Goal: Transaction & Acquisition: Purchase product/service

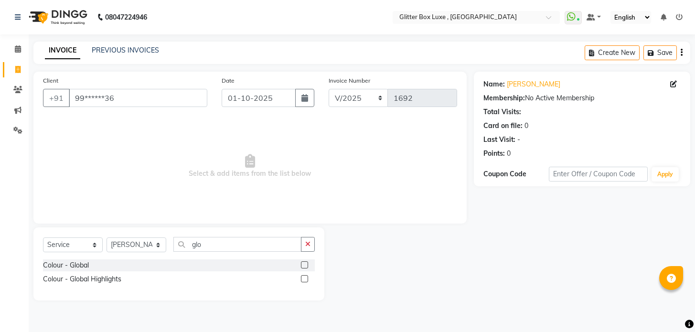
select select "service"
select select "47921"
type input "glo"
click at [81, 267] on div "Colour - Global" at bounding box center [66, 265] width 46 height 10
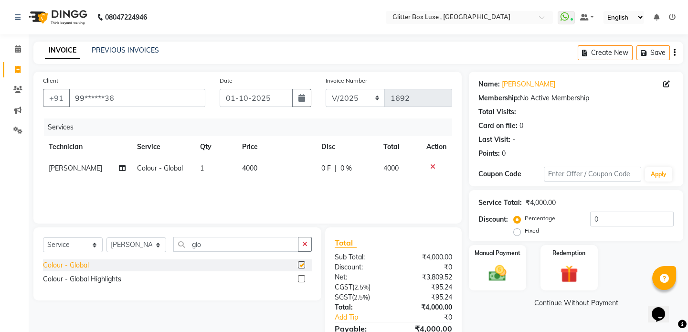
checkbox input "false"
click at [85, 280] on div "Colour - Global Highlights" at bounding box center [82, 279] width 78 height 10
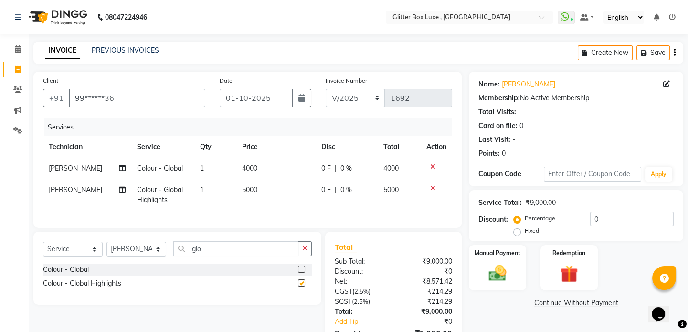
checkbox input "false"
click at [217, 253] on input "glo" at bounding box center [235, 248] width 125 height 15
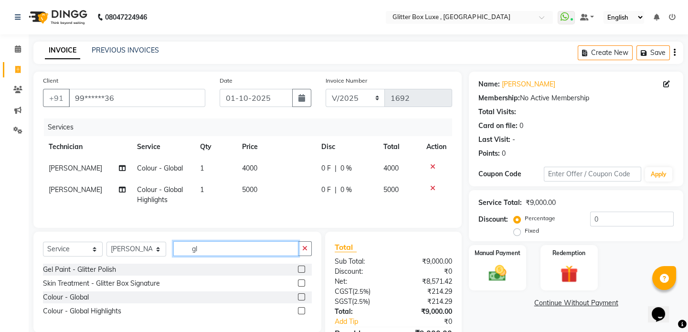
type input "g"
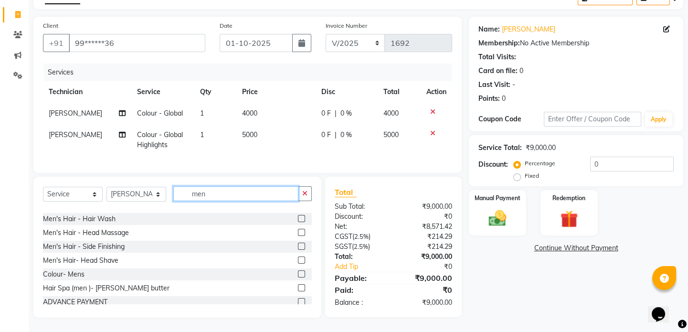
scroll to position [430, 0]
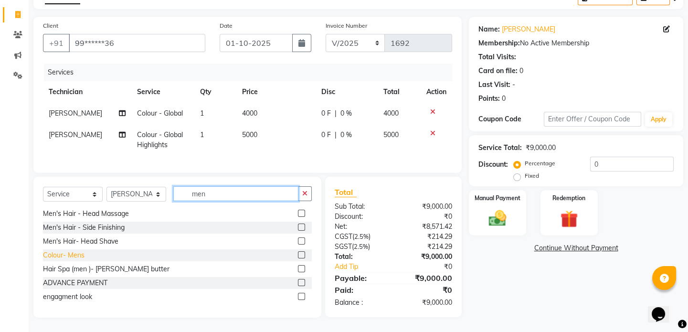
type input "men"
click at [69, 256] on div "Colour- Mens" at bounding box center [64, 255] width 42 height 10
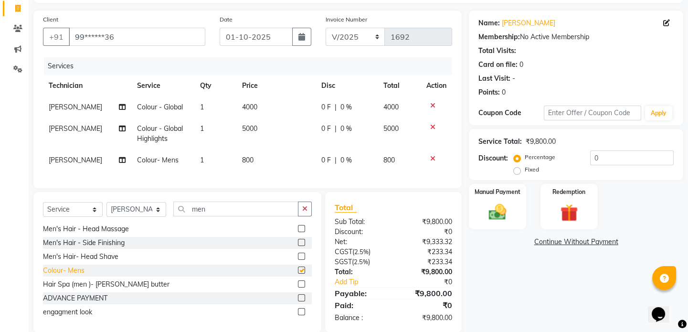
checkbox input "false"
click at [273, 157] on td "800" at bounding box center [276, 159] width 80 height 21
select select "47921"
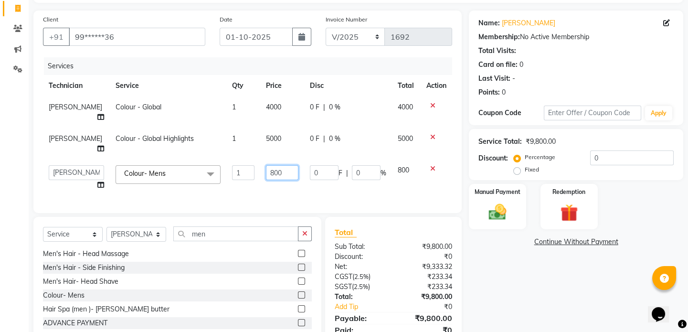
click at [281, 173] on input "800" at bounding box center [282, 172] width 32 height 15
type input "8"
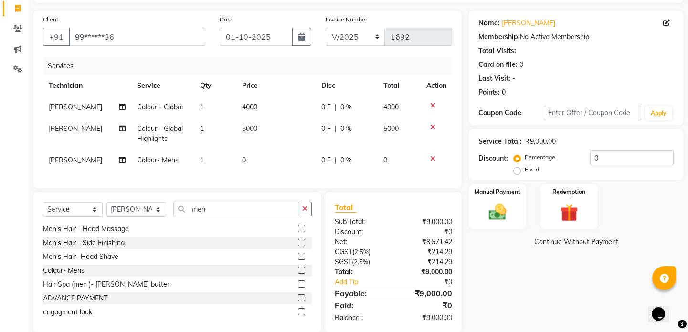
click at [433, 167] on td at bounding box center [437, 159] width 32 height 21
click at [433, 159] on icon at bounding box center [432, 158] width 5 height 7
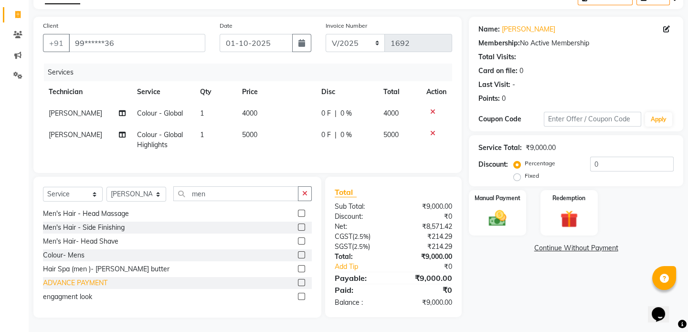
click at [102, 283] on div "ADVANCE PAYMENT" at bounding box center [75, 283] width 64 height 10
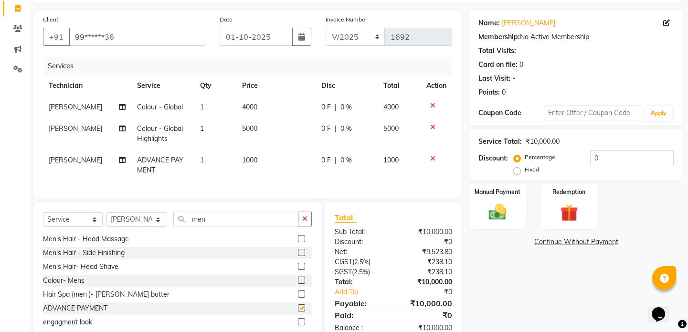
checkbox input "false"
click at [432, 157] on icon at bounding box center [432, 158] width 5 height 7
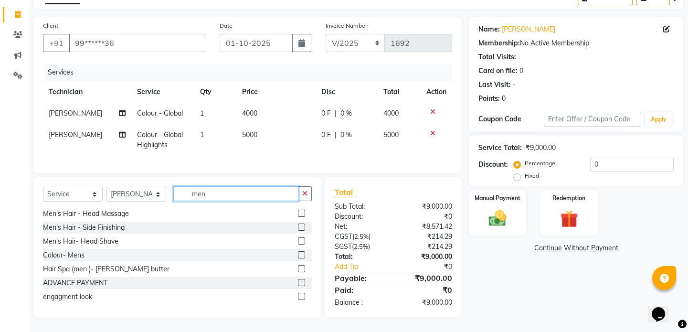
click at [214, 195] on input "men" at bounding box center [235, 193] width 125 height 15
type input "m"
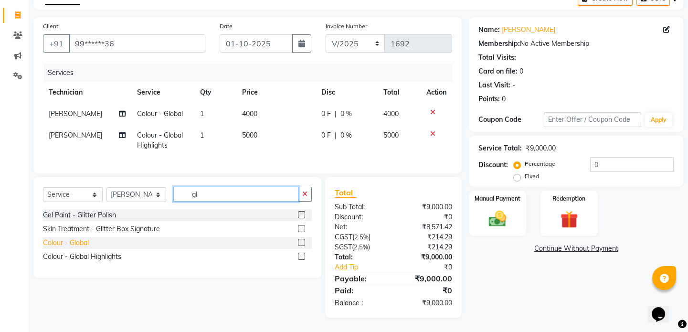
type input "gl"
click at [85, 244] on div "Colour - Global" at bounding box center [66, 243] width 46 height 10
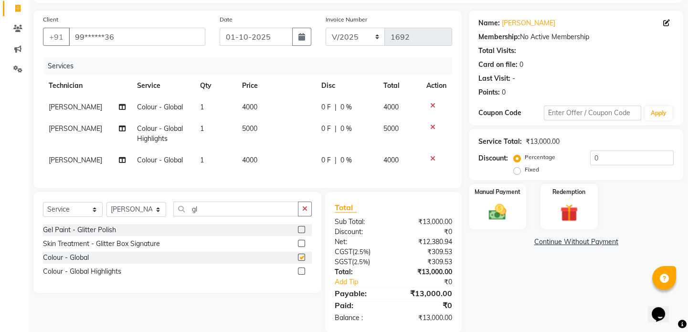
checkbox input "false"
click at [92, 276] on div "Colour - Global Highlights" at bounding box center [82, 271] width 78 height 10
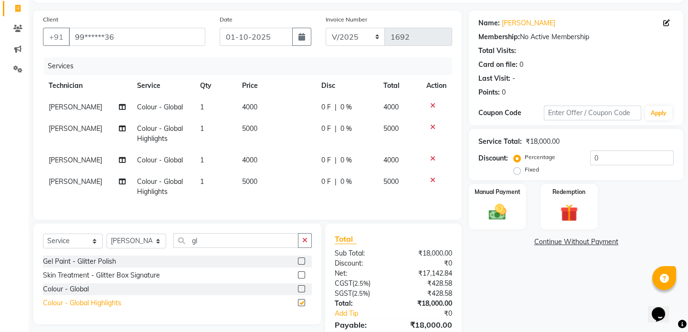
checkbox input "false"
click at [268, 157] on td "4000" at bounding box center [276, 159] width 80 height 21
select select "47921"
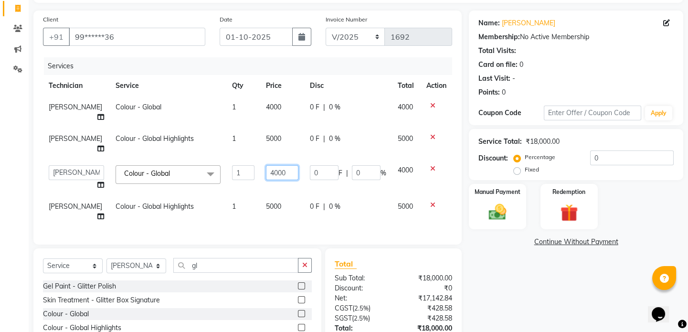
click at [286, 171] on input "4000" at bounding box center [282, 172] width 32 height 15
type input "4"
type input "1000"
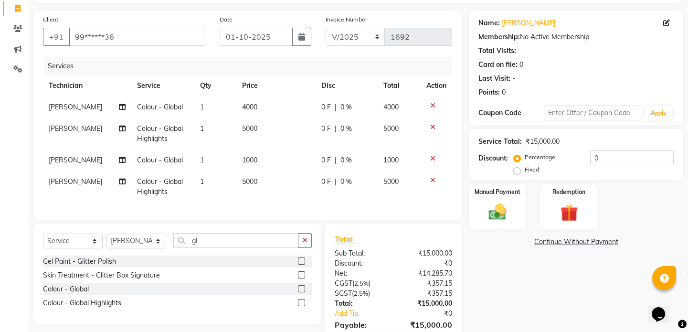
click at [272, 201] on td "5000" at bounding box center [276, 187] width 80 height 32
select select "47921"
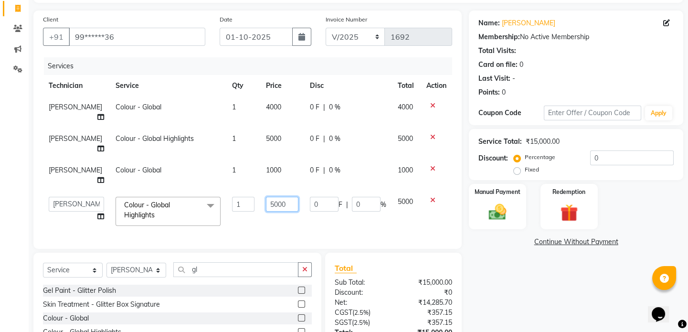
click at [277, 201] on input "5000" at bounding box center [282, 204] width 32 height 15
type input "5"
type input "1000"
click at [292, 228] on div "Client +91 99******36 Date 01-10-2025 Invoice Number V/2025 V/2025-26 1692 Serv…" at bounding box center [247, 202] width 443 height 382
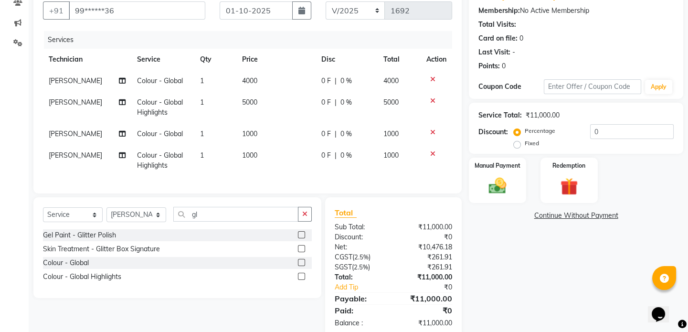
scroll to position [114, 0]
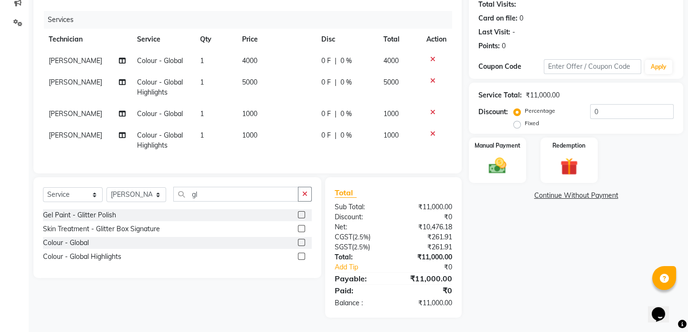
click at [250, 56] on span "4000" at bounding box center [249, 60] width 15 height 9
select select "47921"
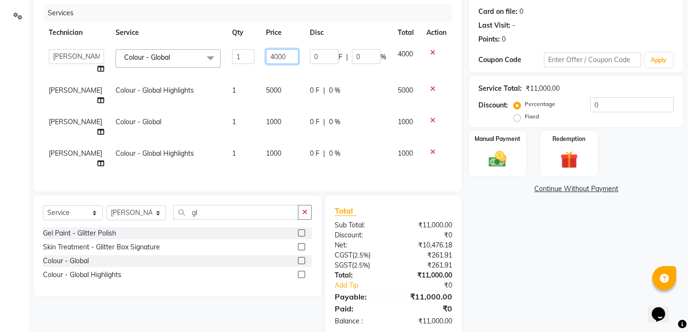
click at [280, 55] on input "4000" at bounding box center [282, 56] width 32 height 15
type input "4"
type input "6500"
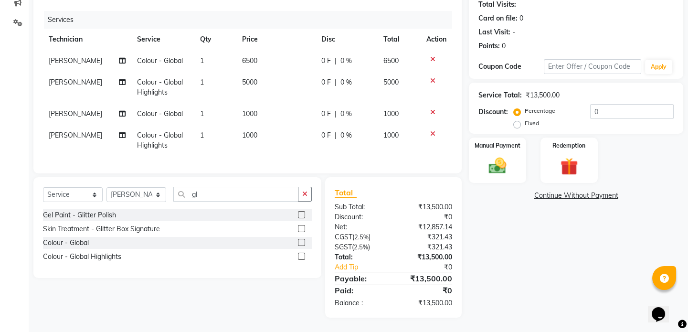
click at [262, 86] on td "5000" at bounding box center [276, 88] width 80 height 32
select select "47921"
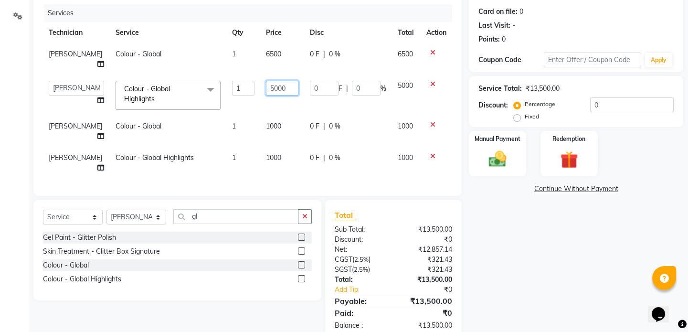
click at [266, 89] on input "5000" at bounding box center [282, 88] width 32 height 15
type input "5500"
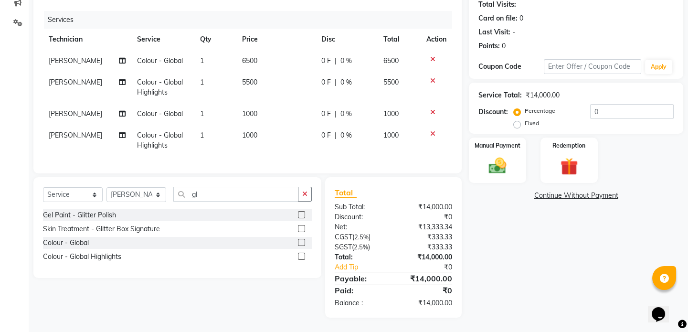
click at [310, 169] on div "Client +91 99******36 Date 01-10-2025 Invoice Number V/2025 V/2025-26 1692 Serv…" at bounding box center [247, 68] width 428 height 209
click at [525, 119] on label "Fixed" at bounding box center [532, 123] width 14 height 9
click at [517, 120] on input "Fixed" at bounding box center [519, 123] width 7 height 7
radio input "true"
click at [604, 104] on input "0" at bounding box center [632, 111] width 84 height 15
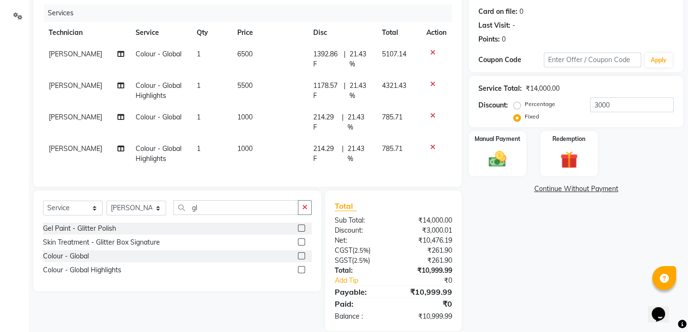
click at [494, 243] on div "Name: Mohit Rathore Membership: No Active Membership Total Visits: Card on file…" at bounding box center [580, 144] width 222 height 373
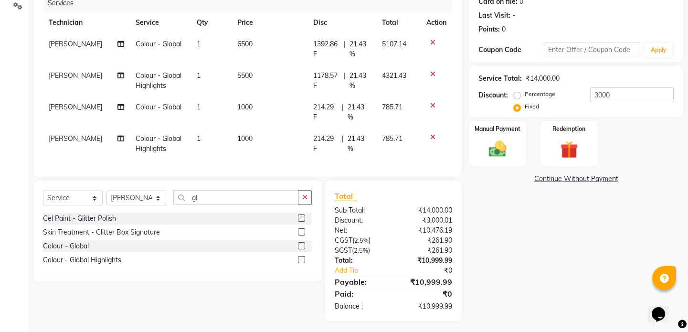
scroll to position [134, 0]
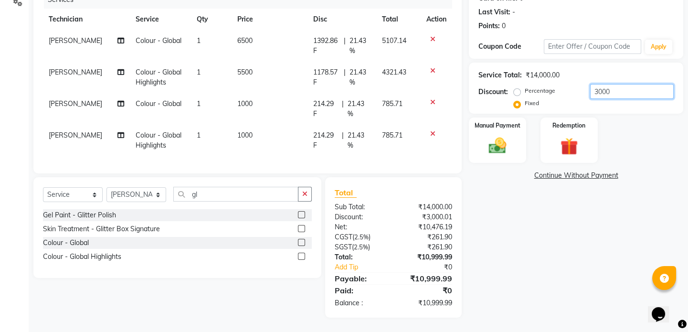
click at [621, 87] on input "3000" at bounding box center [632, 91] width 84 height 15
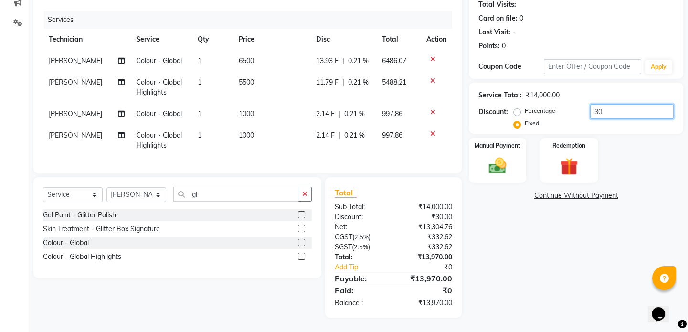
scroll to position [114, 0]
type input "3"
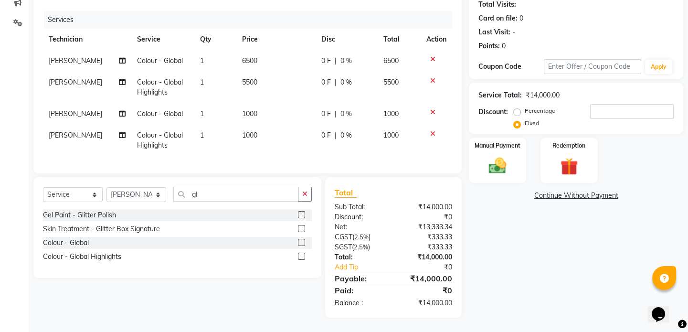
click at [335, 56] on span "|" at bounding box center [336, 61] width 2 height 10
select select "47921"
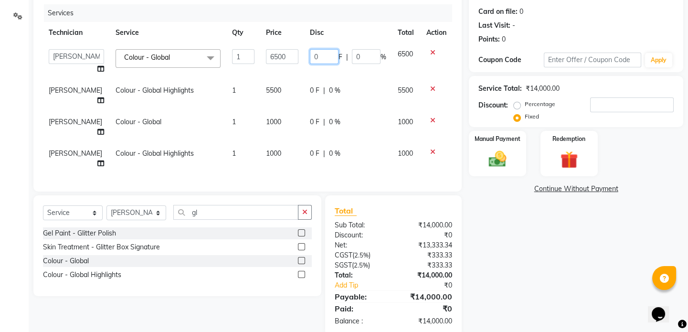
click at [329, 54] on input "0" at bounding box center [324, 56] width 29 height 15
type input "2000"
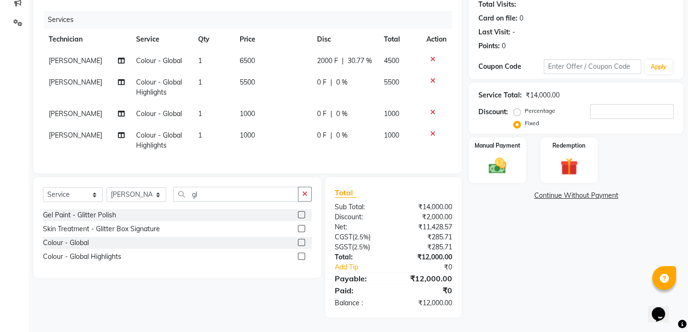
click at [311, 90] on td "0 F | 0 %" at bounding box center [344, 88] width 67 height 32
select select "47921"
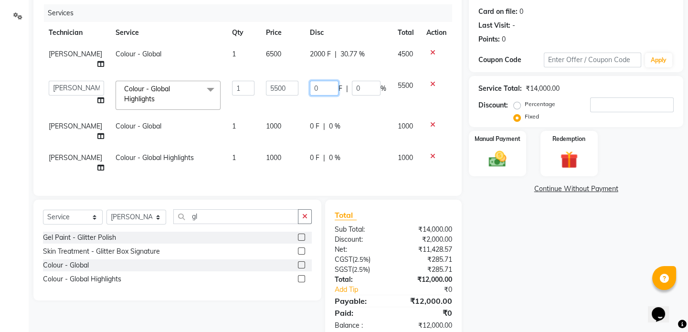
click at [321, 85] on input "0" at bounding box center [324, 88] width 29 height 15
type input "1000"
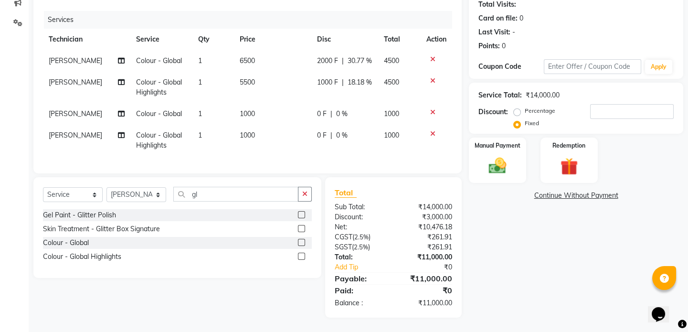
click at [334, 180] on div "Client +91 99******36 Date 01-10-2025 Invoice Number V/2025 V/2025-26 1692 Serv…" at bounding box center [247, 140] width 443 height 353
click at [501, 160] on img at bounding box center [498, 165] width 30 height 21
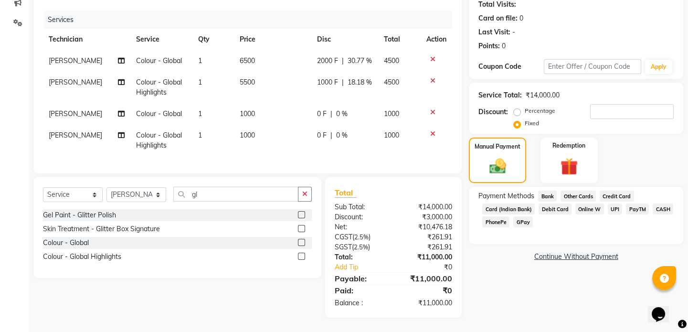
click at [611, 203] on span "UPI" at bounding box center [615, 208] width 15 height 11
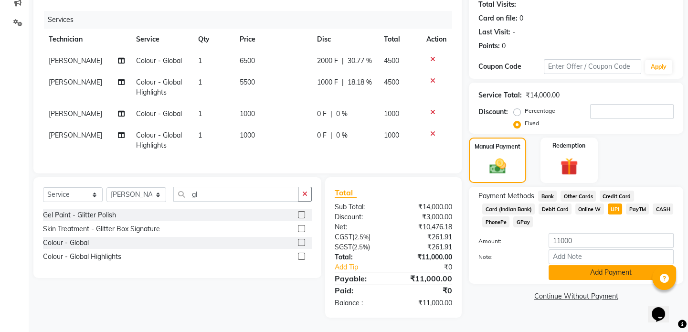
click at [609, 265] on button "Add Payment" at bounding box center [611, 272] width 125 height 15
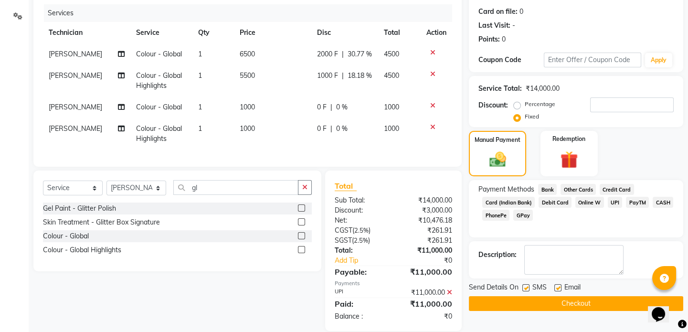
click at [595, 303] on button "Checkout" at bounding box center [576, 303] width 214 height 15
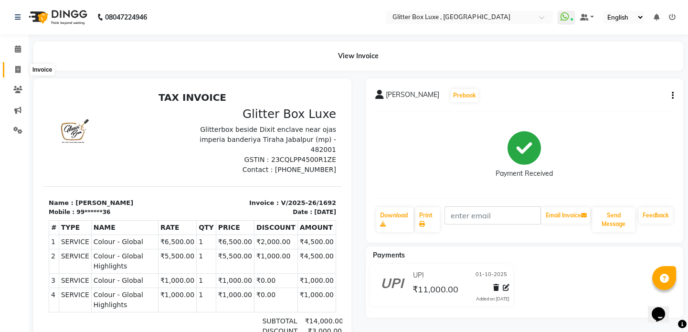
click at [19, 69] on icon at bounding box center [17, 69] width 5 height 7
select select "service"
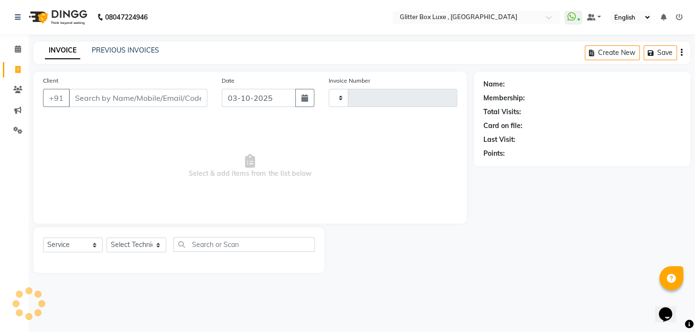
type input "1693"
select select "5772"
click at [98, 95] on input "Client" at bounding box center [138, 98] width 138 height 18
click at [111, 50] on link "PREVIOUS INVOICES" at bounding box center [125, 50] width 67 height 9
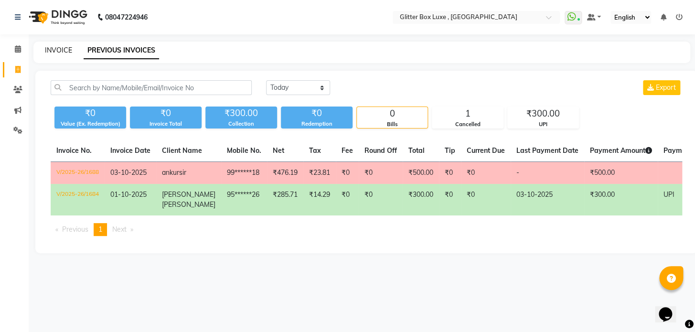
click at [54, 48] on link "INVOICE" at bounding box center [58, 50] width 27 height 9
select select "5772"
select select "service"
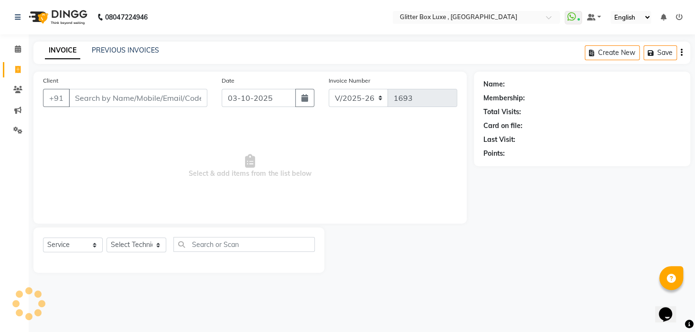
click at [112, 97] on input "Client" at bounding box center [138, 98] width 138 height 18
click at [265, 103] on input "03-10-2025" at bounding box center [259, 98] width 74 height 18
select select "10"
select select "2025"
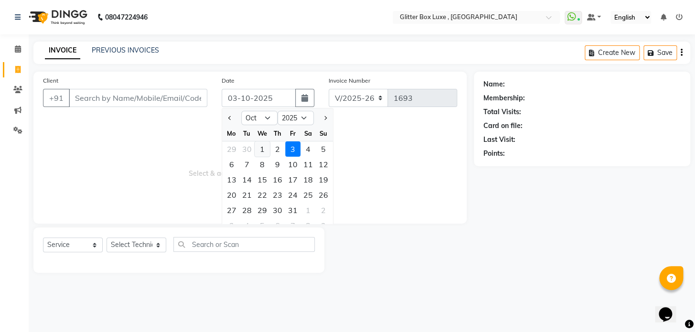
click at [260, 147] on div "1" at bounding box center [261, 148] width 15 height 15
type input "01-10-2025"
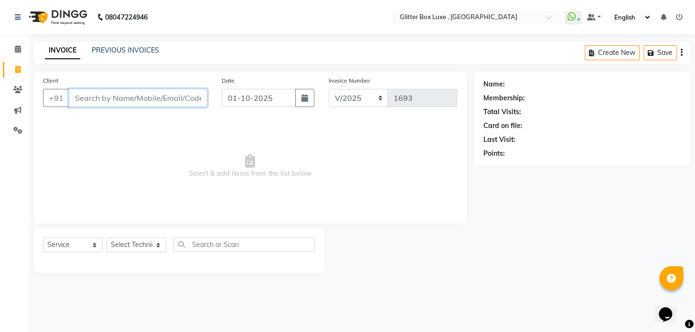
click at [186, 98] on input "Client" at bounding box center [138, 98] width 138 height 18
click at [172, 99] on input "Client" at bounding box center [138, 98] width 138 height 18
click at [129, 50] on link "PREVIOUS INVOICES" at bounding box center [125, 50] width 67 height 9
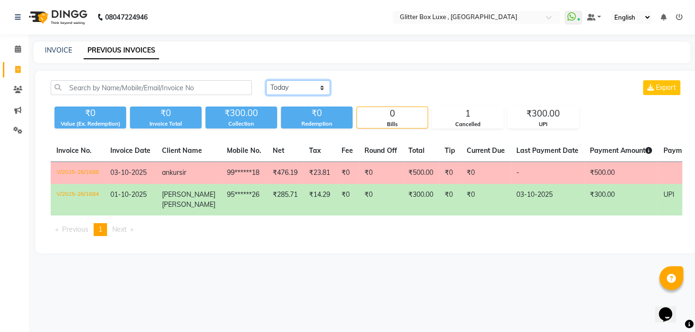
click at [277, 88] on select "[DATE] [DATE] Custom Range" at bounding box center [298, 87] width 64 height 15
select select "range"
click at [266, 80] on select "[DATE] [DATE] Custom Range" at bounding box center [298, 87] width 64 height 15
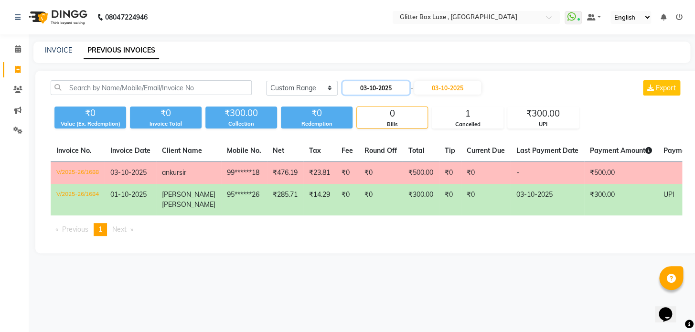
click at [383, 91] on input "03-10-2025" at bounding box center [375, 87] width 67 height 13
select select "10"
select select "2025"
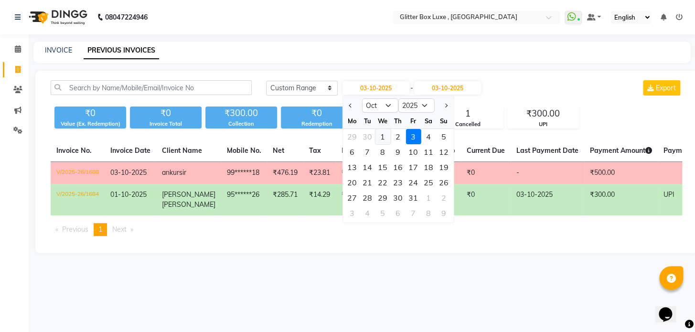
click at [382, 135] on div "1" at bounding box center [382, 136] width 15 height 15
type input "01-10-2025"
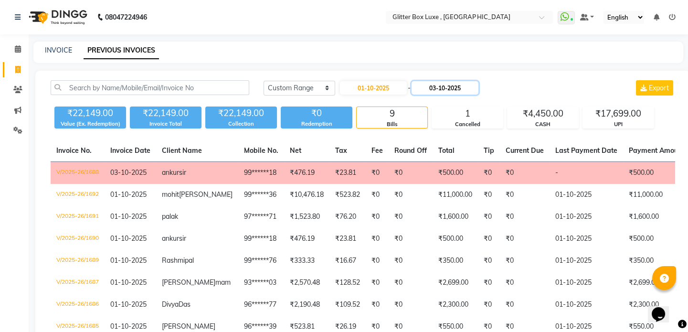
click at [450, 86] on input "03-10-2025" at bounding box center [445, 87] width 67 height 13
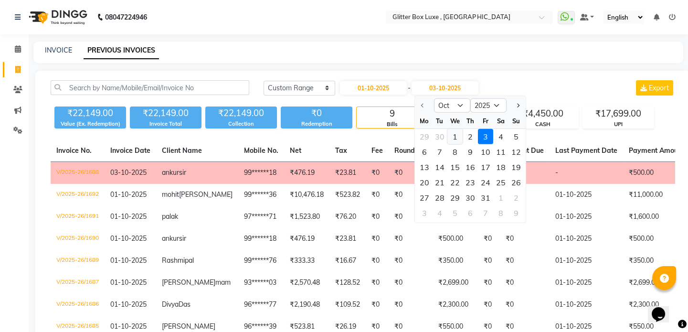
click at [455, 136] on div "1" at bounding box center [454, 136] width 15 height 15
type input "01-10-2025"
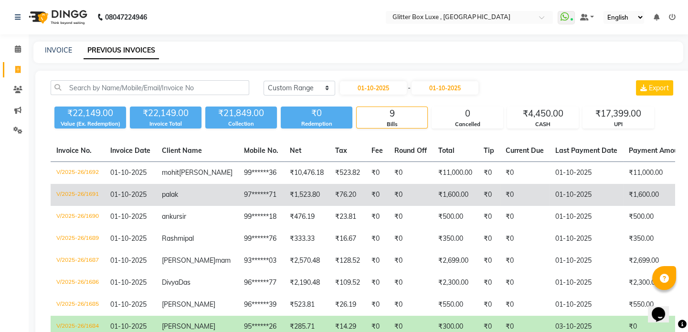
click at [389, 205] on td "₹0" at bounding box center [411, 195] width 44 height 22
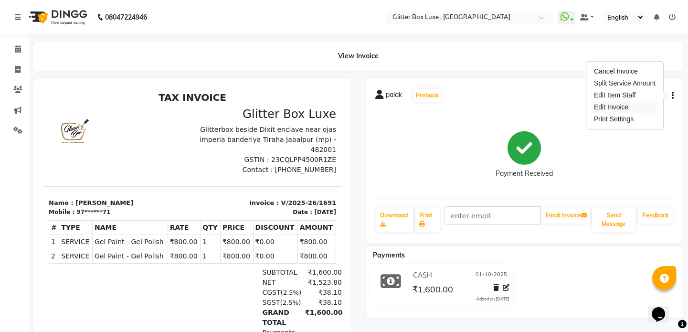
click at [607, 106] on div "Edit Invoice" at bounding box center [624, 107] width 65 height 12
select select "service"
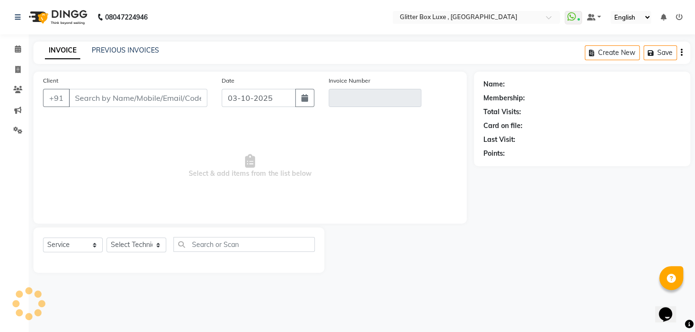
type input "97******71"
type input "V/2025-26/1691"
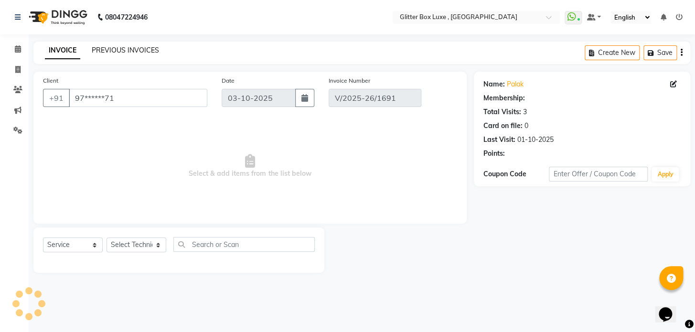
type input "01-10-2025"
select select "select"
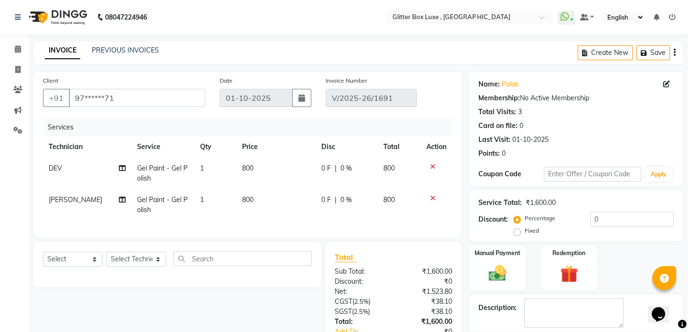
click at [335, 164] on span "|" at bounding box center [336, 168] width 2 height 10
select select "53785"
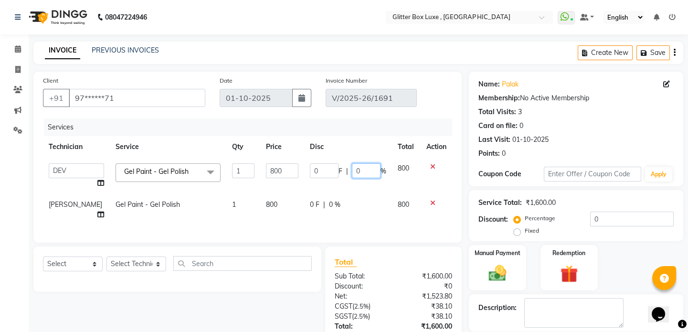
click at [360, 172] on input "0" at bounding box center [366, 170] width 29 height 15
type input "9"
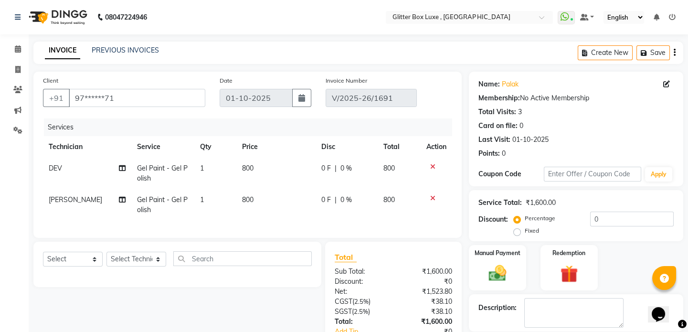
click at [321, 168] on span "0 F" at bounding box center [326, 168] width 10 height 10
select select "53785"
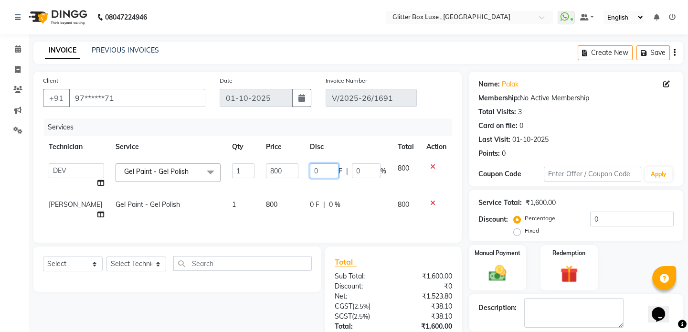
click at [320, 168] on input "0" at bounding box center [324, 170] width 29 height 15
type input "0200"
click at [314, 204] on td "0 F | 0 %" at bounding box center [348, 210] width 88 height 32
select select "52614"
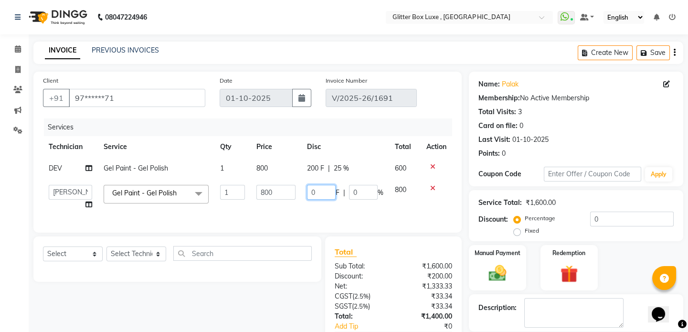
click at [329, 192] on input "0" at bounding box center [321, 192] width 29 height 15
type input "0200"
click at [345, 213] on td "0200 F | 0 %" at bounding box center [345, 197] width 88 height 36
select select "52614"
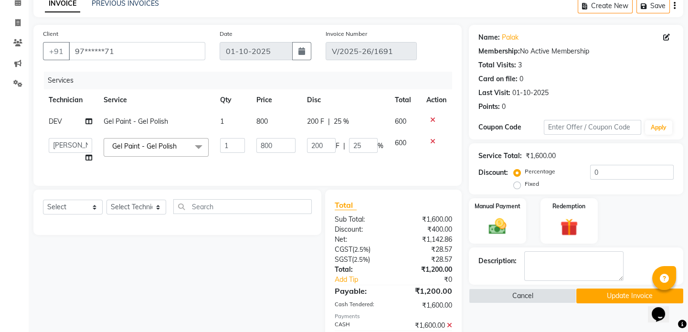
scroll to position [107, 0]
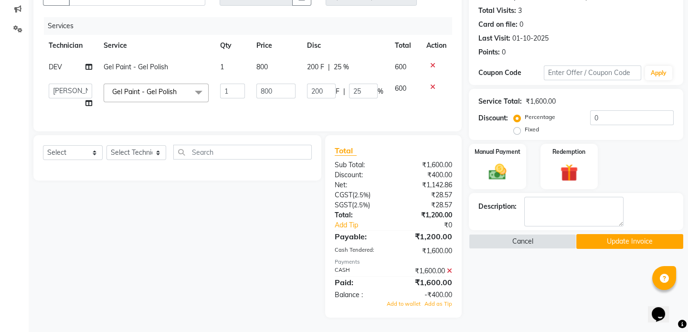
click at [452, 269] on icon at bounding box center [449, 270] width 5 height 7
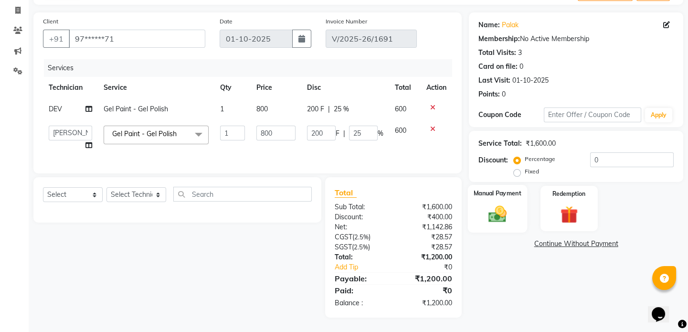
click at [504, 205] on img at bounding box center [498, 213] width 30 height 21
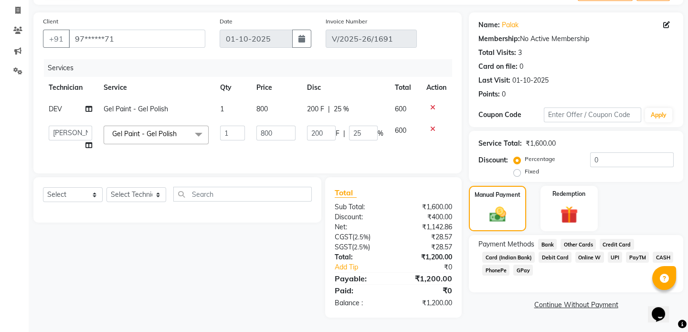
drag, startPoint x: 663, startPoint y: 249, endPoint x: 601, endPoint y: 188, distance: 87.4
click at [662, 252] on span "CASH" at bounding box center [663, 257] width 21 height 11
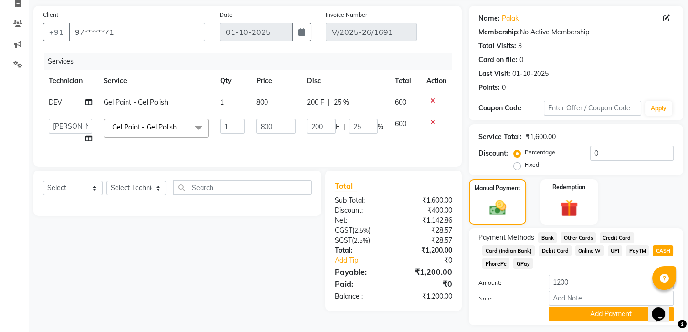
scroll to position [93, 0]
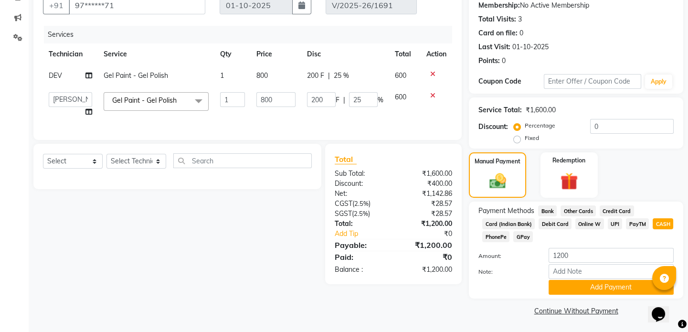
click at [553, 23] on div "Total Visits: 3" at bounding box center [575, 19] width 195 height 10
click at [614, 290] on button "Add Payment" at bounding box center [611, 287] width 125 height 15
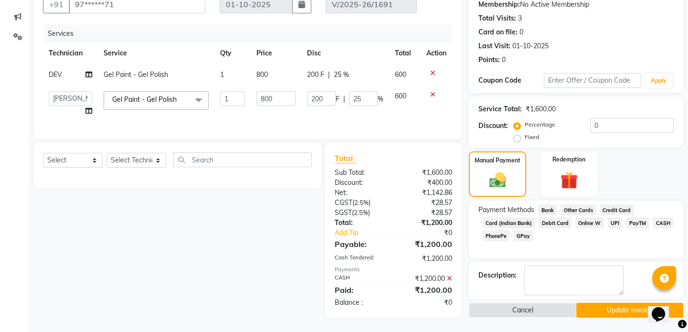
scroll to position [100, 0]
click at [596, 303] on button "Update Invoice" at bounding box center [629, 310] width 107 height 15
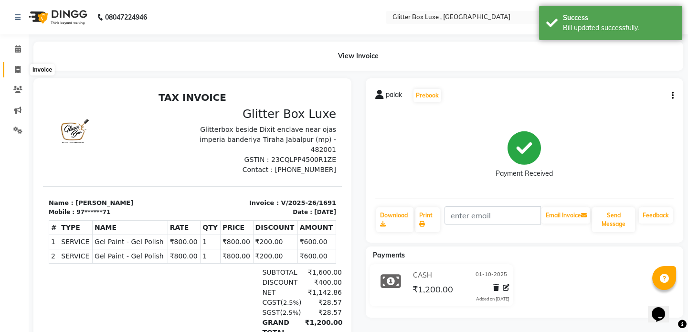
click at [17, 67] on icon at bounding box center [17, 69] width 5 height 7
select select "service"
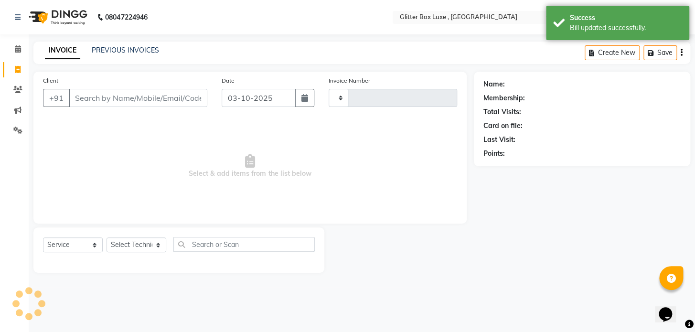
type input "1693"
select select "5772"
click at [135, 50] on link "PREVIOUS INVOICES" at bounding box center [125, 50] width 67 height 9
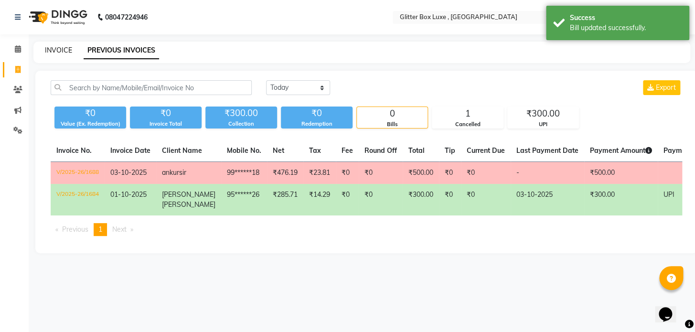
click at [63, 53] on link "INVOICE" at bounding box center [58, 50] width 27 height 9
select select "5772"
select select "service"
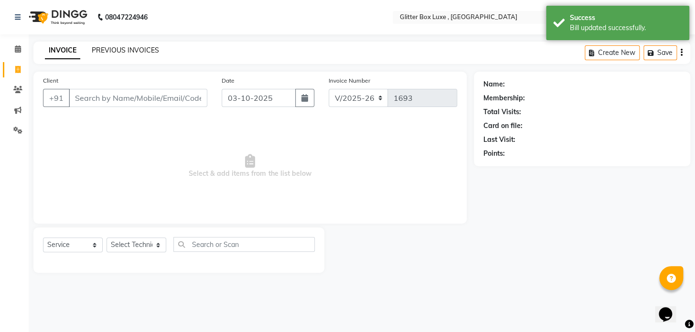
click at [124, 47] on link "PREVIOUS INVOICES" at bounding box center [125, 50] width 67 height 9
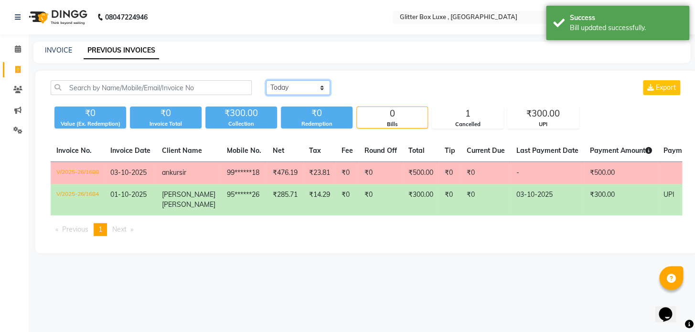
click at [286, 85] on select "[DATE] [DATE] Custom Range" at bounding box center [298, 87] width 64 height 15
select select "range"
click at [266, 80] on select "[DATE] [DATE] Custom Range" at bounding box center [298, 87] width 64 height 15
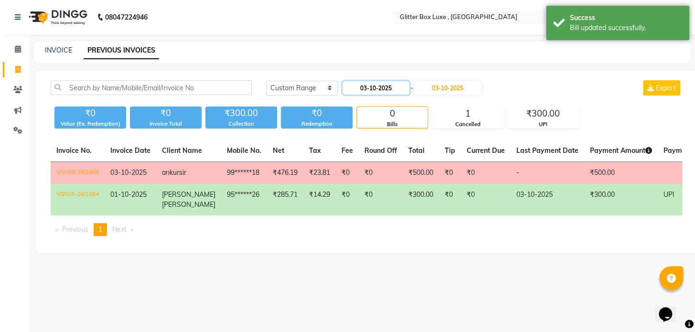
click at [382, 88] on input "03-10-2025" at bounding box center [375, 87] width 67 height 13
select select "10"
select select "2025"
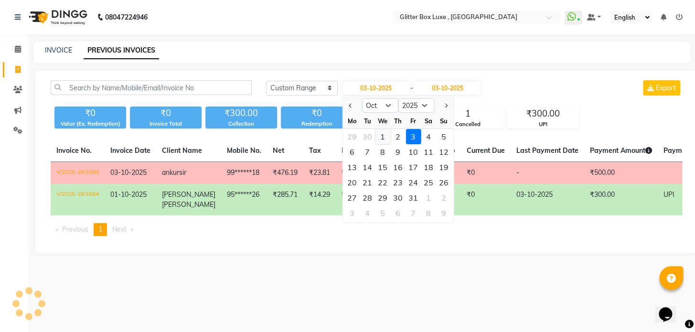
click at [382, 136] on div "1" at bounding box center [382, 136] width 15 height 15
type input "01-10-2025"
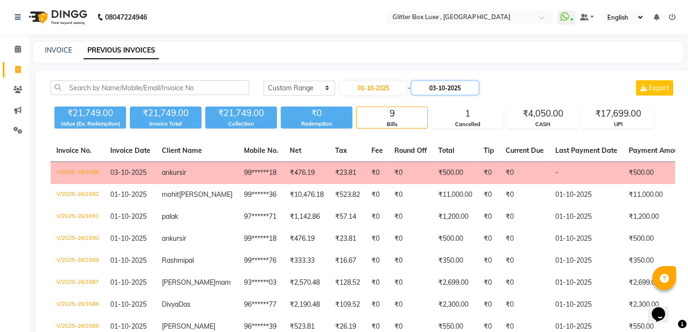
click at [456, 89] on input "03-10-2025" at bounding box center [445, 87] width 67 height 13
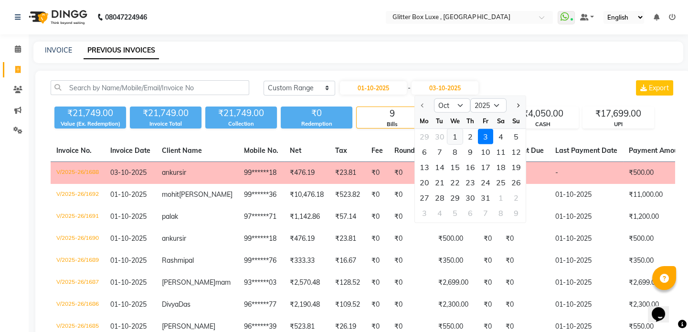
click at [455, 136] on div "1" at bounding box center [454, 136] width 15 height 15
type input "01-10-2025"
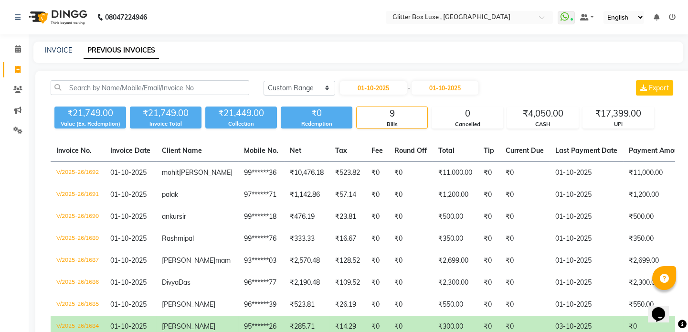
click at [185, 62] on div "INVOICE PREVIOUS INVOICES" at bounding box center [358, 52] width 650 height 21
drag, startPoint x: 56, startPoint y: 49, endPoint x: 3, endPoint y: 96, distance: 70.7
click at [56, 49] on link "INVOICE" at bounding box center [58, 50] width 27 height 9
select select "service"
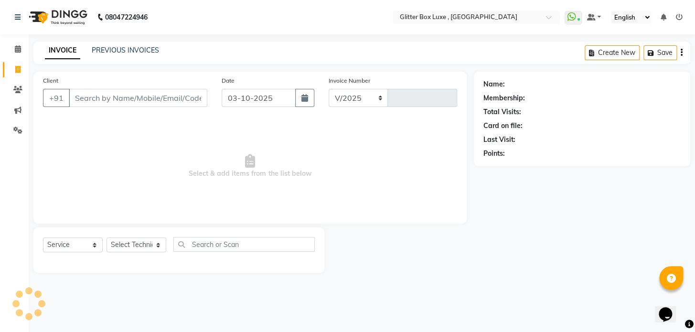
select select "5772"
type input "1693"
click at [285, 95] on input "03-10-2025" at bounding box center [259, 98] width 74 height 18
select select "10"
select select "2025"
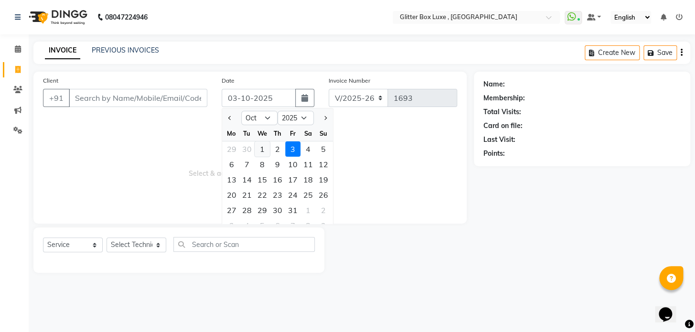
click at [262, 149] on div "1" at bounding box center [261, 148] width 15 height 15
type input "01-10-2025"
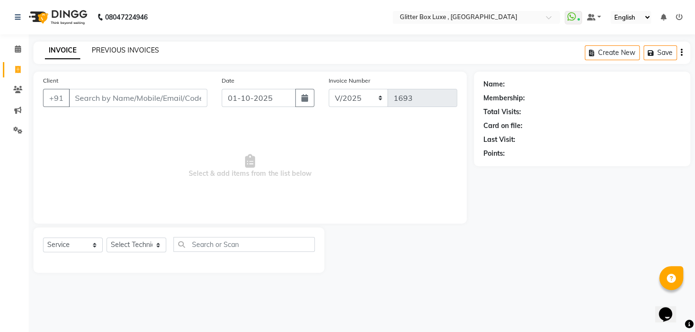
click at [118, 48] on link "PREVIOUS INVOICES" at bounding box center [125, 50] width 67 height 9
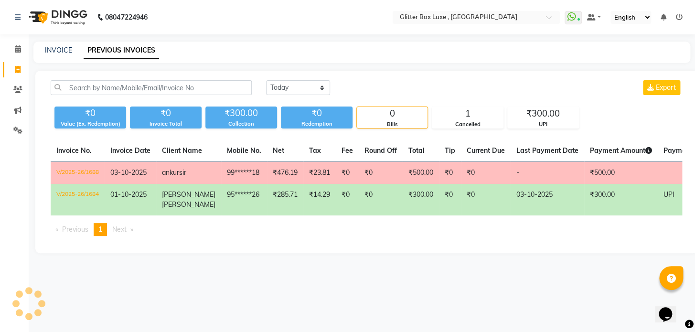
click at [70, 55] on div "INVOICE PREVIOUS INVOICES" at bounding box center [361, 52] width 657 height 21
click at [63, 52] on link "INVOICE" at bounding box center [58, 50] width 27 height 9
select select "service"
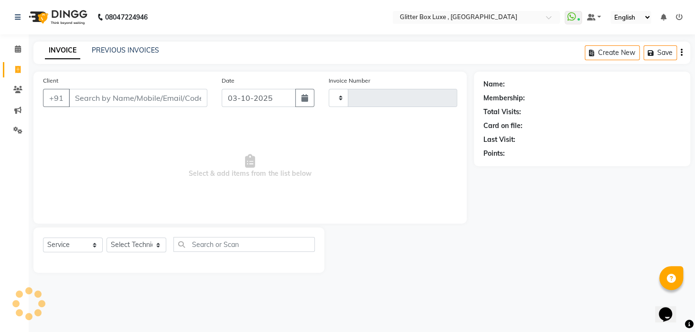
type input "1693"
select select "5772"
click at [98, 98] on input "Client" at bounding box center [138, 98] width 138 height 18
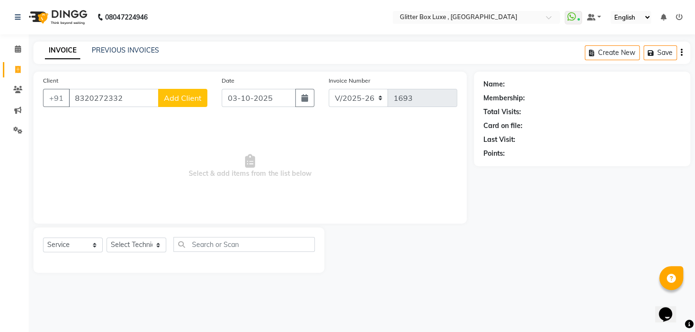
type input "8320272332"
click at [199, 102] on span "Add Client" at bounding box center [183, 98] width 38 height 10
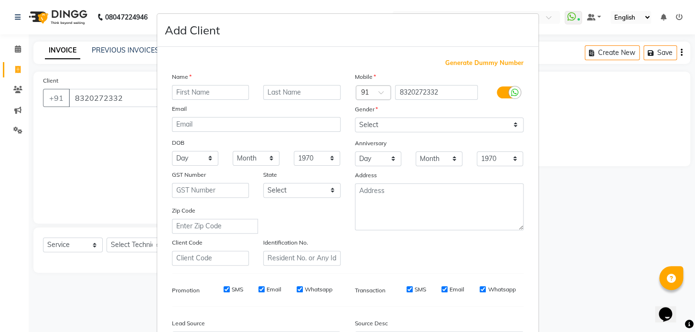
click at [216, 91] on input "text" at bounding box center [210, 92] width 77 height 15
type input "suzen"
type input "mem"
click at [415, 117] on div "Gender" at bounding box center [439, 110] width 183 height 13
click at [414, 124] on select "Select [DEMOGRAPHIC_DATA] [DEMOGRAPHIC_DATA] Other Prefer Not To Say" at bounding box center [439, 124] width 169 height 15
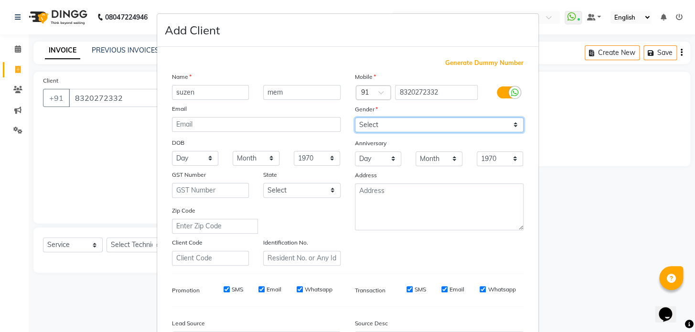
select select "[DEMOGRAPHIC_DATA]"
click at [355, 117] on select "Select [DEMOGRAPHIC_DATA] [DEMOGRAPHIC_DATA] Other Prefer Not To Say" at bounding box center [439, 124] width 169 height 15
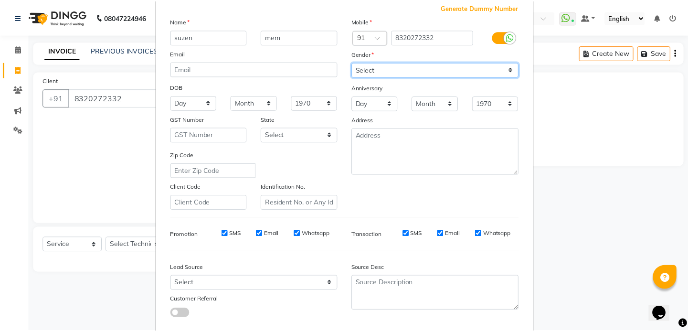
scroll to position [111, 0]
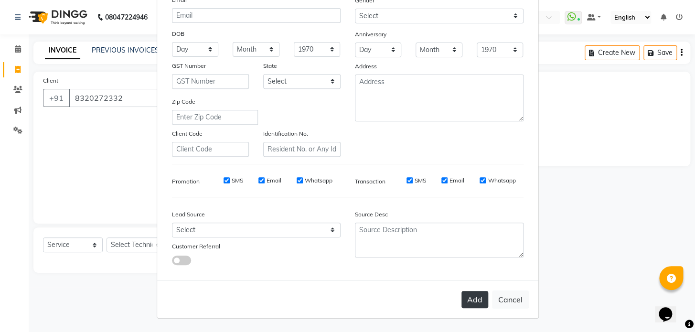
click at [467, 298] on button "Add" at bounding box center [474, 299] width 27 height 17
type input "83******32"
select select
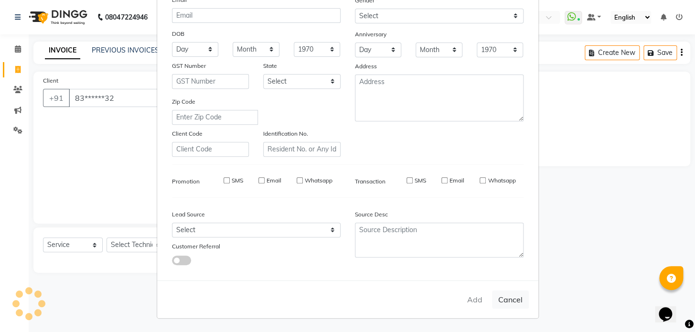
select select
checkbox input "false"
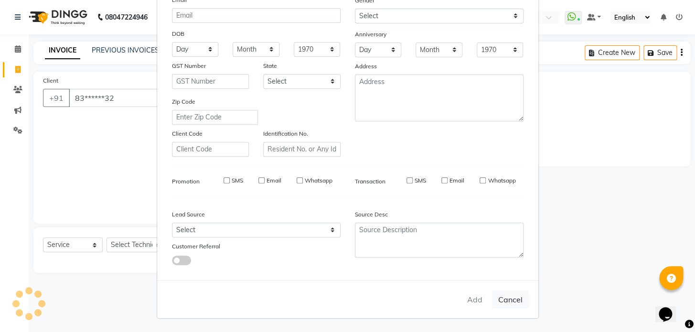
checkbox input "false"
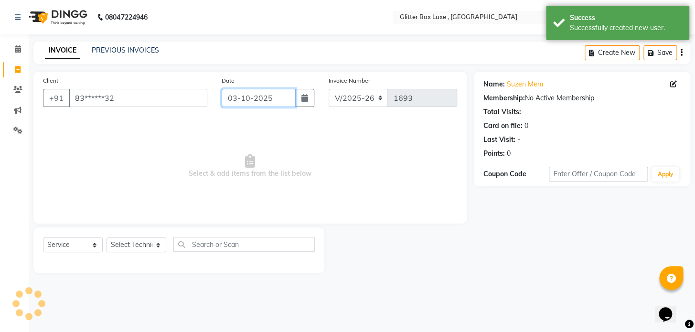
click at [268, 97] on input "03-10-2025" at bounding box center [259, 98] width 74 height 18
select select "10"
select select "2025"
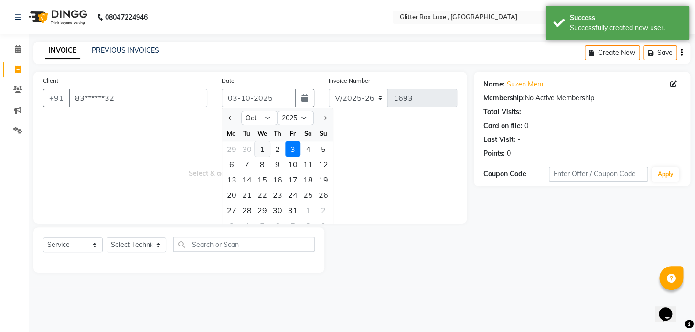
click at [262, 151] on div "1" at bounding box center [261, 148] width 15 height 15
type input "01-10-2025"
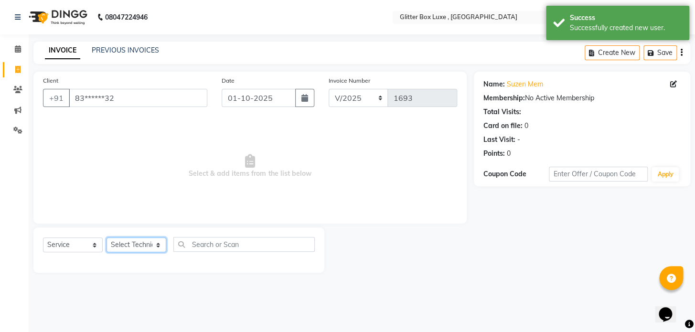
click at [137, 246] on select "Select Technician akash DEV Happy [PERSON_NAME] MANAGER [PERSON_NAME] owner [PE…" at bounding box center [136, 244] width 60 height 15
select select "52612"
click at [106, 237] on select "Select Technician akash DEV Happy [PERSON_NAME] MANAGER [PERSON_NAME] owner [PE…" at bounding box center [136, 244] width 60 height 15
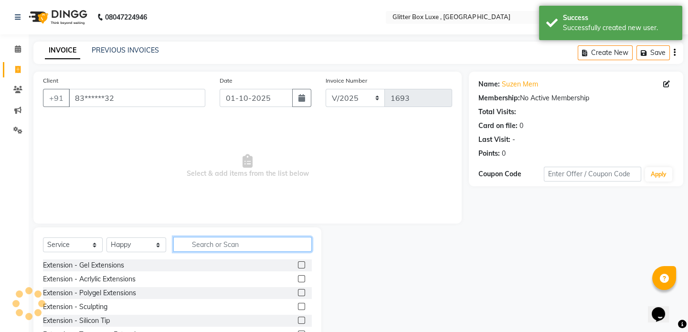
click at [201, 243] on input "text" at bounding box center [242, 244] width 138 height 15
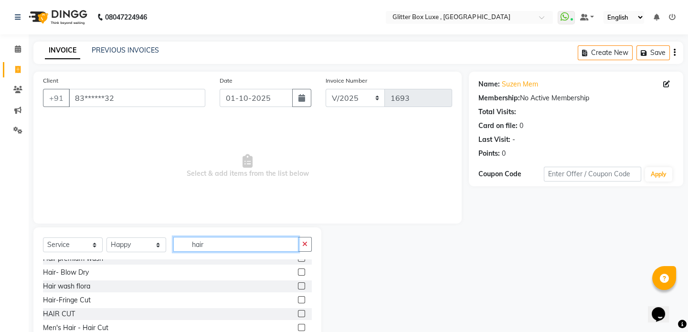
scroll to position [173, 0]
type input "hair"
click at [71, 310] on div "HAIR CUT" at bounding box center [59, 313] width 32 height 10
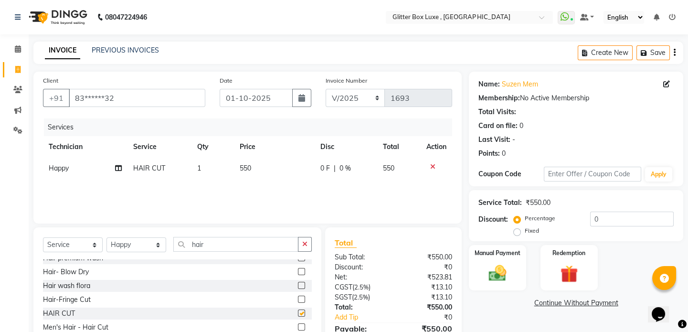
checkbox input "false"
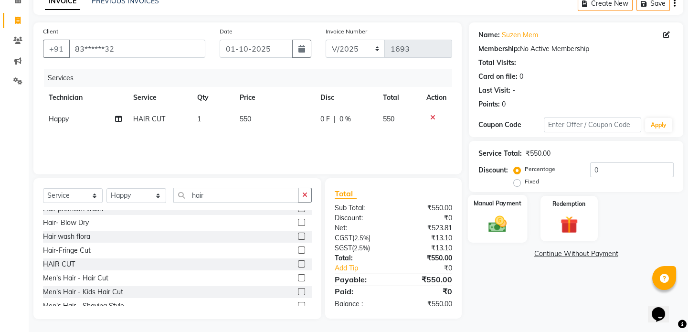
scroll to position [51, 0]
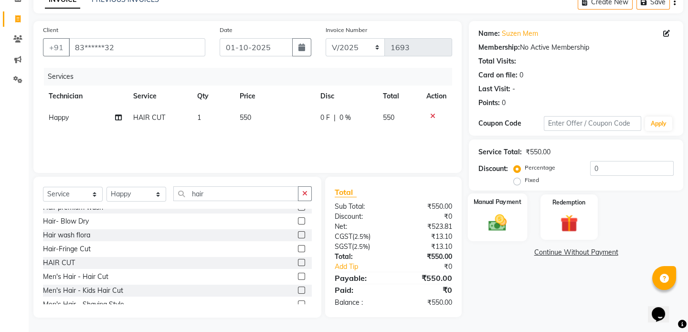
click at [501, 214] on img at bounding box center [498, 222] width 30 height 21
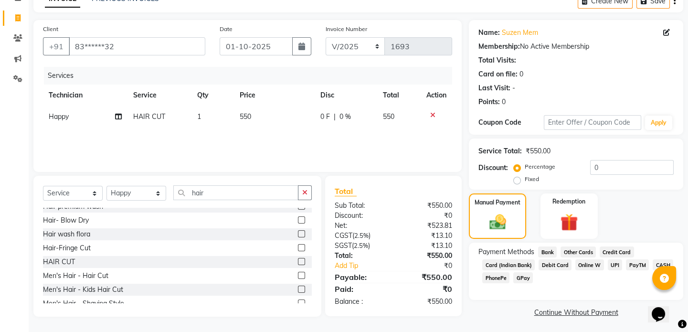
scroll to position [53, 0]
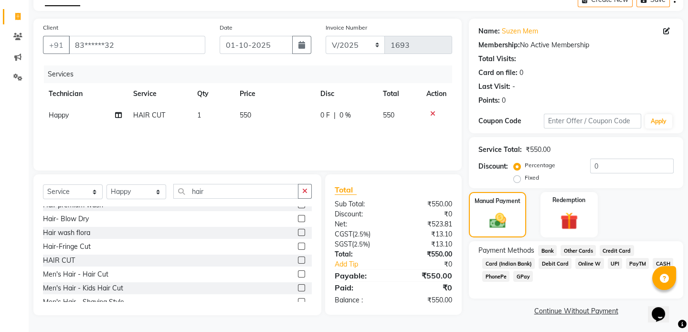
click at [655, 261] on span "CASH" at bounding box center [663, 263] width 21 height 11
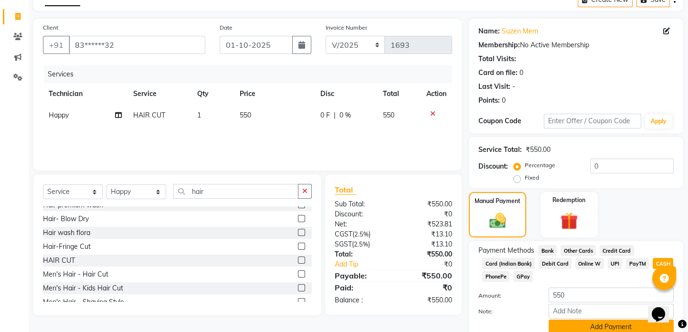
click at [587, 323] on button "Add Payment" at bounding box center [611, 326] width 125 height 15
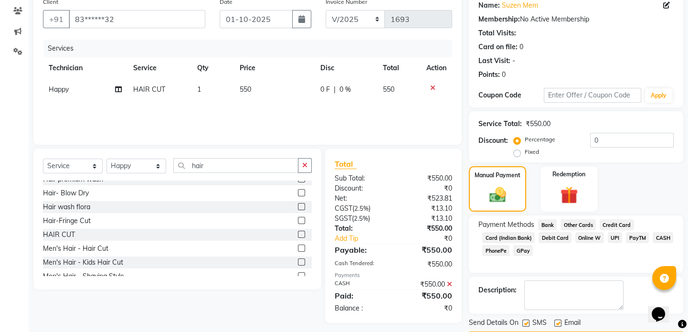
scroll to position [106, 0]
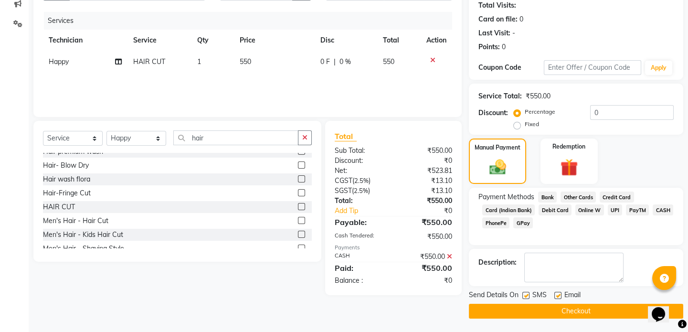
click at [586, 313] on button "Checkout" at bounding box center [576, 311] width 214 height 15
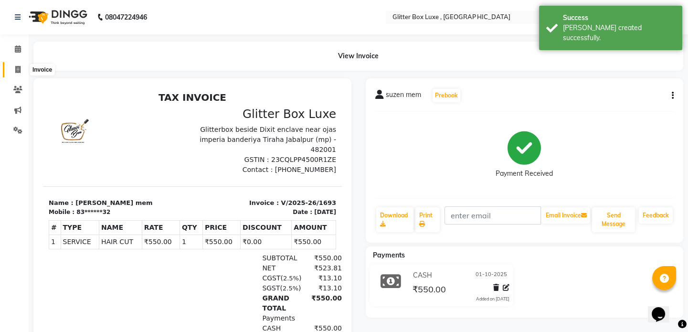
click at [17, 68] on icon at bounding box center [17, 69] width 5 height 7
select select "service"
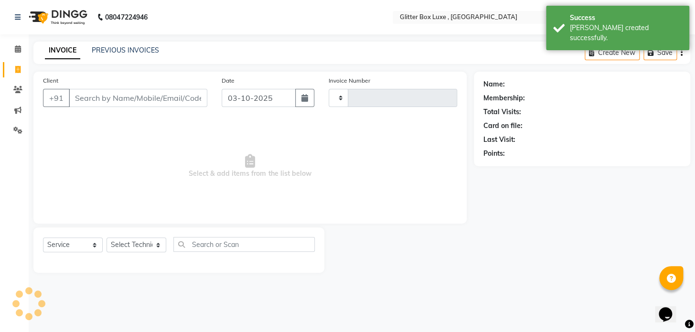
type input "1694"
select select "5772"
click at [124, 53] on link "PREVIOUS INVOICES" at bounding box center [125, 50] width 67 height 9
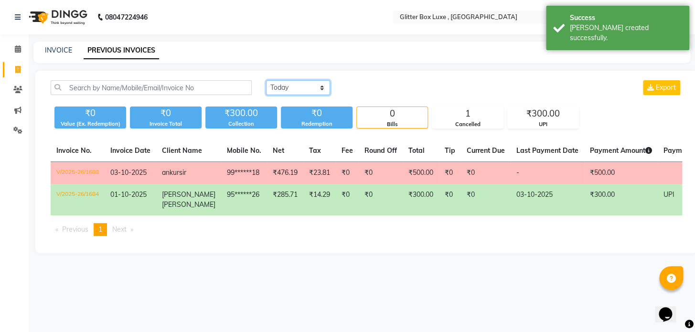
click at [296, 88] on select "[DATE] [DATE] Custom Range" at bounding box center [298, 87] width 64 height 15
select select "range"
click at [266, 80] on select "[DATE] [DATE] Custom Range" at bounding box center [298, 87] width 64 height 15
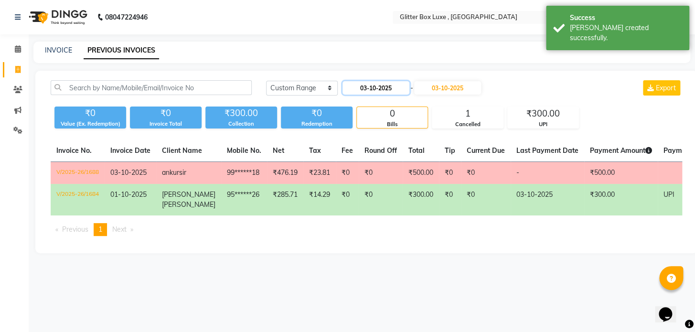
click at [379, 93] on input "03-10-2025" at bounding box center [375, 87] width 67 height 13
select select "10"
select select "2025"
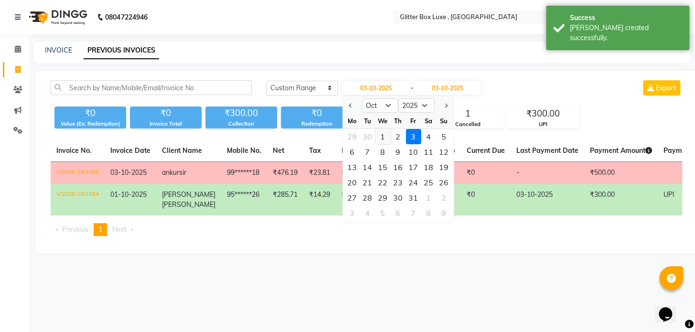
click at [380, 137] on div "1" at bounding box center [382, 136] width 15 height 15
type input "01-10-2025"
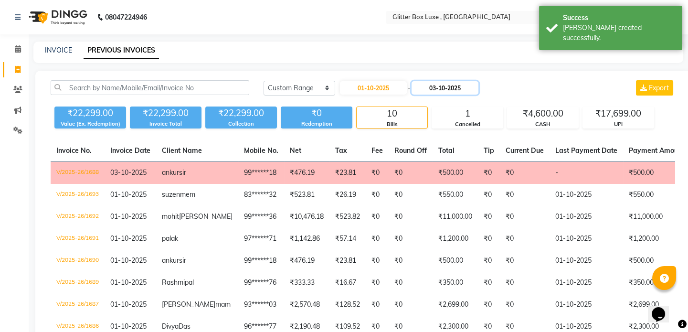
click at [447, 90] on input "03-10-2025" at bounding box center [445, 87] width 67 height 13
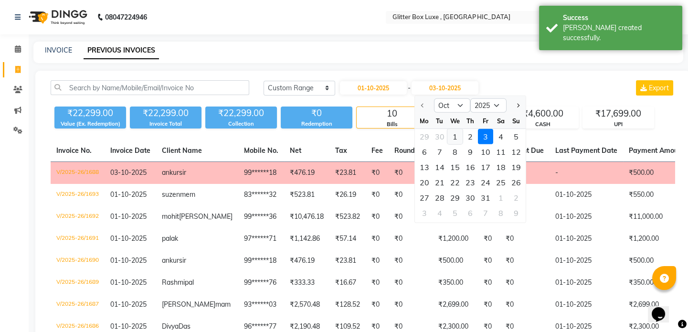
click at [453, 135] on div "1" at bounding box center [454, 136] width 15 height 15
type input "01-10-2025"
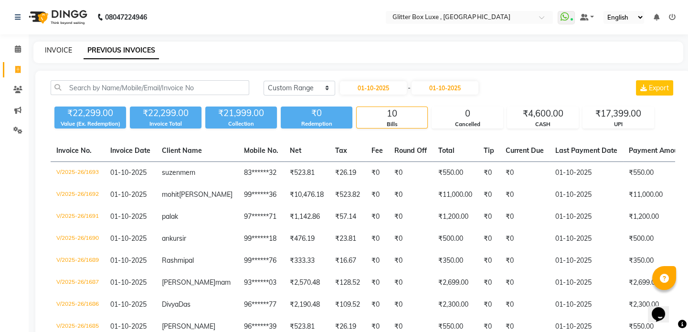
click at [65, 48] on link "INVOICE" at bounding box center [58, 50] width 27 height 9
select select "service"
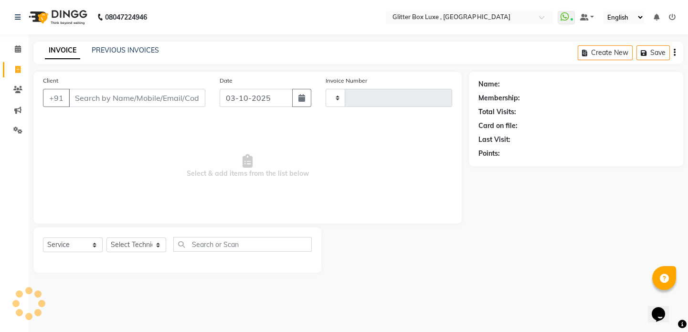
type input "1694"
select select "5772"
click at [117, 100] on input "Client" at bounding box center [138, 98] width 138 height 18
click at [81, 99] on input "Client" at bounding box center [138, 98] width 138 height 18
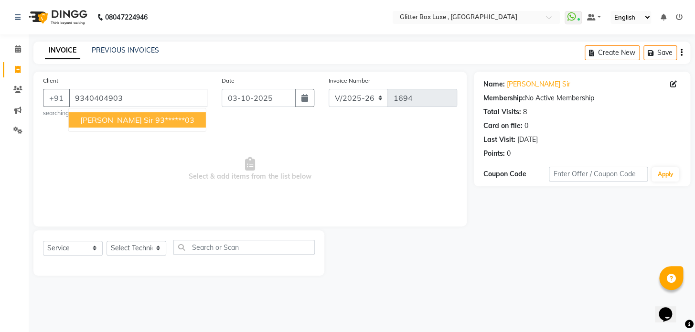
click at [155, 116] on ngb-highlight "93******03" at bounding box center [174, 120] width 39 height 10
type input "93******03"
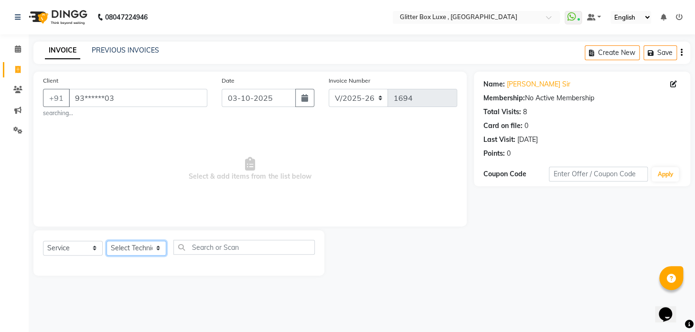
click at [131, 253] on select "Select Technician akash DEV Happy [PERSON_NAME] MANAGER [PERSON_NAME] owner [PE…" at bounding box center [136, 248] width 60 height 15
select select "47921"
click at [106, 241] on select "Select Technician akash DEV Happy [PERSON_NAME] MANAGER [PERSON_NAME] owner [PE…" at bounding box center [136, 248] width 60 height 15
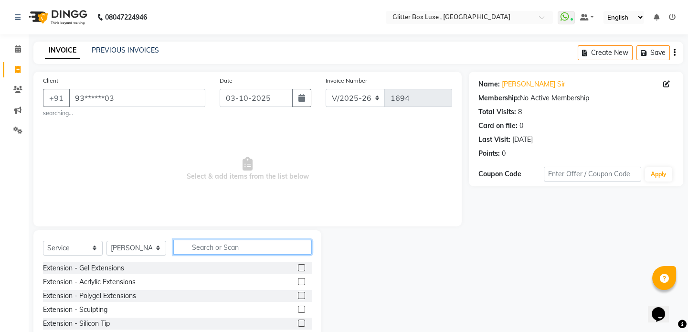
click at [200, 246] on input "text" at bounding box center [242, 247] width 138 height 15
click at [209, 249] on input "text" at bounding box center [242, 247] width 138 height 15
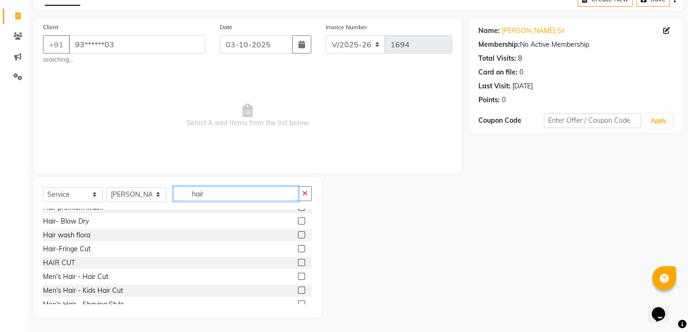
scroll to position [217, 0]
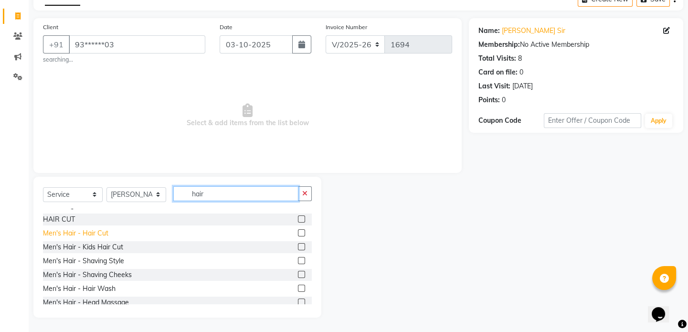
type input "hair"
click at [100, 232] on div "Men's Hair - Hair Cut" at bounding box center [75, 233] width 65 height 10
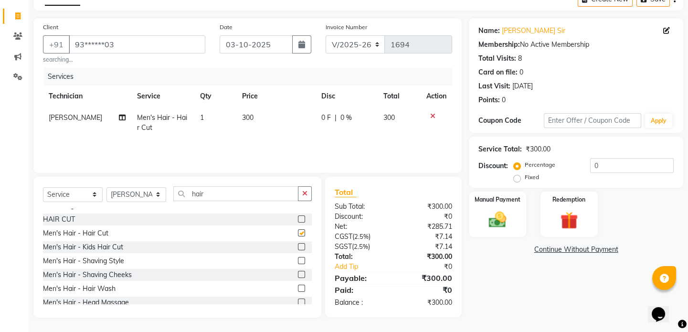
checkbox input "false"
click at [112, 262] on div "Men's Hair - Shaving Style" at bounding box center [83, 261] width 81 height 10
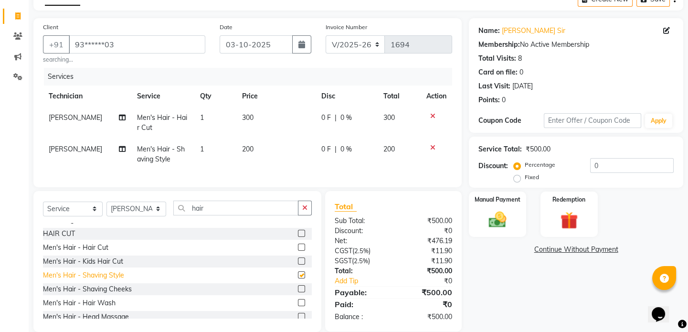
checkbox input "false"
click at [284, 43] on input "03-10-2025" at bounding box center [256, 44] width 73 height 18
select select "10"
select select "2025"
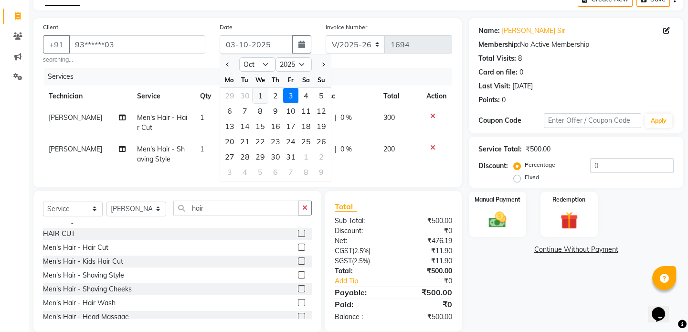
click at [262, 92] on div "1" at bounding box center [260, 95] width 15 height 15
type input "01-10-2025"
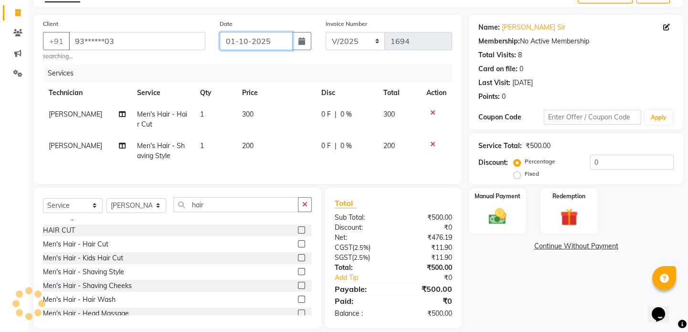
scroll to position [74, 0]
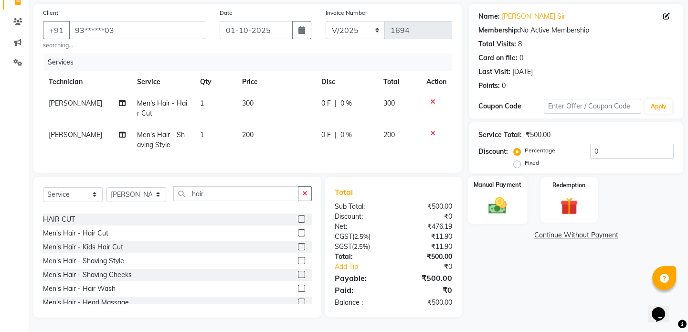
click at [500, 195] on img at bounding box center [498, 205] width 30 height 21
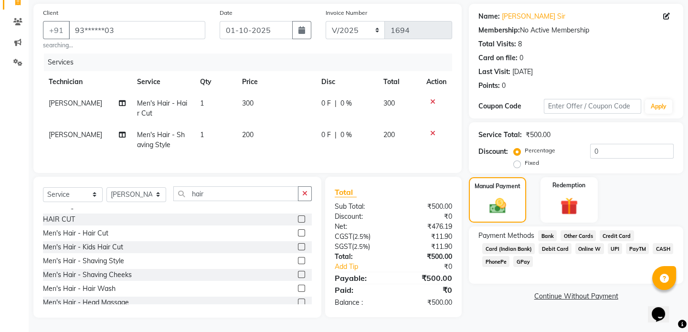
click at [614, 243] on span "UPI" at bounding box center [615, 248] width 15 height 11
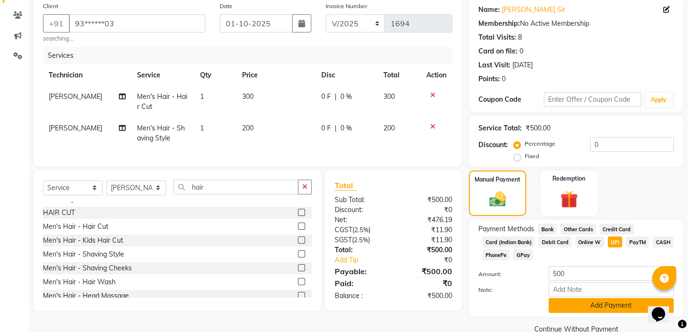
click at [600, 307] on button "Add Payment" at bounding box center [611, 305] width 125 height 15
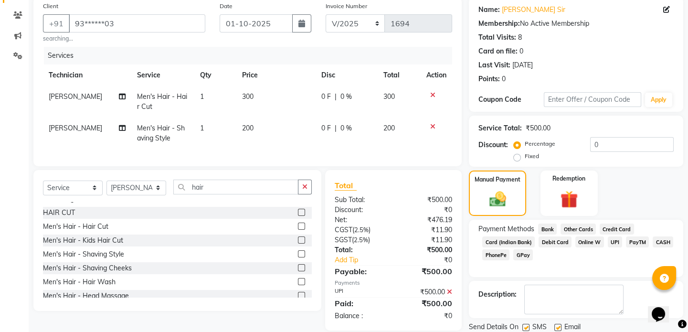
scroll to position [106, 0]
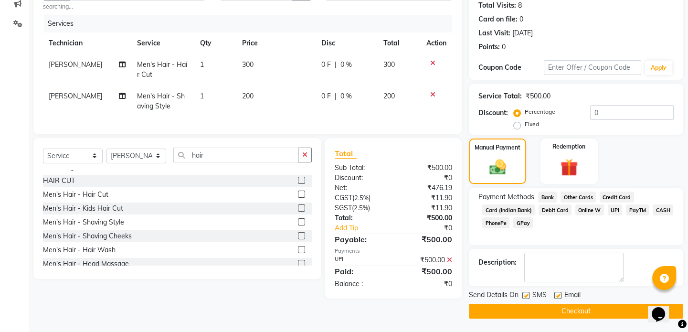
click at [585, 311] on button "Checkout" at bounding box center [576, 311] width 214 height 15
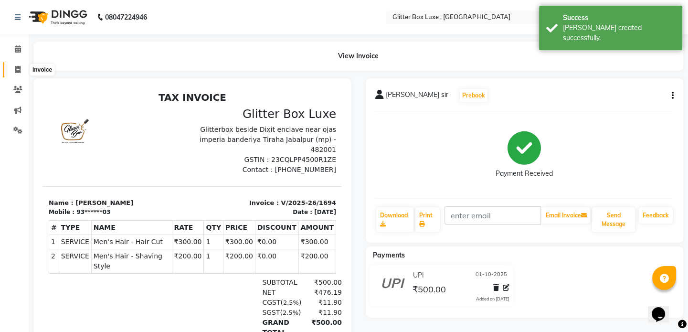
drag, startPoint x: 15, startPoint y: 70, endPoint x: 30, endPoint y: 74, distance: 14.8
click at [15, 70] on icon at bounding box center [17, 69] width 5 height 7
select select "service"
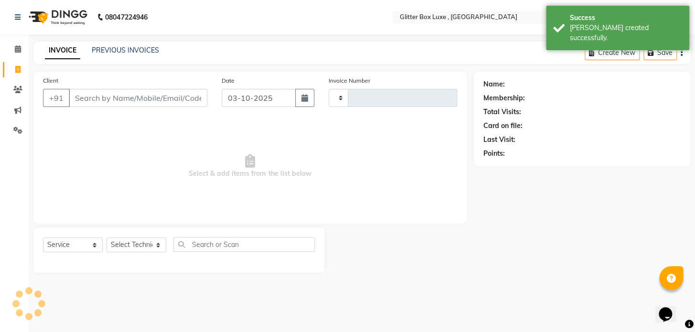
type input "1695"
select select "5772"
click at [121, 97] on input "Client" at bounding box center [138, 98] width 138 height 18
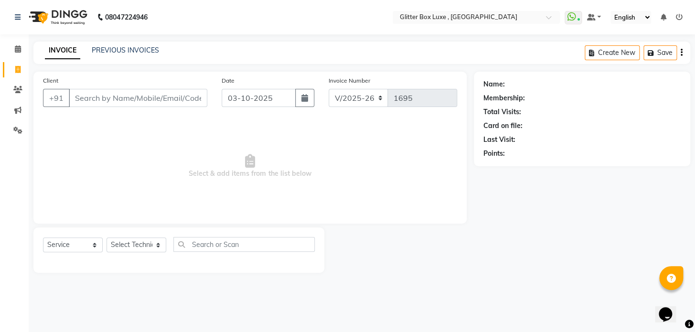
click at [147, 97] on input "Client" at bounding box center [138, 98] width 138 height 18
type input "6267272210"
click at [176, 100] on span "Add Client" at bounding box center [183, 98] width 38 height 10
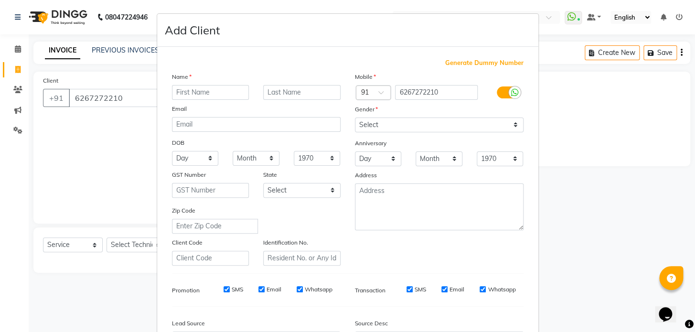
click at [199, 93] on input "text" at bounding box center [210, 92] width 77 height 15
type input "h"
type input "kenjo"
type input "[PERSON_NAME]"
click at [439, 126] on select "Select [DEMOGRAPHIC_DATA] [DEMOGRAPHIC_DATA] Other Prefer Not To Say" at bounding box center [439, 124] width 169 height 15
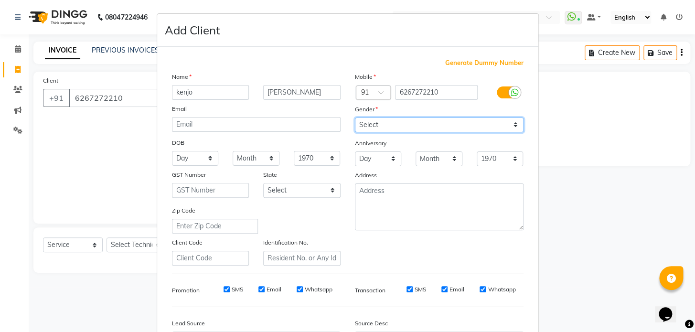
select select "[DEMOGRAPHIC_DATA]"
click at [355, 117] on select "Select [DEMOGRAPHIC_DATA] [DEMOGRAPHIC_DATA] Other Prefer Not To Say" at bounding box center [439, 124] width 169 height 15
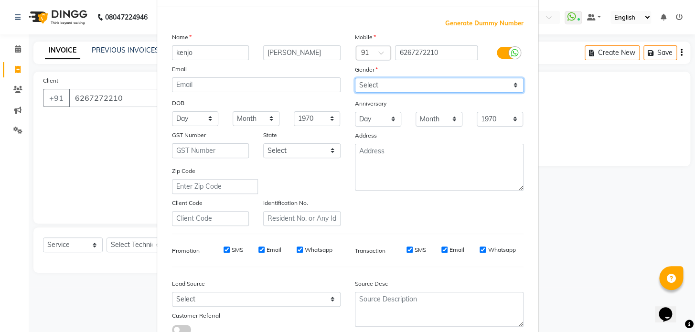
scroll to position [111, 0]
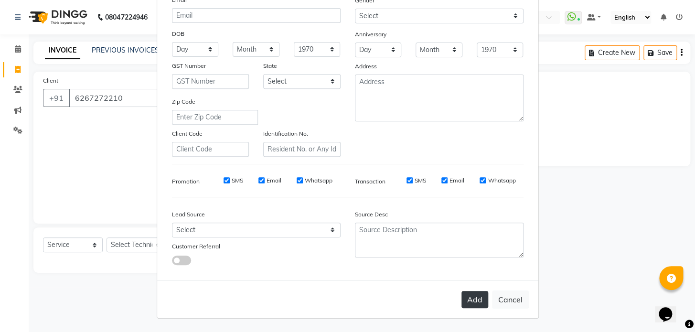
click at [467, 299] on button "Add" at bounding box center [474, 299] width 27 height 17
click at [472, 296] on button "Add" at bounding box center [474, 299] width 27 height 17
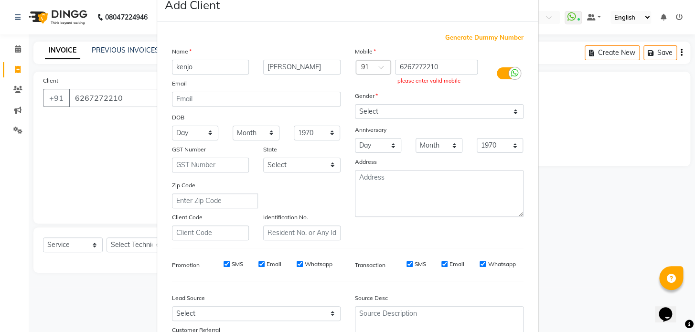
scroll to position [24, 0]
click at [453, 67] on input "6267272210" at bounding box center [436, 68] width 83 height 15
click at [446, 84] on div "please enter valid mobile" at bounding box center [436, 82] width 78 height 8
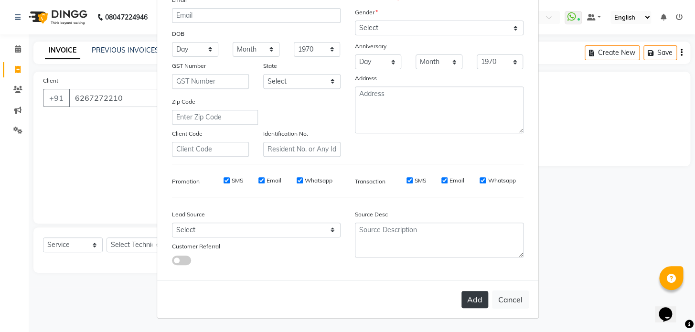
click at [466, 300] on button "Add" at bounding box center [474, 299] width 27 height 17
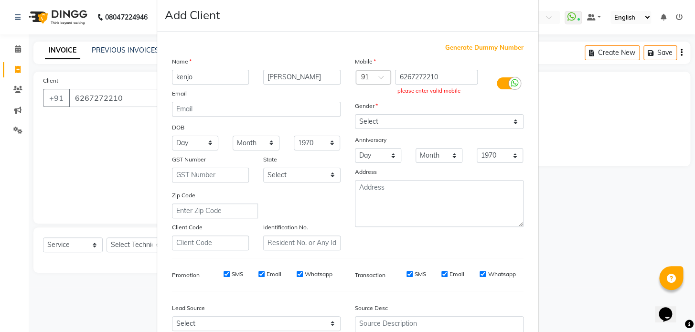
scroll to position [0, 0]
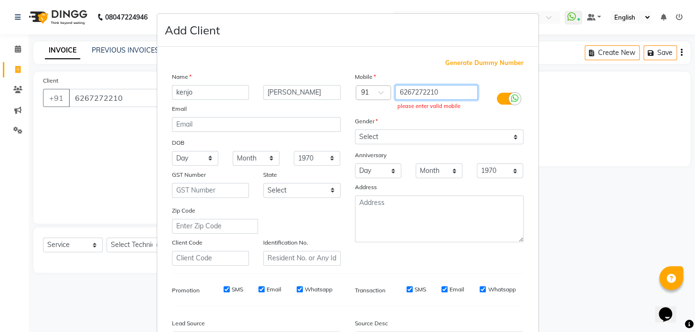
click at [451, 88] on input "6267272210" at bounding box center [436, 92] width 83 height 15
click at [477, 65] on span "Generate Dummy Number" at bounding box center [484, 63] width 78 height 10
type input "1248600000002"
checkbox input "false"
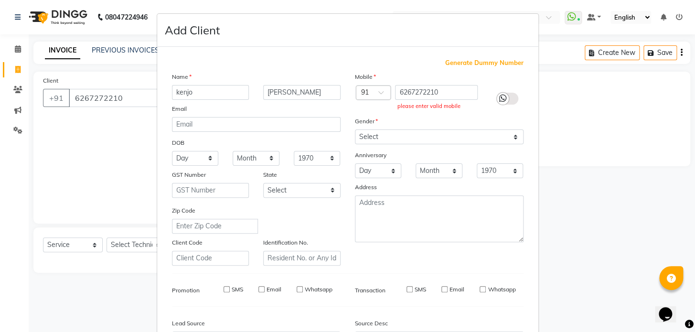
checkbox input "false"
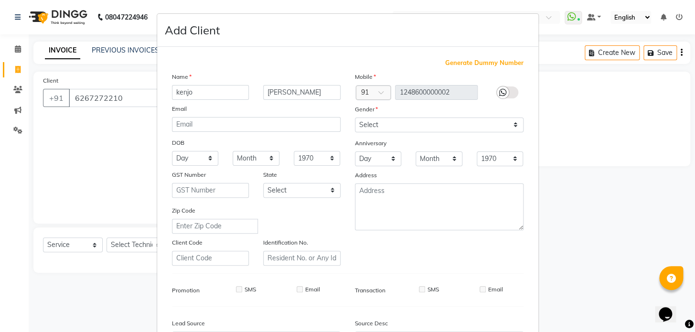
click at [499, 91] on icon at bounding box center [503, 92] width 8 height 9
click at [505, 66] on span "Generate Dummy Number" at bounding box center [484, 63] width 78 height 10
click at [509, 63] on span "Generate Dummy Number" at bounding box center [484, 63] width 78 height 10
click at [482, 62] on span "Generate Dummy Number" at bounding box center [484, 63] width 78 height 10
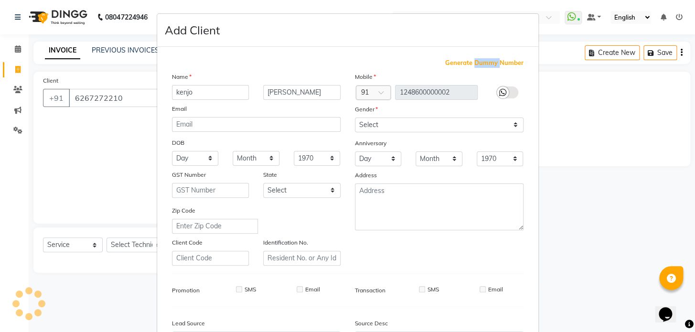
click at [482, 62] on span "Generate Dummy Number" at bounding box center [484, 63] width 78 height 10
click at [482, 64] on span "Generate Dummy Number" at bounding box center [484, 63] width 78 height 10
click at [499, 93] on icon at bounding box center [503, 92] width 8 height 9
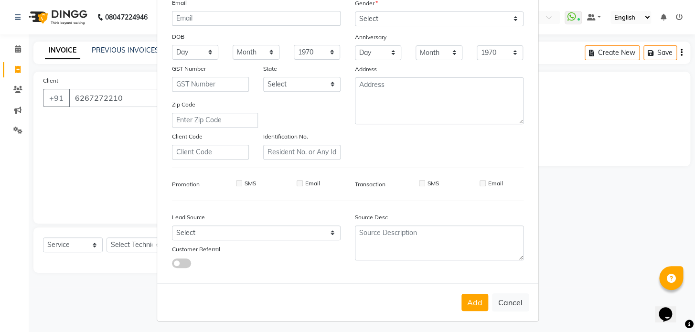
scroll to position [111, 0]
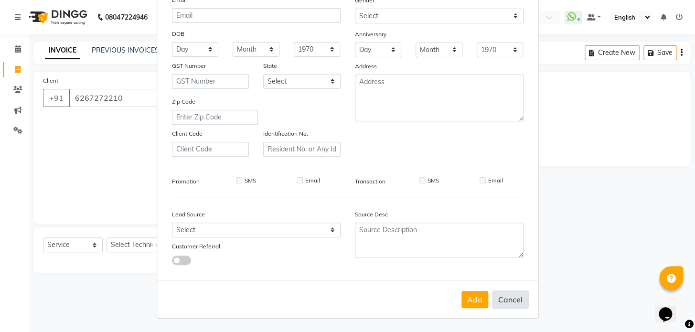
click at [507, 301] on button "Cancel" at bounding box center [510, 299] width 37 height 18
select select
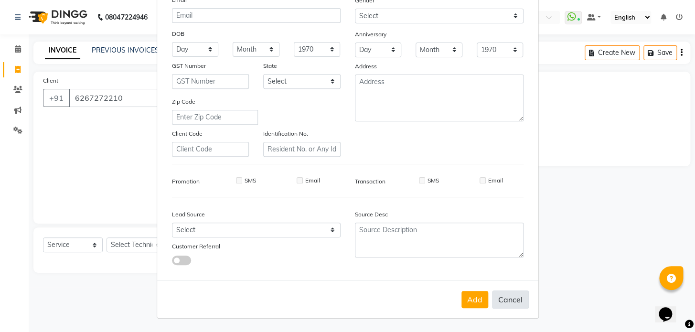
select select
checkbox input "false"
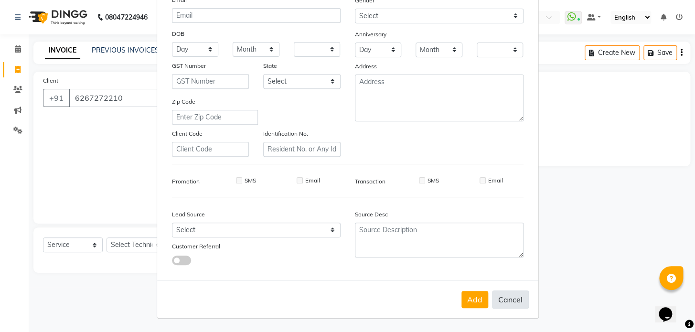
checkbox input "false"
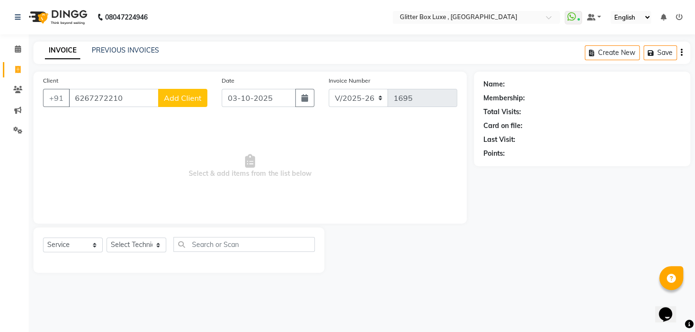
click at [195, 100] on span "Add Client" at bounding box center [183, 98] width 38 height 10
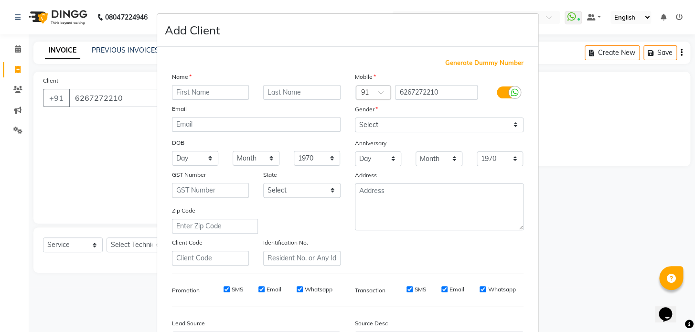
click at [224, 95] on input "text" at bounding box center [210, 92] width 77 height 15
click at [372, 92] on div at bounding box center [373, 93] width 34 height 10
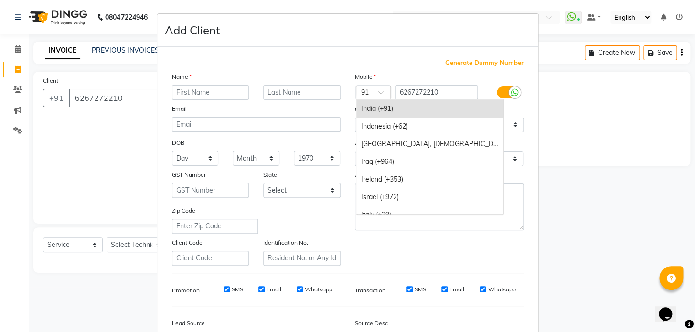
click at [381, 108] on div "India (+91)" at bounding box center [429, 109] width 147 height 18
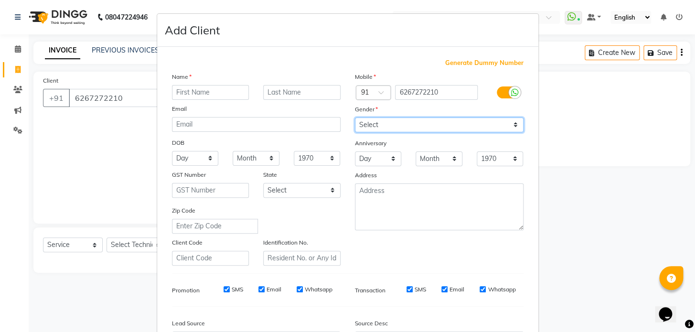
click at [372, 125] on select "Select [DEMOGRAPHIC_DATA] [DEMOGRAPHIC_DATA] Other Prefer Not To Say" at bounding box center [439, 124] width 169 height 15
select select "[DEMOGRAPHIC_DATA]"
click at [355, 117] on select "Select [DEMOGRAPHIC_DATA] [DEMOGRAPHIC_DATA] Other Prefer Not To Say" at bounding box center [439, 124] width 169 height 15
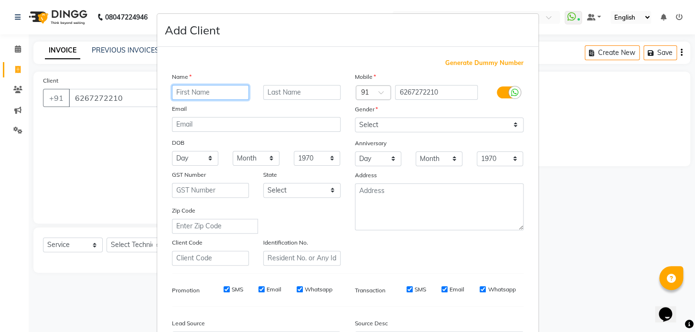
click at [202, 90] on input "text" at bounding box center [210, 92] width 77 height 15
type input "kenjo"
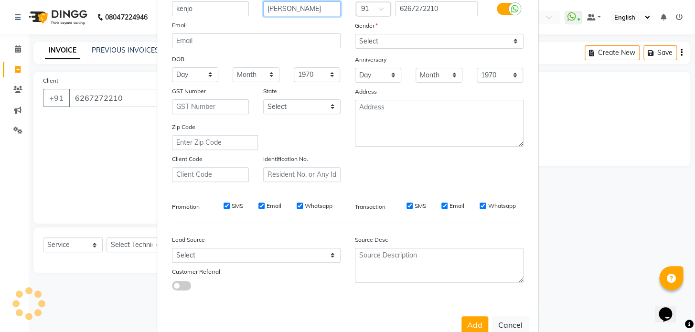
scroll to position [111, 0]
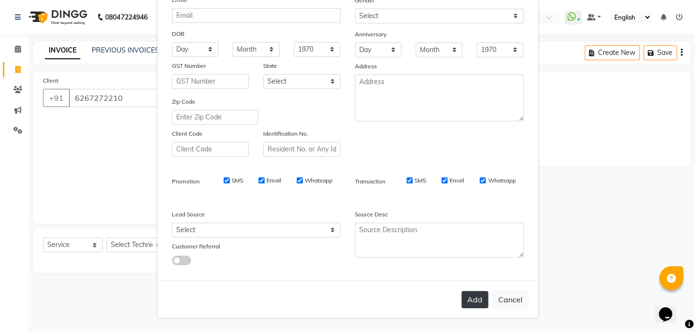
type input "[PERSON_NAME]"
click at [475, 303] on button "Add" at bounding box center [474, 299] width 27 height 17
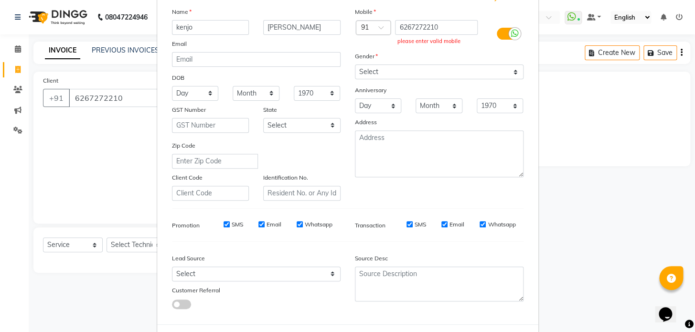
scroll to position [0, 0]
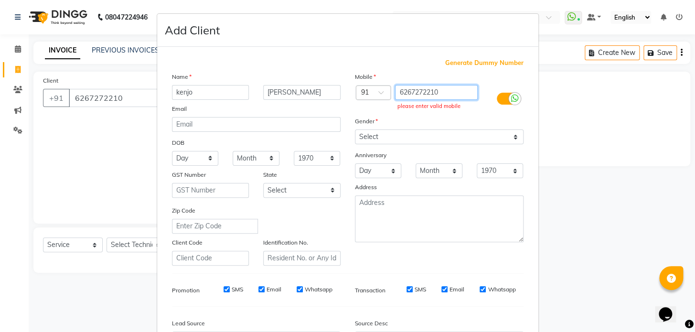
click at [396, 91] on input "6267272210" at bounding box center [436, 92] width 83 height 15
click at [398, 93] on input "6267272210" at bounding box center [436, 92] width 83 height 15
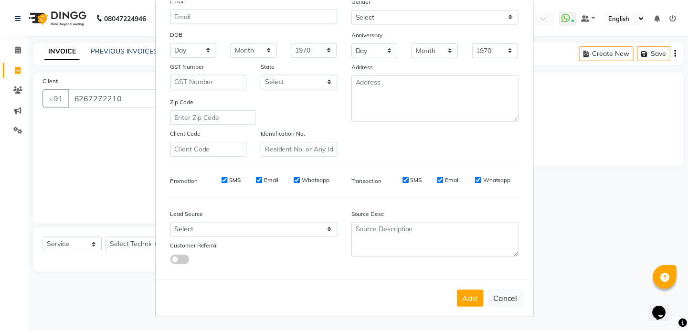
scroll to position [111, 0]
type input "6267272210"
click at [477, 297] on button "Add" at bounding box center [474, 299] width 27 height 17
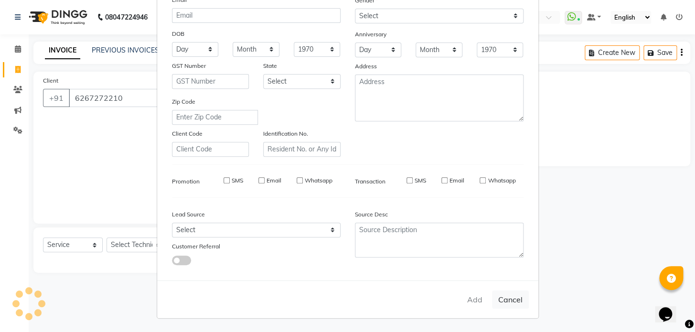
type input "62******10"
select select
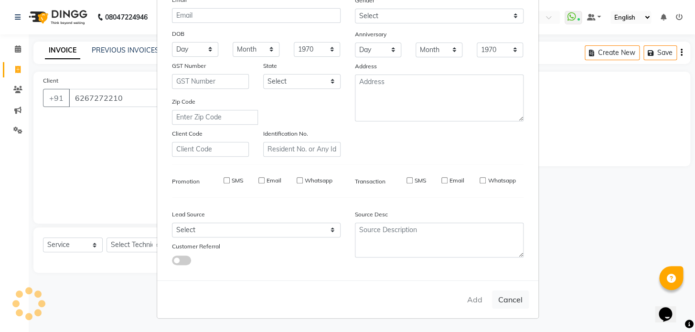
select select
checkbox input "false"
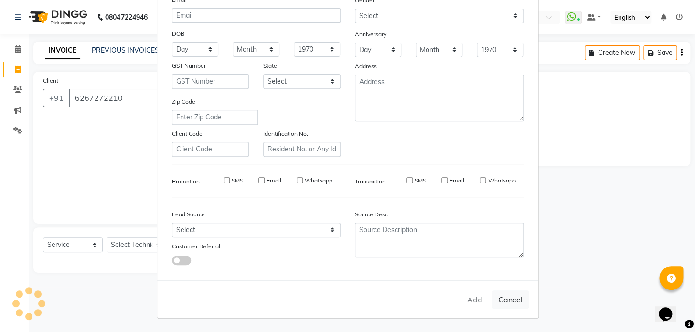
checkbox input "false"
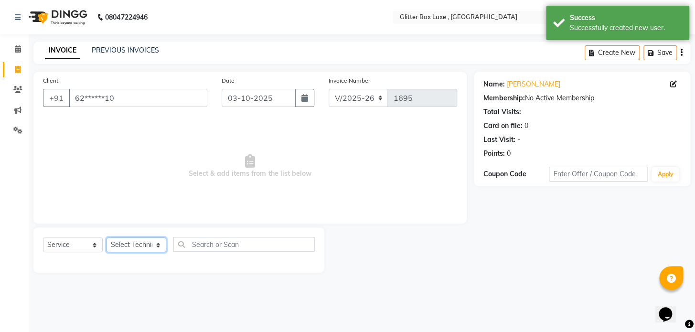
click at [136, 242] on select "Select Technician akash DEV Happy [PERSON_NAME] MANAGER [PERSON_NAME] owner [PE…" at bounding box center [136, 244] width 60 height 15
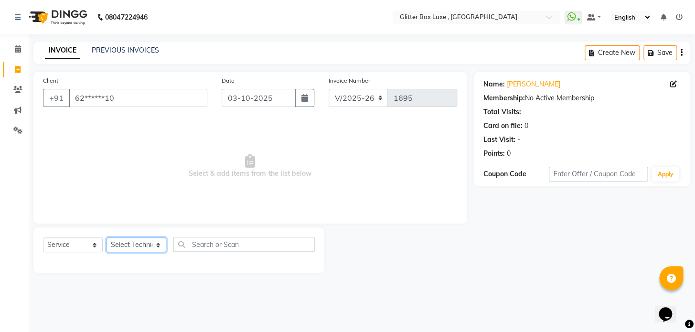
select select "53785"
click at [106, 237] on select "Select Technician akash DEV Happy [PERSON_NAME] MANAGER [PERSON_NAME] owner [PE…" at bounding box center [136, 244] width 60 height 15
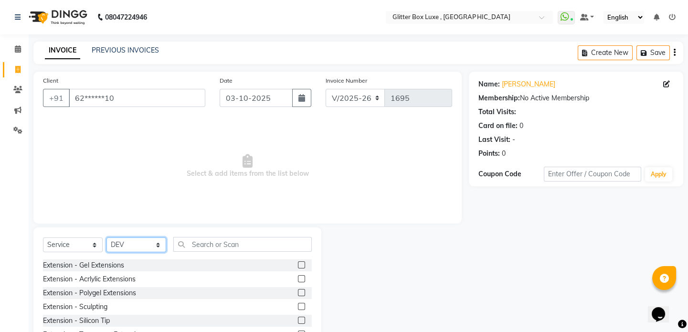
scroll to position [43, 0]
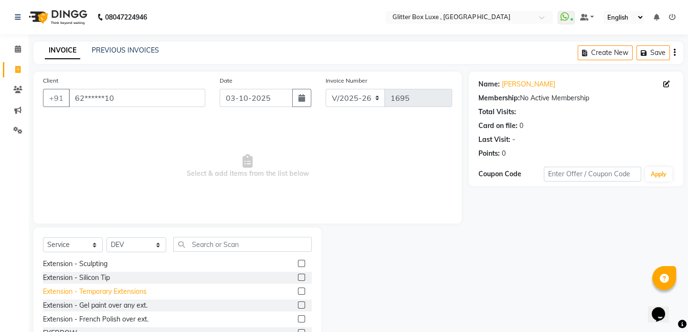
click at [113, 292] on div "Extension - Temporary Extensions" at bounding box center [95, 291] width 104 height 10
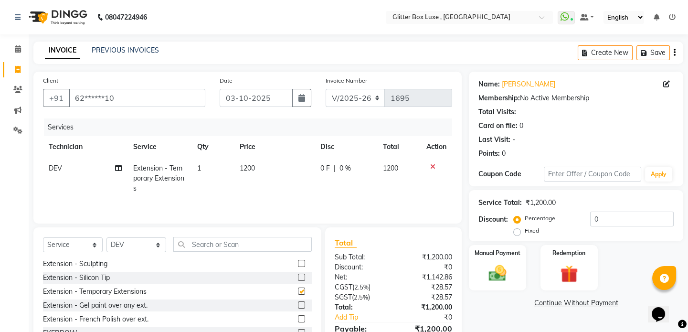
checkbox input "false"
click at [324, 167] on span "0 F" at bounding box center [325, 168] width 10 height 10
select select "53785"
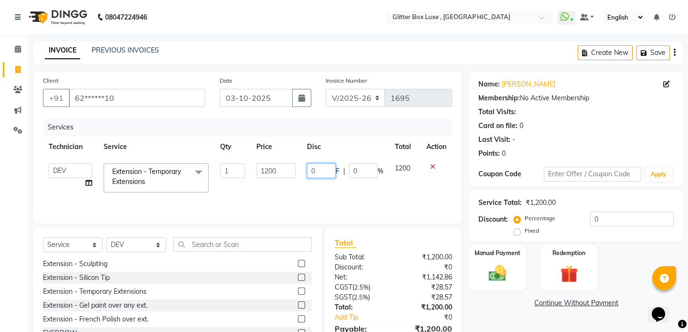
click at [324, 166] on input "0" at bounding box center [321, 170] width 29 height 15
type input "0200"
click at [356, 192] on td "0200 F | 0 %" at bounding box center [345, 178] width 88 height 41
select select "53785"
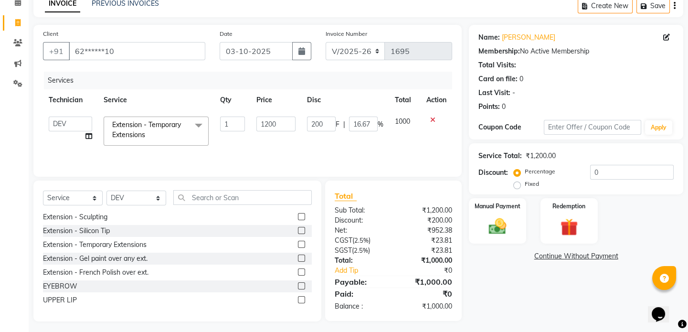
scroll to position [51, 0]
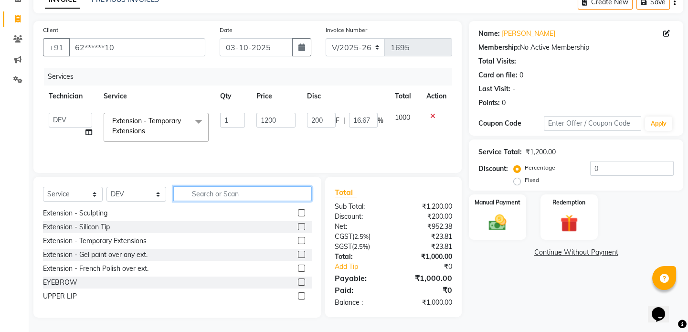
click at [205, 193] on input "text" at bounding box center [242, 193] width 138 height 15
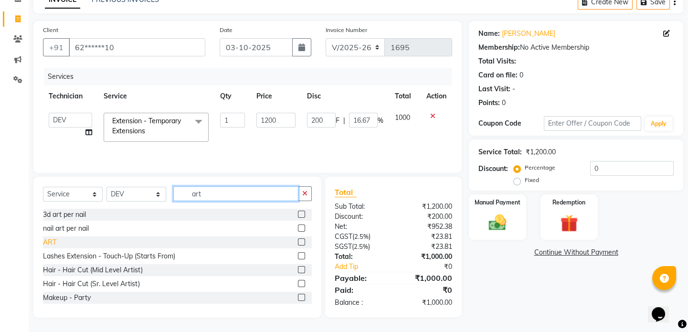
type input "art"
click at [51, 242] on div "ART" at bounding box center [49, 242] width 13 height 10
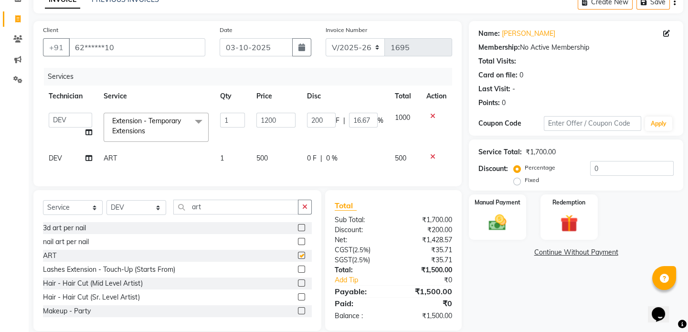
checkbox input "false"
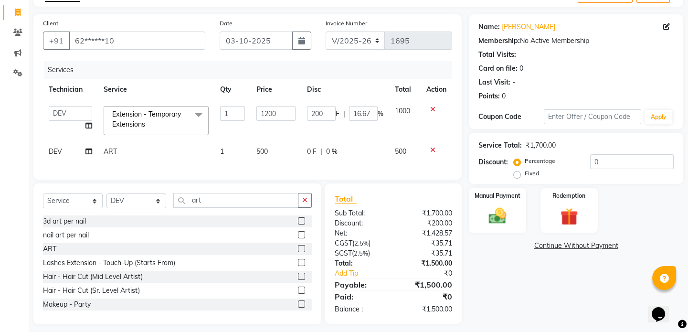
scroll to position [70, 0]
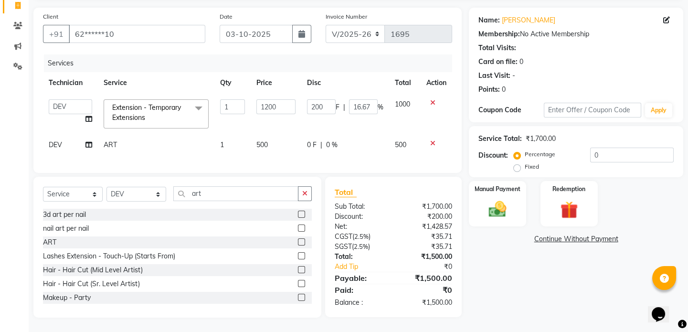
click at [275, 142] on td "500" at bounding box center [276, 144] width 51 height 21
select select "53785"
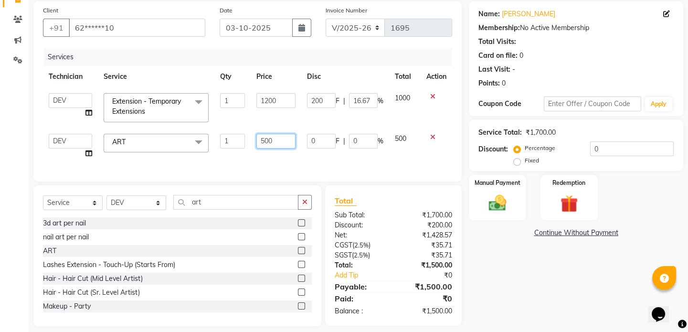
click at [277, 138] on input "500" at bounding box center [276, 141] width 40 height 15
type input "5"
type input "800"
click at [328, 165] on div "Client +91 62******10 Date [DATE] Invoice Number V/2025 V/[PHONE_NUMBER] Servic…" at bounding box center [247, 91] width 428 height 180
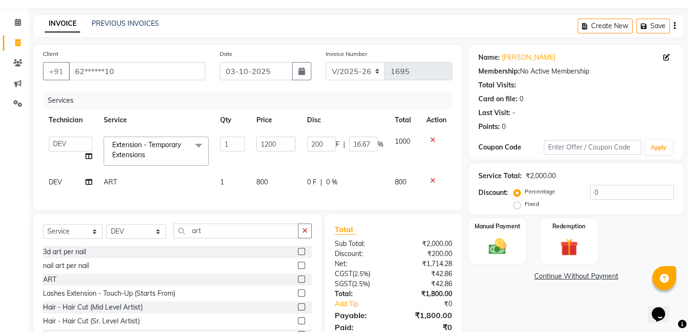
scroll to position [0, 0]
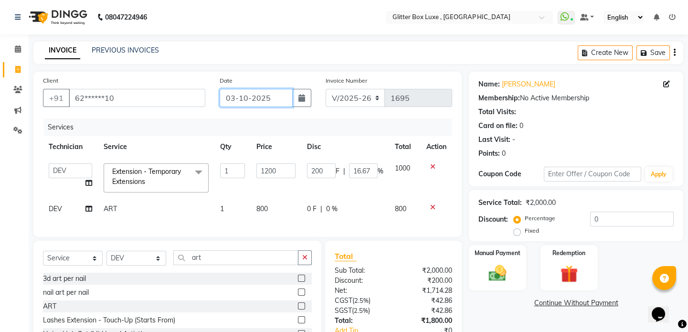
click at [272, 100] on input "03-10-2025" at bounding box center [256, 98] width 73 height 18
select select "10"
select select "2025"
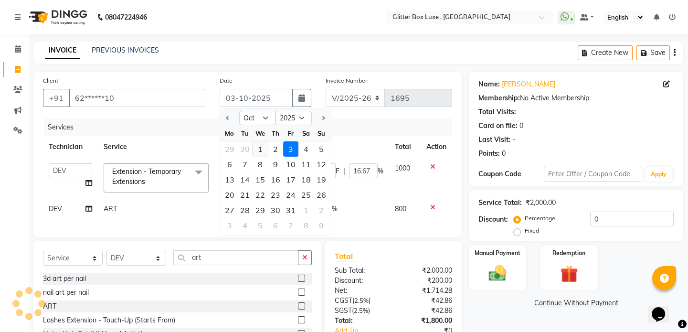
click at [259, 147] on div "1" at bounding box center [260, 148] width 15 height 15
type input "01-10-2025"
type input "0"
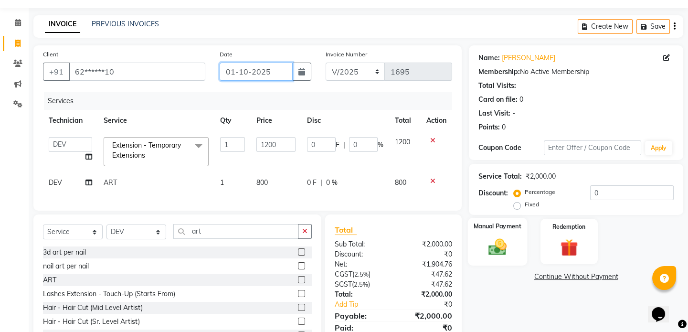
scroll to position [70, 0]
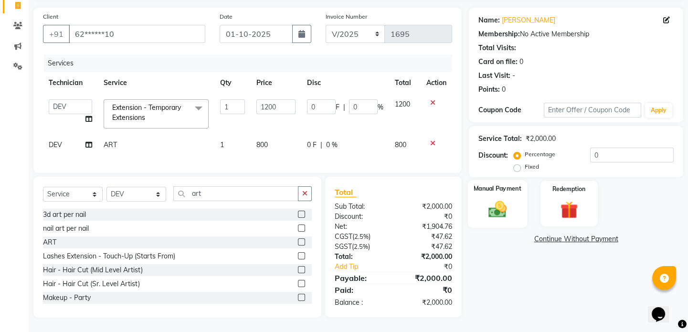
click at [492, 199] on img at bounding box center [498, 209] width 30 height 21
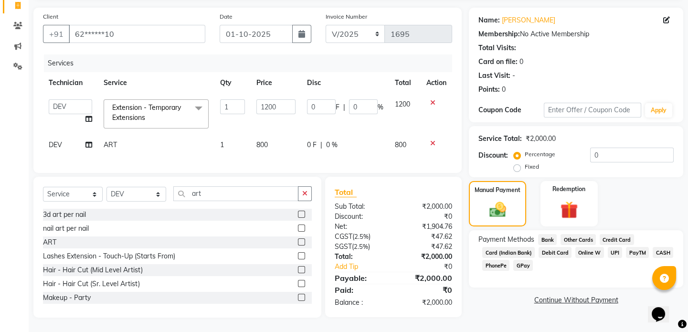
click at [662, 247] on span "CASH" at bounding box center [663, 252] width 21 height 11
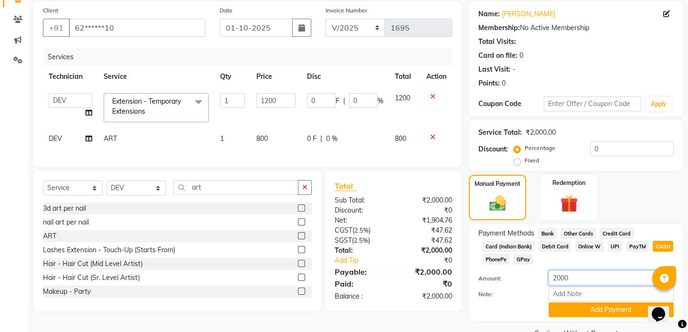
click at [596, 279] on input "2000" at bounding box center [611, 277] width 125 height 15
type input "2"
type input "1500"
click at [583, 309] on button "Add Payment" at bounding box center [611, 309] width 125 height 15
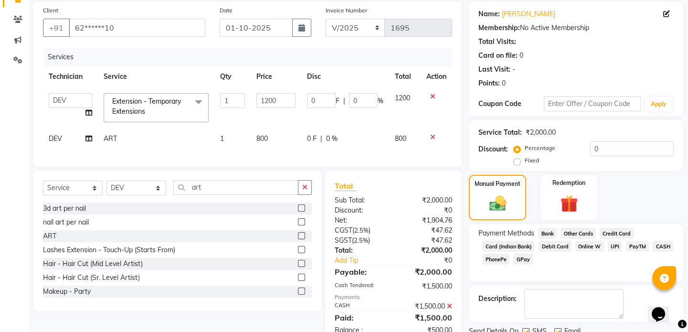
click at [612, 245] on span "UPI" at bounding box center [615, 246] width 15 height 11
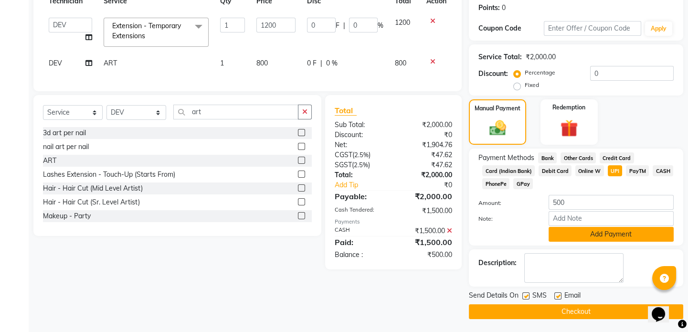
scroll to position [147, 0]
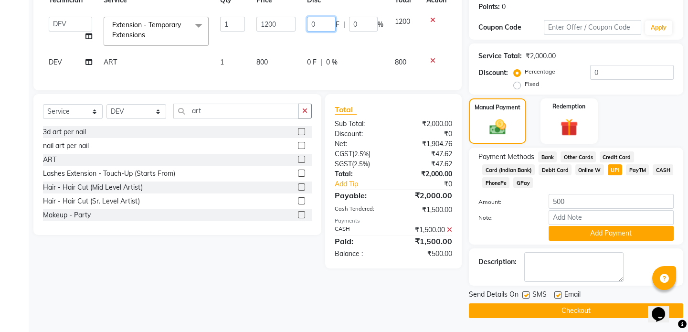
click at [321, 25] on input "0" at bounding box center [321, 24] width 29 height 15
type input "0200"
click at [313, 281] on div "Client +91 62******10 Date [DATE] Invoice Number V/2025 V/[PHONE_NUMBER] Servic…" at bounding box center [247, 121] width 443 height 393
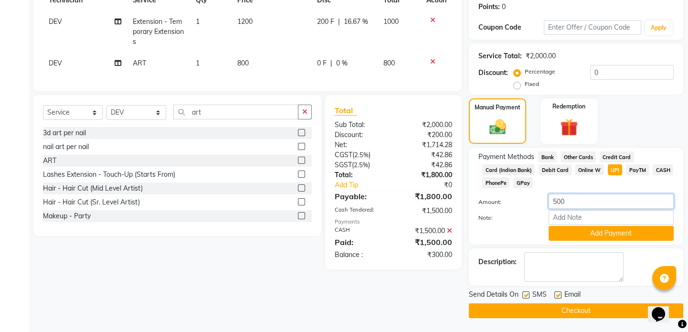
click at [583, 199] on input "500" at bounding box center [611, 201] width 125 height 15
type input "5"
type input "2"
type input "300"
click at [576, 231] on button "Add Payment" at bounding box center [611, 233] width 125 height 15
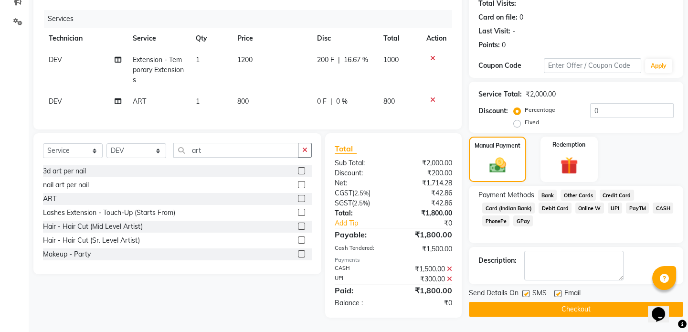
scroll to position [115, 0]
click at [538, 302] on button "Checkout" at bounding box center [576, 309] width 214 height 15
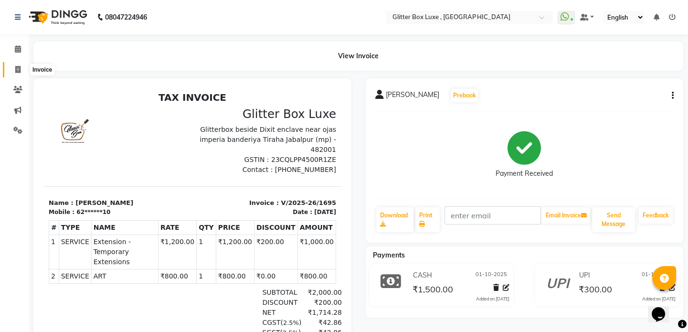
click at [15, 70] on icon at bounding box center [17, 69] width 5 height 7
select select "5772"
select select "service"
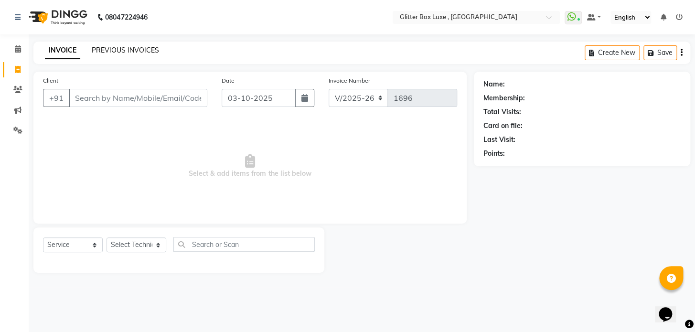
click at [148, 52] on link "PREVIOUS INVOICES" at bounding box center [125, 50] width 67 height 9
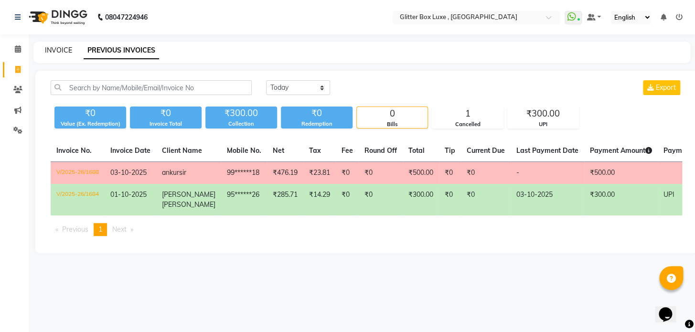
click at [53, 47] on link "INVOICE" at bounding box center [58, 50] width 27 height 9
select select "service"
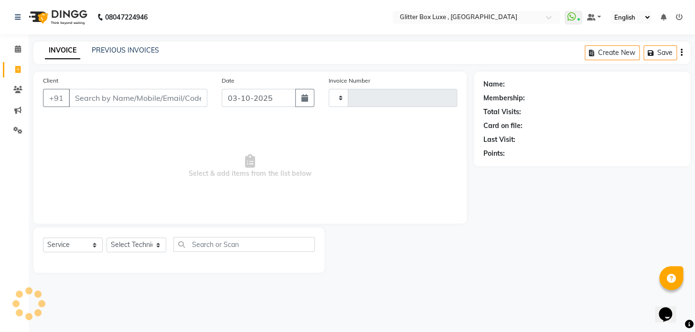
type input "1696"
select select "5772"
click at [148, 98] on input "Client" at bounding box center [138, 98] width 138 height 18
click at [269, 102] on input "03-10-2025" at bounding box center [259, 98] width 74 height 18
select select "10"
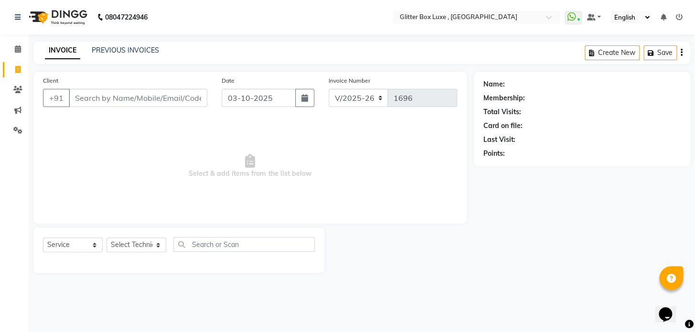
select select "2025"
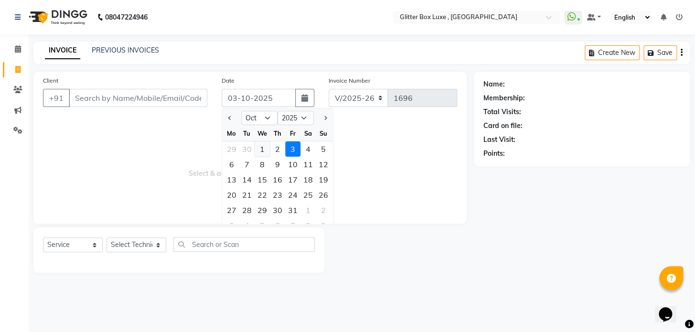
click at [261, 146] on div "1" at bounding box center [261, 148] width 15 height 15
type input "01-10-2025"
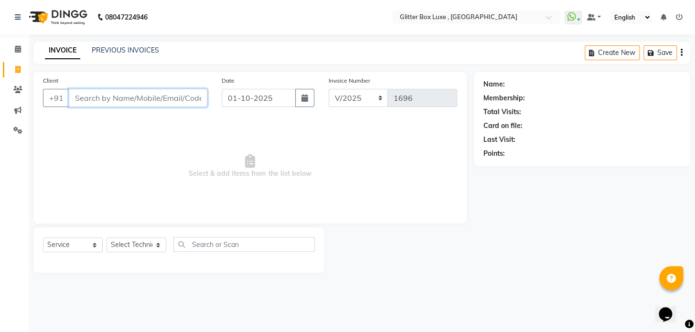
click at [153, 104] on input "Client" at bounding box center [138, 98] width 138 height 18
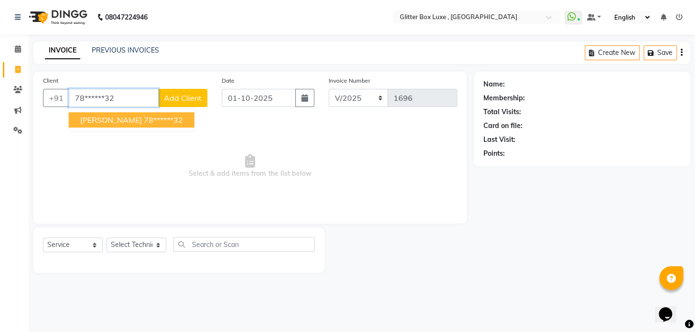
type input "78******32"
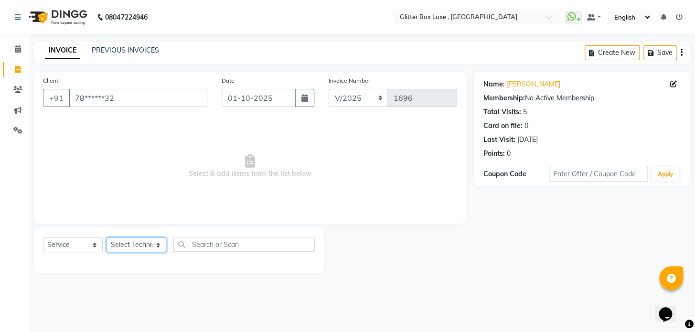
click at [138, 243] on select "Select Technician akash DEV Happy [PERSON_NAME] MANAGER [PERSON_NAME] owner [PE…" at bounding box center [136, 244] width 60 height 15
select select "52614"
click at [106, 237] on select "Select Technician akash DEV Happy [PERSON_NAME] MANAGER [PERSON_NAME] owner [PE…" at bounding box center [136, 244] width 60 height 15
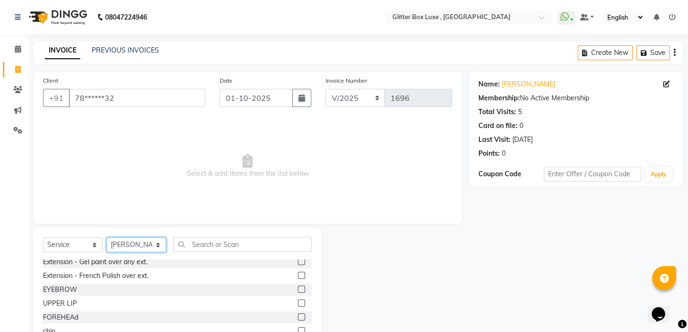
scroll to position [43, 0]
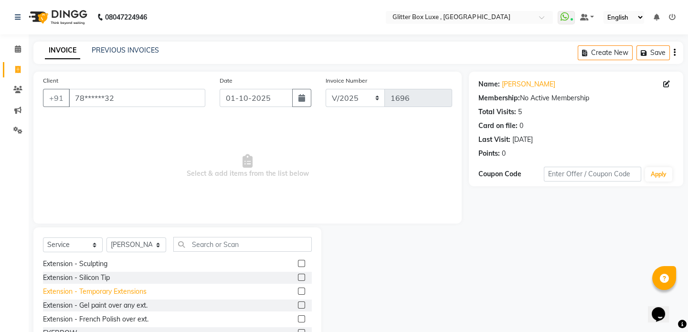
click at [113, 289] on div "Extension - Temporary Extensions" at bounding box center [95, 291] width 104 height 10
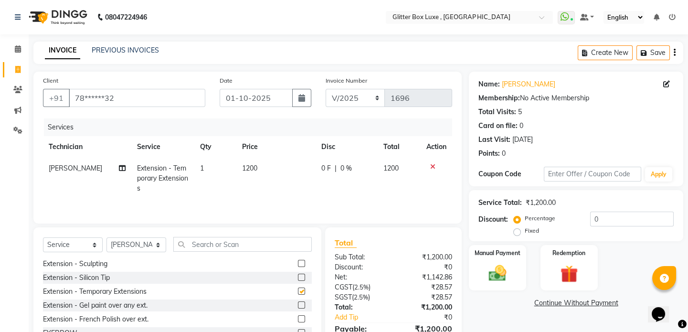
checkbox input "false"
click at [327, 166] on span "0 F" at bounding box center [326, 168] width 10 height 10
select select "52614"
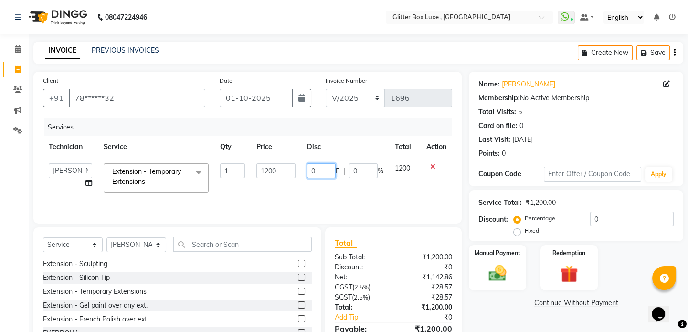
click at [328, 166] on input "0" at bounding box center [321, 170] width 29 height 15
type input "0200"
click at [339, 195] on td "0200 F | 0 %" at bounding box center [345, 178] width 88 height 41
select select "52614"
click at [329, 169] on input "200" at bounding box center [321, 170] width 29 height 15
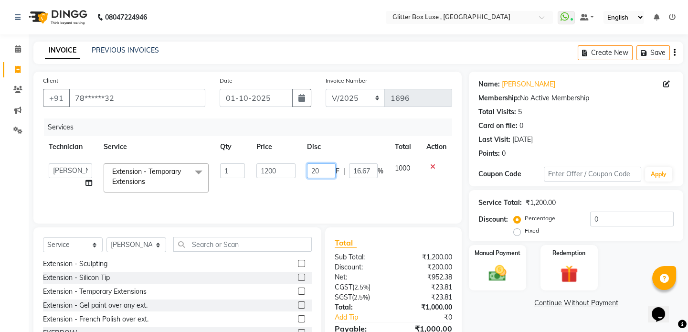
type input "201"
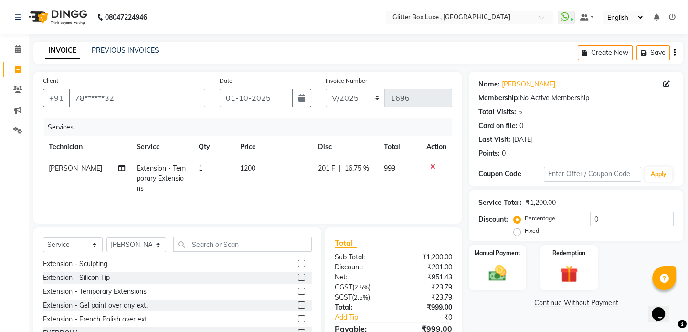
click at [321, 195] on td "201 F | 16.75 %" at bounding box center [345, 179] width 66 height 42
select select "52614"
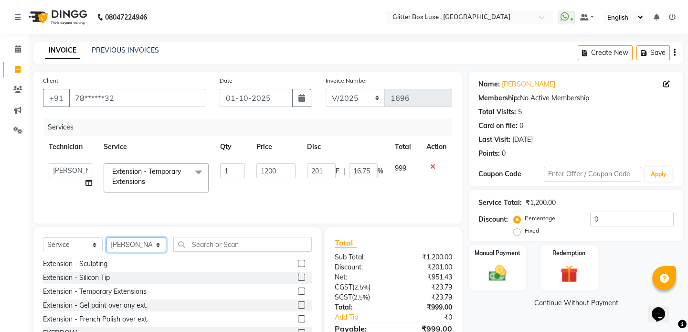
click at [139, 243] on select "Select Technician akash DEV Happy [PERSON_NAME] MANAGER [PERSON_NAME] owner [PE…" at bounding box center [136, 244] width 60 height 15
select select "53785"
click at [106, 237] on select "Select Technician akash DEV Happy [PERSON_NAME] MANAGER [PERSON_NAME] owner [PE…" at bounding box center [136, 244] width 60 height 15
click at [108, 291] on div "Extension - Temporary Extensions" at bounding box center [95, 291] width 104 height 10
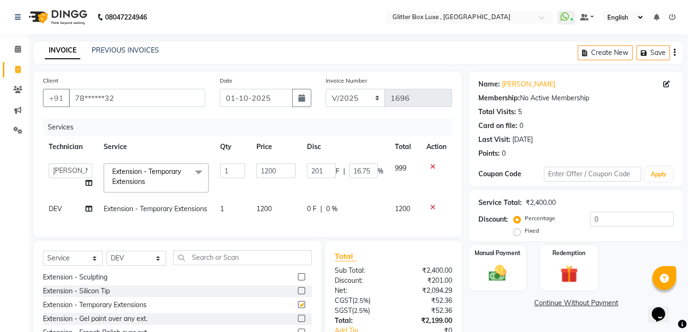
checkbox input "false"
click at [308, 205] on span "0 F" at bounding box center [312, 209] width 10 height 10
select select "53785"
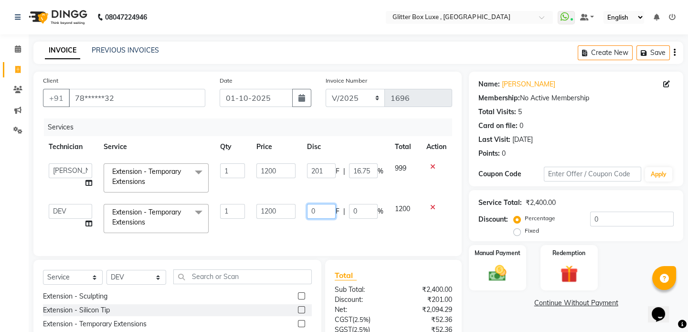
click at [323, 209] on input "0" at bounding box center [321, 211] width 29 height 15
type input "0201"
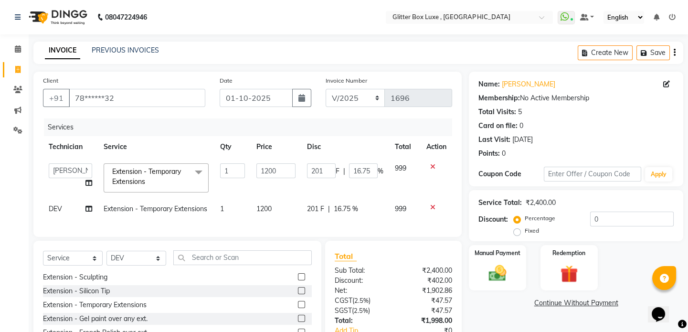
click at [363, 227] on div "Services Technician Service Qty Price Disc Total Action akash DEV Happy [PERSON…" at bounding box center [247, 172] width 409 height 109
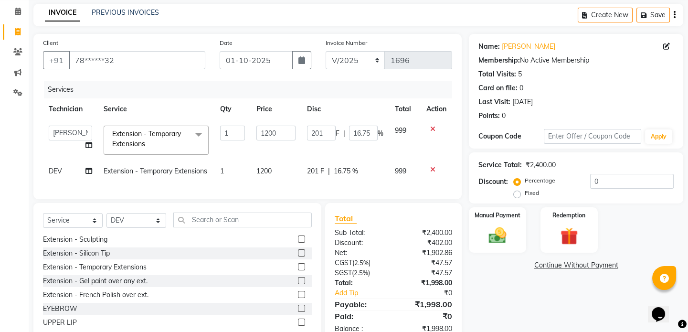
scroll to position [70, 0]
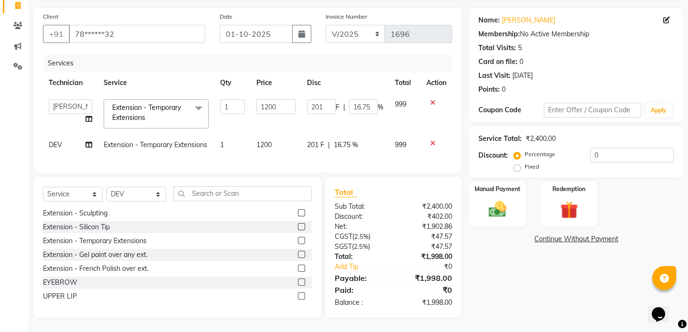
click at [316, 141] on span "201 F" at bounding box center [315, 145] width 17 height 10
select select "53785"
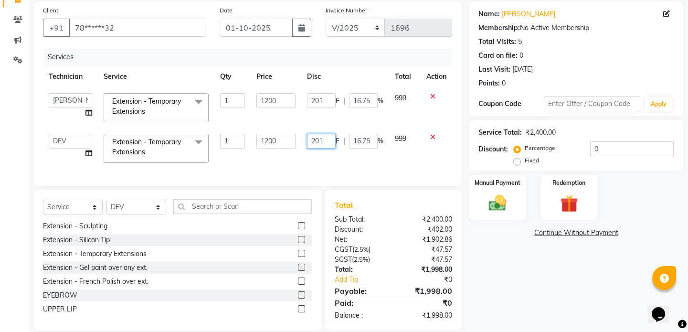
click at [325, 139] on input "201" at bounding box center [321, 141] width 29 height 15
type input "200"
click at [329, 159] on div "Services Technician Service Qty Price Disc Total Action akash DEV Happy [PERSON…" at bounding box center [247, 112] width 409 height 128
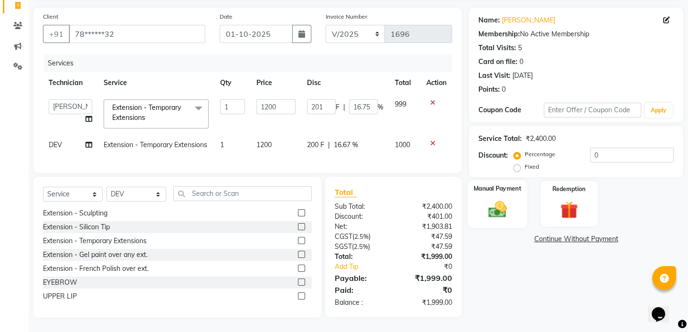
click at [513, 198] on div "Manual Payment" at bounding box center [497, 203] width 59 height 47
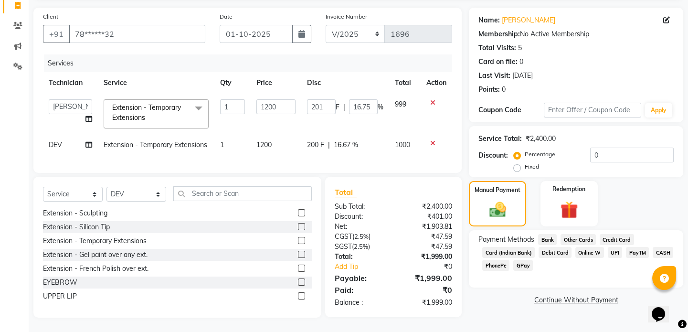
click at [612, 247] on span "UPI" at bounding box center [615, 252] width 15 height 11
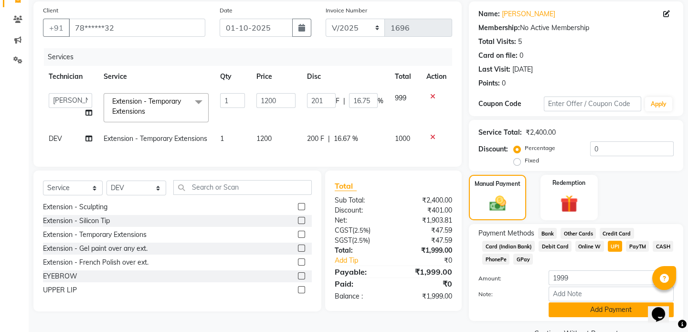
click at [604, 310] on button "Add Payment" at bounding box center [611, 309] width 125 height 15
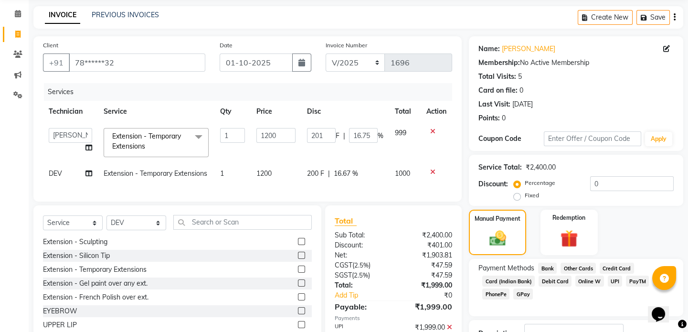
scroll to position [106, 0]
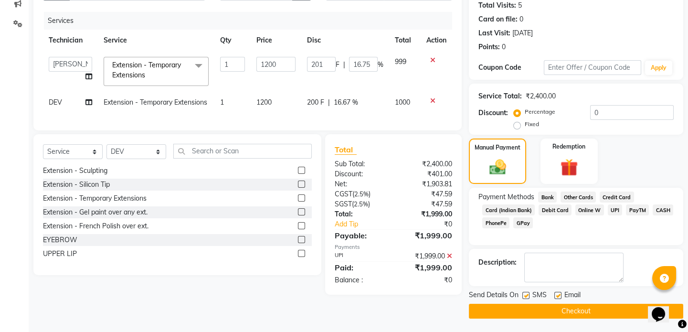
click at [576, 311] on button "Checkout" at bounding box center [576, 311] width 214 height 15
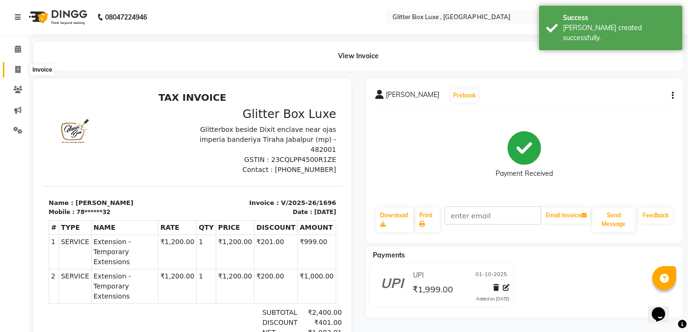
drag, startPoint x: 19, startPoint y: 67, endPoint x: 29, endPoint y: 71, distance: 10.7
click at [19, 67] on icon at bounding box center [17, 69] width 5 height 7
select select "5772"
select select "service"
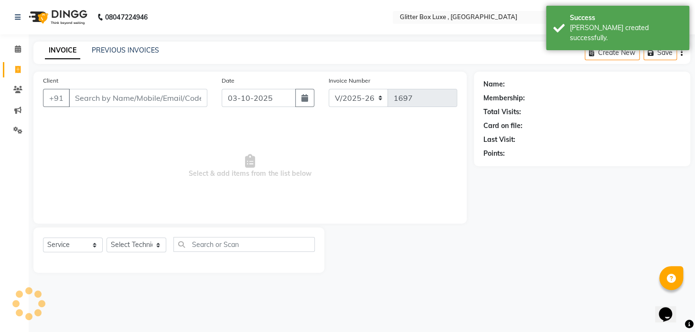
click at [96, 97] on input "Client" at bounding box center [138, 98] width 138 height 18
click at [118, 48] on link "PREVIOUS INVOICES" at bounding box center [125, 50] width 67 height 9
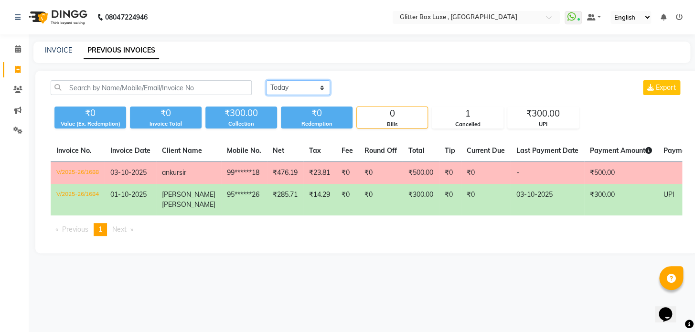
click at [292, 84] on select "[DATE] [DATE] Custom Range" at bounding box center [298, 87] width 64 height 15
select select "range"
click at [266, 80] on select "[DATE] [DATE] Custom Range" at bounding box center [298, 87] width 64 height 15
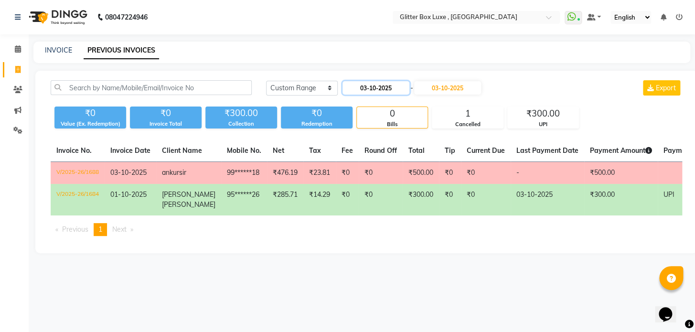
click at [375, 87] on input "03-10-2025" at bounding box center [375, 87] width 67 height 13
select select "10"
select select "2025"
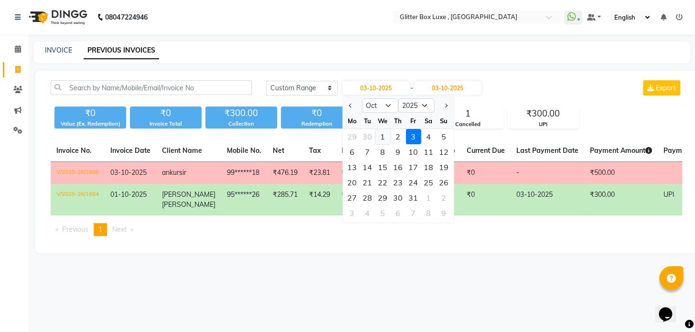
click at [382, 138] on div "1" at bounding box center [382, 136] width 15 height 15
type input "01-10-2025"
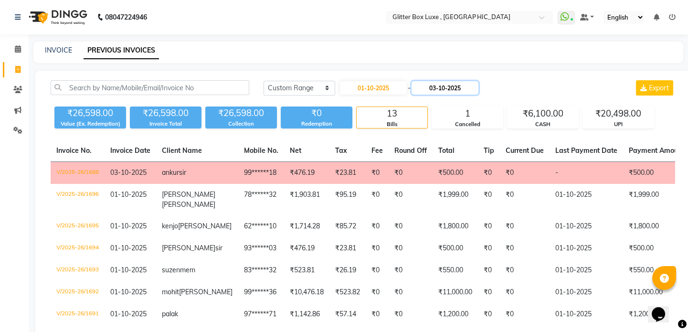
click at [443, 90] on input "03-10-2025" at bounding box center [445, 87] width 67 height 13
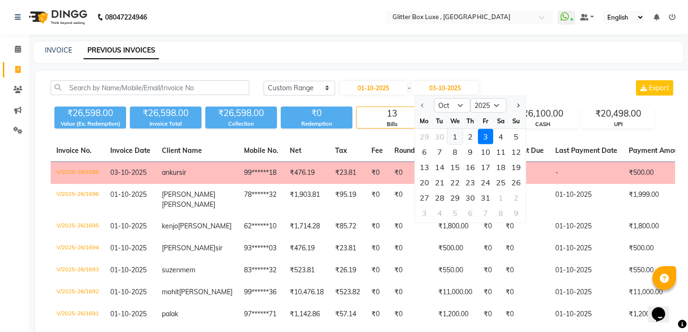
click at [456, 136] on div "1" at bounding box center [454, 136] width 15 height 15
type input "01-10-2025"
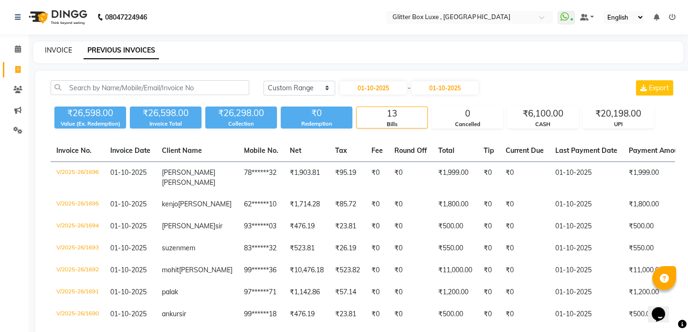
click at [60, 47] on link "INVOICE" at bounding box center [58, 50] width 27 height 9
select select "service"
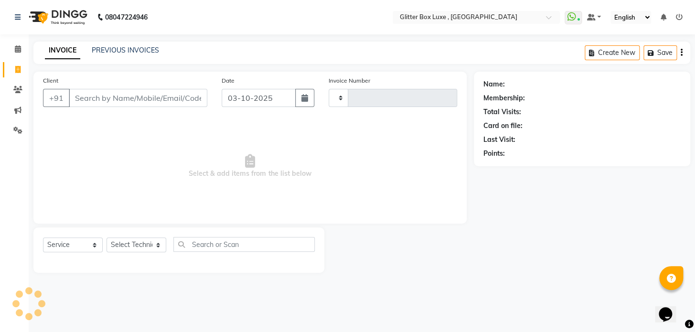
type input "1697"
select select "5772"
click at [112, 93] on input "Client" at bounding box center [138, 98] width 138 height 18
click at [79, 102] on input "Client" at bounding box center [138, 98] width 138 height 18
click at [86, 100] on input "Client" at bounding box center [138, 98] width 138 height 18
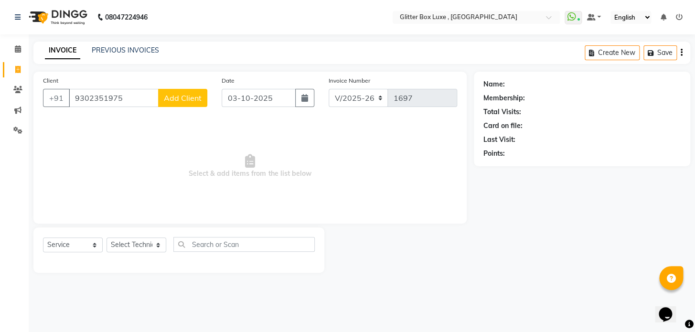
type input "9302351975"
click at [176, 101] on span "Add Client" at bounding box center [183, 98] width 38 height 10
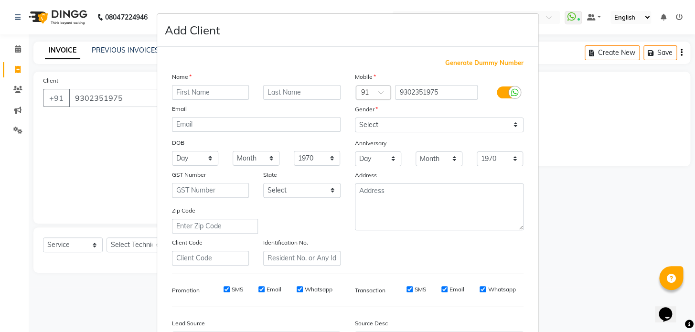
click at [183, 93] on input "text" at bounding box center [210, 92] width 77 height 15
type input "[PERSON_NAME]"
type input "mem"
click at [444, 125] on select "Select [DEMOGRAPHIC_DATA] [DEMOGRAPHIC_DATA] Other Prefer Not To Say" at bounding box center [439, 124] width 169 height 15
select select "[DEMOGRAPHIC_DATA]"
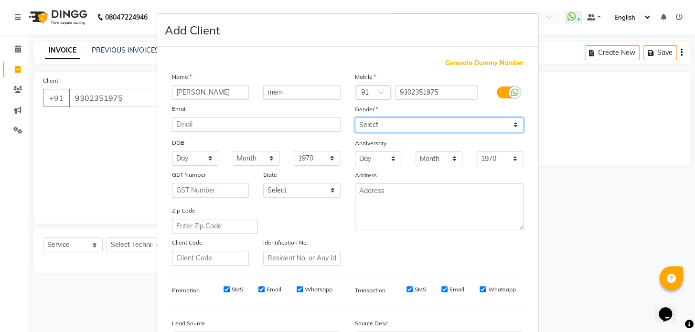
click at [355, 117] on select "Select [DEMOGRAPHIC_DATA] [DEMOGRAPHIC_DATA] Other Prefer Not To Say" at bounding box center [439, 124] width 169 height 15
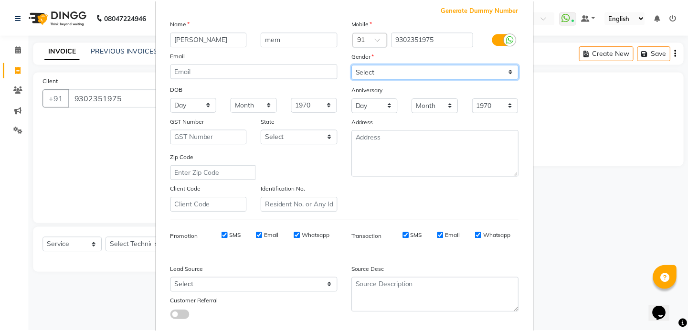
scroll to position [111, 0]
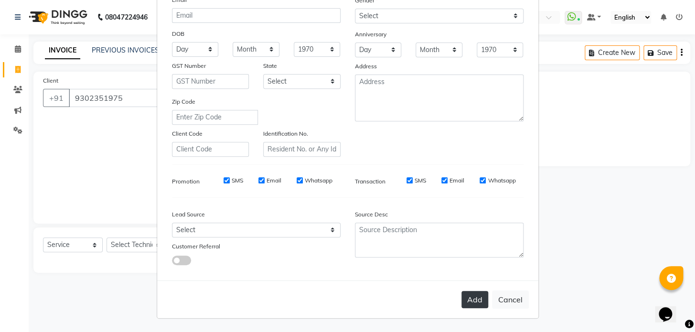
click at [467, 295] on button "Add" at bounding box center [474, 299] width 27 height 17
type input "93******75"
select select
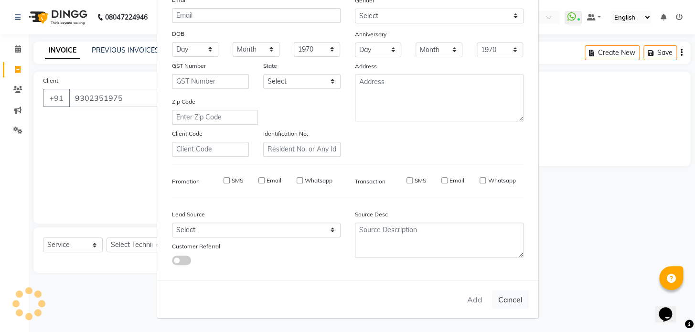
select select
checkbox input "false"
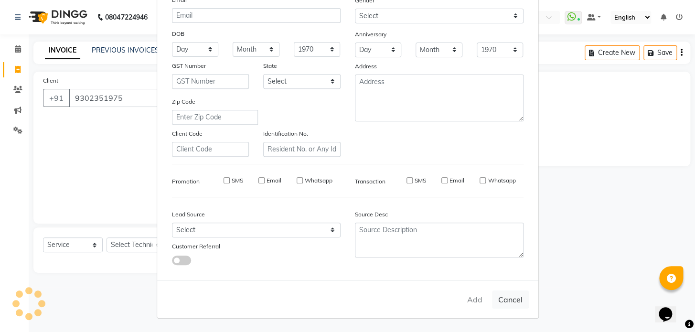
checkbox input "false"
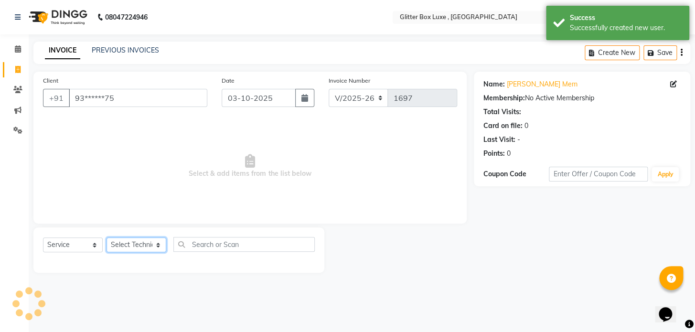
click at [142, 244] on select "Select Technician akash DEV Happy [PERSON_NAME] MANAGER [PERSON_NAME] owner [PE…" at bounding box center [136, 244] width 60 height 15
select select "47921"
click at [106, 237] on select "Select Technician akash DEV Happy [PERSON_NAME] MANAGER [PERSON_NAME] owner [PE…" at bounding box center [136, 244] width 60 height 15
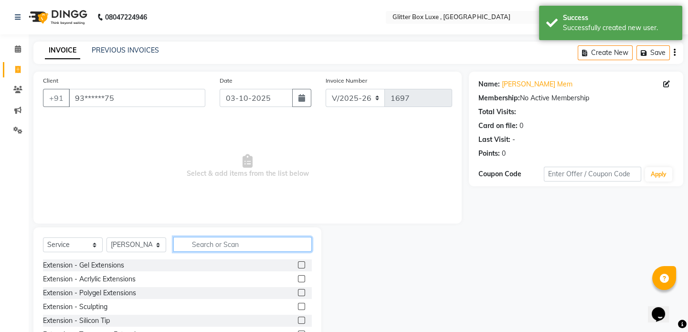
click at [201, 244] on input "text" at bounding box center [242, 244] width 138 height 15
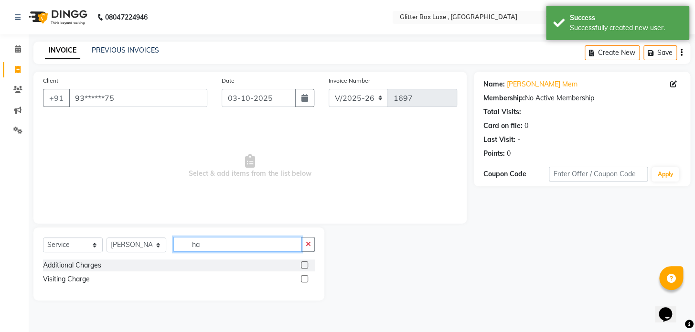
type input "h"
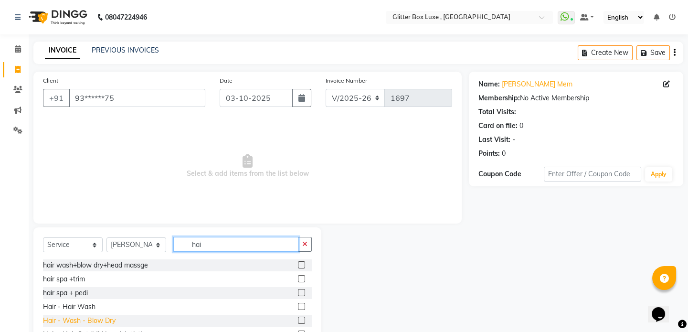
type input "hai"
click at [84, 321] on div "Hair - Wash - Blow Dry" at bounding box center [79, 321] width 73 height 10
checkbox input "false"
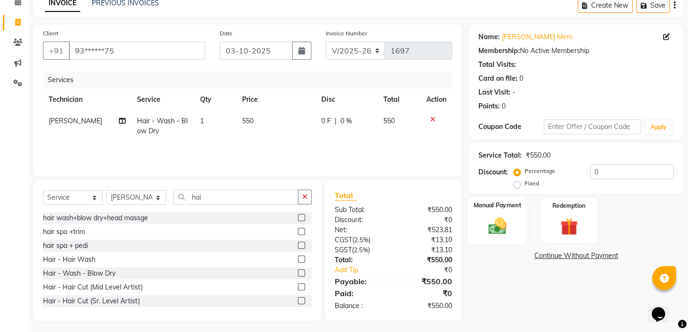
scroll to position [51, 0]
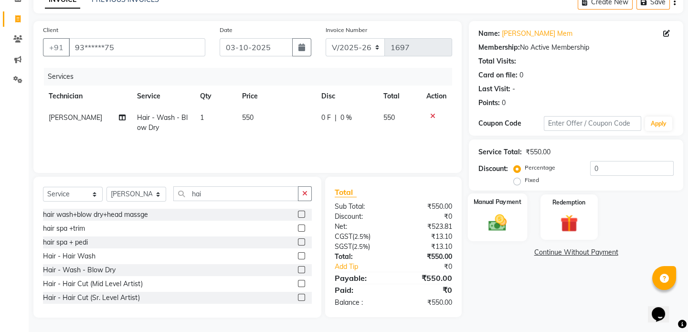
click at [501, 227] on img at bounding box center [498, 222] width 30 height 21
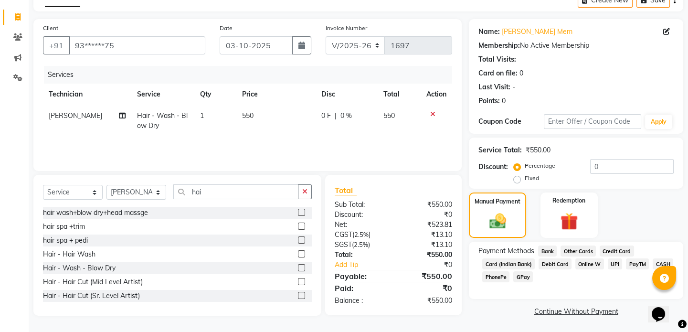
scroll to position [53, 0]
click at [661, 259] on span "CASH" at bounding box center [663, 263] width 21 height 11
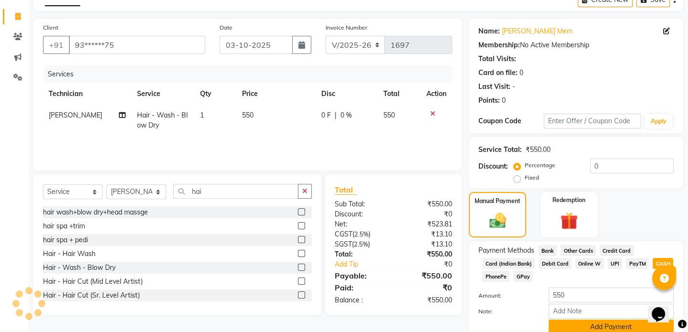
click at [599, 326] on button "Add Payment" at bounding box center [611, 326] width 125 height 15
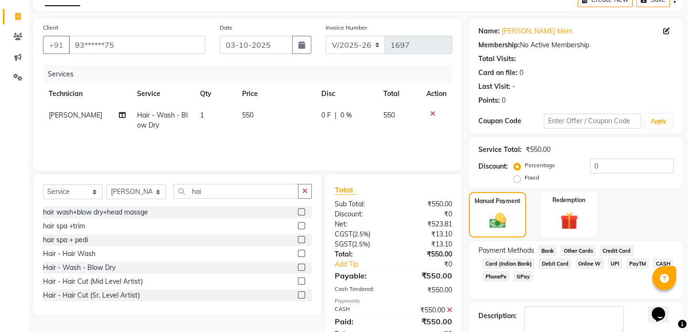
scroll to position [106, 0]
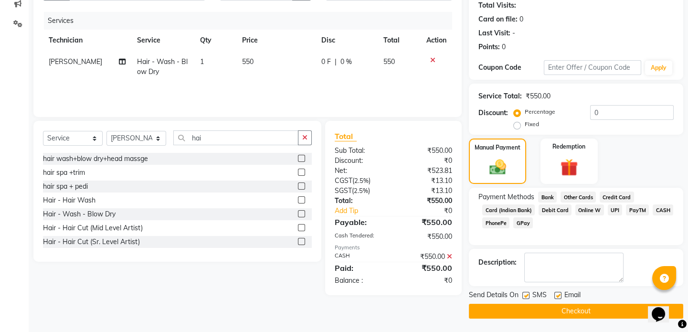
click at [587, 313] on button "Checkout" at bounding box center [576, 311] width 214 height 15
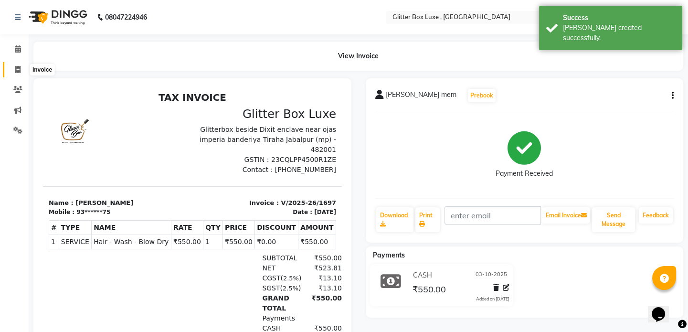
click at [18, 68] on icon at bounding box center [17, 69] width 5 height 7
select select "5772"
select select "service"
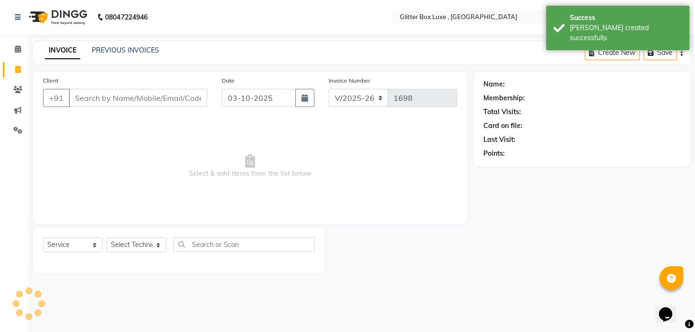
click at [103, 101] on input "Client" at bounding box center [138, 98] width 138 height 18
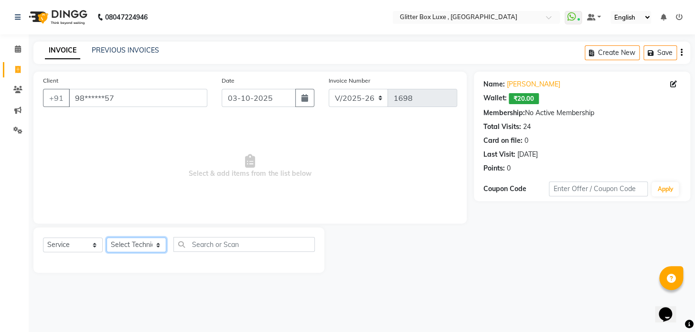
drag, startPoint x: 135, startPoint y: 245, endPoint x: 141, endPoint y: 243, distance: 7.0
click at [135, 245] on select "Select Technician akash DEV Happy [PERSON_NAME] MANAGER [PERSON_NAME] owner [PE…" at bounding box center [136, 244] width 60 height 15
click at [106, 237] on select "Select Technician akash DEV Happy [PERSON_NAME] MANAGER [PERSON_NAME] owner [PE…" at bounding box center [136, 244] width 60 height 15
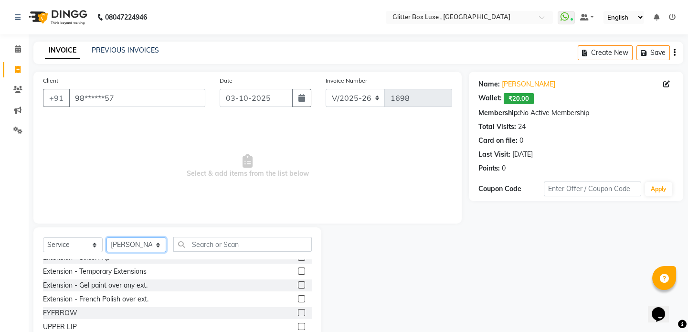
scroll to position [43, 0]
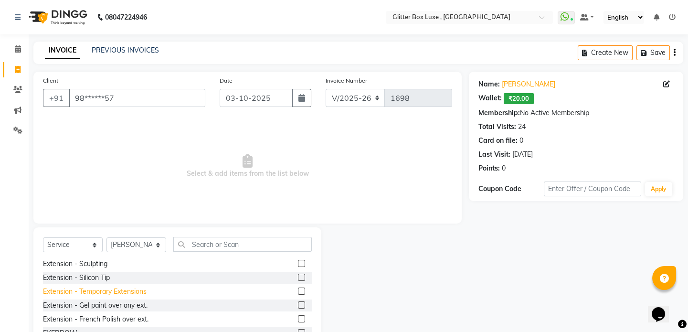
click at [123, 292] on div "Extension - Temporary Extensions" at bounding box center [95, 291] width 104 height 10
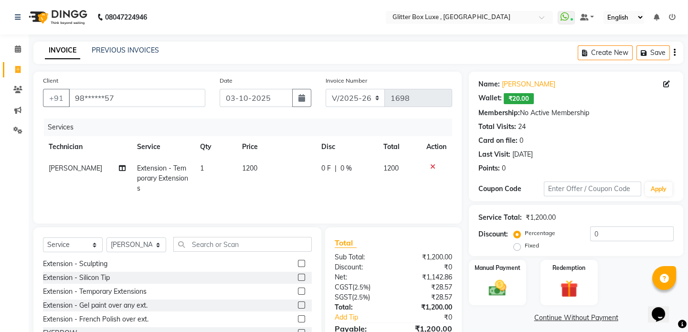
click at [326, 172] on span "0 F" at bounding box center [326, 168] width 10 height 10
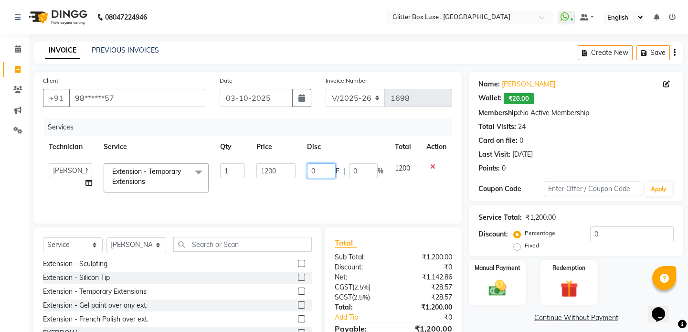
click at [326, 172] on input "0" at bounding box center [321, 170] width 29 height 15
click at [341, 187] on td "0201 F | 0 %" at bounding box center [345, 178] width 88 height 41
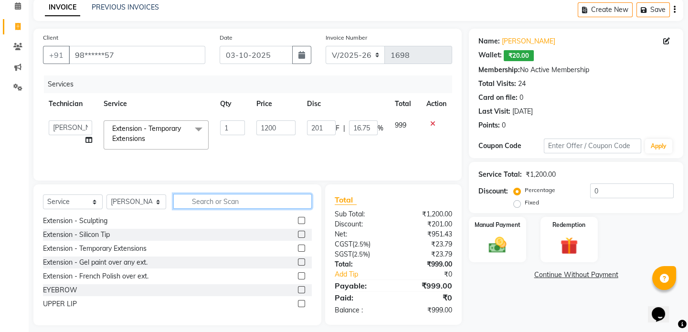
click at [232, 201] on input "text" at bounding box center [242, 201] width 138 height 15
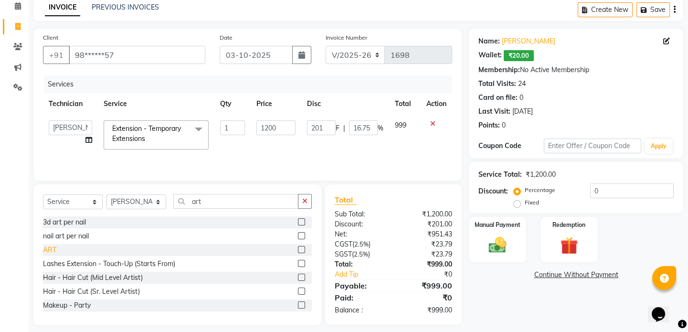
click at [48, 246] on div "ART" at bounding box center [49, 250] width 13 height 10
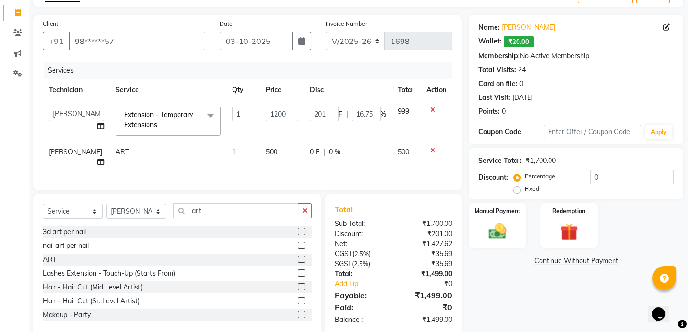
scroll to position [70, 0]
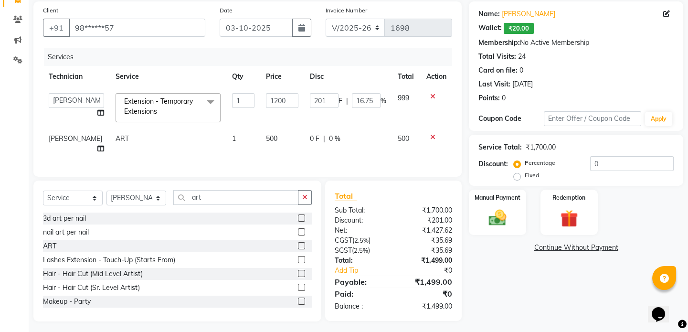
click at [306, 139] on td "0 F | 0 %" at bounding box center [348, 144] width 88 height 32
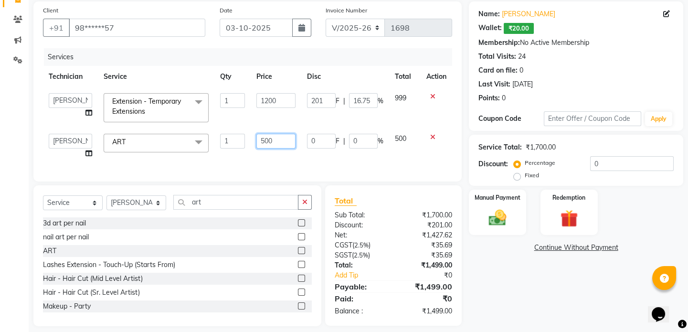
click at [285, 143] on input "500" at bounding box center [276, 141] width 40 height 15
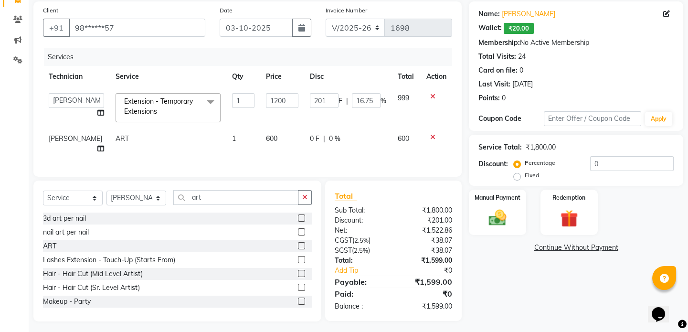
click at [306, 158] on div "Services Technician Service Qty Price Disc Total Action akash DEV Happy [PERSON…" at bounding box center [247, 107] width 409 height 119
click at [323, 102] on input "201" at bounding box center [324, 100] width 29 height 15
click at [371, 149] on div "Services Technician Service Qty Price Disc Total Action akash DEV Happy [PERSON…" at bounding box center [247, 107] width 409 height 119
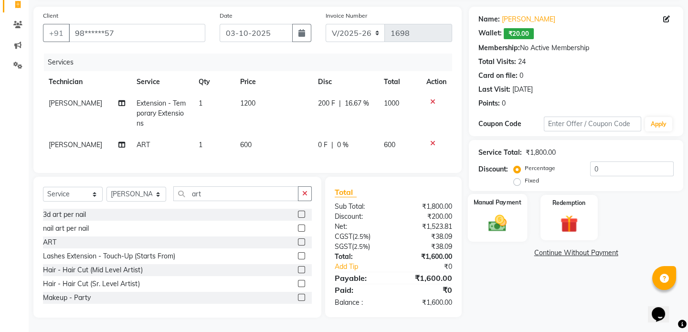
click at [510, 219] on img at bounding box center [498, 222] width 30 height 21
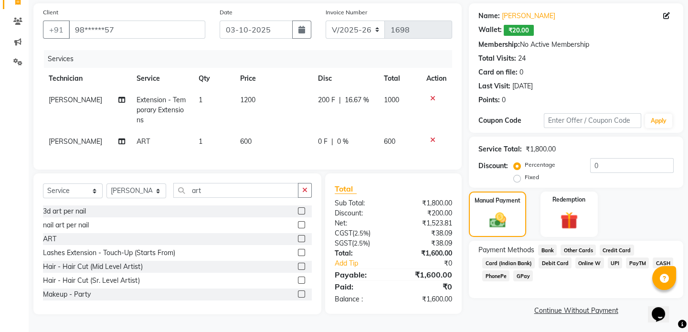
click at [661, 259] on span "CASH" at bounding box center [663, 262] width 21 height 11
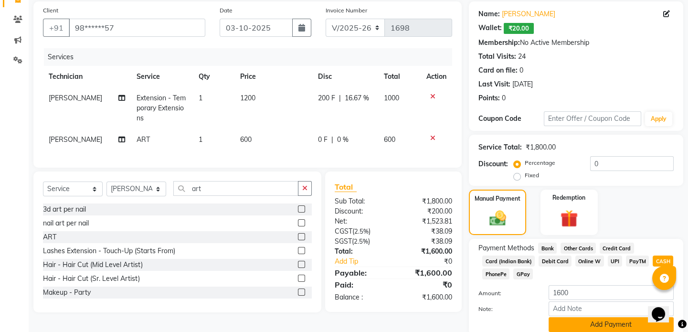
click at [592, 321] on button "Add Payment" at bounding box center [611, 324] width 125 height 15
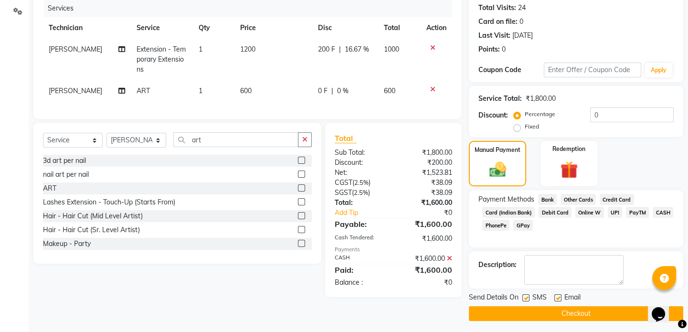
scroll to position [122, 0]
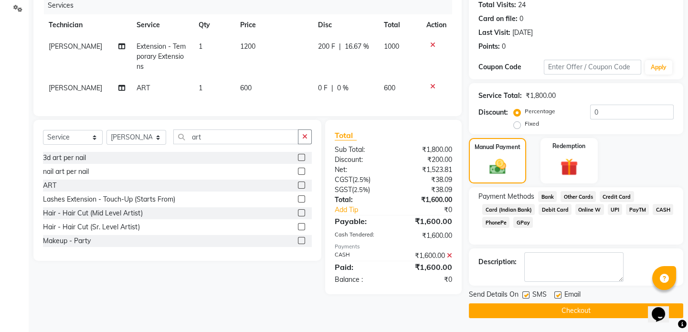
click at [593, 315] on button "Checkout" at bounding box center [576, 310] width 214 height 15
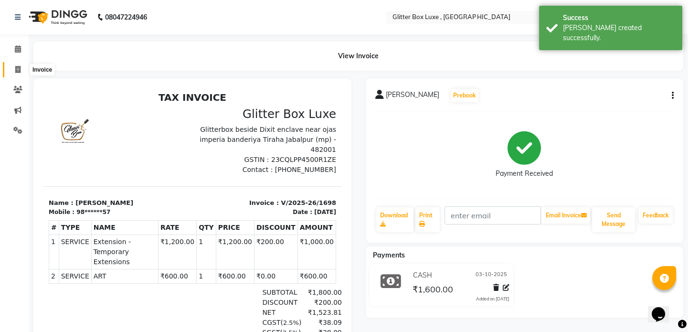
click at [15, 70] on icon at bounding box center [17, 69] width 5 height 7
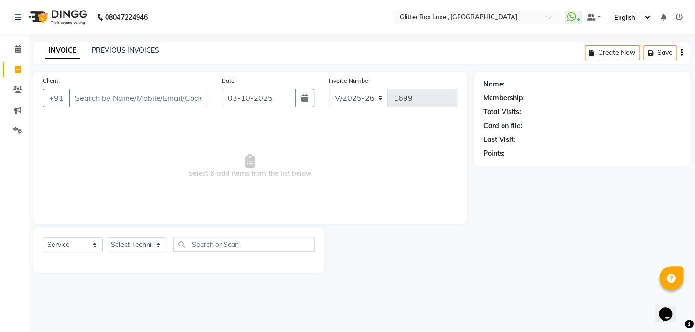
click at [167, 95] on input "Client" at bounding box center [138, 98] width 138 height 18
click at [191, 100] on span "Add Client" at bounding box center [183, 98] width 38 height 10
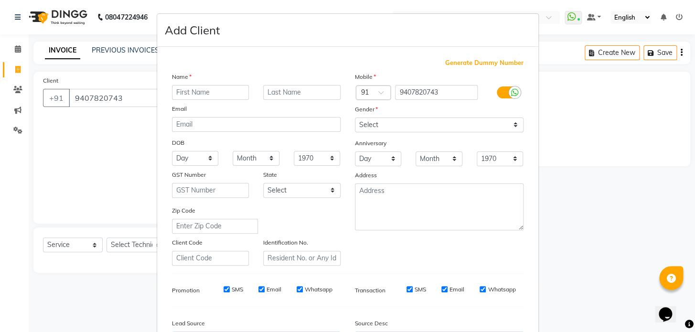
click at [208, 89] on input "text" at bounding box center [210, 92] width 77 height 15
click at [277, 92] on input "text" at bounding box center [301, 92] width 77 height 15
click at [379, 125] on select "Select [DEMOGRAPHIC_DATA] [DEMOGRAPHIC_DATA] Other Prefer Not To Say" at bounding box center [439, 124] width 169 height 15
click at [355, 117] on select "Select [DEMOGRAPHIC_DATA] [DEMOGRAPHIC_DATA] Other Prefer Not To Say" at bounding box center [439, 124] width 169 height 15
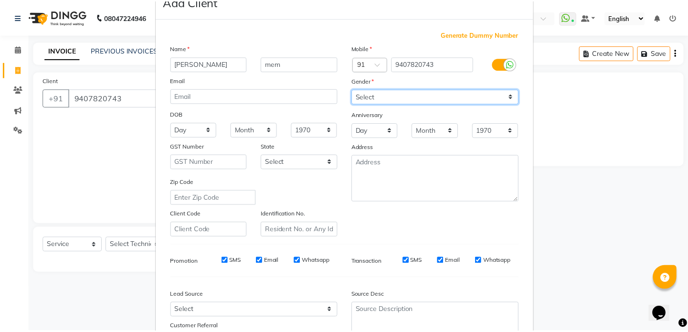
scroll to position [111, 0]
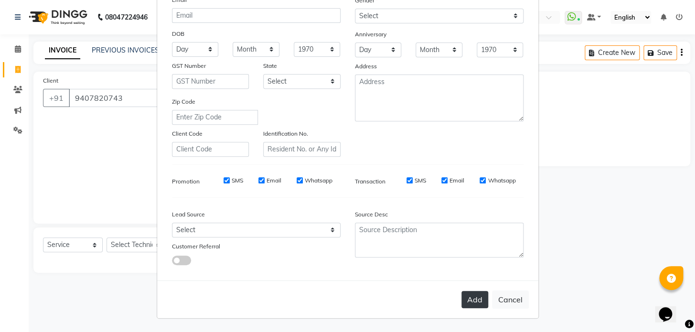
click at [471, 298] on button "Add" at bounding box center [474, 299] width 27 height 17
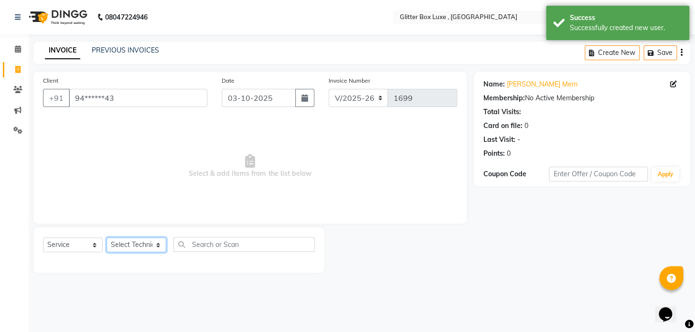
click at [132, 244] on select "Select Technician akash DEV Happy [PERSON_NAME] MANAGER [PERSON_NAME] owner [PE…" at bounding box center [136, 244] width 60 height 15
click at [106, 237] on select "Select Technician akash DEV Happy [PERSON_NAME] MANAGER [PERSON_NAME] owner [PE…" at bounding box center [136, 244] width 60 height 15
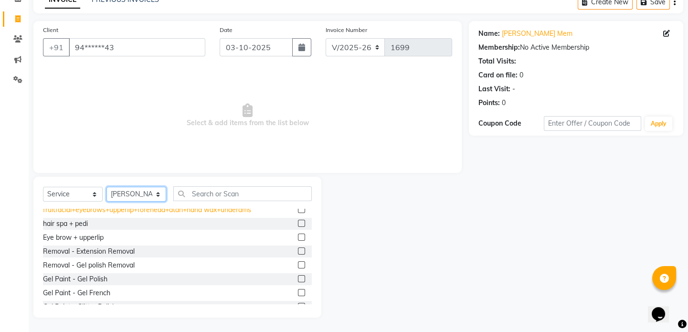
scroll to position [477, 0]
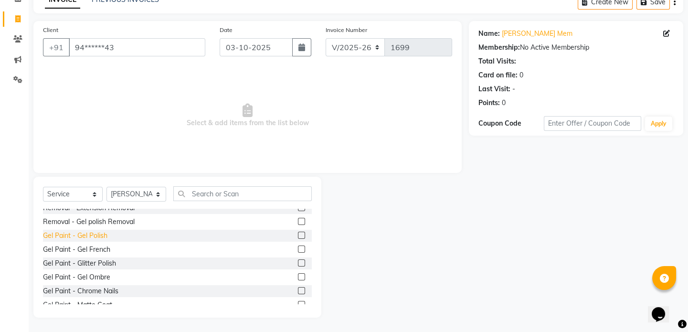
click at [95, 233] on div "Gel Paint - Gel Polish" at bounding box center [75, 236] width 64 height 10
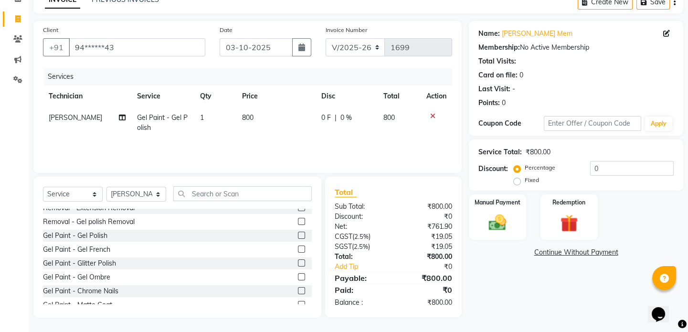
click at [321, 117] on span "0 F" at bounding box center [326, 118] width 10 height 10
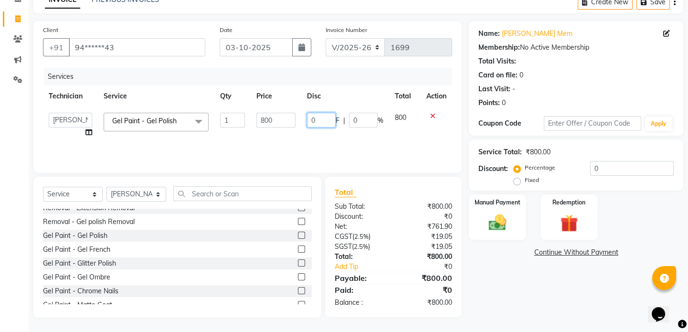
click at [321, 117] on input "0" at bounding box center [321, 120] width 29 height 15
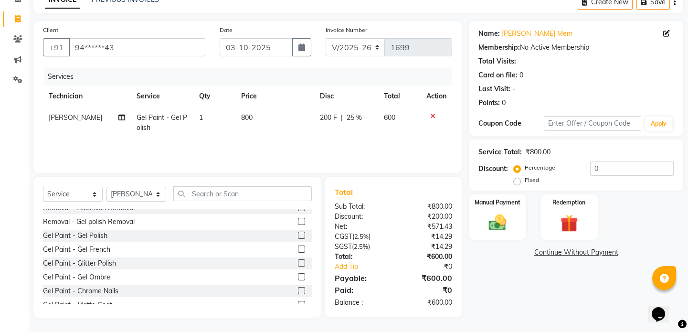
click at [340, 138] on div "Services Technician Service Qty Price Disc Total Action [PERSON_NAME] Gel Paint…" at bounding box center [247, 115] width 409 height 95
click at [219, 198] on input "text" at bounding box center [242, 193] width 138 height 15
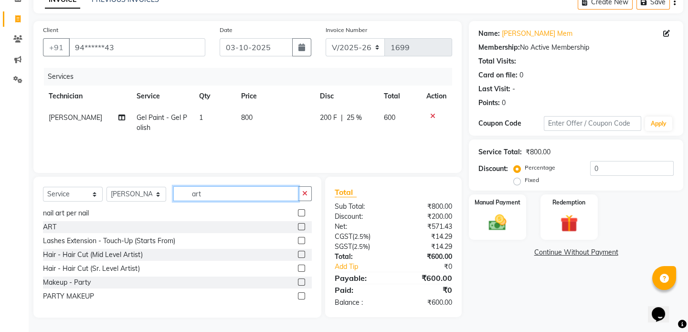
scroll to position [15, 0]
click at [52, 229] on div "ART" at bounding box center [49, 228] width 13 height 10
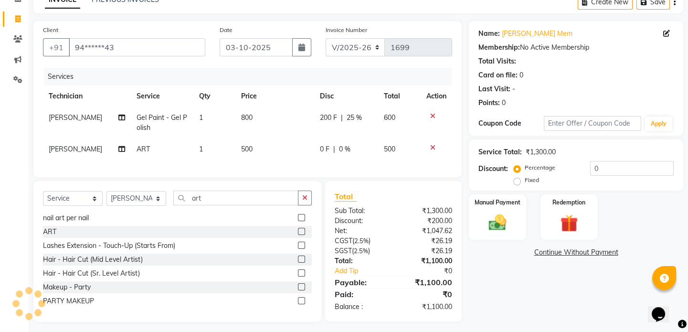
click at [322, 144] on span "0 F" at bounding box center [325, 149] width 10 height 10
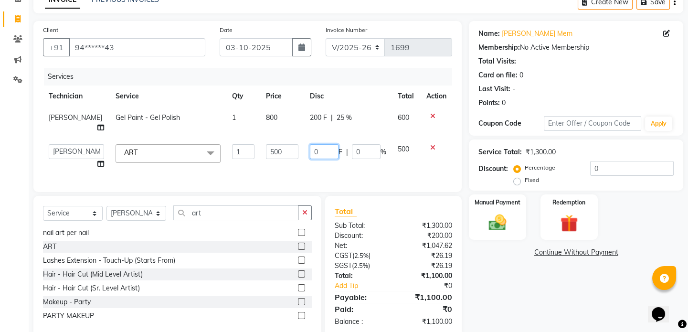
click at [328, 145] on input "0" at bounding box center [324, 151] width 29 height 15
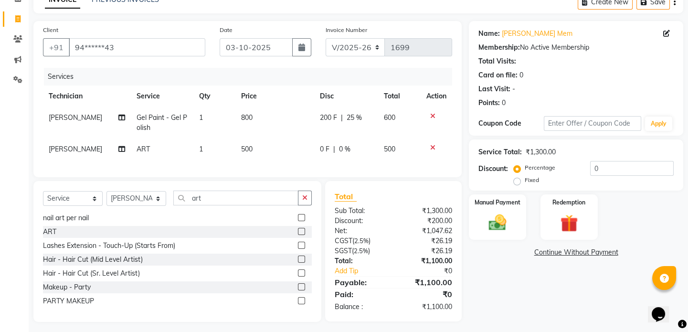
click at [328, 164] on div "Services Technician Service Qty Price Disc Total Action [PERSON_NAME] Gel Paint…" at bounding box center [247, 118] width 409 height 100
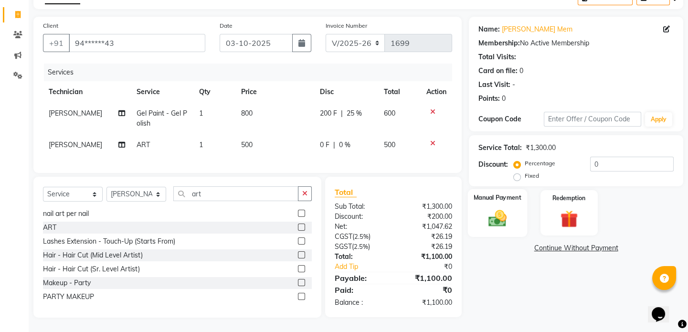
click at [499, 211] on img at bounding box center [498, 218] width 30 height 21
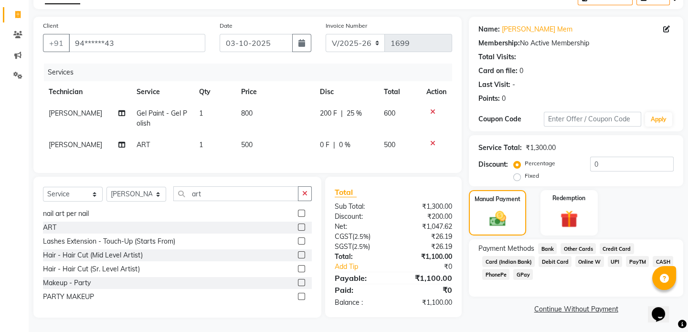
click at [617, 256] on span "UPI" at bounding box center [615, 261] width 15 height 11
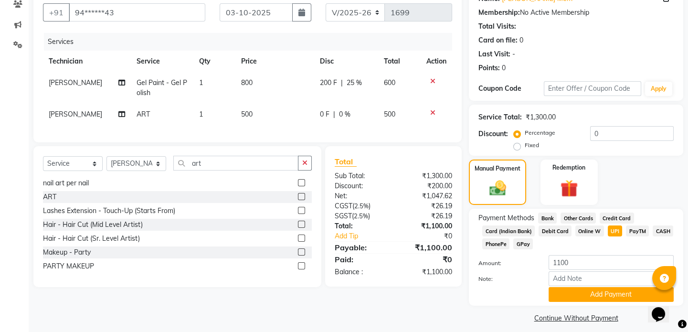
scroll to position [93, 0]
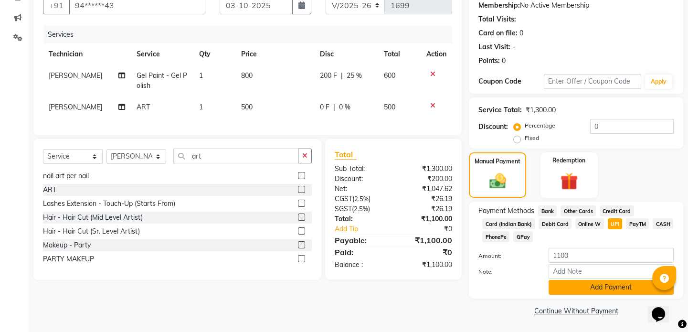
click at [602, 286] on button "Add Payment" at bounding box center [611, 287] width 125 height 15
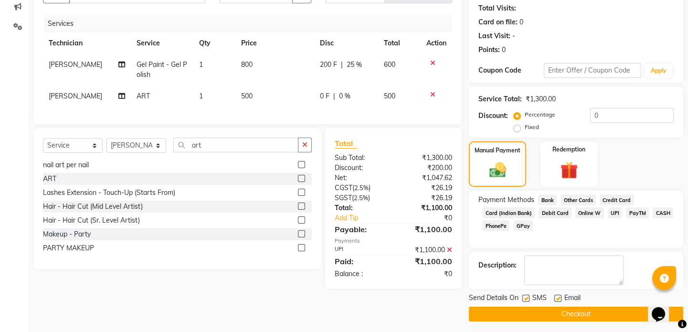
scroll to position [106, 0]
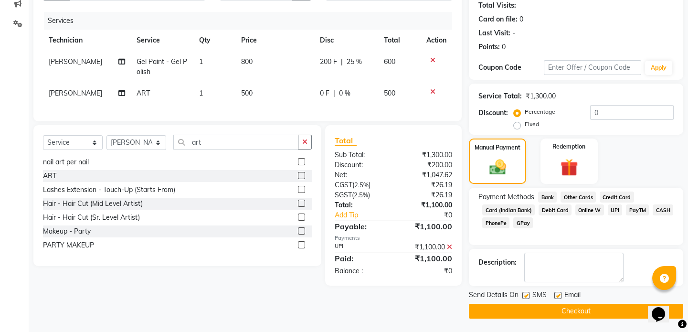
click at [549, 309] on button "Checkout" at bounding box center [576, 311] width 214 height 15
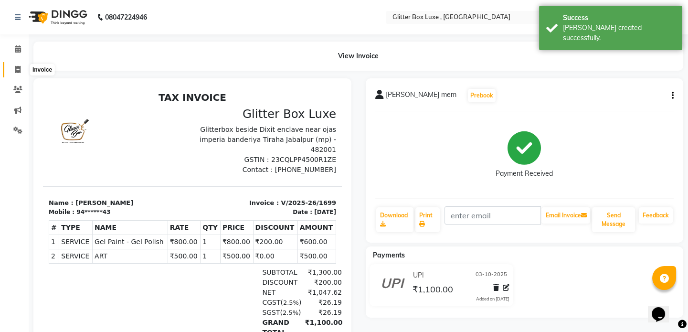
drag, startPoint x: 17, startPoint y: 70, endPoint x: 24, endPoint y: 69, distance: 6.8
click at [17, 70] on icon at bounding box center [17, 69] width 5 height 7
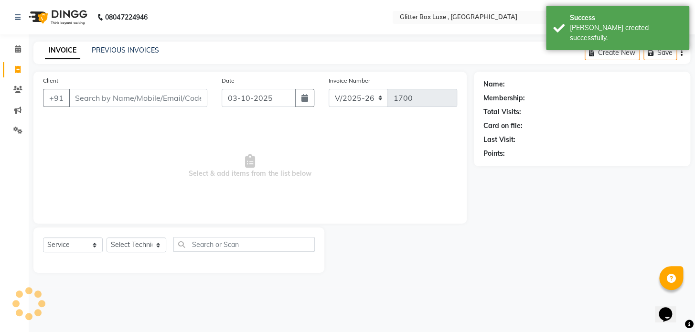
drag, startPoint x: 124, startPoint y: 102, endPoint x: 126, endPoint y: 95, distance: 6.5
click at [124, 102] on input "Client" at bounding box center [138, 98] width 138 height 18
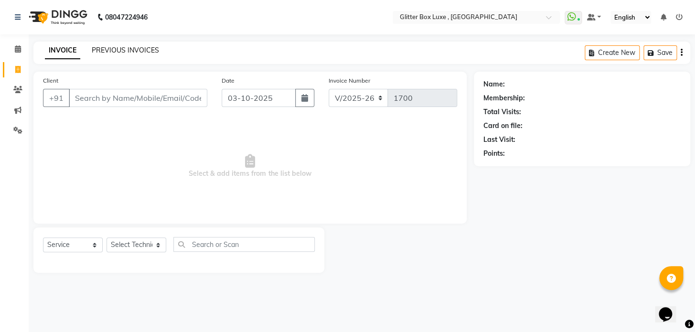
click at [147, 50] on link "PREVIOUS INVOICES" at bounding box center [125, 50] width 67 height 9
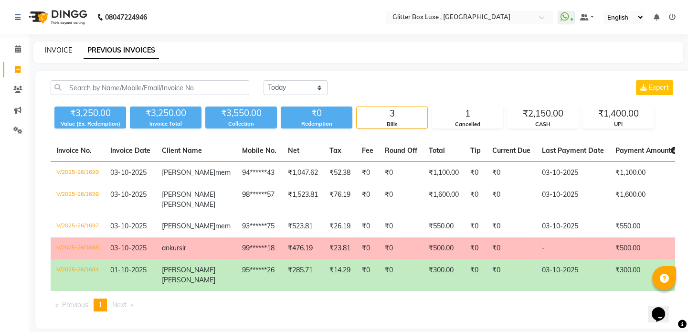
click at [62, 52] on link "INVOICE" at bounding box center [58, 50] width 27 height 9
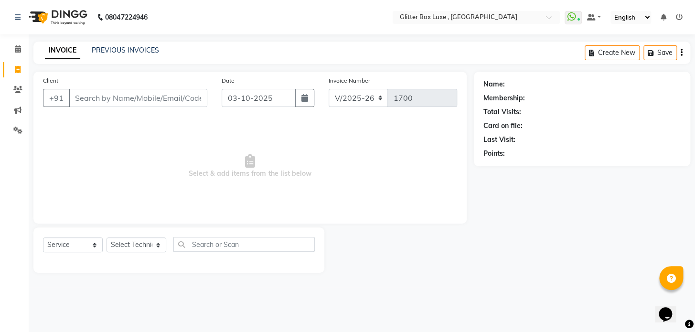
click at [129, 45] on div "PREVIOUS INVOICES" at bounding box center [125, 50] width 67 height 10
click at [132, 51] on link "PREVIOUS INVOICES" at bounding box center [125, 50] width 67 height 9
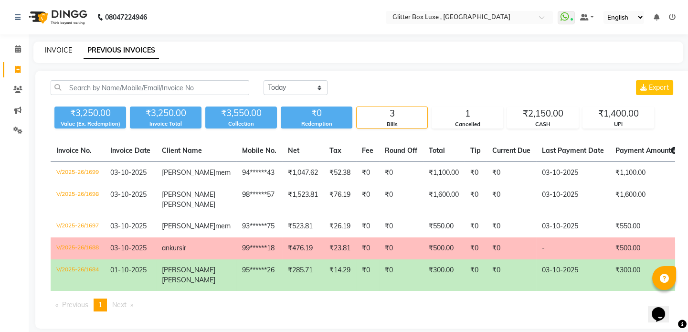
click at [60, 48] on link "INVOICE" at bounding box center [58, 50] width 27 height 9
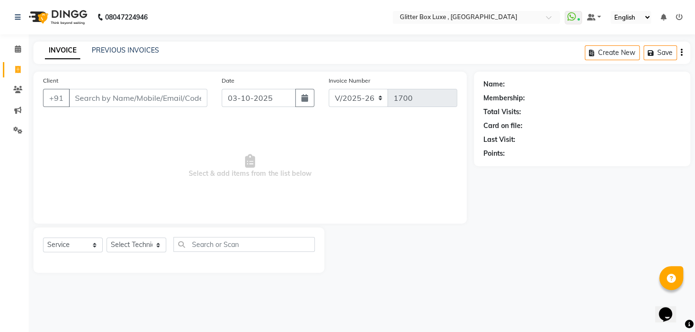
click at [92, 100] on input "Client" at bounding box center [138, 98] width 138 height 18
click at [106, 96] on input "939951788" at bounding box center [114, 98] width 90 height 18
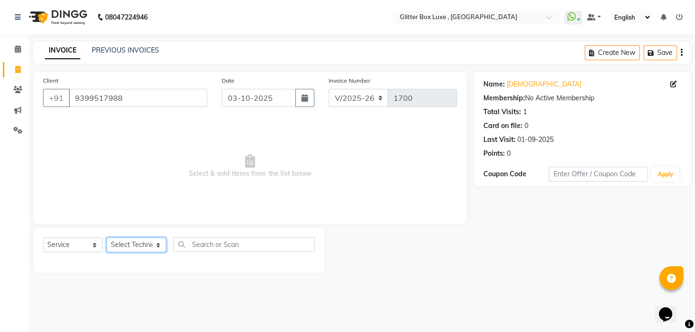
click at [126, 242] on select "Select Technician akash DEV Happy [PERSON_NAME] MANAGER [PERSON_NAME] owner [PE…" at bounding box center [136, 244] width 60 height 15
click at [106, 237] on select "Select Technician akash DEV Happy [PERSON_NAME] MANAGER [PERSON_NAME] owner [PE…" at bounding box center [136, 244] width 60 height 15
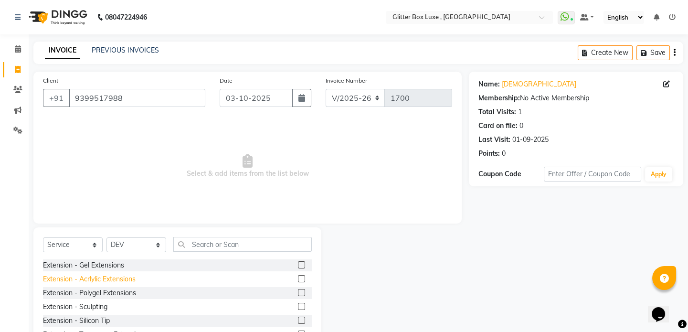
click at [84, 277] on div "Extension - Acrlylic Extensions" at bounding box center [89, 279] width 93 height 10
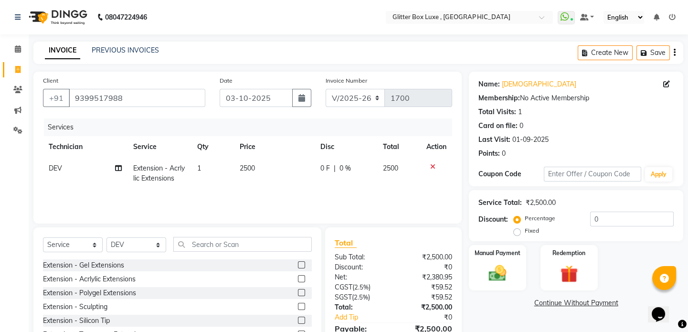
click at [299, 166] on td "2500" at bounding box center [274, 174] width 81 height 32
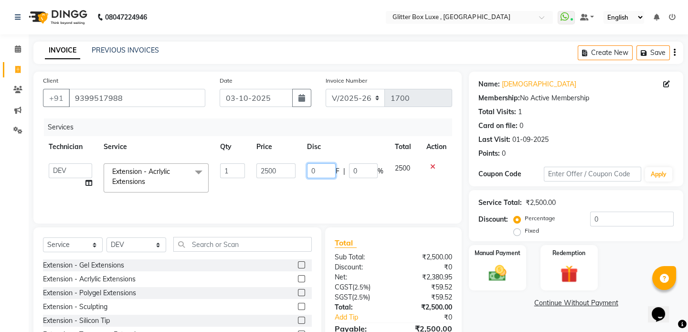
click at [327, 173] on input "0" at bounding box center [321, 170] width 29 height 15
click at [334, 190] on div "Services Technician Service Qty Price Disc Total Action akash DEV Happy [PERSON…" at bounding box center [247, 165] width 409 height 95
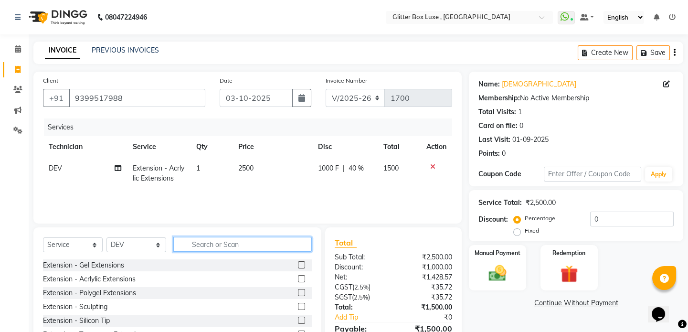
click at [197, 245] on input "text" at bounding box center [242, 244] width 138 height 15
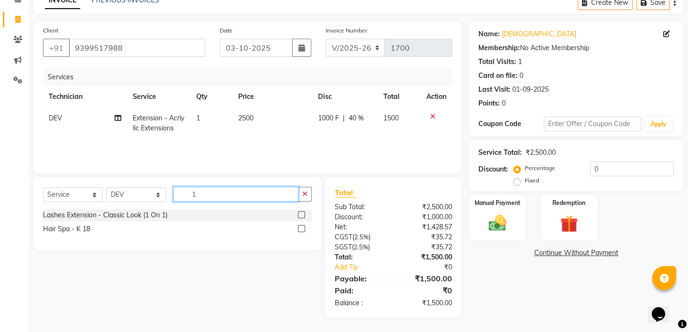
scroll to position [50, 0]
click at [214, 194] on input "1" at bounding box center [235, 194] width 125 height 15
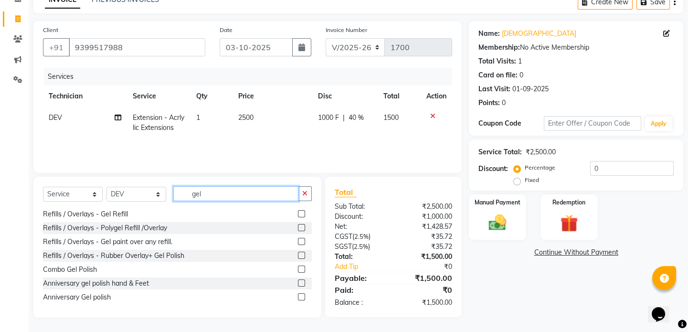
scroll to position [153, 0]
click at [59, 271] on div "Combo Gel Polish" at bounding box center [70, 269] width 54 height 10
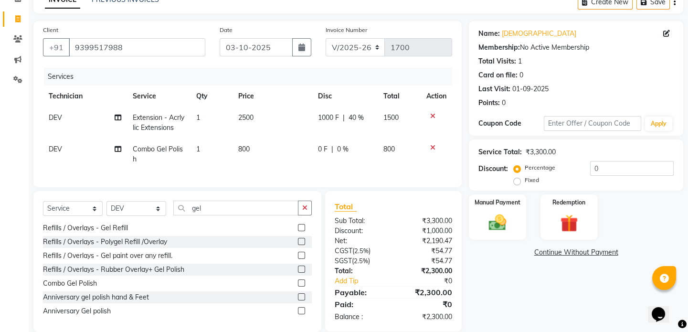
click at [433, 148] on icon at bounding box center [432, 147] width 5 height 7
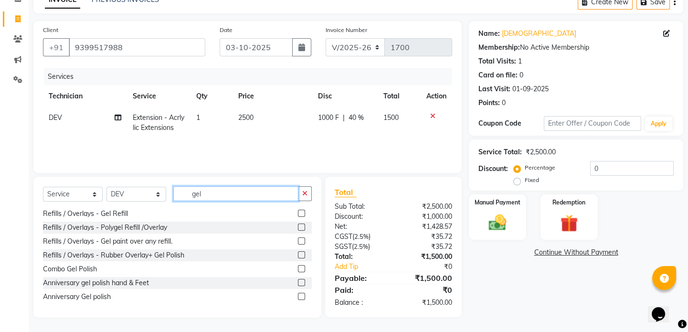
click at [221, 193] on input "gel" at bounding box center [235, 193] width 125 height 15
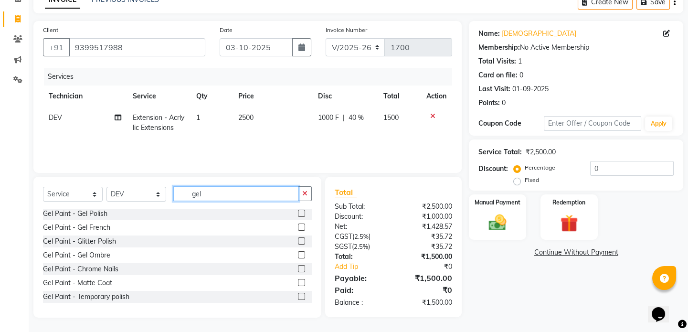
scroll to position [130, 0]
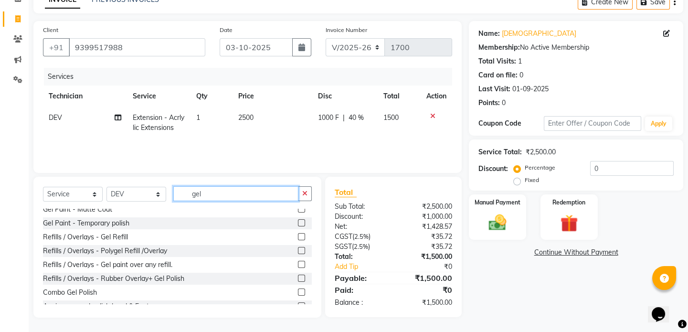
click at [226, 194] on input "gel" at bounding box center [235, 193] width 125 height 15
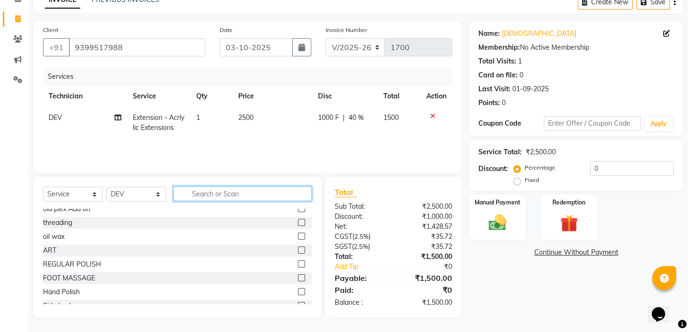
scroll to position [573, 0]
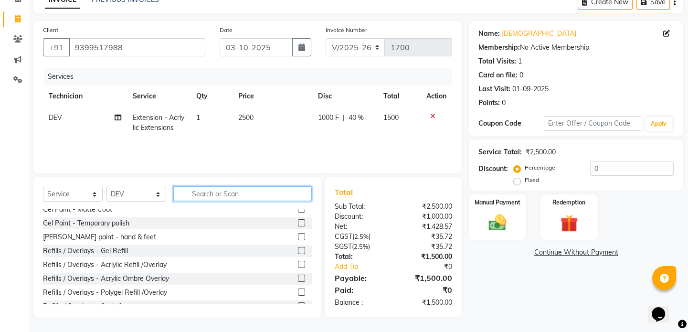
click at [201, 193] on input "text" at bounding box center [242, 193] width 138 height 15
click at [201, 195] on input "text" at bounding box center [242, 193] width 138 height 15
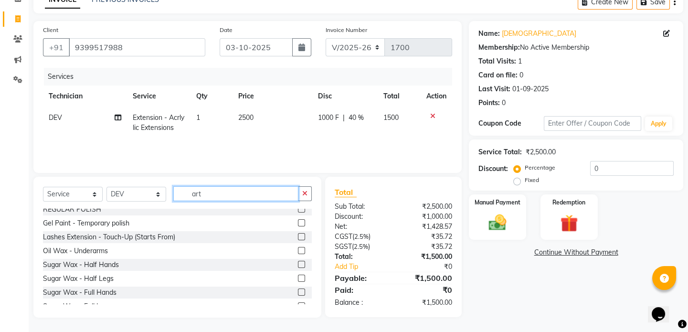
scroll to position [15, 0]
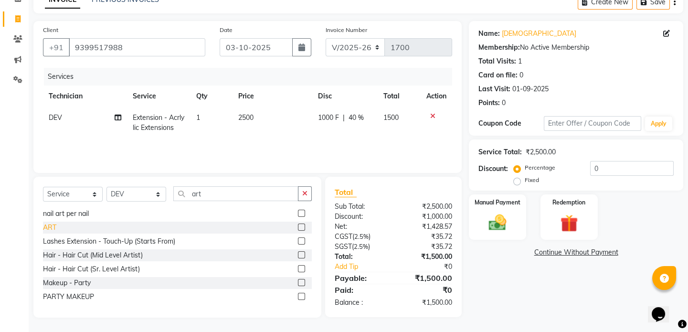
click at [53, 227] on div "ART" at bounding box center [49, 228] width 13 height 10
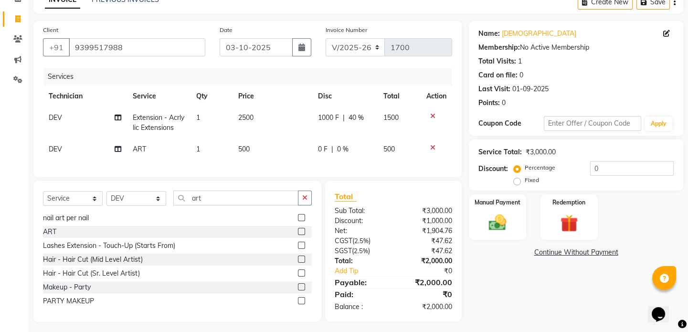
click at [252, 148] on td "500" at bounding box center [273, 148] width 80 height 21
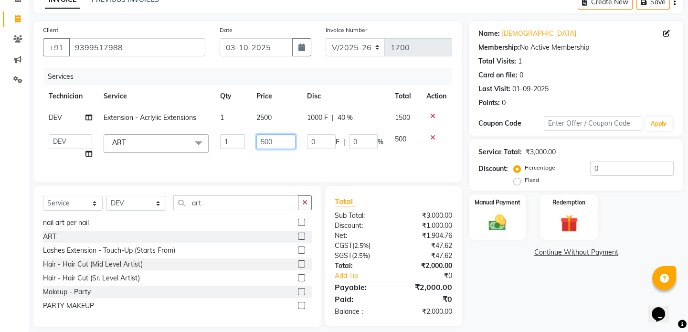
click at [286, 144] on input "500" at bounding box center [276, 141] width 40 height 15
click at [306, 160] on div "Services Technician Service Qty Price Disc Total Action DEV Extension - Acrlyli…" at bounding box center [247, 120] width 409 height 105
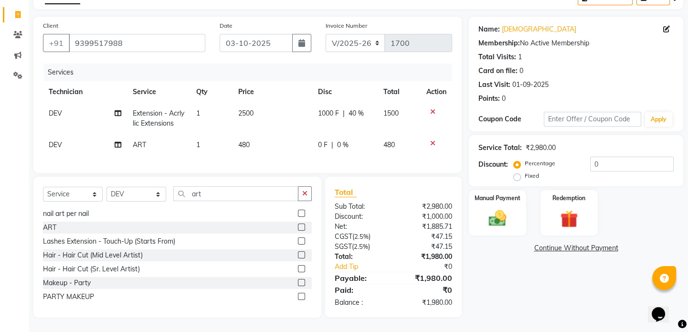
scroll to position [61, 0]
click at [494, 208] on img at bounding box center [498, 218] width 30 height 21
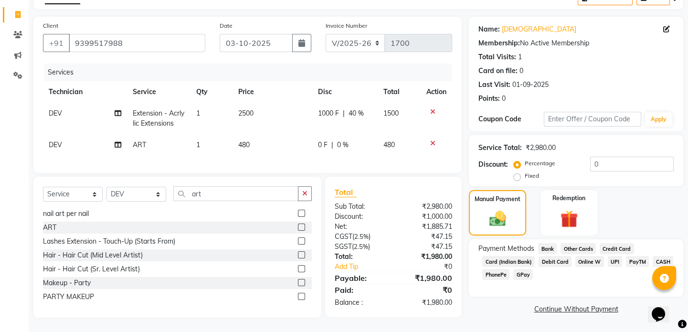
click at [615, 256] on span "UPI" at bounding box center [615, 261] width 15 height 11
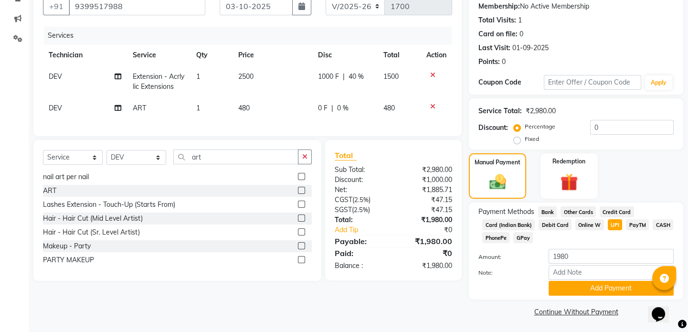
scroll to position [93, 0]
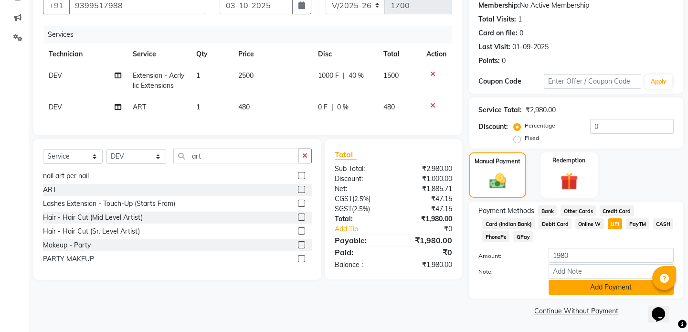
click at [609, 286] on button "Add Payment" at bounding box center [611, 287] width 125 height 15
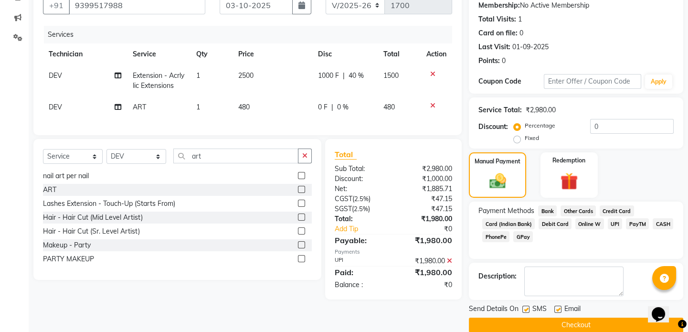
click at [581, 328] on button "Checkout" at bounding box center [576, 325] width 214 height 15
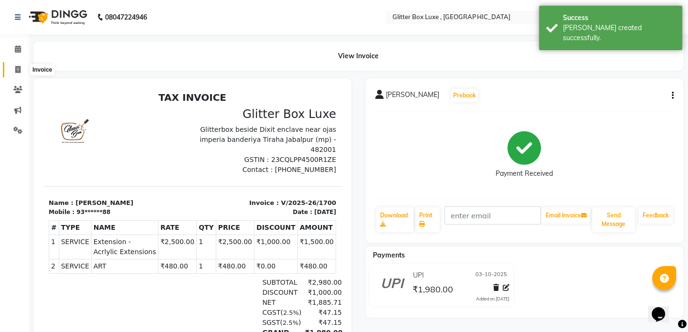
click at [19, 68] on icon at bounding box center [17, 69] width 5 height 7
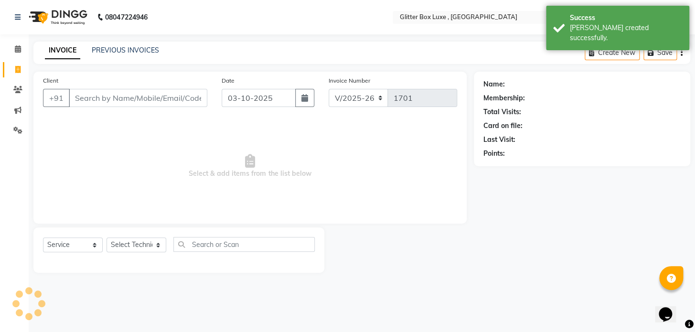
drag, startPoint x: 90, startPoint y: 98, endPoint x: 5, endPoint y: 0, distance: 129.3
click at [89, 97] on input "Client" at bounding box center [138, 98] width 138 height 18
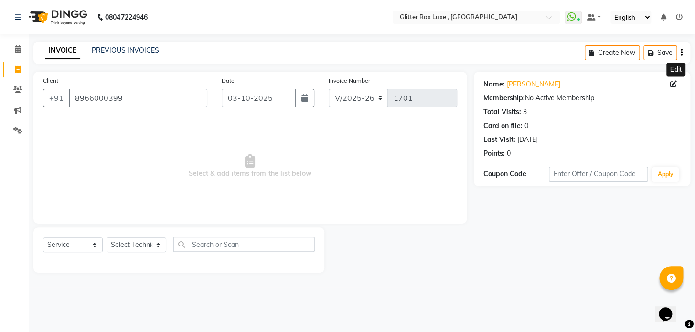
click at [672, 81] on icon at bounding box center [673, 84] width 7 height 7
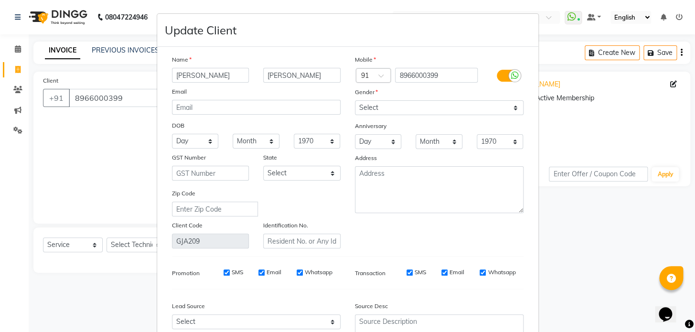
click at [179, 74] on input "[PERSON_NAME]" at bounding box center [210, 75] width 77 height 15
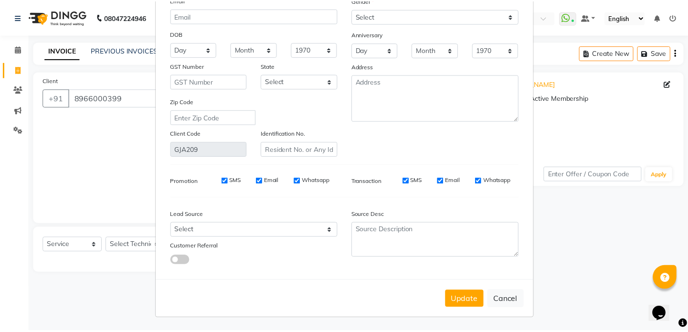
scroll to position [95, 0]
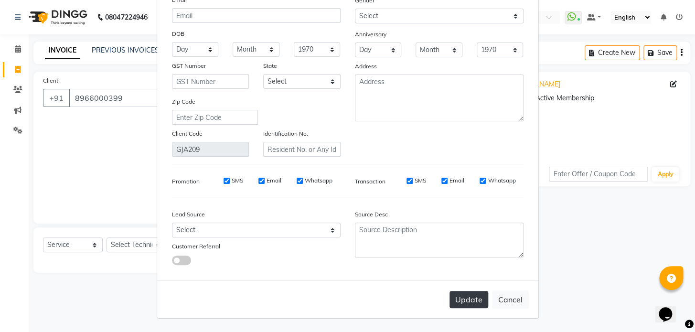
click at [469, 300] on button "Update" at bounding box center [468, 299] width 39 height 17
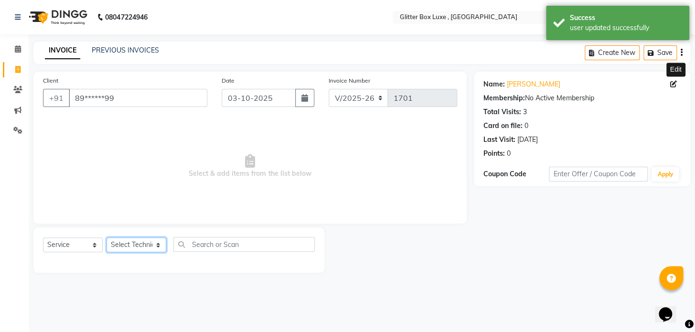
click at [138, 249] on select "Select Technician akash DEV Happy [PERSON_NAME] MANAGER [PERSON_NAME] owner [PE…" at bounding box center [136, 244] width 60 height 15
click at [106, 237] on select "Select Technician akash DEV Happy [PERSON_NAME] MANAGER [PERSON_NAME] owner [PE…" at bounding box center [136, 244] width 60 height 15
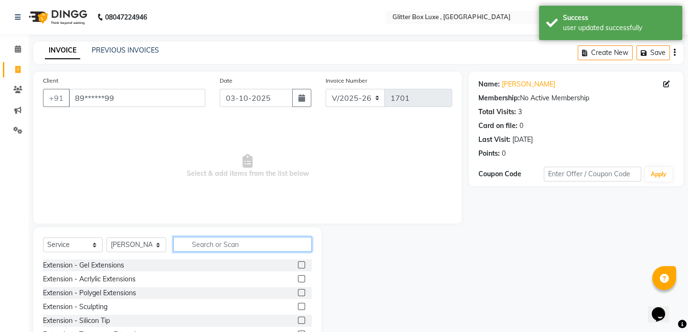
click at [217, 243] on input "text" at bounding box center [242, 244] width 138 height 15
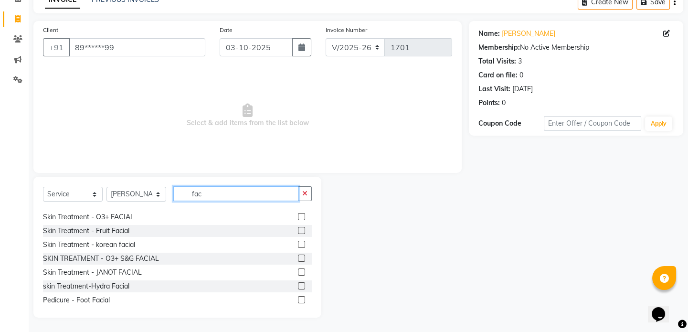
scroll to position [23, 0]
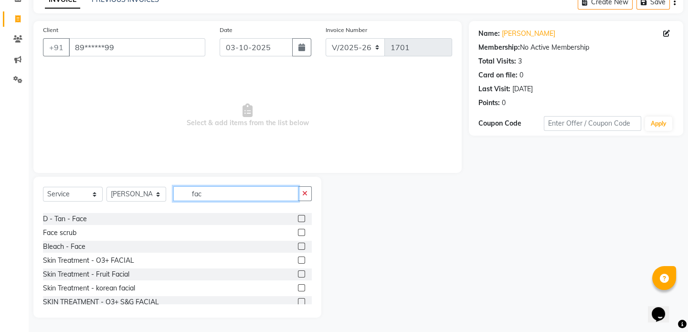
click at [236, 193] on input "fac" at bounding box center [235, 193] width 125 height 15
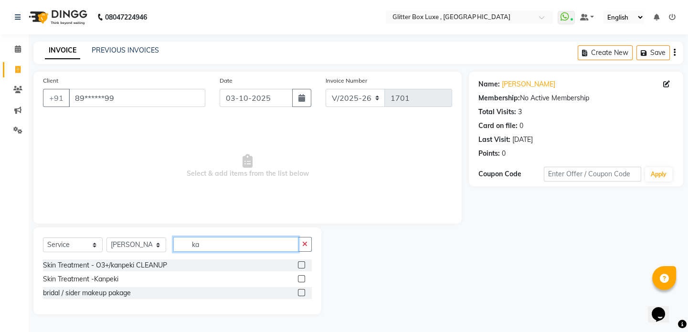
scroll to position [0, 0]
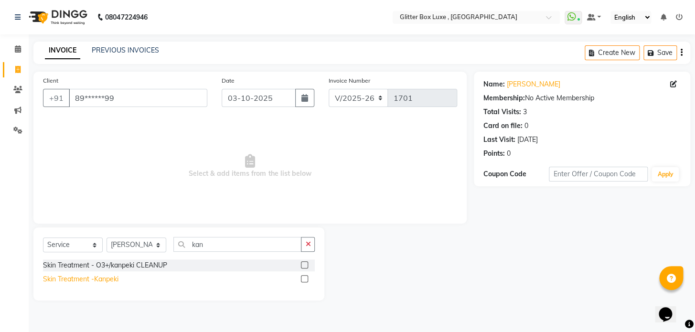
click at [115, 278] on div "Skin Treatment -Kanpeki" at bounding box center [80, 279] width 75 height 10
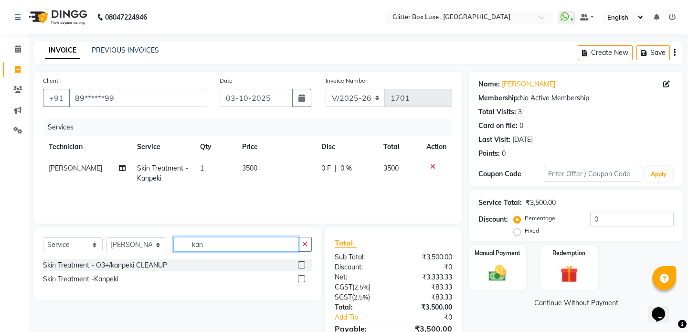
click at [261, 244] on input "kan" at bounding box center [235, 244] width 125 height 15
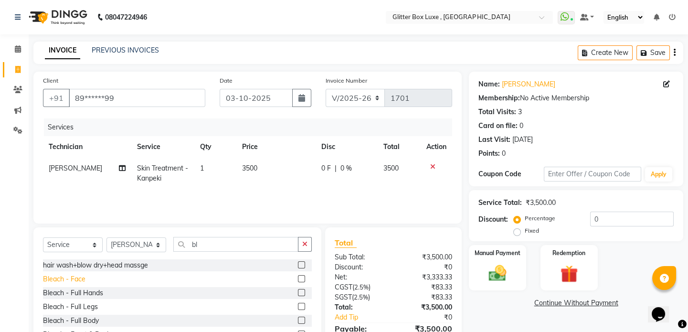
click at [50, 283] on div "Bleach - Face" at bounding box center [64, 279] width 42 height 10
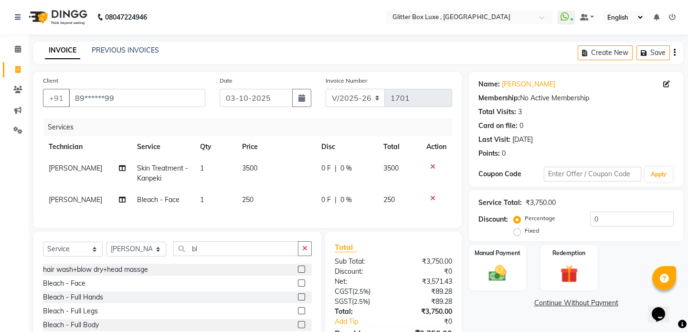
click at [258, 201] on td "250" at bounding box center [276, 199] width 80 height 21
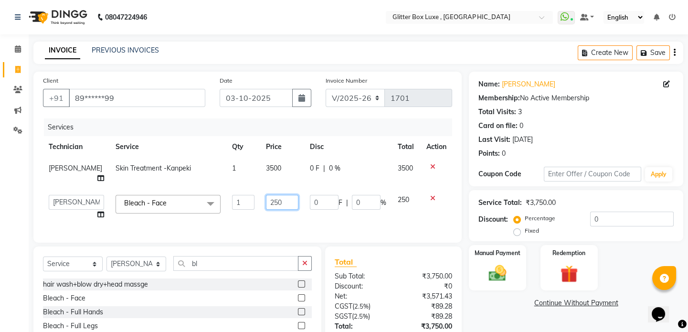
click at [285, 199] on input "250" at bounding box center [282, 202] width 32 height 15
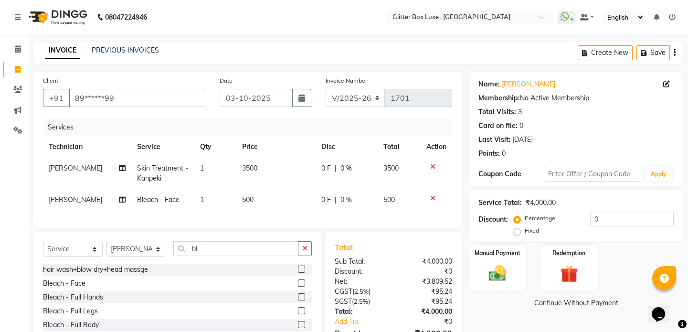
click at [283, 228] on div "Client +91 89******99 Date [DATE] Invoice Number V/2025 V/[PHONE_NUMBER] Servic…" at bounding box center [247, 150] width 428 height 156
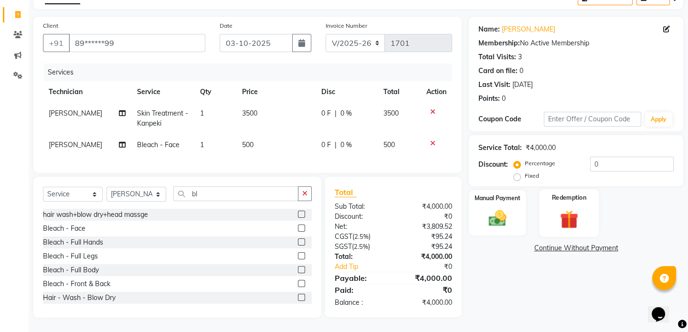
scroll to position [61, 0]
click at [525, 172] on label "Fixed" at bounding box center [532, 175] width 14 height 9
click at [518, 172] on input "Fixed" at bounding box center [519, 175] width 7 height 7
click at [611, 157] on input "0" at bounding box center [632, 164] width 84 height 15
click at [493, 213] on img at bounding box center [498, 218] width 30 height 21
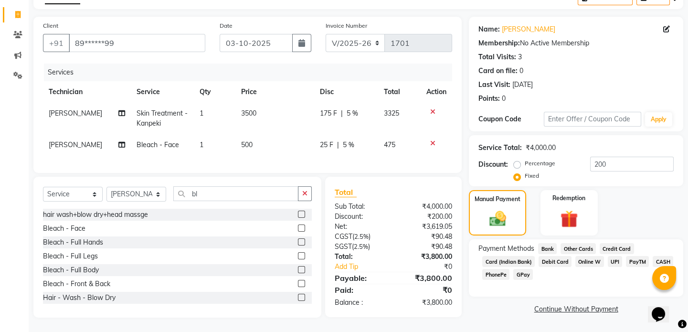
click at [613, 256] on span "UPI" at bounding box center [615, 261] width 15 height 11
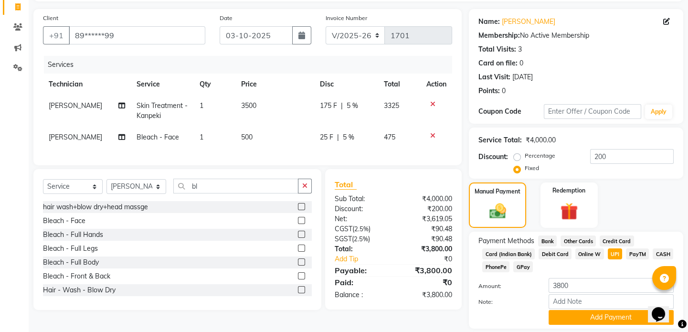
scroll to position [93, 0]
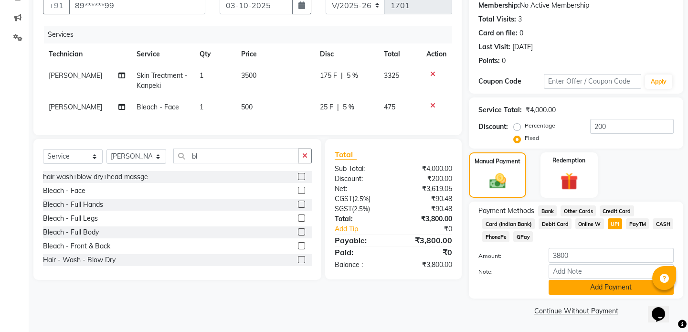
click at [600, 288] on button "Add Payment" at bounding box center [611, 287] width 125 height 15
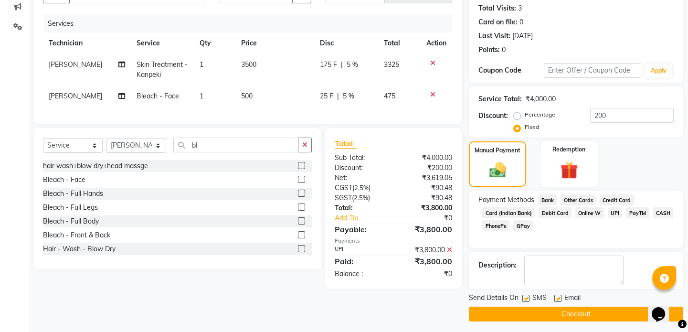
scroll to position [106, 0]
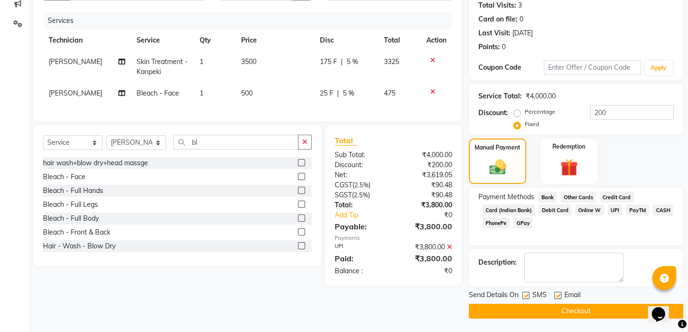
click at [582, 312] on button "Checkout" at bounding box center [576, 311] width 214 height 15
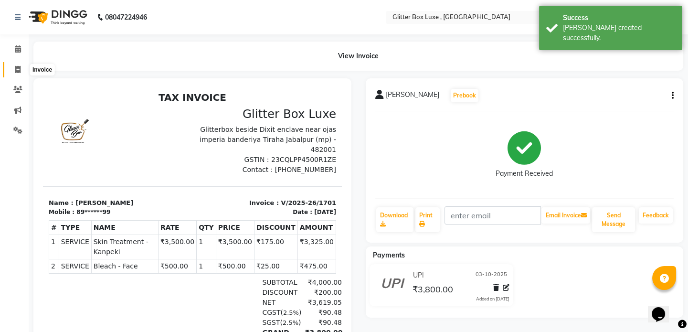
drag, startPoint x: 18, startPoint y: 71, endPoint x: 28, endPoint y: 72, distance: 10.5
click at [18, 71] on icon at bounding box center [17, 69] width 5 height 7
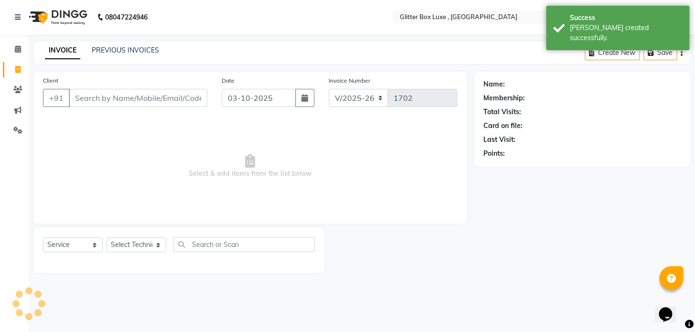
drag, startPoint x: 104, startPoint y: 97, endPoint x: 110, endPoint y: 95, distance: 6.4
click at [104, 97] on input "Client" at bounding box center [138, 98] width 138 height 18
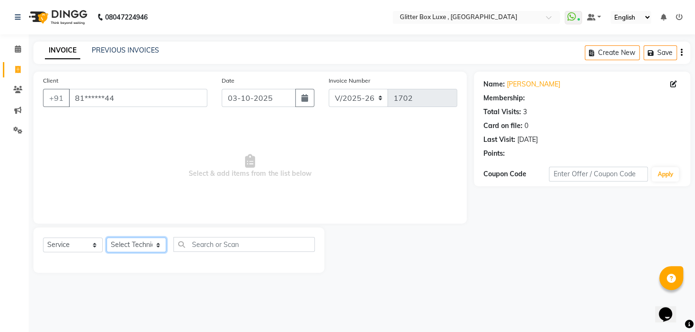
click at [138, 243] on select "Select Technician akash DEV Happy [PERSON_NAME] MANAGER [PERSON_NAME] owner [PE…" at bounding box center [136, 244] width 60 height 15
click at [106, 237] on select "Select Technician akash DEV Happy [PERSON_NAME] MANAGER [PERSON_NAME] owner [PE…" at bounding box center [136, 244] width 60 height 15
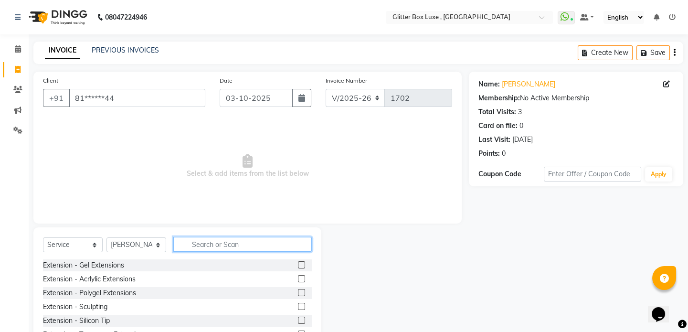
click at [213, 248] on input "text" at bounding box center [242, 244] width 138 height 15
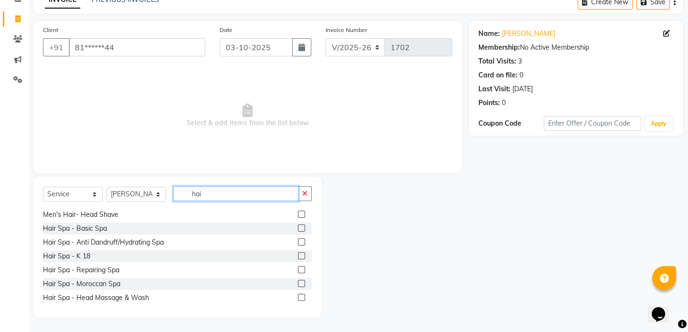
scroll to position [347, 0]
click at [122, 244] on div "Hair Spa - Anti Dandruff/Hydrating Spa" at bounding box center [103, 241] width 121 height 10
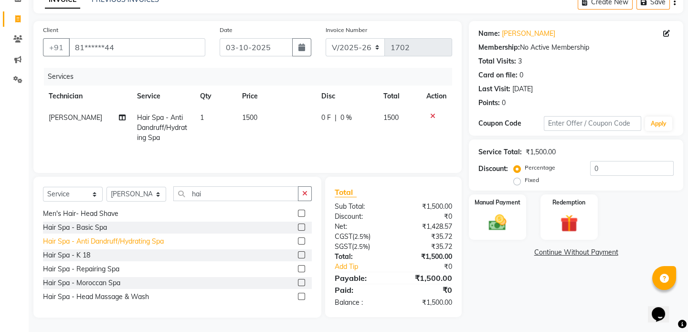
click at [122, 244] on div "Hair Spa - Anti Dandruff/Hydrating Spa" at bounding box center [103, 241] width 121 height 10
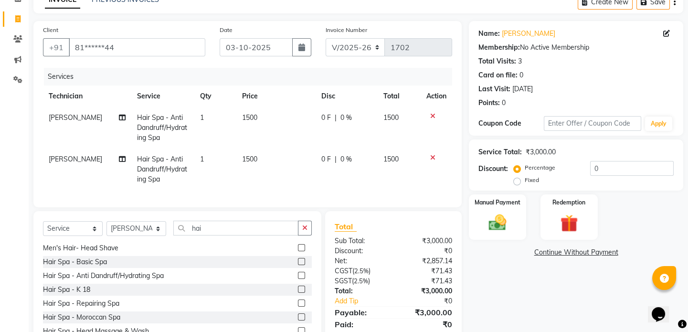
click at [61, 160] on span "[PERSON_NAME]" at bounding box center [75, 159] width 53 height 9
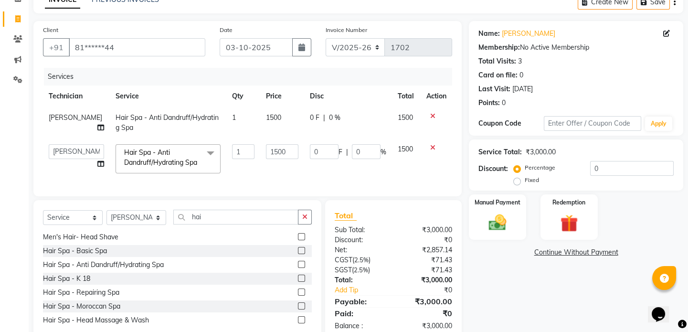
click at [61, 160] on td "[PERSON_NAME] Happy [PERSON_NAME] MANAGER [PERSON_NAME] owner [PERSON_NAME] [PE…" at bounding box center [76, 158] width 67 height 41
drag, startPoint x: 89, startPoint y: 159, endPoint x: 88, endPoint y: 153, distance: 6.8
click at [88, 153] on select "[PERSON_NAME] Happy [PERSON_NAME] MANAGER [PERSON_NAME] owner [PERSON_NAME] [PE…" at bounding box center [76, 151] width 55 height 15
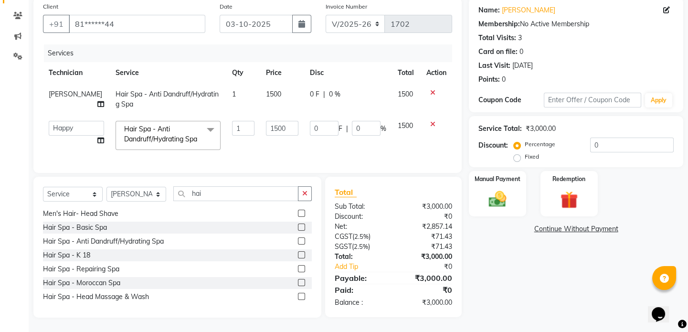
scroll to position [91, 0]
click at [615, 138] on input "0" at bounding box center [632, 145] width 84 height 15
click at [504, 189] on img at bounding box center [498, 199] width 30 height 21
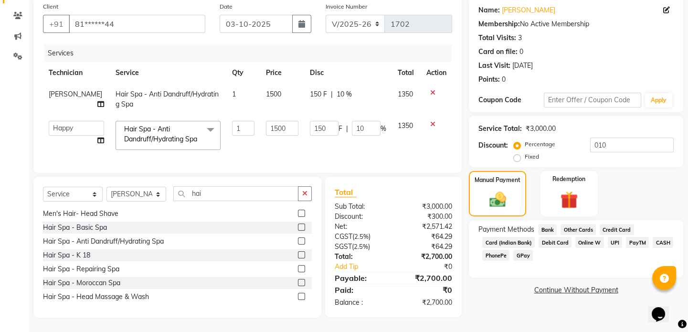
click at [659, 237] on span "CASH" at bounding box center [663, 242] width 21 height 11
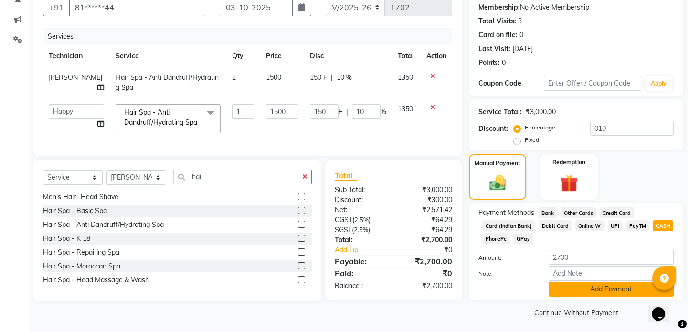
click at [586, 286] on button "Add Payment" at bounding box center [611, 289] width 125 height 15
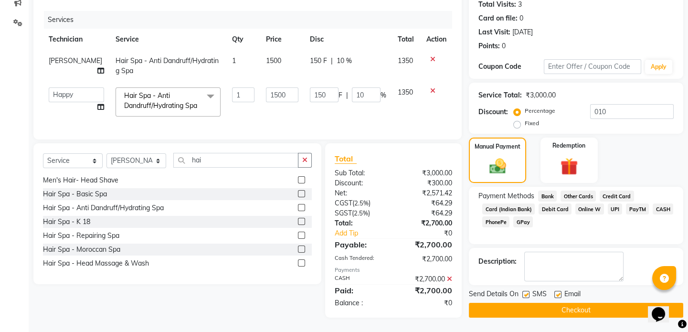
scroll to position [124, 0]
click at [573, 303] on button "Checkout" at bounding box center [576, 310] width 214 height 15
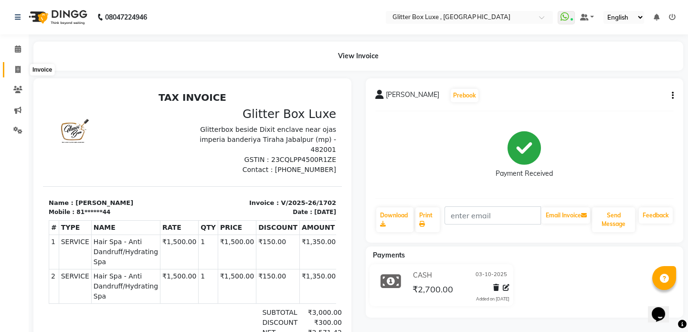
click at [16, 70] on icon at bounding box center [17, 69] width 5 height 7
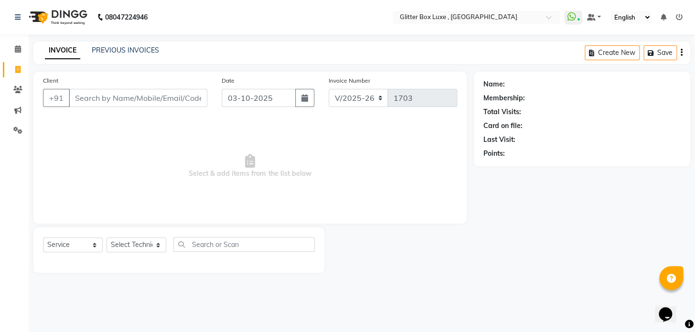
click at [100, 101] on input "Client" at bounding box center [138, 98] width 138 height 18
click at [125, 49] on link "PREVIOUS INVOICES" at bounding box center [125, 50] width 67 height 9
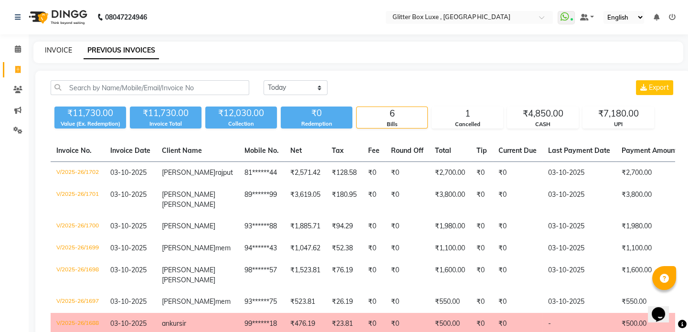
click at [60, 51] on link "INVOICE" at bounding box center [58, 50] width 27 height 9
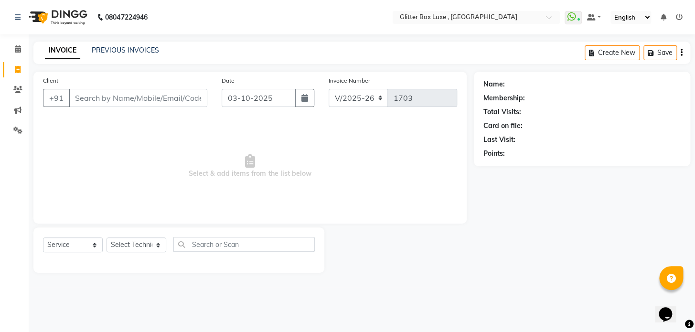
click at [93, 95] on input "Client" at bounding box center [138, 98] width 138 height 18
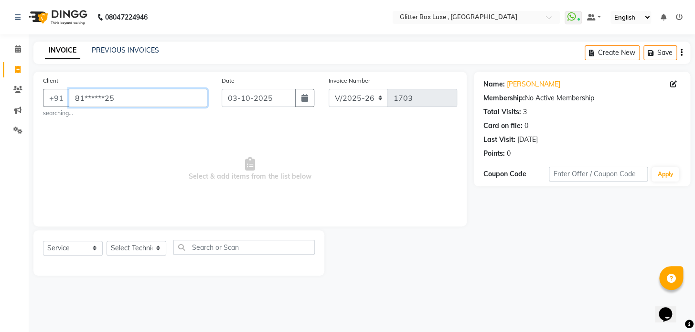
click at [132, 92] on input "81******25" at bounding box center [138, 98] width 138 height 18
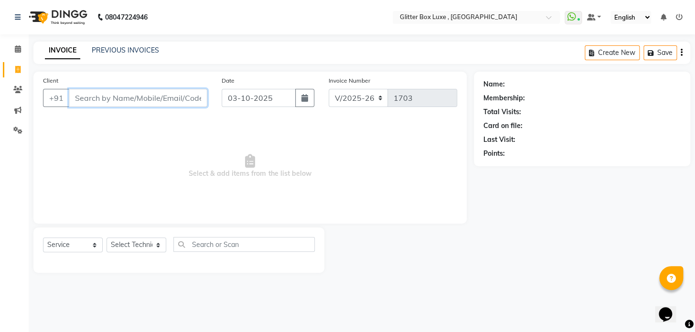
click at [132, 92] on input "Client" at bounding box center [138, 98] width 138 height 18
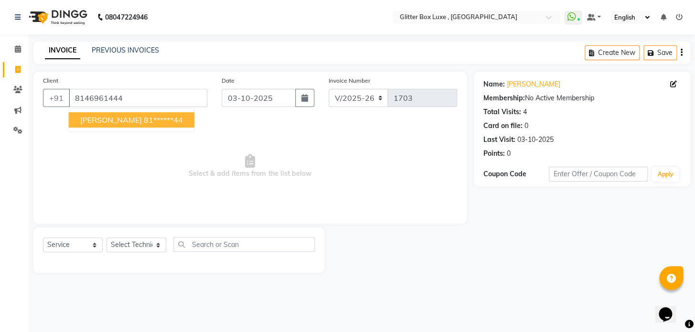
click at [144, 119] on ngb-highlight "81******44" at bounding box center [163, 120] width 39 height 10
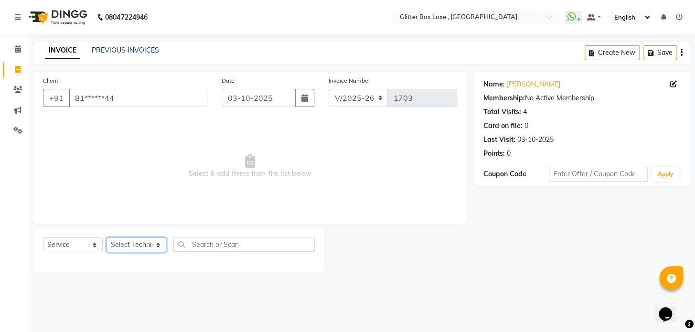
click at [152, 244] on select "Select Technician akash DEV Happy [PERSON_NAME] MANAGER [PERSON_NAME] owner [PE…" at bounding box center [136, 244] width 60 height 15
click at [106, 237] on select "Select Technician akash DEV Happy [PERSON_NAME] MANAGER [PERSON_NAME] owner [PE…" at bounding box center [136, 244] width 60 height 15
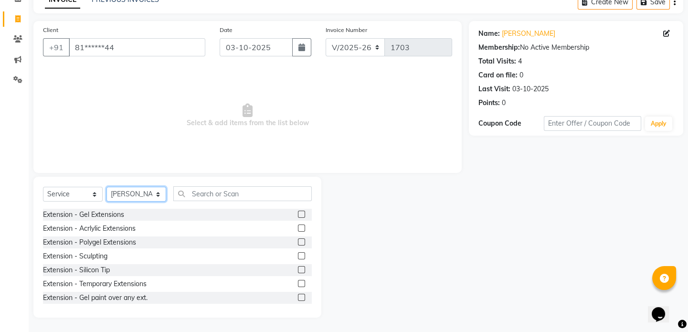
scroll to position [7, 0]
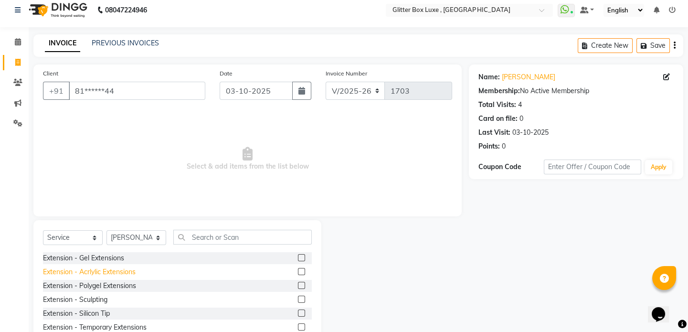
click at [119, 274] on div "Extension - Acrlylic Extensions" at bounding box center [89, 272] width 93 height 10
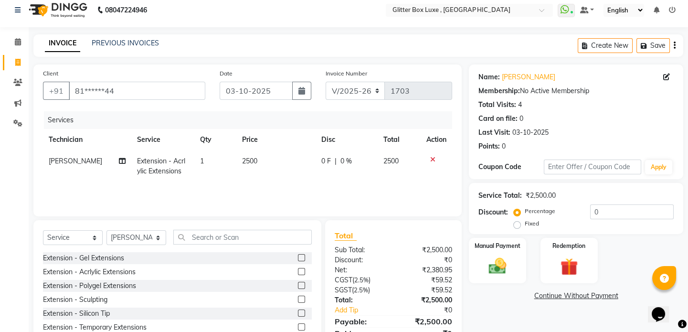
click at [325, 158] on span "0 F" at bounding box center [326, 161] width 10 height 10
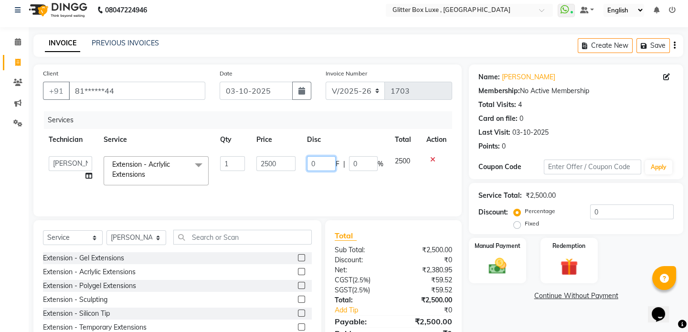
click at [326, 159] on input "0" at bounding box center [321, 163] width 29 height 15
click at [343, 185] on div "Services Technician Service Qty Price Disc Total Action akash DEV Happy [PERSON…" at bounding box center [247, 158] width 409 height 95
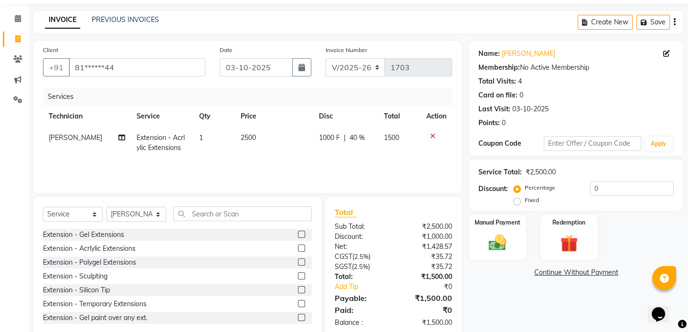
scroll to position [51, 0]
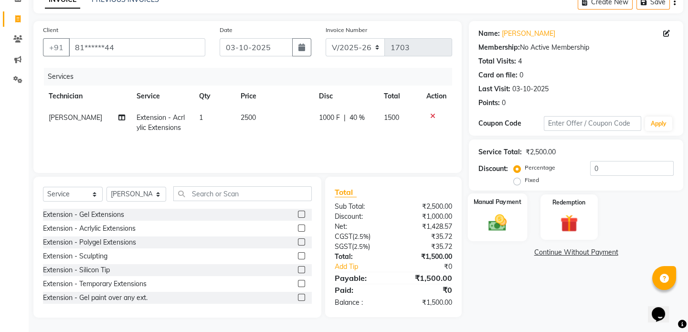
click at [499, 220] on img at bounding box center [498, 222] width 30 height 21
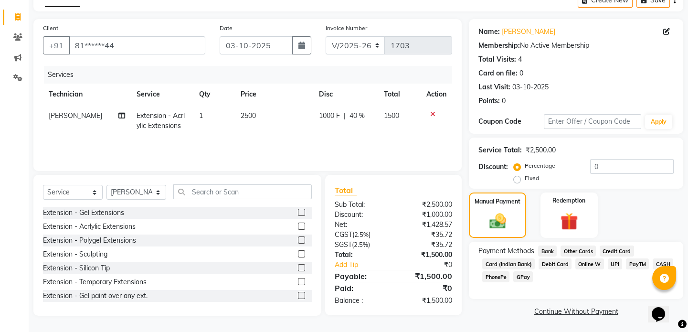
scroll to position [53, 0]
click at [658, 262] on span "CASH" at bounding box center [663, 263] width 21 height 11
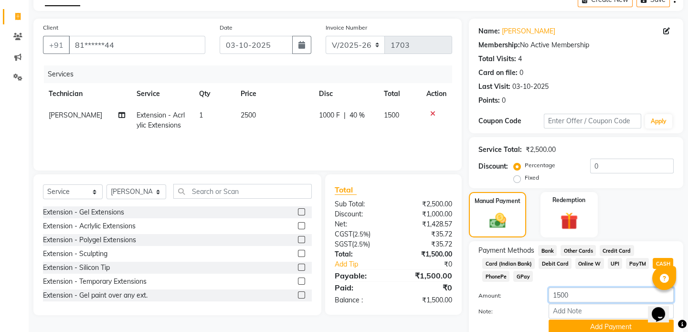
click at [586, 289] on input "1500" at bounding box center [611, 294] width 125 height 15
click at [582, 322] on button "Add Payment" at bounding box center [611, 326] width 125 height 15
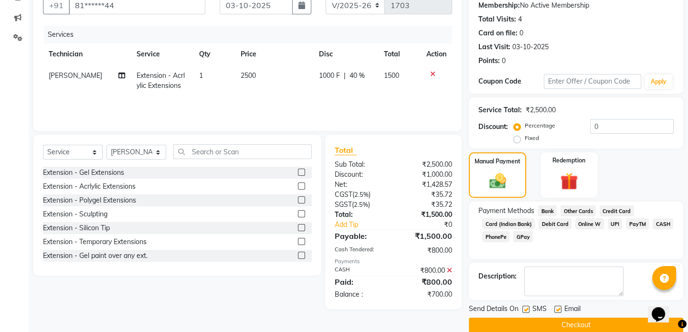
scroll to position [106, 0]
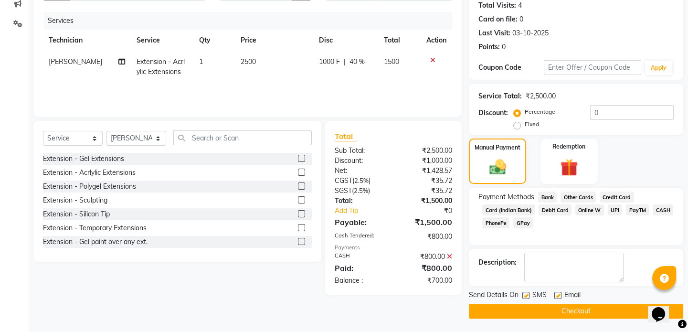
click at [549, 310] on button "Checkout" at bounding box center [576, 311] width 214 height 15
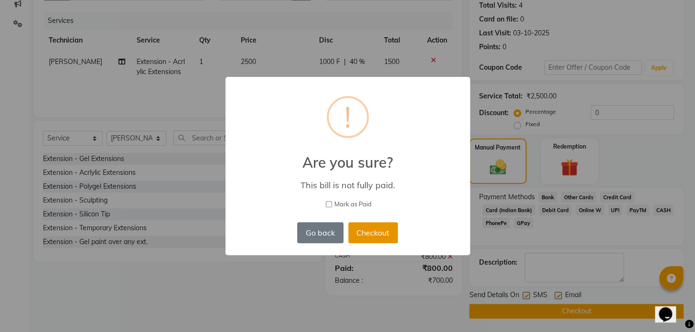
click at [381, 229] on button "Checkout" at bounding box center [373, 232] width 50 height 21
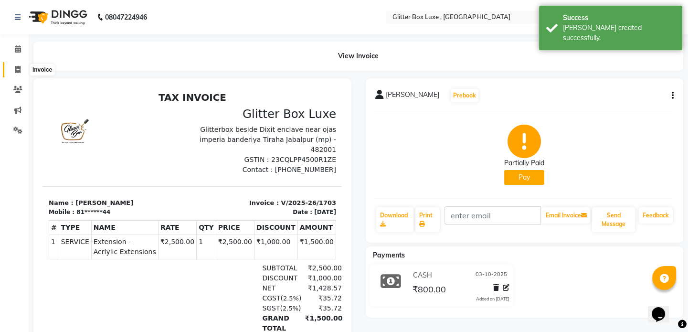
click at [16, 68] on icon at bounding box center [17, 69] width 5 height 7
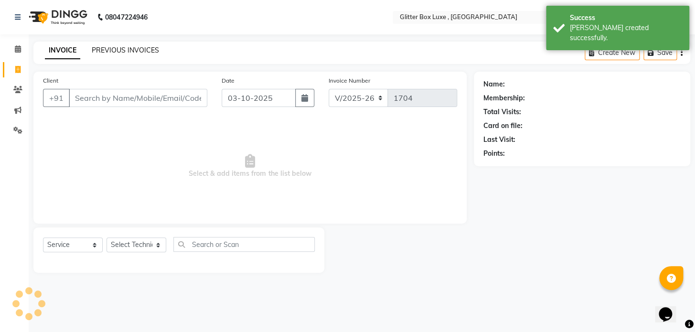
click at [103, 49] on link "PREVIOUS INVOICES" at bounding box center [125, 50] width 67 height 9
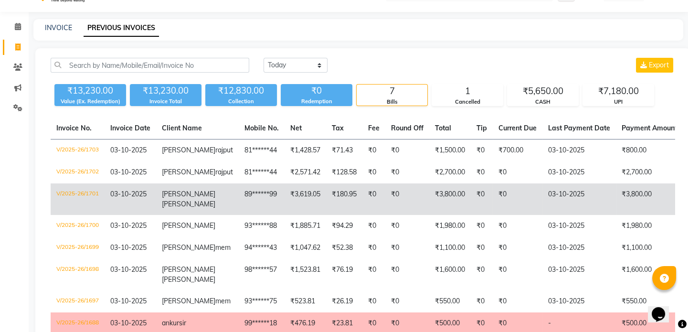
scroll to position [43, 0]
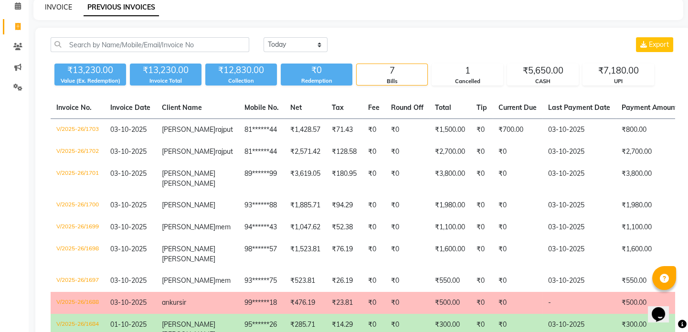
click at [52, 6] on link "INVOICE" at bounding box center [58, 7] width 27 height 9
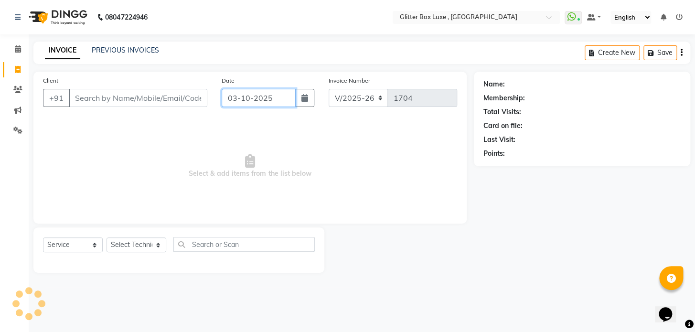
click at [253, 98] on input "03-10-2025" at bounding box center [259, 98] width 74 height 18
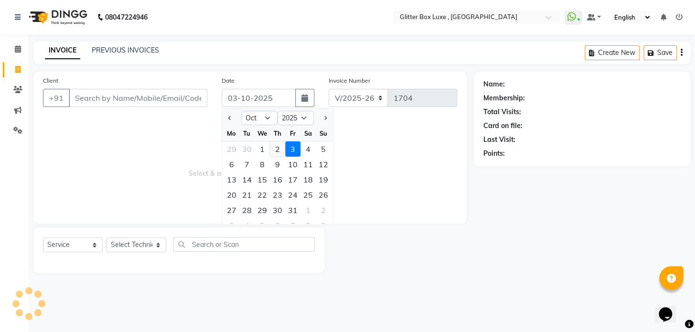
click at [276, 148] on div "2" at bounding box center [277, 148] width 15 height 15
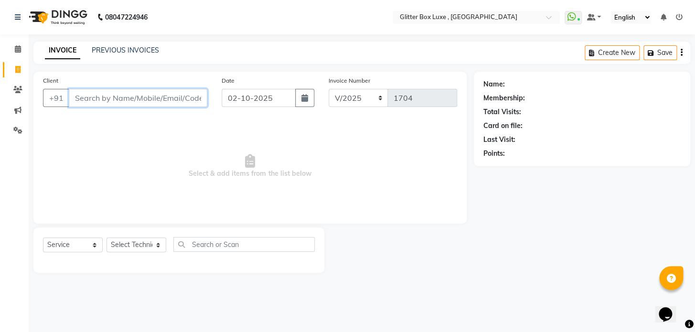
click at [81, 94] on input "Client" at bounding box center [138, 98] width 138 height 18
click at [85, 95] on input "Client" at bounding box center [138, 98] width 138 height 18
click at [83, 99] on input "Client" at bounding box center [138, 98] width 138 height 18
click at [92, 98] on input "99425156303" at bounding box center [114, 98] width 90 height 18
click at [80, 99] on input "99425156303" at bounding box center [114, 98] width 90 height 18
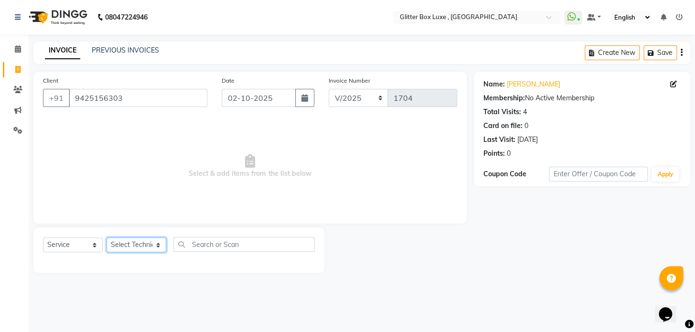
click at [134, 248] on select "Select Technician akash DEV Happy [PERSON_NAME] MANAGER [PERSON_NAME] owner [PE…" at bounding box center [136, 244] width 60 height 15
click at [106, 237] on select "Select Technician akash DEV Happy [PERSON_NAME] MANAGER [PERSON_NAME] owner [PE…" at bounding box center [136, 244] width 60 height 15
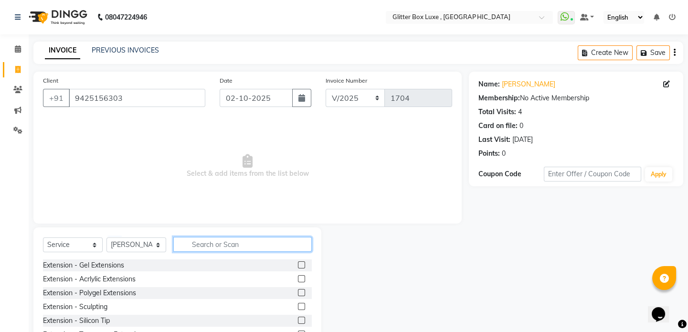
click at [204, 246] on input "text" at bounding box center [242, 244] width 138 height 15
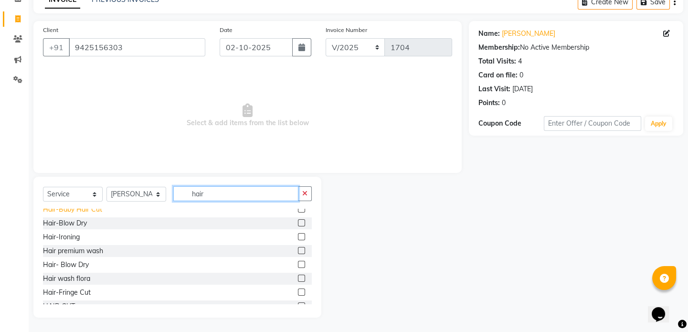
scroll to position [173, 0]
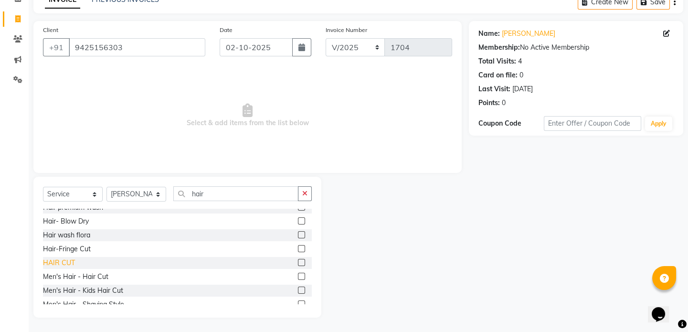
click at [68, 263] on div "HAIR CUT" at bounding box center [59, 263] width 32 height 10
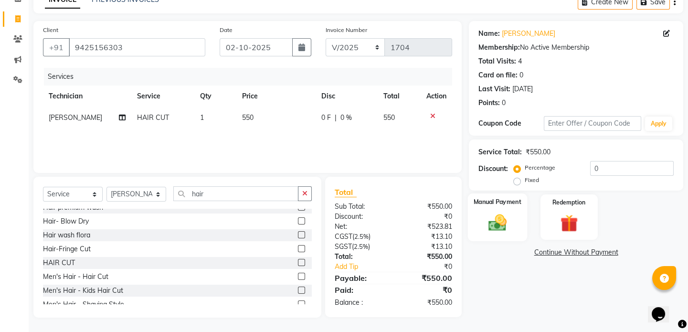
click at [500, 218] on img at bounding box center [498, 222] width 30 height 21
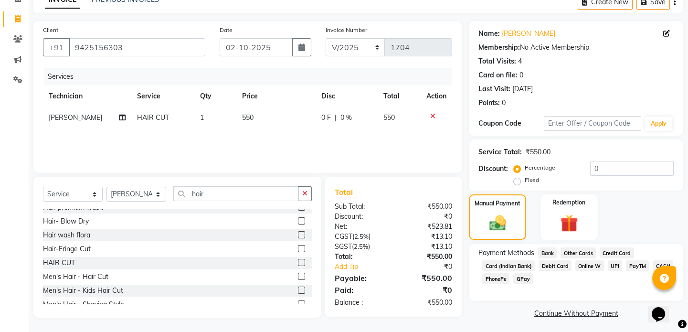
scroll to position [53, 0]
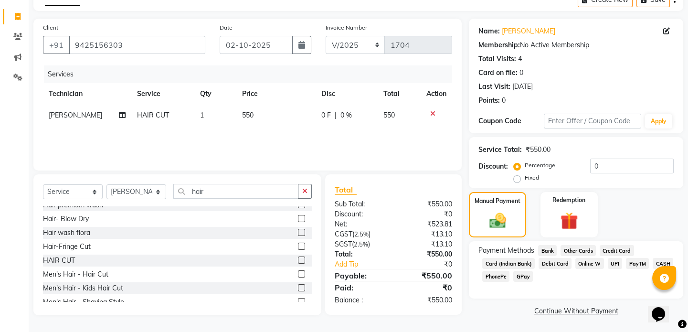
click at [654, 261] on span "CASH" at bounding box center [663, 263] width 21 height 11
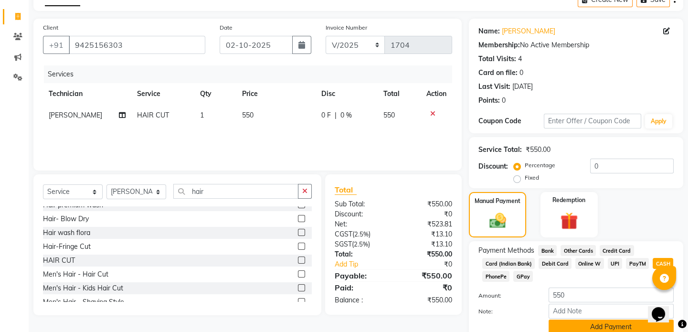
click at [602, 327] on button "Add Payment" at bounding box center [611, 326] width 125 height 15
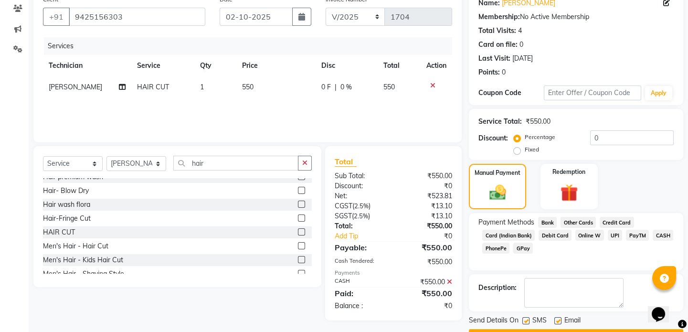
scroll to position [96, 0]
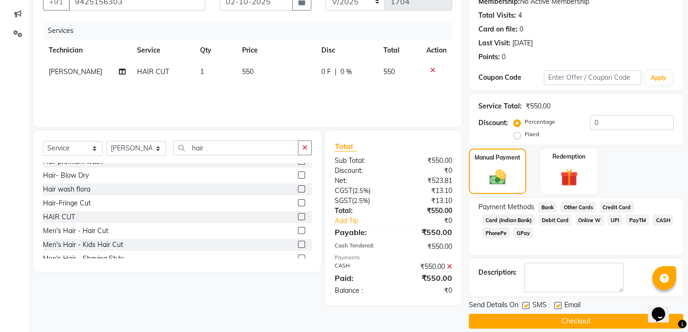
click at [592, 318] on button "Checkout" at bounding box center [576, 321] width 214 height 15
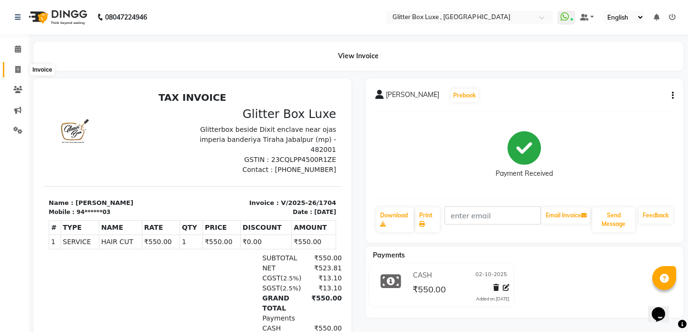
drag, startPoint x: 19, startPoint y: 67, endPoint x: 27, endPoint y: 67, distance: 7.7
click at [19, 67] on icon at bounding box center [17, 69] width 5 height 7
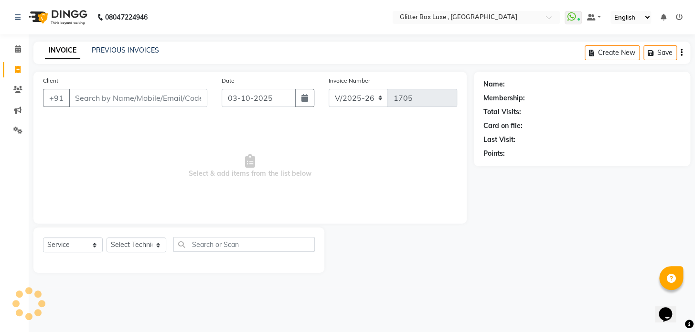
click at [122, 98] on input "Client" at bounding box center [138, 98] width 138 height 18
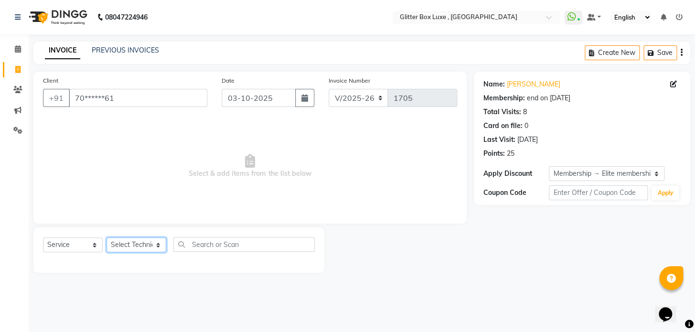
click at [148, 247] on select "Select Technician akash DEV Happy [PERSON_NAME] MANAGER [PERSON_NAME] owner [PE…" at bounding box center [136, 244] width 60 height 15
click at [106, 237] on select "Select Technician akash DEV Happy [PERSON_NAME] MANAGER [PERSON_NAME] owner [PE…" at bounding box center [136, 244] width 60 height 15
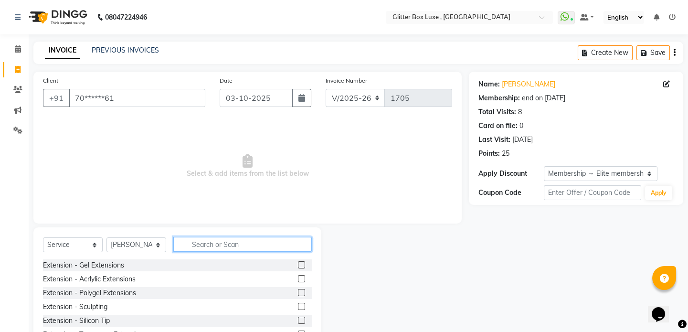
click at [192, 244] on input "text" at bounding box center [242, 244] width 138 height 15
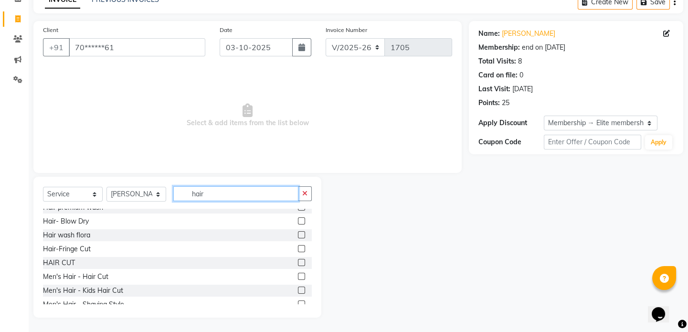
scroll to position [217, 0]
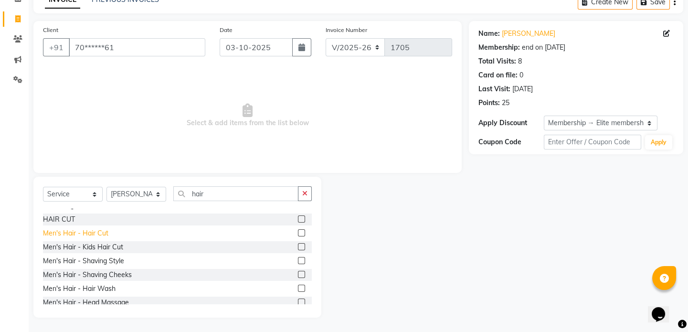
click at [96, 229] on div "Men's Hair - Hair Cut" at bounding box center [75, 233] width 65 height 10
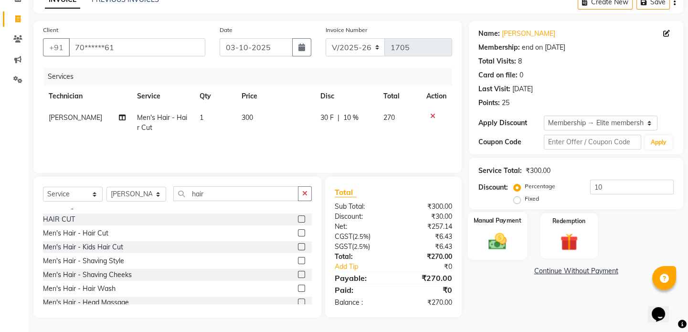
click at [496, 235] on img at bounding box center [498, 241] width 30 height 21
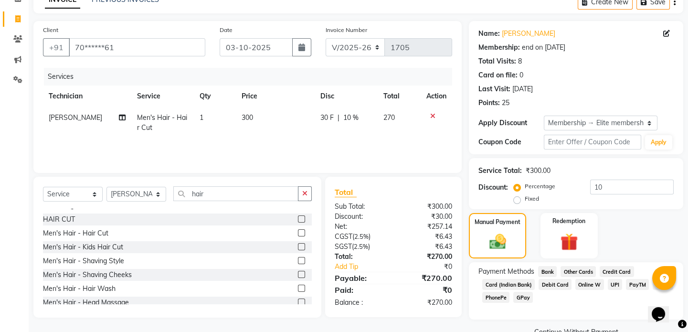
click at [608, 281] on span "UPI" at bounding box center [615, 284] width 15 height 11
click at [275, 52] on input "03-10-2025" at bounding box center [256, 47] width 73 height 18
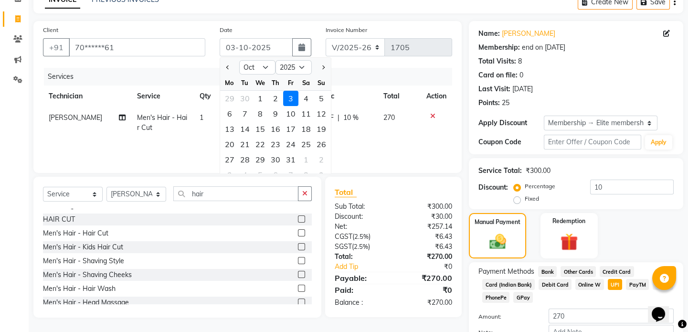
click at [273, 99] on div "2" at bounding box center [275, 98] width 15 height 15
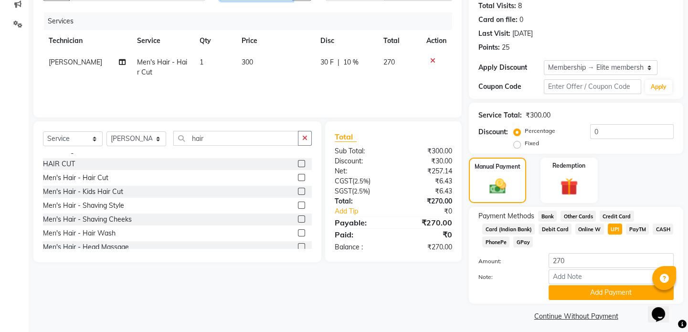
scroll to position [111, 0]
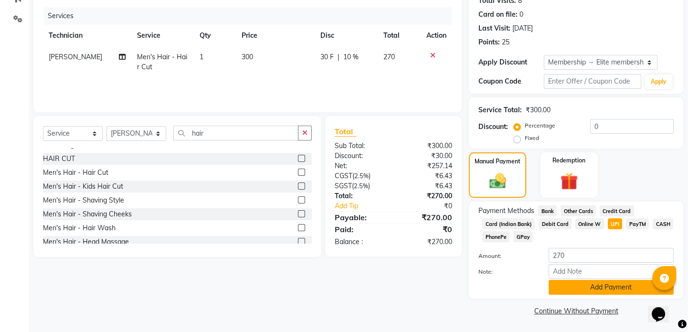
click at [595, 290] on button "Add Payment" at bounding box center [611, 287] width 125 height 15
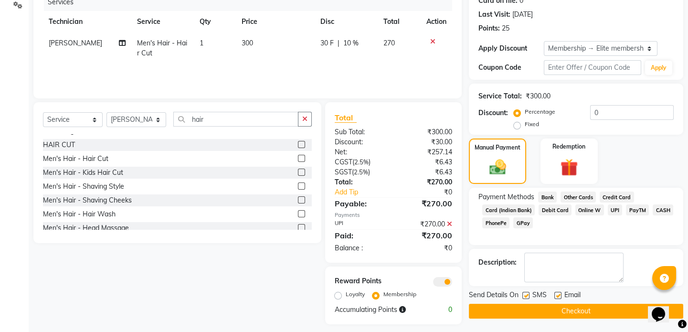
scroll to position [132, 0]
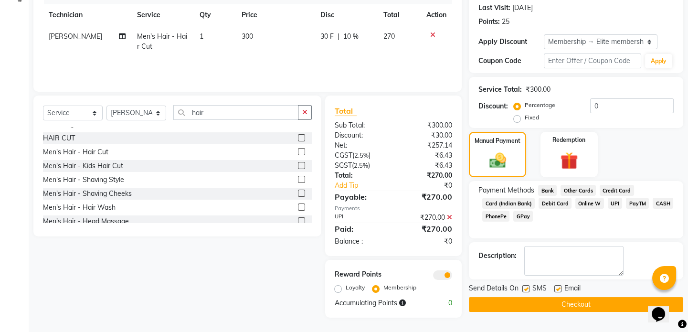
click at [579, 298] on button "Checkout" at bounding box center [576, 304] width 214 height 15
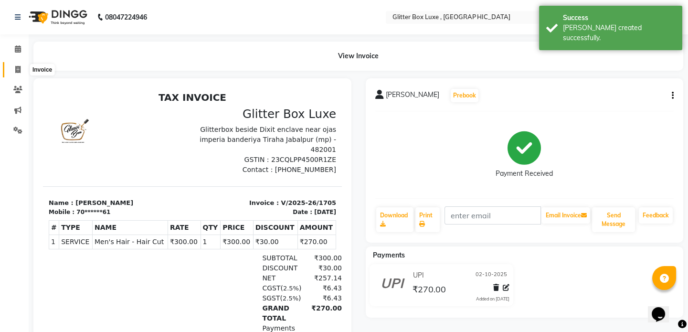
click at [19, 67] on icon at bounding box center [17, 69] width 5 height 7
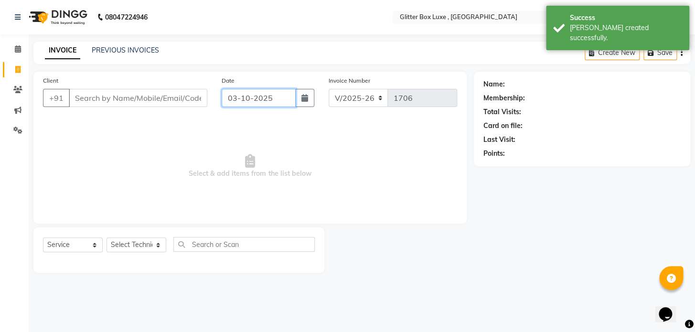
click at [261, 100] on input "03-10-2025" at bounding box center [259, 98] width 74 height 18
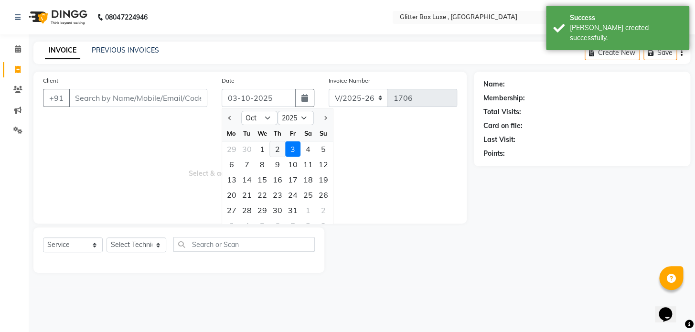
click at [275, 150] on div "2" at bounding box center [277, 148] width 15 height 15
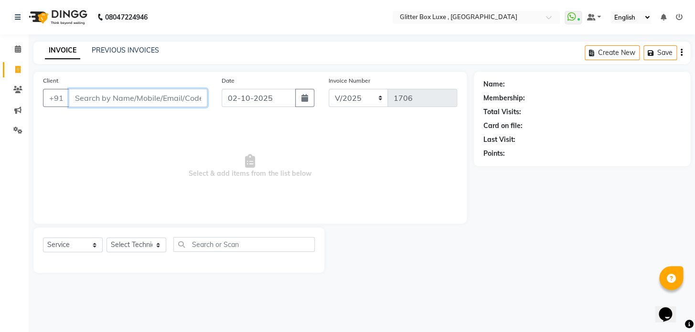
click at [175, 95] on input "Client" at bounding box center [138, 98] width 138 height 18
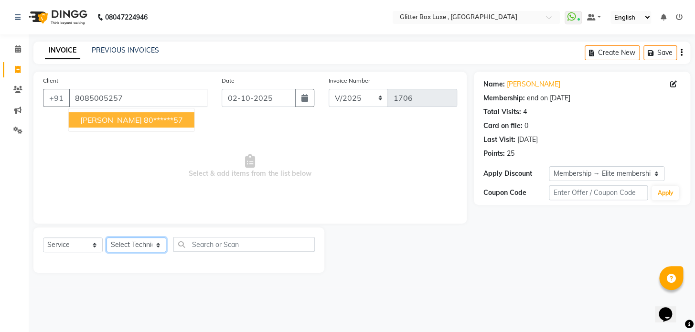
click at [145, 242] on select "Select Technician akash DEV Happy [PERSON_NAME] MANAGER [PERSON_NAME] owner [PE…" at bounding box center [136, 244] width 60 height 15
click at [106, 237] on select "Select Technician akash DEV Happy [PERSON_NAME] MANAGER [PERSON_NAME] owner [PE…" at bounding box center [136, 244] width 60 height 15
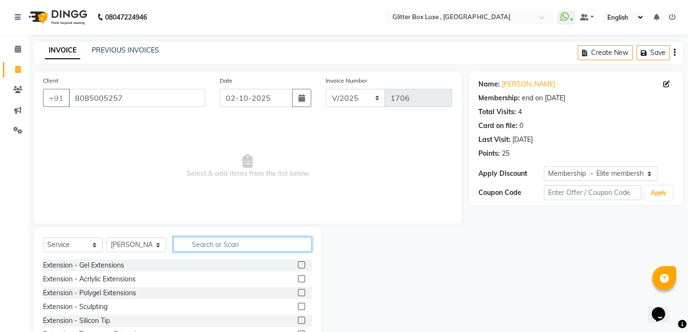
click at [212, 244] on input "text" at bounding box center [242, 244] width 138 height 15
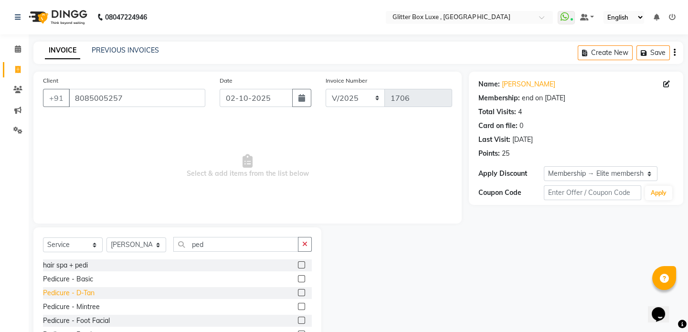
click at [89, 289] on div "Pedicure - D-Tan" at bounding box center [69, 293] width 52 height 10
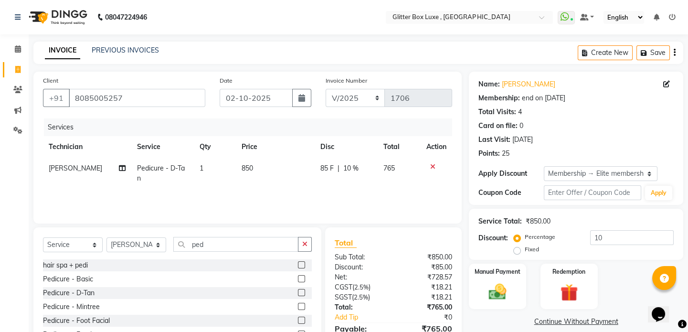
click at [431, 164] on icon at bounding box center [432, 166] width 5 height 7
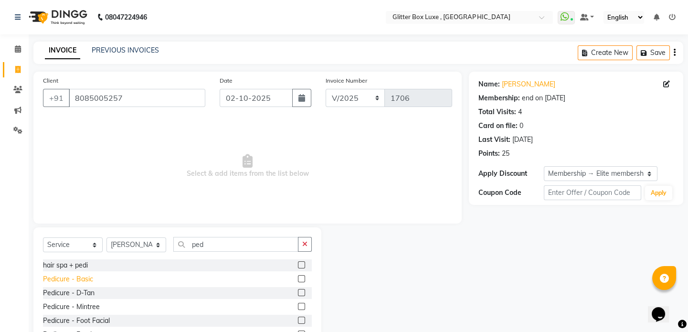
click at [82, 277] on div "Pedicure - Basic" at bounding box center [68, 279] width 50 height 10
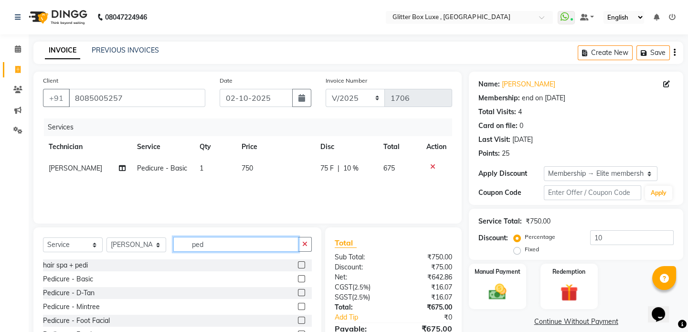
click at [236, 248] on input "ped" at bounding box center [235, 244] width 125 height 15
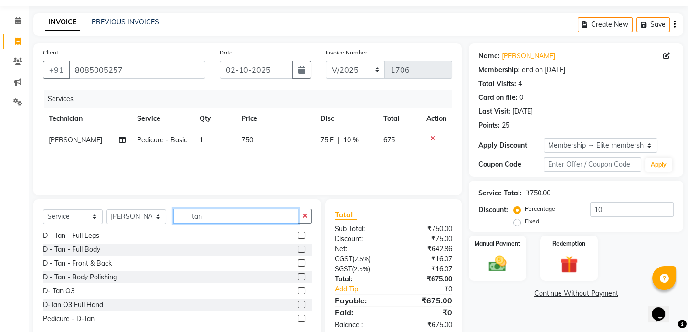
scroll to position [43, 0]
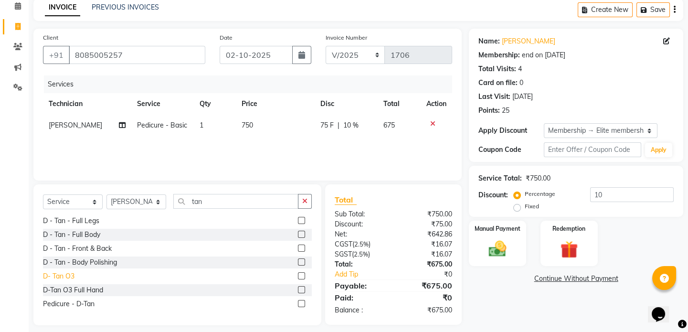
click at [66, 276] on div "D- Tan O3" at bounding box center [59, 276] width 32 height 10
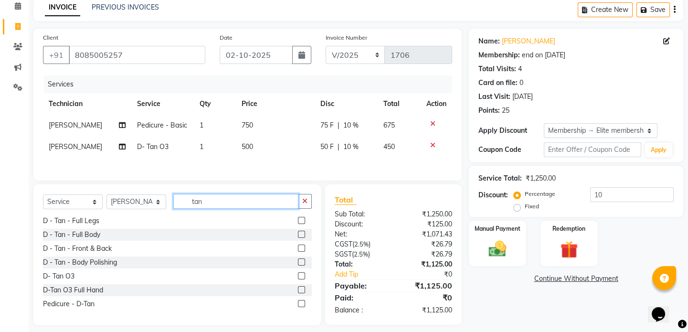
click at [219, 200] on input "tan" at bounding box center [235, 201] width 125 height 15
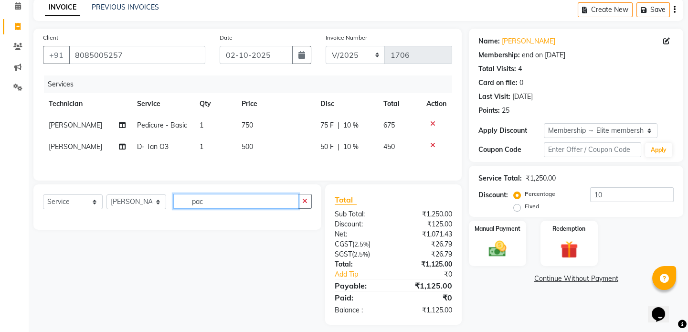
scroll to position [0, 0]
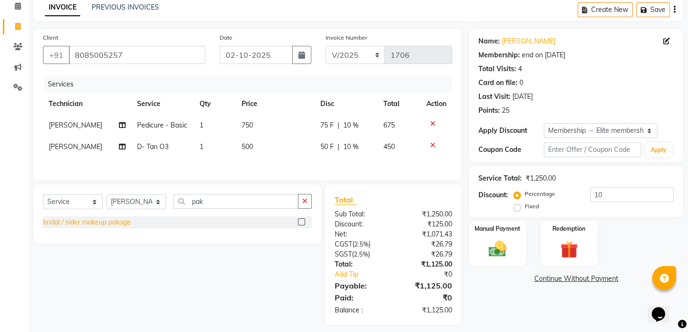
click at [94, 223] on div "bridal / sider makeup pakage" at bounding box center [87, 222] width 88 height 10
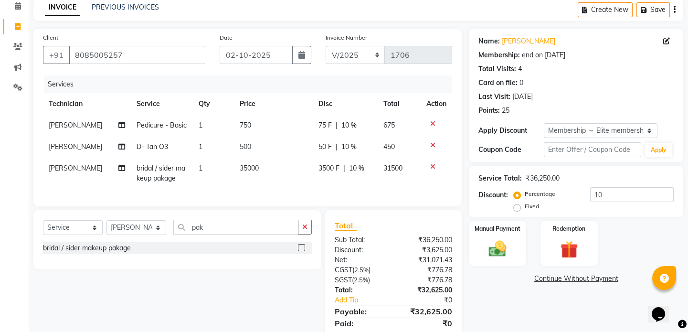
click at [433, 168] on icon at bounding box center [432, 166] width 5 height 7
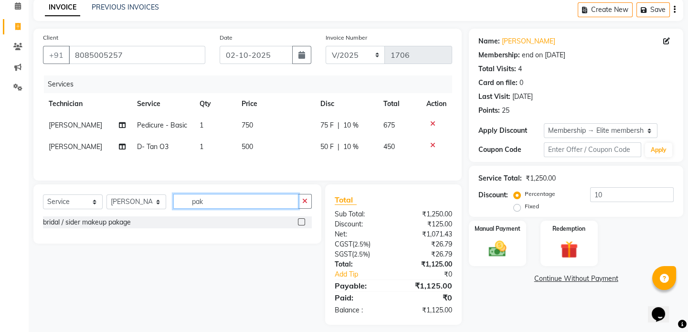
click at [266, 201] on input "pak" at bounding box center [235, 201] width 125 height 15
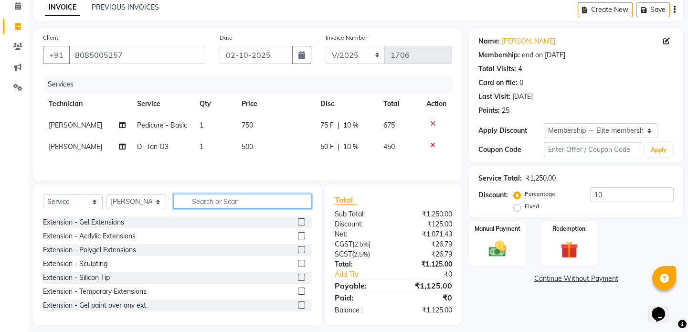
click at [227, 203] on input "text" at bounding box center [242, 201] width 138 height 15
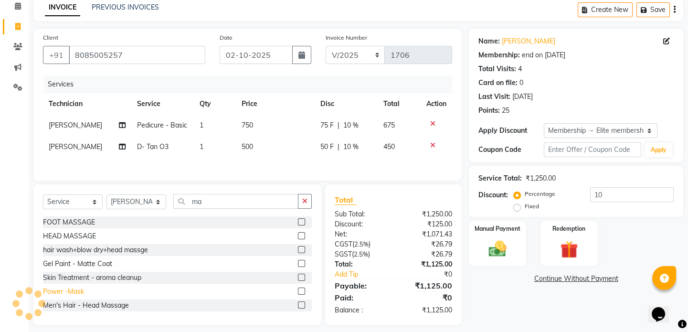
click at [69, 294] on div "Power -Mask" at bounding box center [63, 291] width 41 height 10
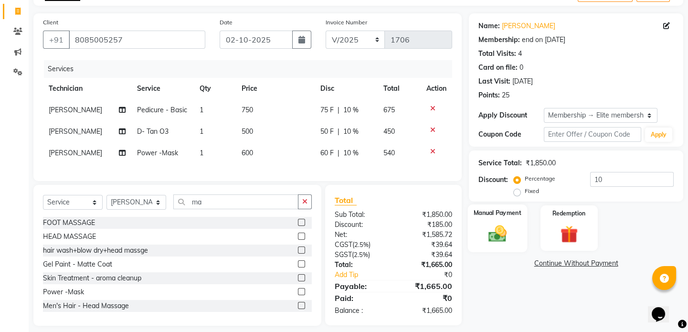
scroll to position [73, 0]
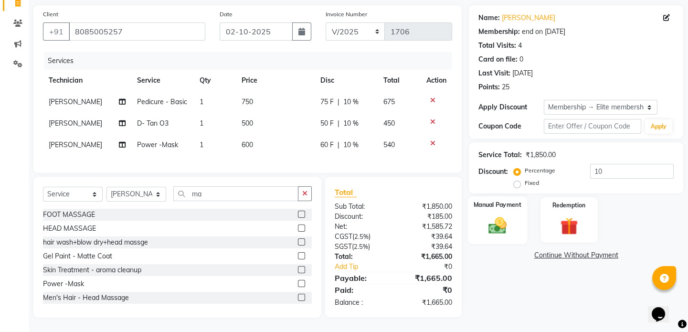
click at [499, 218] on img at bounding box center [498, 225] width 30 height 21
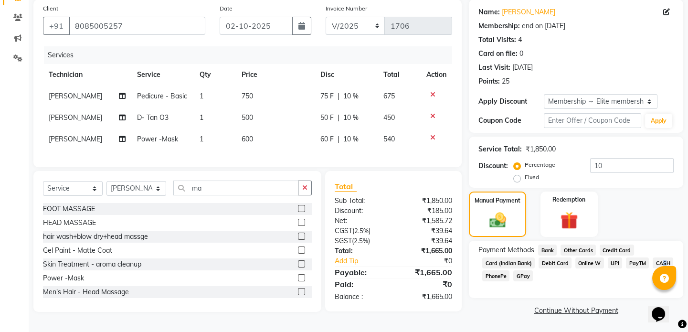
click at [658, 261] on span "CASH" at bounding box center [663, 262] width 21 height 11
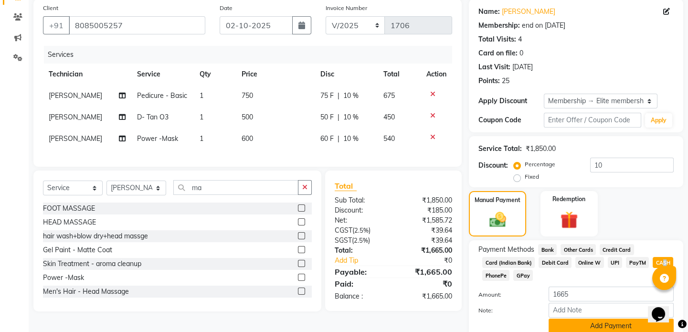
click at [567, 322] on button "Add Payment" at bounding box center [611, 325] width 125 height 15
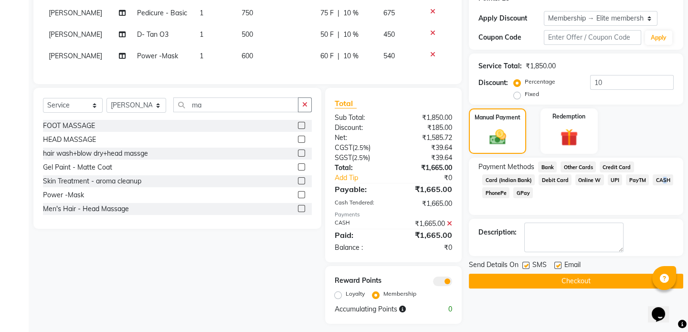
scroll to position [168, 0]
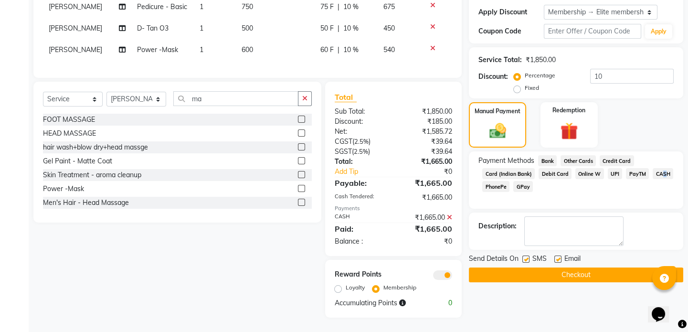
click at [571, 267] on button "Checkout" at bounding box center [576, 274] width 214 height 15
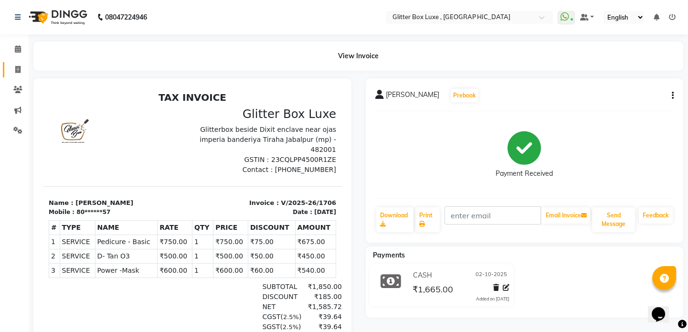
click at [19, 69] on icon at bounding box center [17, 69] width 5 height 7
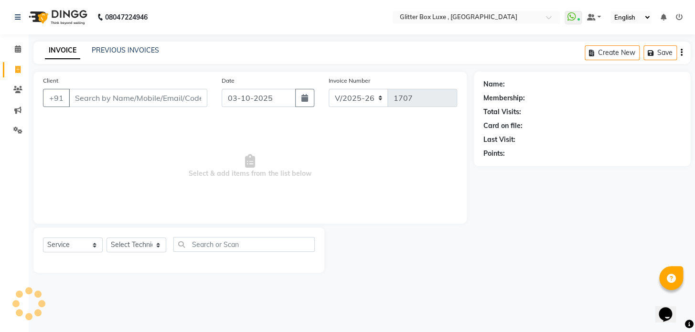
click at [84, 96] on input "Client" at bounding box center [138, 98] width 138 height 18
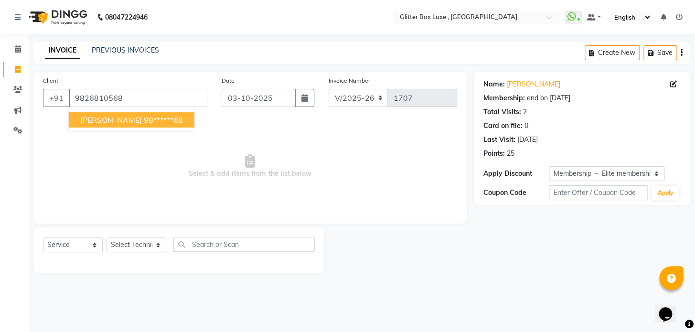
click at [106, 120] on span "[PERSON_NAME]" at bounding box center [111, 120] width 62 height 10
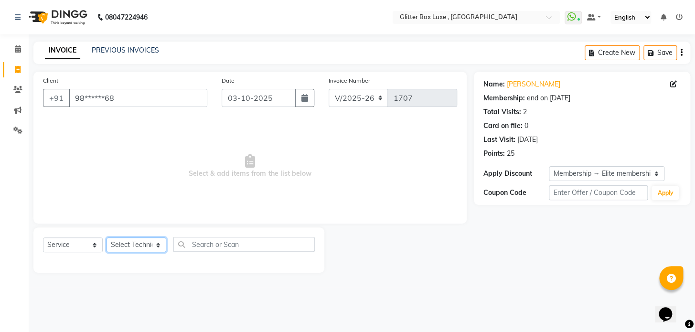
click at [127, 243] on select "Select Technician akash DEV Happy [PERSON_NAME] MANAGER [PERSON_NAME] owner [PE…" at bounding box center [136, 244] width 60 height 15
click at [106, 237] on select "Select Technician akash DEV Happy [PERSON_NAME] MANAGER [PERSON_NAME] owner [PE…" at bounding box center [136, 244] width 60 height 15
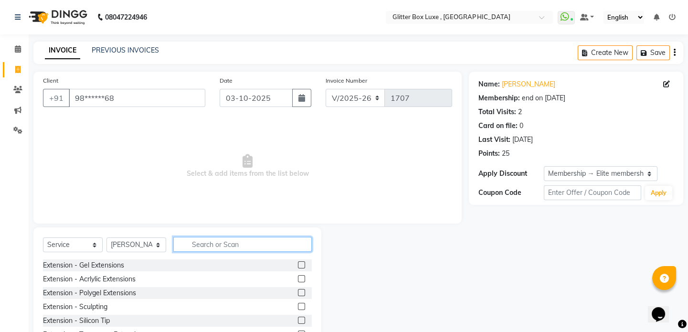
click at [191, 245] on input "text" at bounding box center [242, 244] width 138 height 15
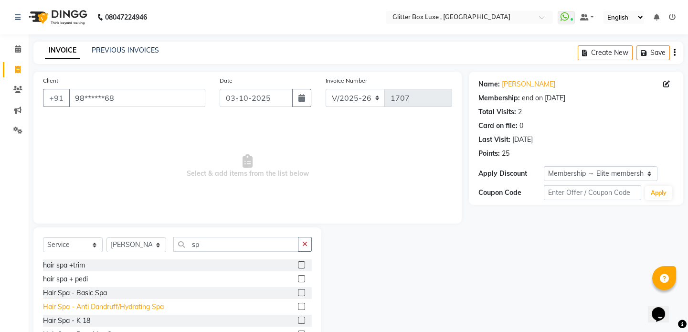
click at [105, 307] on div "Hair Spa - Anti Dandruff/Hydrating Spa" at bounding box center [103, 307] width 121 height 10
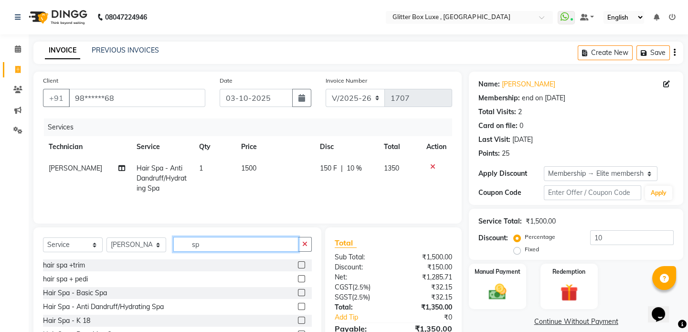
click at [234, 245] on input "sp" at bounding box center [235, 244] width 125 height 15
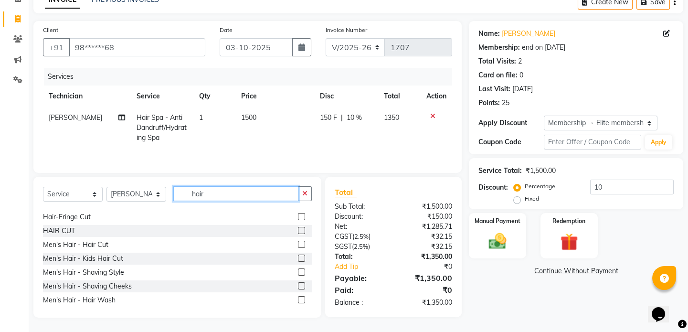
scroll to position [217, 0]
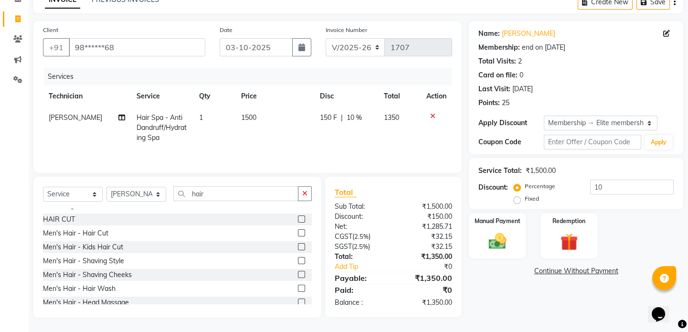
click at [100, 233] on div "Men's Hair - Hair Cut" at bounding box center [75, 233] width 65 height 10
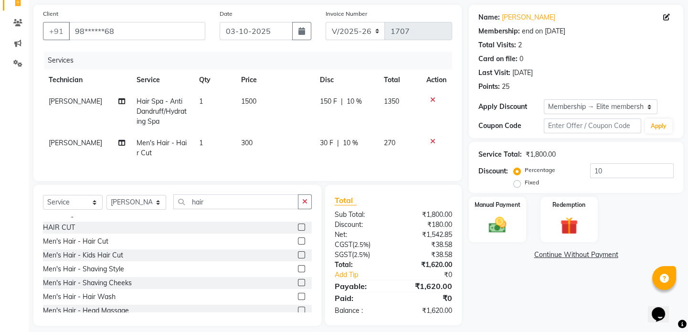
scroll to position [81, 0]
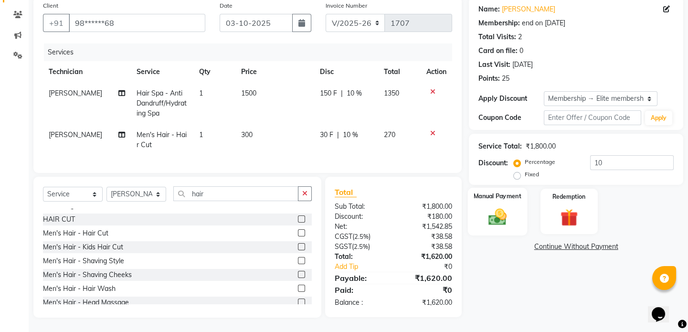
click at [501, 209] on img at bounding box center [498, 216] width 30 height 21
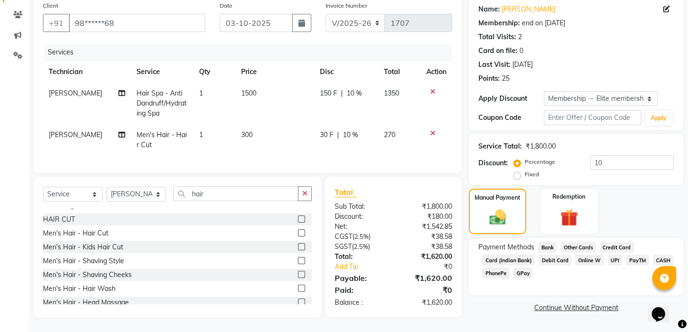
click at [614, 254] on span "UPI" at bounding box center [615, 259] width 15 height 11
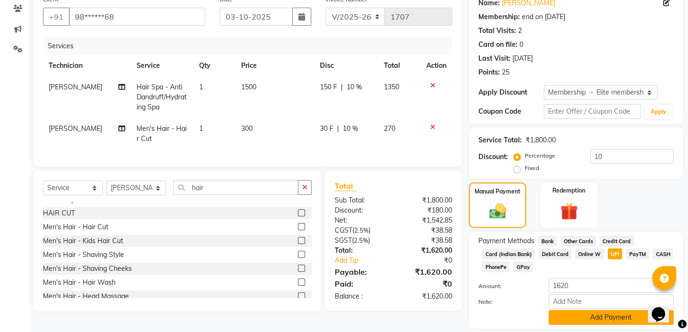
click at [610, 312] on button "Add Payment" at bounding box center [611, 317] width 125 height 15
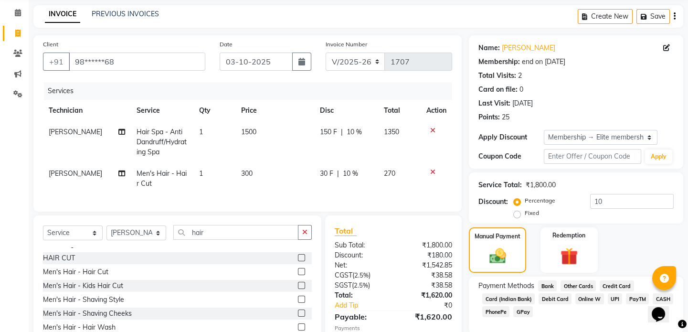
scroll to position [33, 0]
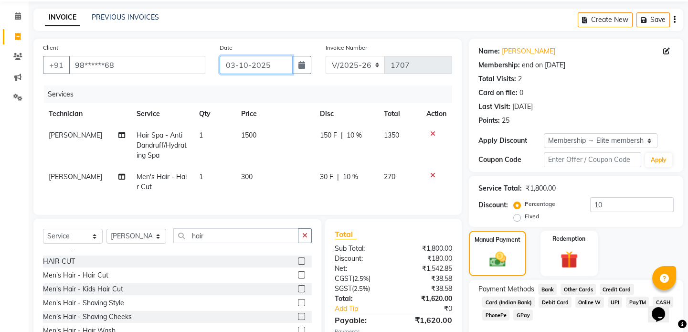
click at [264, 63] on input "03-10-2025" at bounding box center [256, 65] width 73 height 18
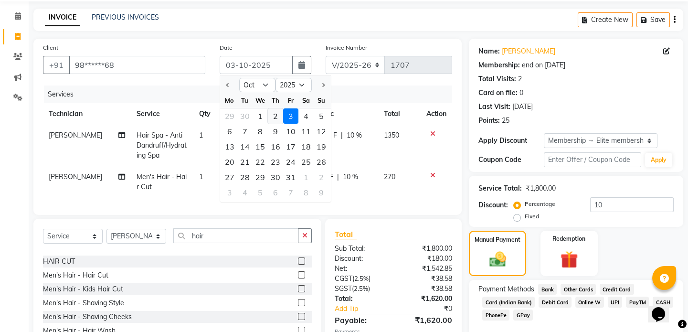
click at [277, 113] on div "2" at bounding box center [275, 115] width 15 height 15
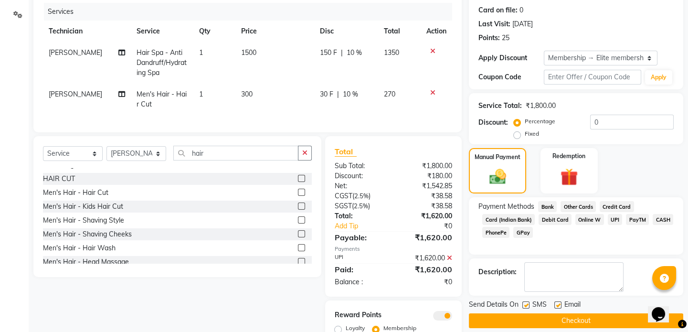
scroll to position [163, 0]
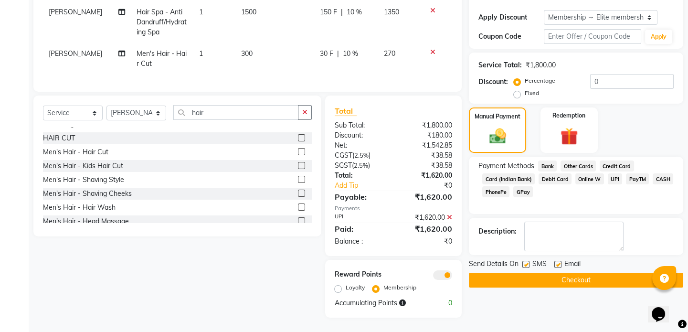
click at [571, 273] on button "Checkout" at bounding box center [576, 280] width 214 height 15
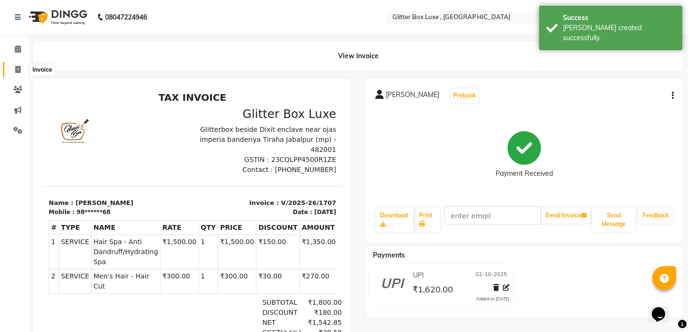
click at [20, 68] on icon at bounding box center [17, 69] width 5 height 7
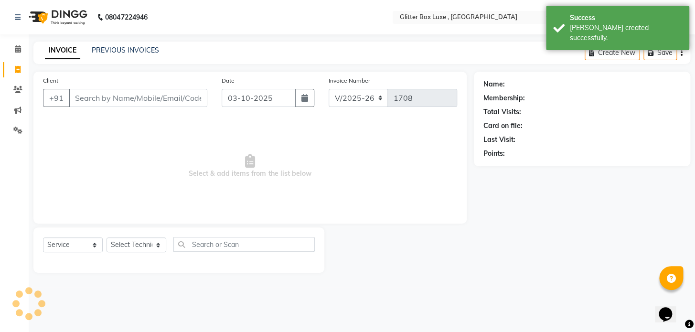
click at [114, 95] on input "Client" at bounding box center [138, 98] width 138 height 18
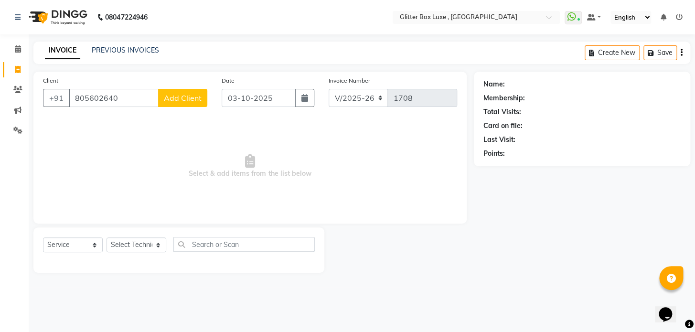
click at [192, 95] on span "Add Client" at bounding box center [183, 98] width 38 height 10
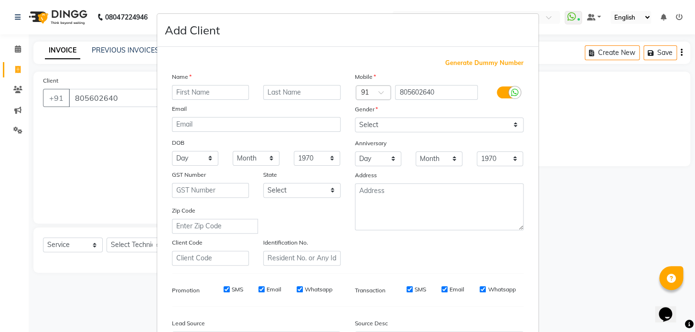
click at [201, 90] on input "text" at bounding box center [210, 92] width 77 height 15
click at [386, 122] on select "Select [DEMOGRAPHIC_DATA] [DEMOGRAPHIC_DATA] Other Prefer Not To Say" at bounding box center [439, 124] width 169 height 15
click at [355, 117] on select "Select [DEMOGRAPHIC_DATA] [DEMOGRAPHIC_DATA] Other Prefer Not To Say" at bounding box center [439, 124] width 169 height 15
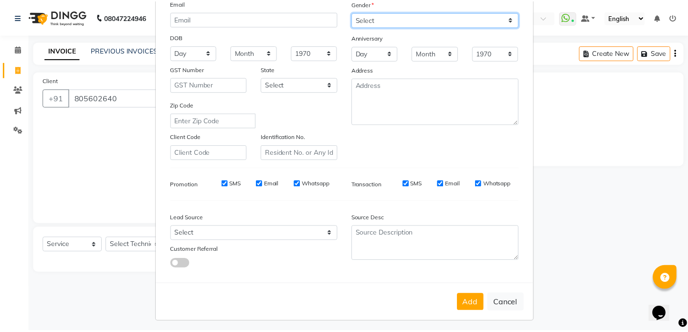
scroll to position [111, 0]
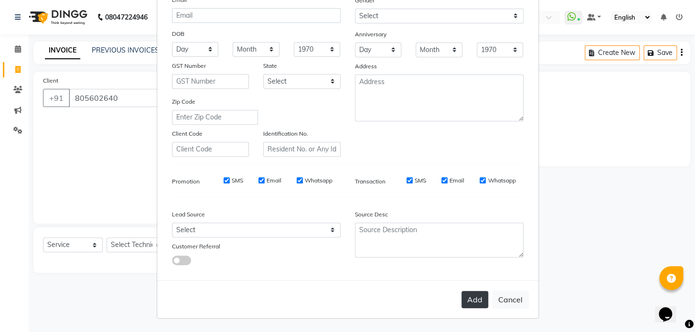
click at [474, 296] on button "Add" at bounding box center [474, 299] width 27 height 17
click at [130, 243] on ngb-modal-window "Add Client Generate Dummy Number Name suresh Email DOB Day 01 02 03 04 05 06 07…" at bounding box center [347, 166] width 695 height 332
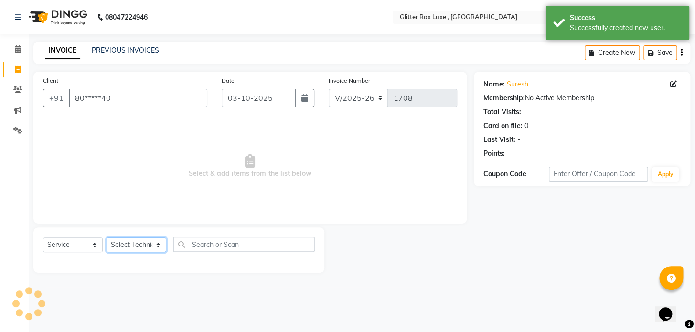
click at [130, 243] on select "Select Technician akash DEV Happy [PERSON_NAME] MANAGER [PERSON_NAME] owner [PE…" at bounding box center [136, 244] width 60 height 15
click at [106, 237] on select "Select Technician akash DEV Happy [PERSON_NAME] MANAGER [PERSON_NAME] owner [PE…" at bounding box center [136, 244] width 60 height 15
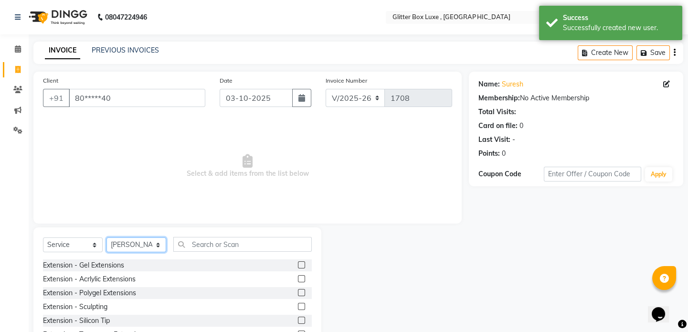
click at [135, 243] on select "Select Technician akash DEV Happy [PERSON_NAME] MANAGER [PERSON_NAME] owner [PE…" at bounding box center [136, 244] width 60 height 15
click at [106, 237] on select "Select Technician akash DEV Happy [PERSON_NAME] MANAGER [PERSON_NAME] owner [PE…" at bounding box center [136, 244] width 60 height 15
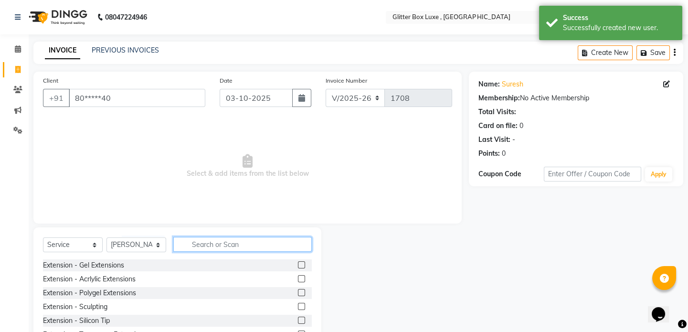
click at [230, 244] on input "text" at bounding box center [242, 244] width 138 height 15
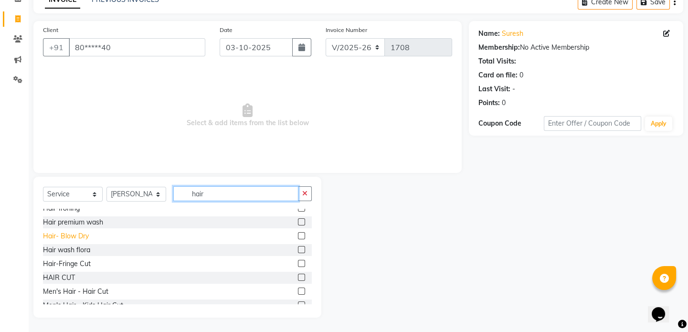
scroll to position [217, 0]
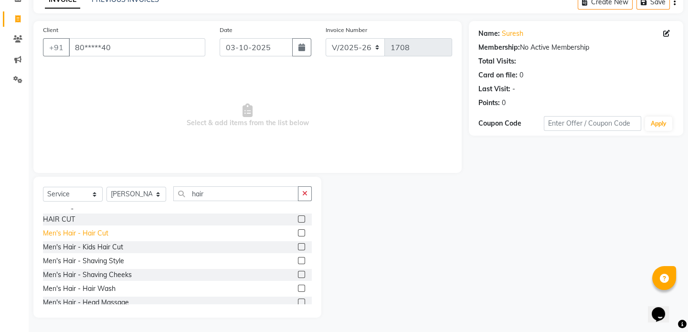
click at [83, 234] on div "Men's Hair - Hair Cut" at bounding box center [75, 233] width 65 height 10
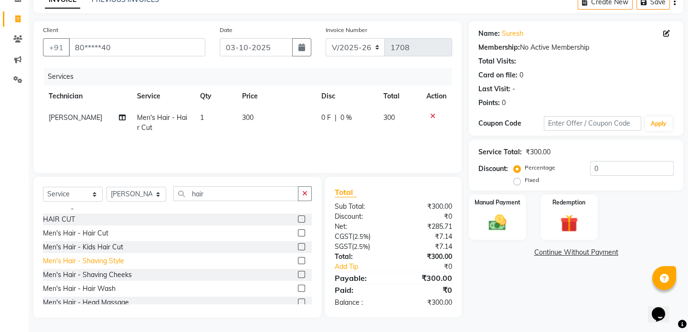
click at [88, 264] on div "Men's Hair - Shaving Style" at bounding box center [83, 261] width 81 height 10
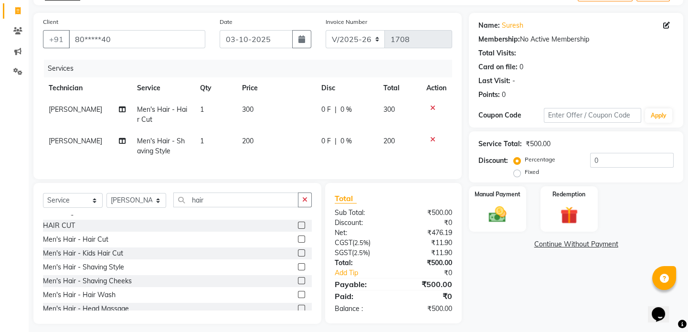
scroll to position [72, 0]
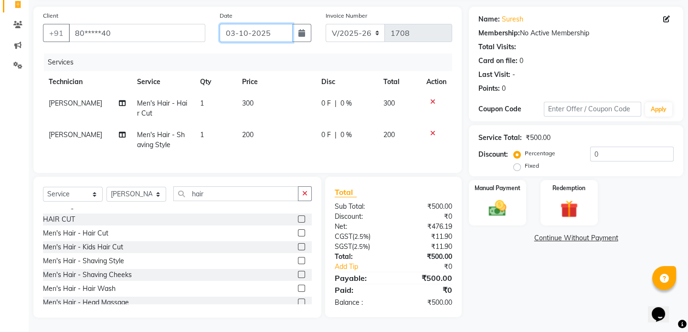
click at [266, 24] on input "03-10-2025" at bounding box center [256, 33] width 73 height 18
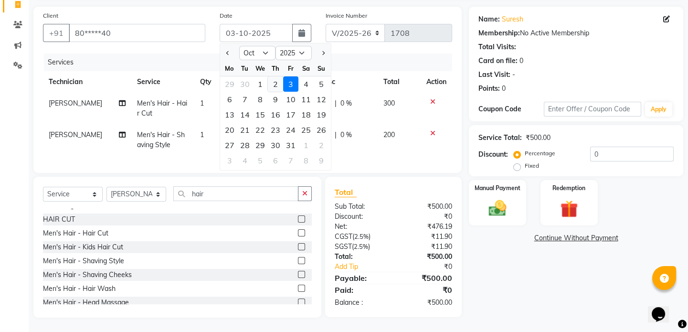
click at [276, 76] on div "2" at bounding box center [275, 83] width 15 height 15
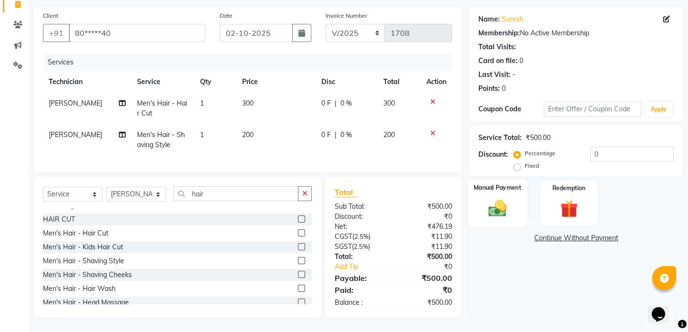
drag, startPoint x: 487, startPoint y: 202, endPoint x: 514, endPoint y: 218, distance: 31.9
click at [487, 202] on img at bounding box center [498, 208] width 30 height 21
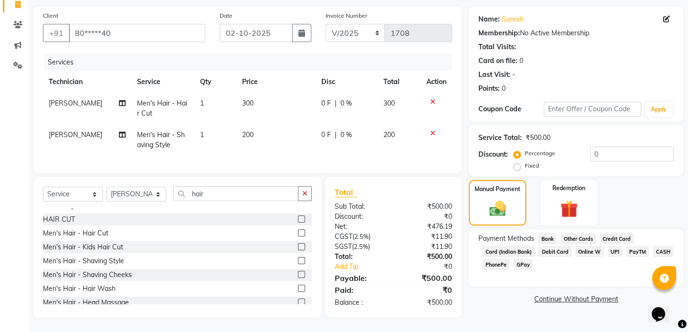
click at [611, 246] on span "UPI" at bounding box center [615, 251] width 15 height 11
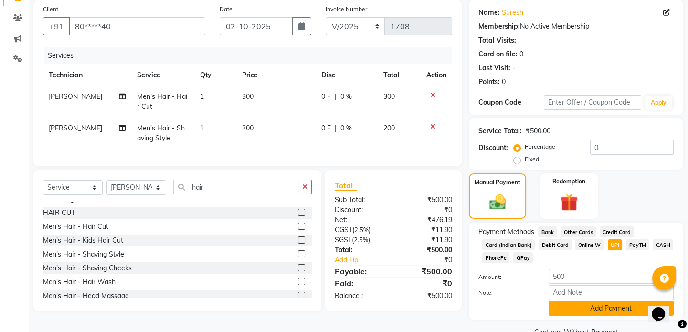
click at [587, 308] on button "Add Payment" at bounding box center [611, 308] width 125 height 15
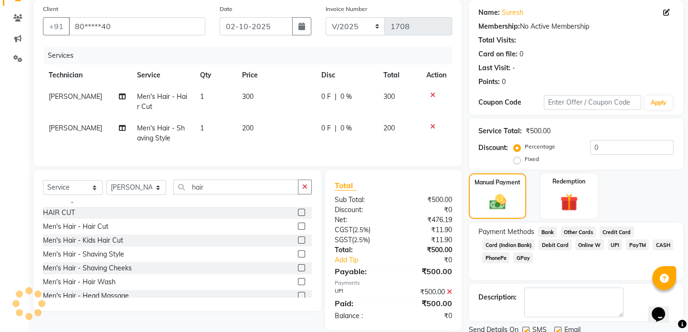
scroll to position [106, 0]
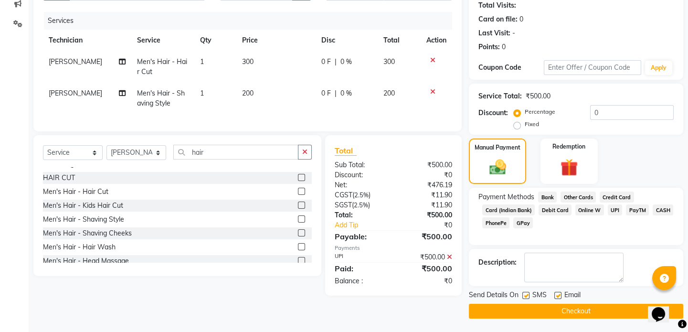
click at [573, 310] on button "Checkout" at bounding box center [576, 311] width 214 height 15
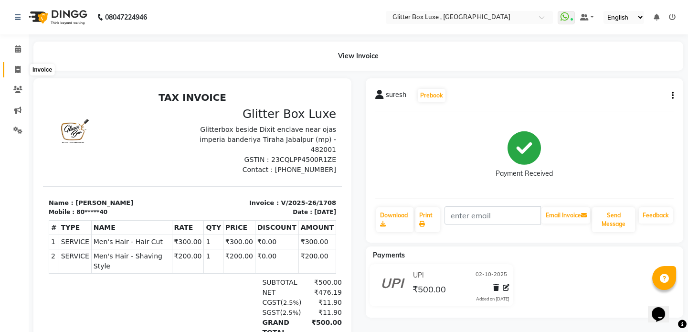
click at [19, 68] on icon at bounding box center [17, 69] width 5 height 7
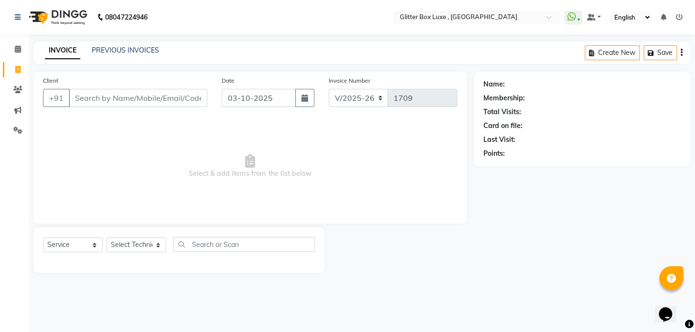
click at [102, 100] on input "Client" at bounding box center [138, 98] width 138 height 18
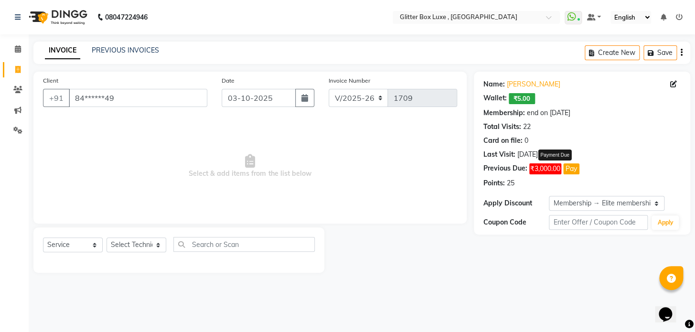
click at [573, 167] on button "Pay" at bounding box center [571, 168] width 16 height 11
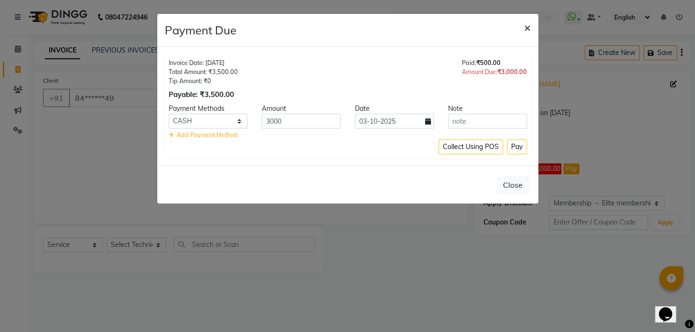
click at [528, 27] on span "×" at bounding box center [527, 27] width 7 height 14
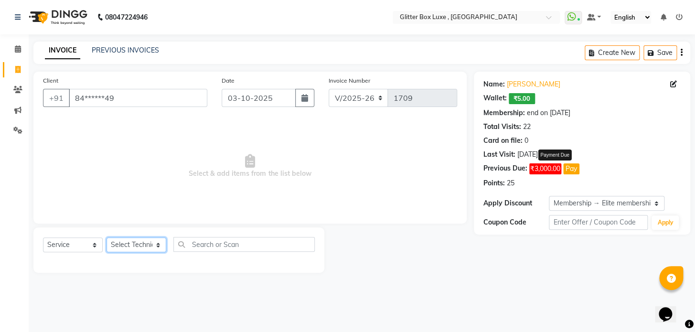
click at [137, 243] on select "Select Technician akash DEV Happy [PERSON_NAME] MANAGER [PERSON_NAME] owner [PE…" at bounding box center [136, 244] width 60 height 15
click at [106, 237] on select "Select Technician akash DEV Happy [PERSON_NAME] MANAGER [PERSON_NAME] owner [PE…" at bounding box center [136, 244] width 60 height 15
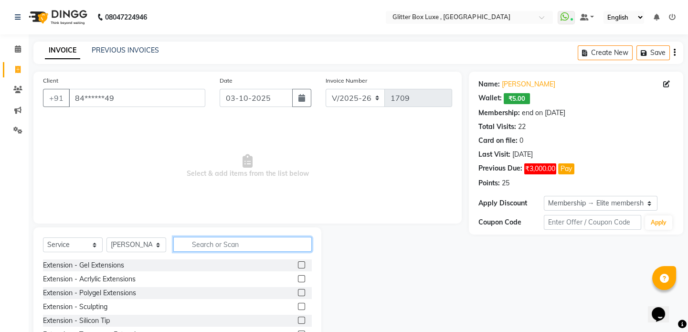
click at [208, 245] on input "text" at bounding box center [242, 244] width 138 height 15
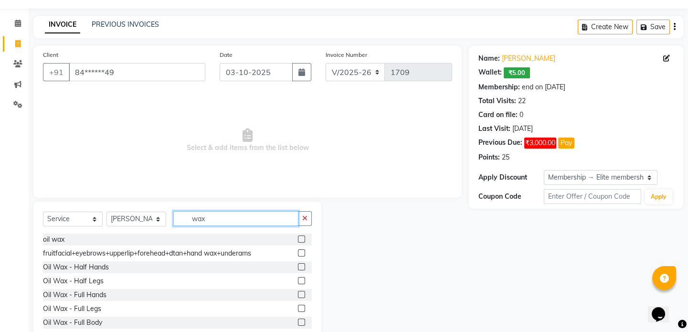
scroll to position [51, 0]
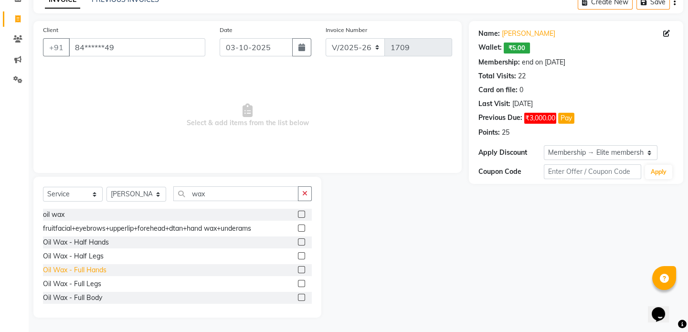
click at [98, 270] on div "Oil Wax - Full Hands" at bounding box center [75, 270] width 64 height 10
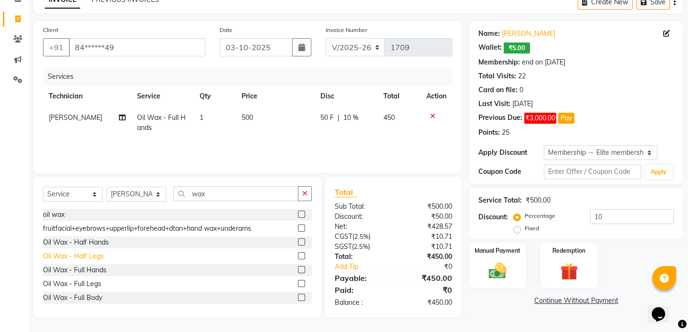
click at [98, 255] on div "Oil Wax - Half Legs" at bounding box center [73, 256] width 61 height 10
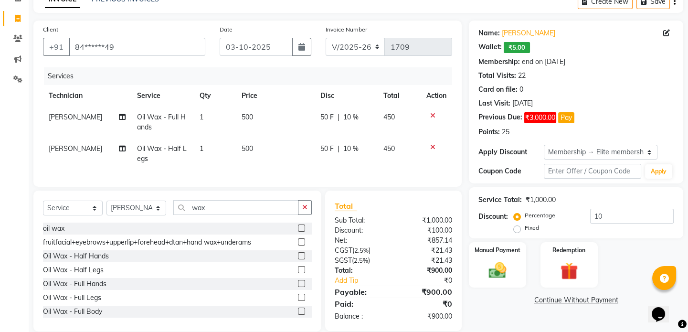
scroll to position [72, 0]
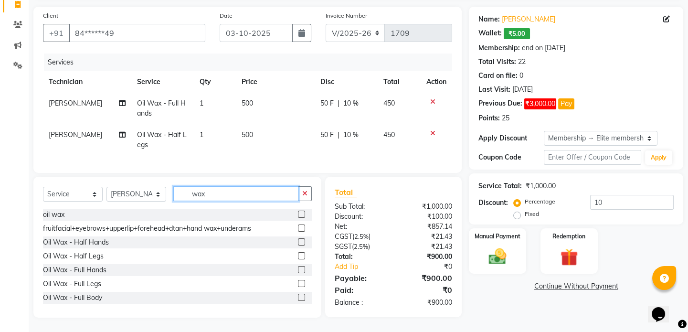
click at [233, 196] on input "wax" at bounding box center [235, 193] width 125 height 15
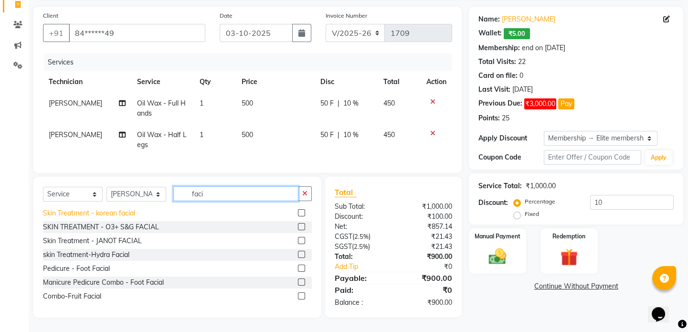
scroll to position [70, 0]
click at [238, 193] on input "faci" at bounding box center [235, 193] width 125 height 15
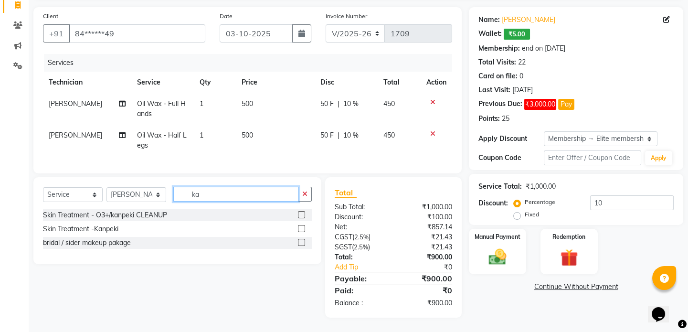
scroll to position [71, 0]
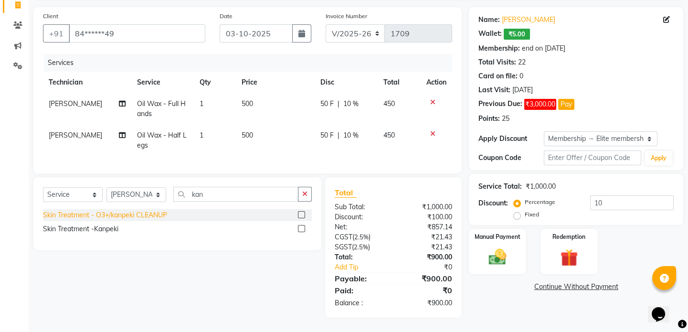
click at [119, 214] on div "Skin Treatment - O3+/kanpeki CLEANUP" at bounding box center [105, 215] width 124 height 10
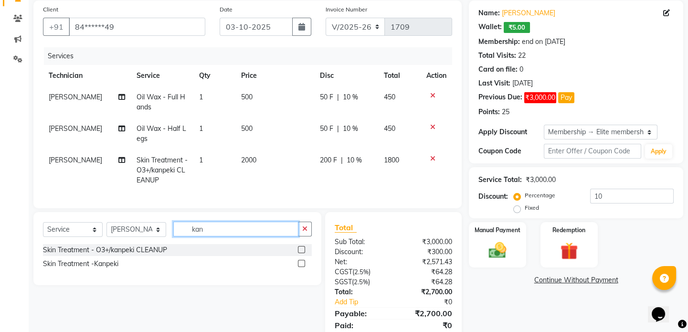
click at [234, 234] on input "kan" at bounding box center [235, 229] width 125 height 15
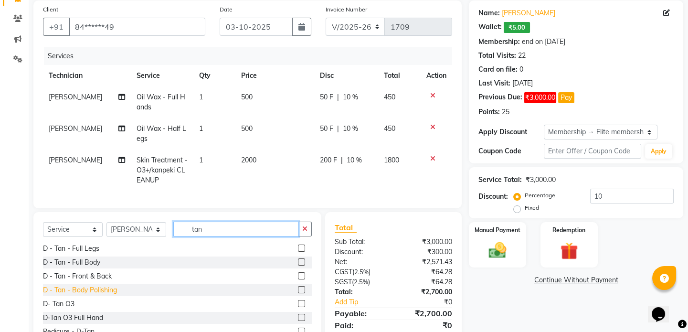
scroll to position [86, 0]
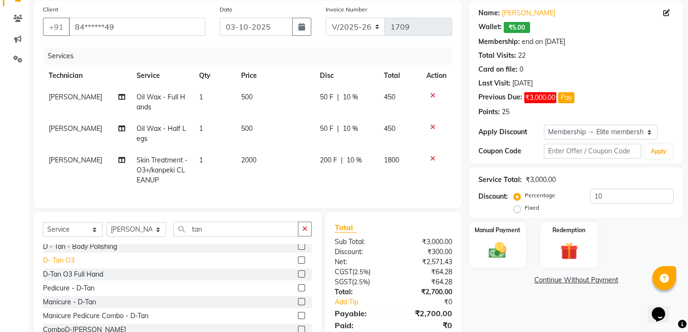
click at [57, 264] on div "D- Tan O3" at bounding box center [59, 260] width 32 height 10
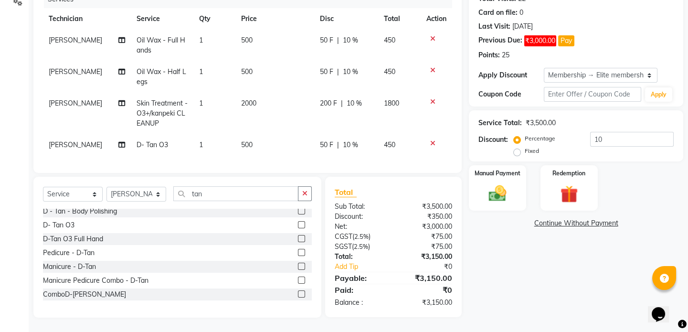
scroll to position [134, 0]
click at [212, 193] on input "tan" at bounding box center [235, 193] width 125 height 15
click at [286, 193] on input "tan" at bounding box center [235, 193] width 125 height 15
click at [84, 266] on div "Manicure - D-Tan" at bounding box center [69, 267] width 53 height 10
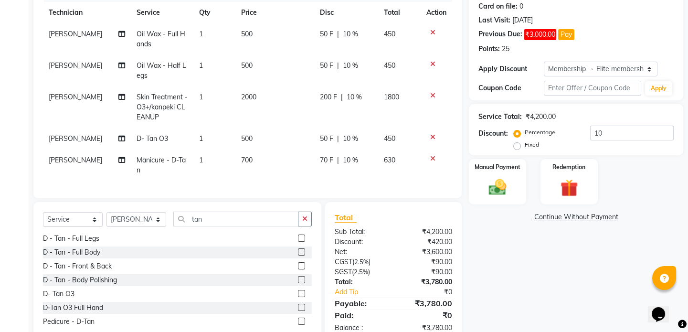
scroll to position [0, 0]
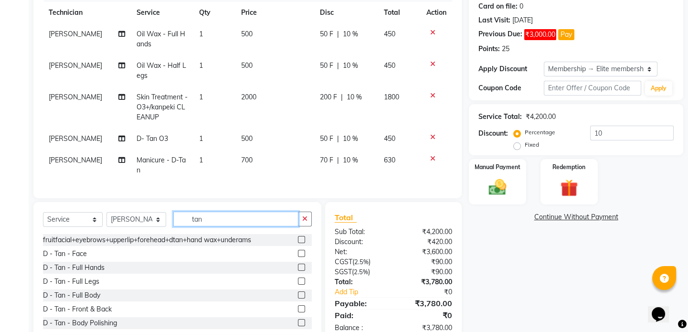
click at [224, 223] on input "tan" at bounding box center [235, 219] width 125 height 15
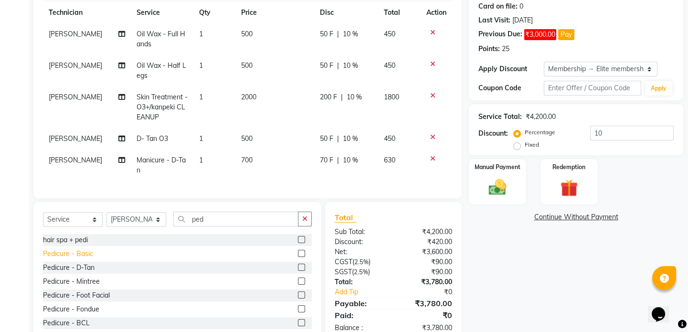
click at [82, 259] on div "Pedicure - Basic" at bounding box center [68, 254] width 50 height 10
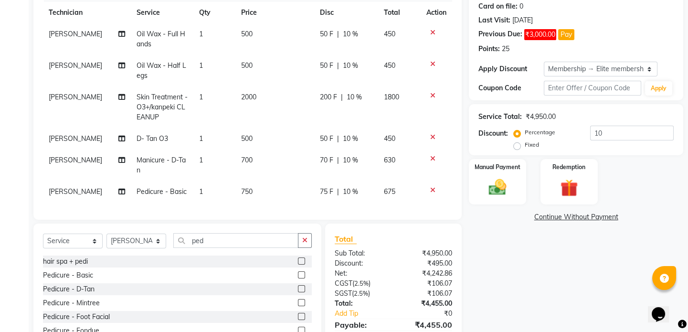
click at [434, 190] on icon at bounding box center [432, 190] width 5 height 7
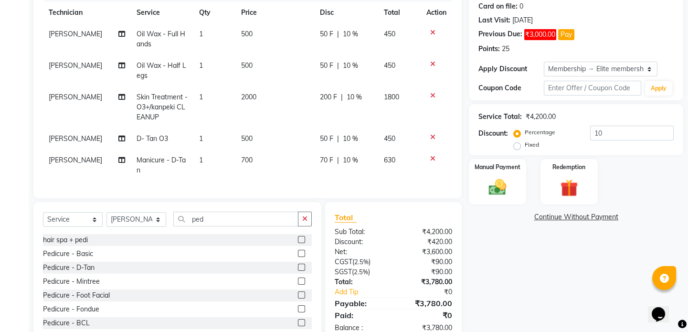
click at [432, 158] on icon at bounding box center [432, 158] width 5 height 7
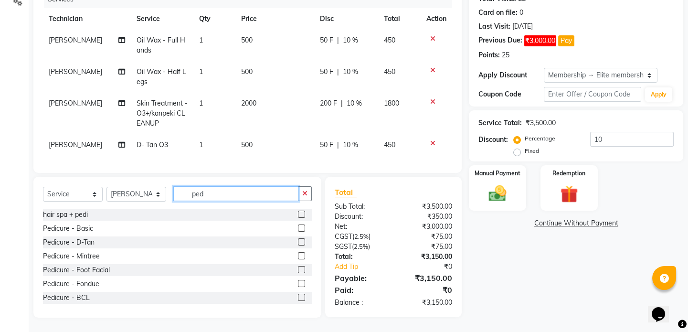
click at [254, 193] on input "ped" at bounding box center [235, 193] width 125 height 15
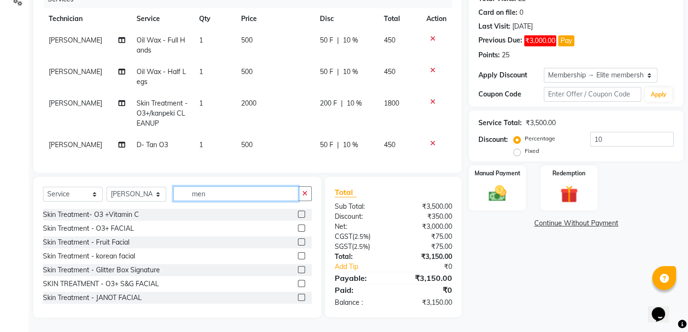
click at [232, 195] on input "men" at bounding box center [235, 193] width 125 height 15
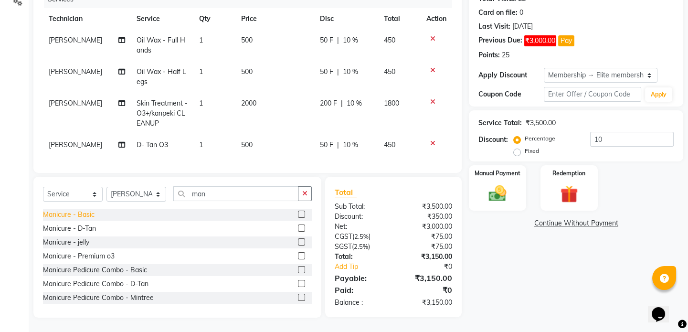
click at [87, 213] on div "Manicure - Basic" at bounding box center [69, 215] width 52 height 10
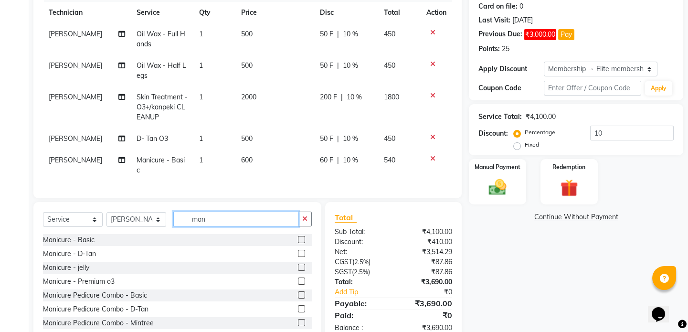
click at [230, 215] on input "man" at bounding box center [235, 219] width 125 height 15
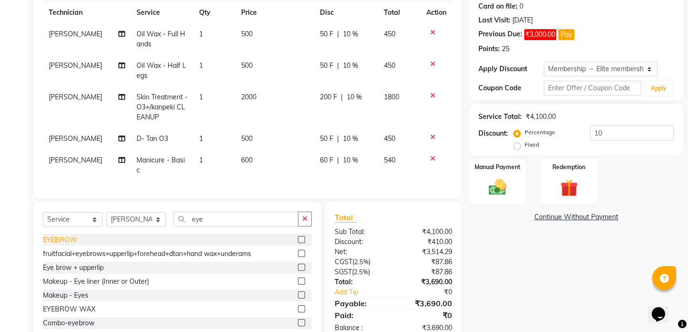
click at [62, 238] on div "EYEBROW" at bounding box center [60, 240] width 34 height 10
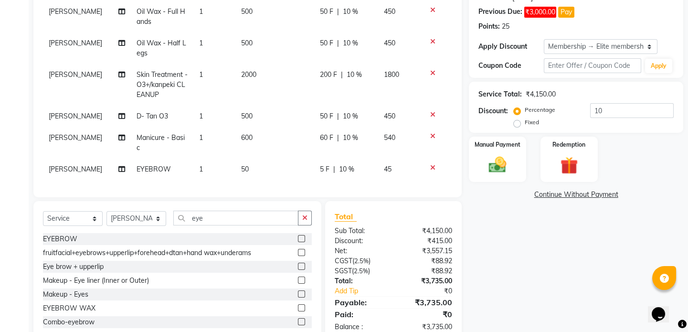
scroll to position [177, 0]
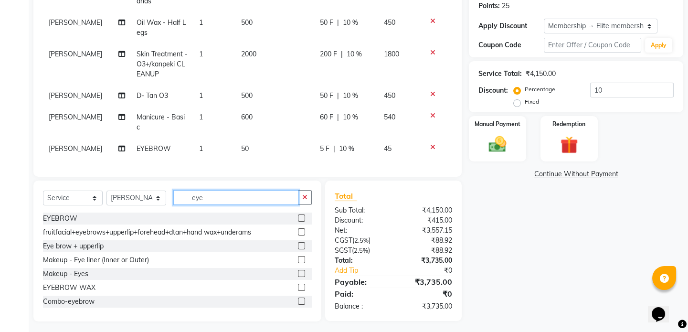
click at [236, 193] on input "eye" at bounding box center [235, 197] width 125 height 15
click at [121, 196] on select "Select Technician akash DEV Happy [PERSON_NAME] MANAGER [PERSON_NAME] owner [PE…" at bounding box center [136, 198] width 60 height 15
click at [106, 191] on select "Select Technician akash DEV Happy [PERSON_NAME] MANAGER [PERSON_NAME] owner [PE…" at bounding box center [136, 198] width 60 height 15
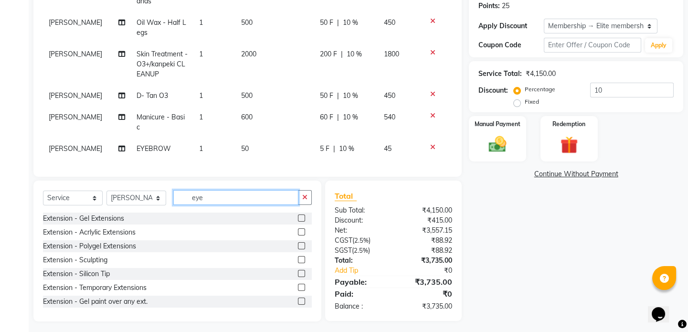
click at [212, 190] on input "eye" at bounding box center [235, 197] width 125 height 15
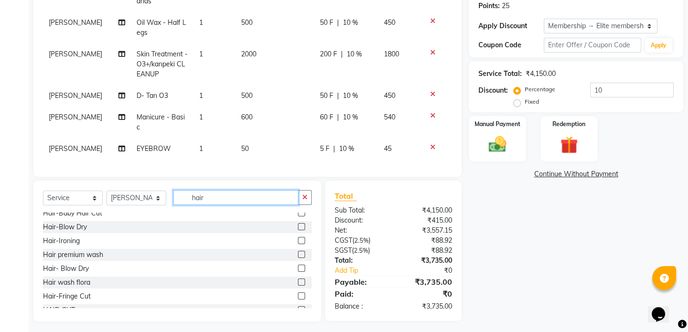
scroll to position [173, 0]
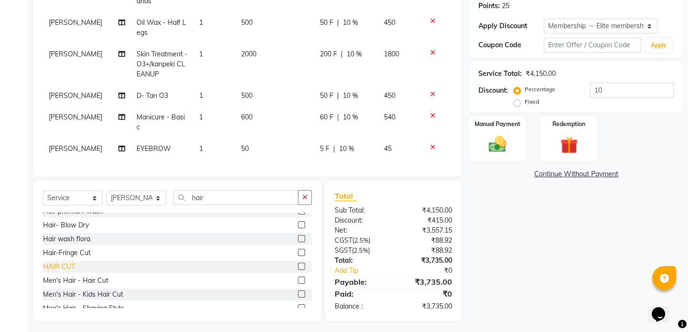
click at [67, 265] on div "HAIR CUT" at bounding box center [59, 267] width 32 height 10
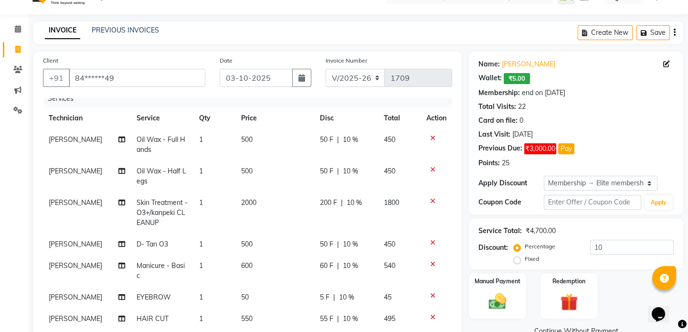
scroll to position [64, 0]
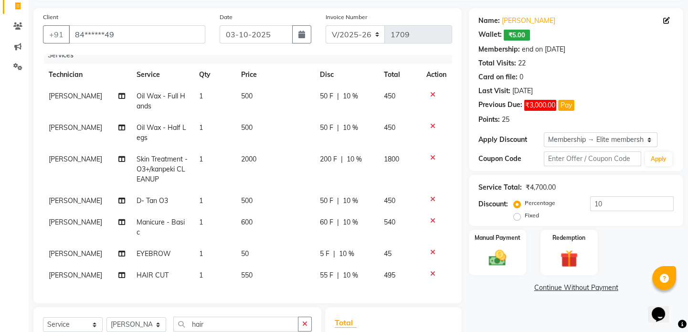
click at [250, 269] on td "550" at bounding box center [274, 275] width 79 height 21
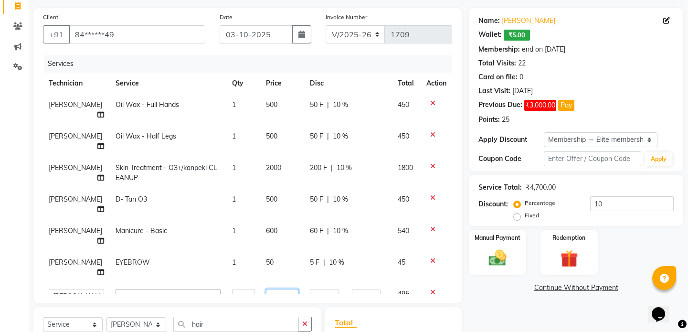
click at [281, 289] on input "550" at bounding box center [282, 296] width 32 height 15
click at [281, 258] on tbody "[PERSON_NAME] Oil Wax - Full Hands 1 500 50 F | 10 % 450 [PERSON_NAME] Oil Wax …" at bounding box center [247, 206] width 409 height 225
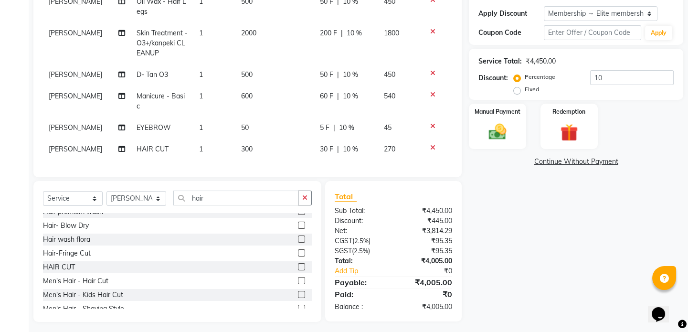
scroll to position [194, 0]
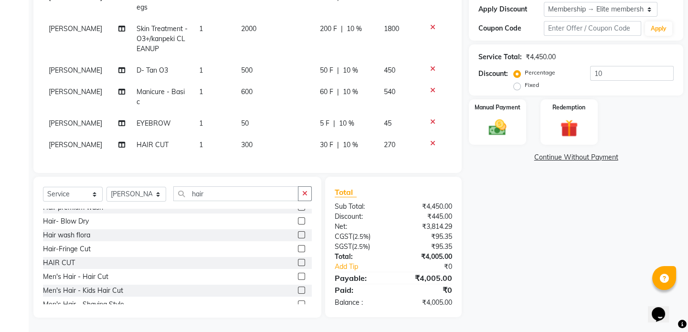
click at [320, 118] on span "5 F" at bounding box center [325, 123] width 10 height 10
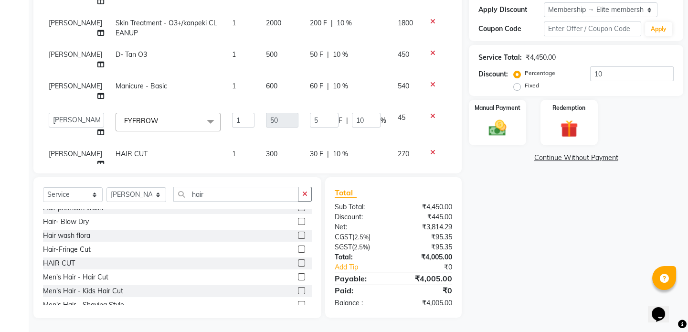
scroll to position [0, 0]
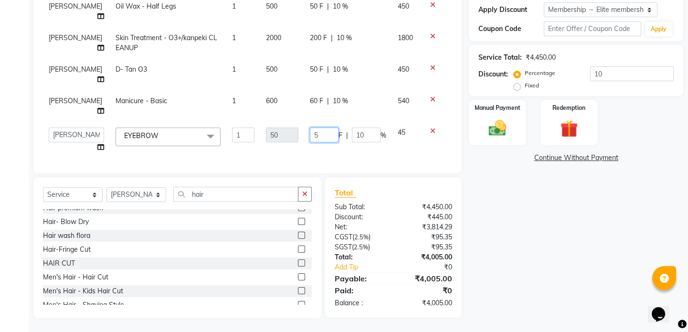
drag, startPoint x: 325, startPoint y: 88, endPoint x: 323, endPoint y: 98, distance: 10.2
click at [325, 127] on input "5" at bounding box center [324, 134] width 29 height 15
click at [320, 140] on tbody "[PERSON_NAME] Oil Wax - Full Hands 1 500 50 F | 10 % 450 [PERSON_NAME] Oil Wax …" at bounding box center [247, 76] width 409 height 225
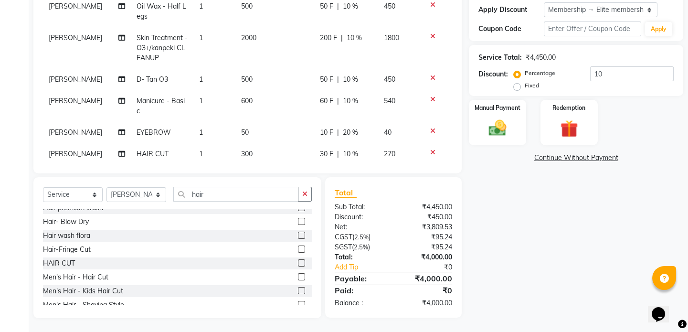
scroll to position [15, 0]
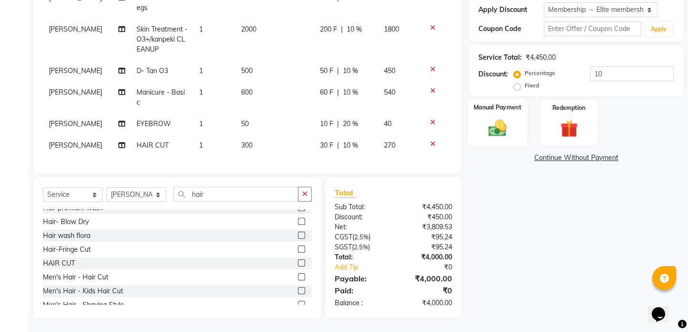
click at [507, 126] on img at bounding box center [498, 127] width 30 height 21
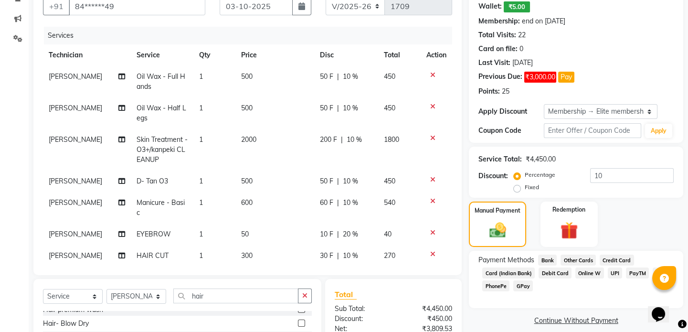
scroll to position [63, 0]
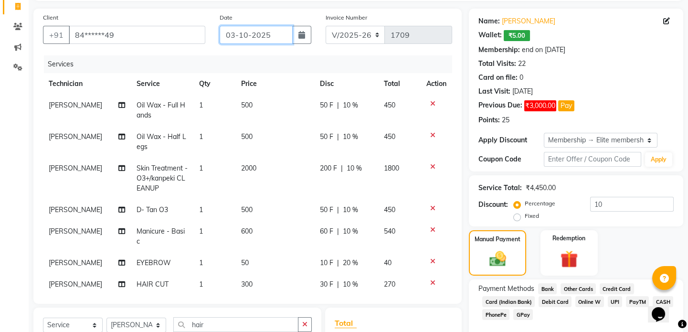
click at [257, 33] on input "03-10-2025" at bounding box center [256, 35] width 73 height 18
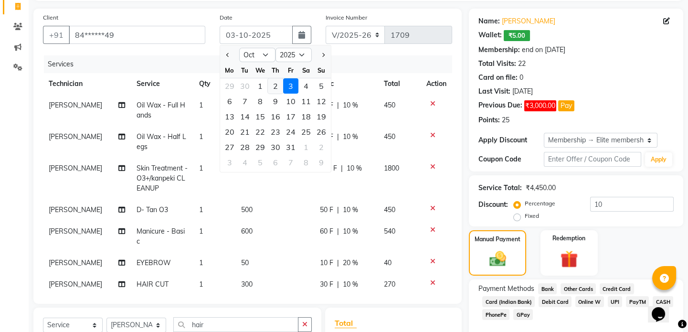
click at [274, 86] on div "2" at bounding box center [275, 85] width 15 height 15
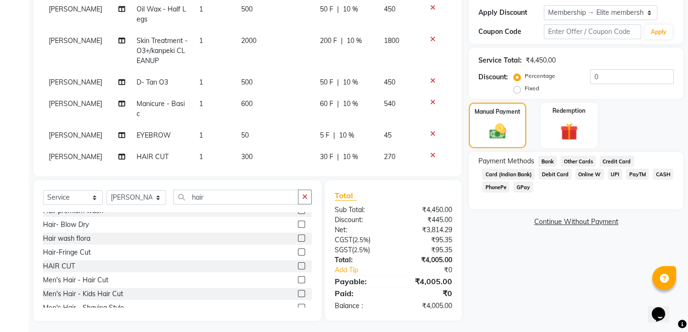
scroll to position [194, 0]
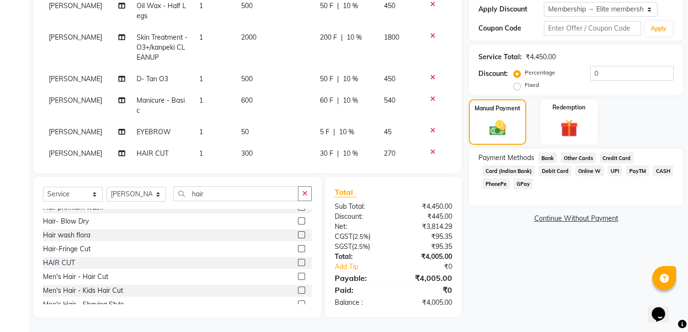
click at [615, 168] on span "UPI" at bounding box center [615, 170] width 15 height 11
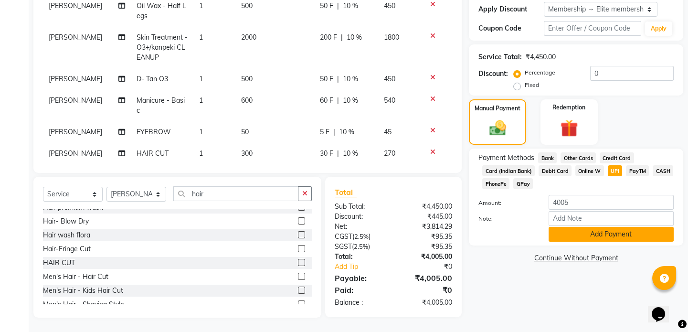
click at [605, 233] on button "Add Payment" at bounding box center [611, 234] width 125 height 15
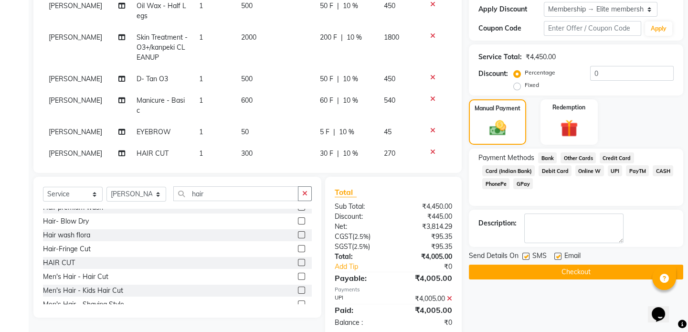
click at [320, 129] on span "5 F" at bounding box center [325, 132] width 10 height 10
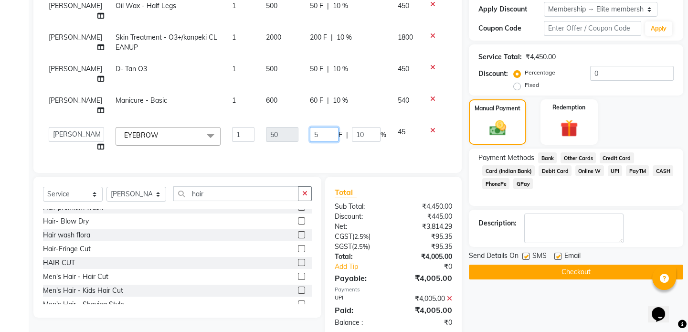
click at [325, 127] on input "5" at bounding box center [324, 134] width 29 height 15
click at [335, 158] on td "30 F | 10 %" at bounding box center [348, 174] width 88 height 32
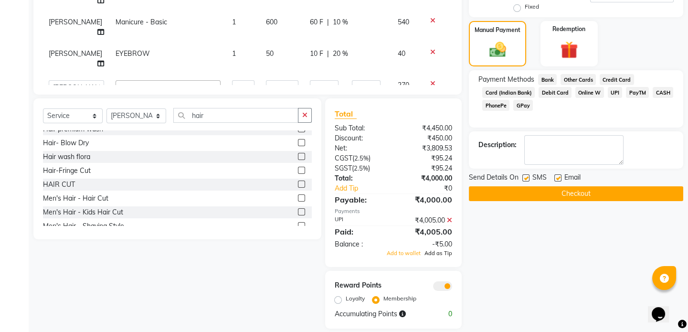
scroll to position [273, 0]
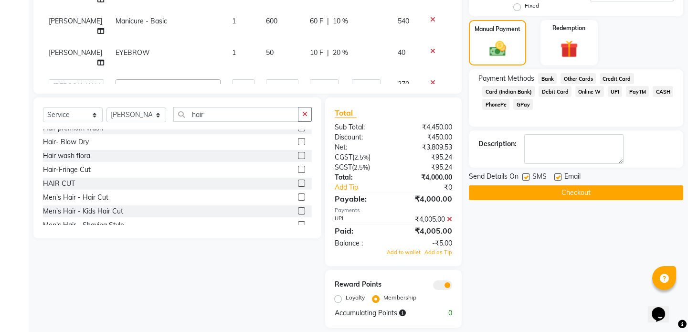
click at [449, 216] on icon at bounding box center [449, 219] width 5 height 7
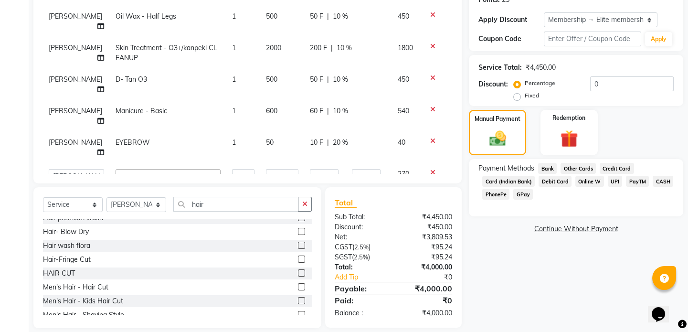
click at [611, 179] on span "UPI" at bounding box center [615, 181] width 15 height 11
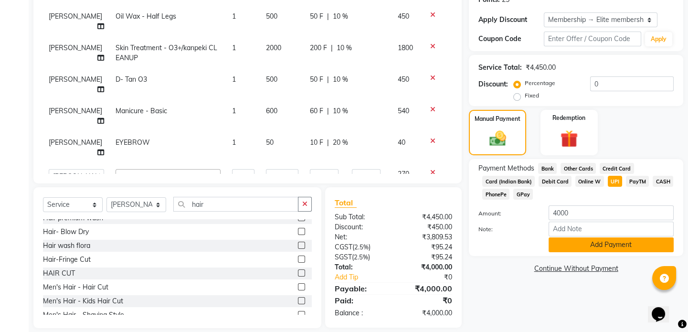
click at [595, 244] on button "Add Payment" at bounding box center [611, 244] width 125 height 15
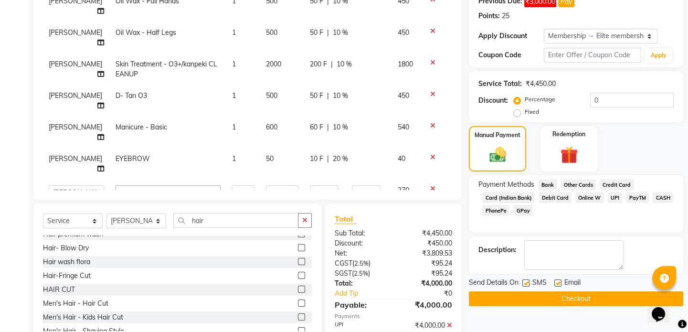
scroll to position [265, 0]
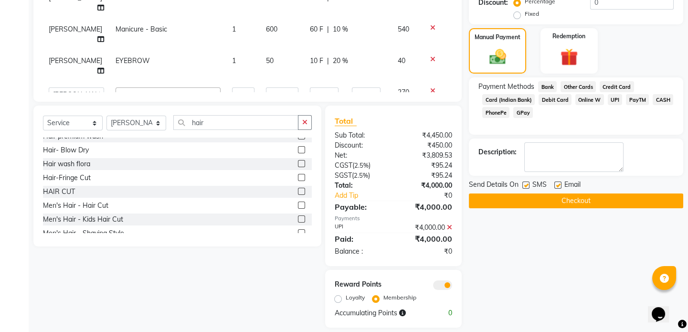
click at [586, 197] on button "Checkout" at bounding box center [576, 200] width 214 height 15
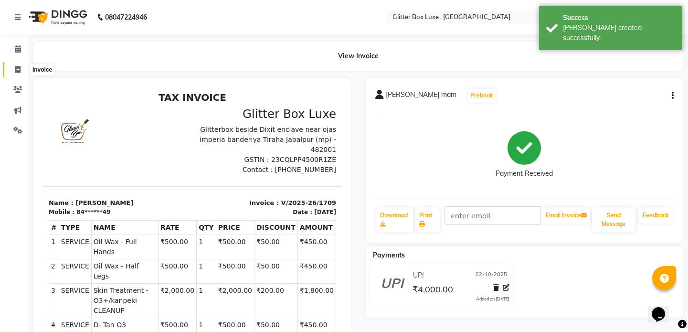
click at [19, 65] on span at bounding box center [18, 69] width 17 height 11
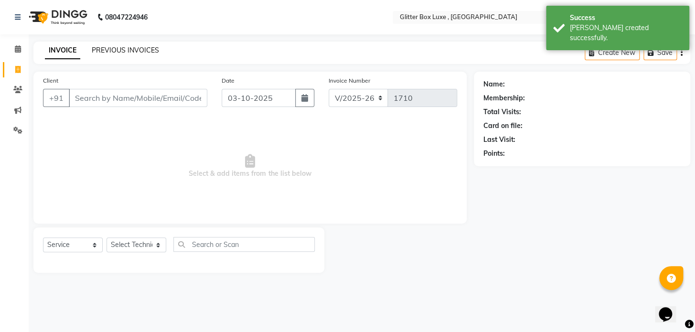
click at [128, 50] on link "PREVIOUS INVOICES" at bounding box center [125, 50] width 67 height 9
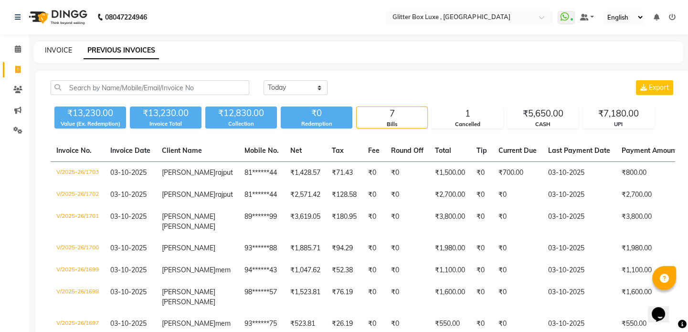
click at [52, 48] on link "INVOICE" at bounding box center [58, 50] width 27 height 9
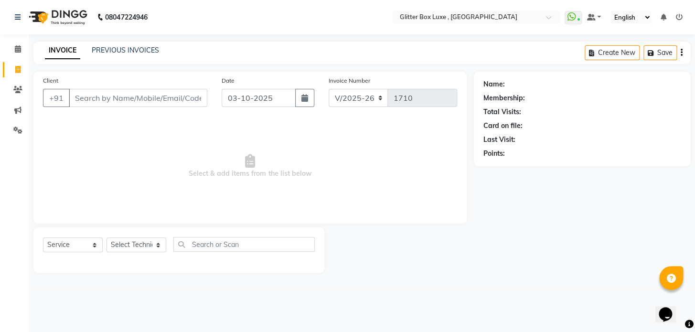
click at [138, 94] on input "Client" at bounding box center [138, 98] width 138 height 18
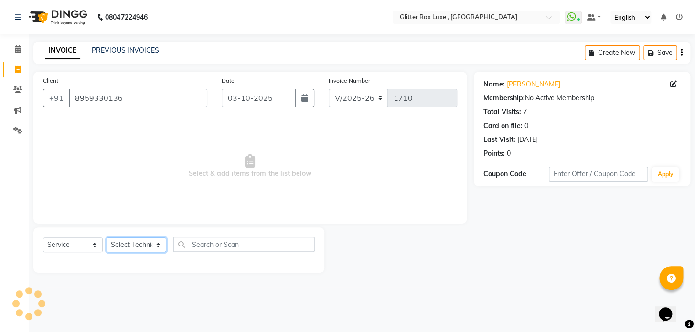
click at [141, 247] on select "Select Technician akash DEV Happy [PERSON_NAME] MANAGER [PERSON_NAME] owner [PE…" at bounding box center [136, 244] width 60 height 15
click at [106, 237] on select "Select Technician akash DEV Happy [PERSON_NAME] MANAGER [PERSON_NAME] owner [PE…" at bounding box center [136, 244] width 60 height 15
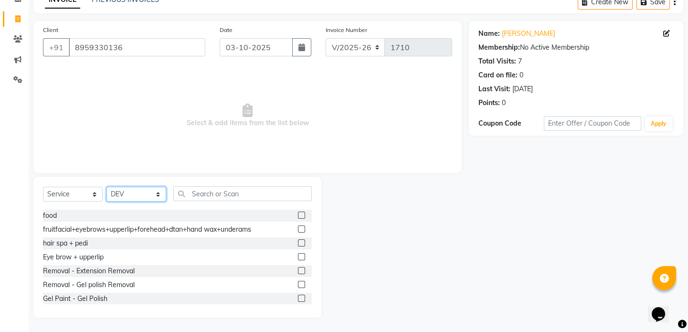
scroll to position [434, 0]
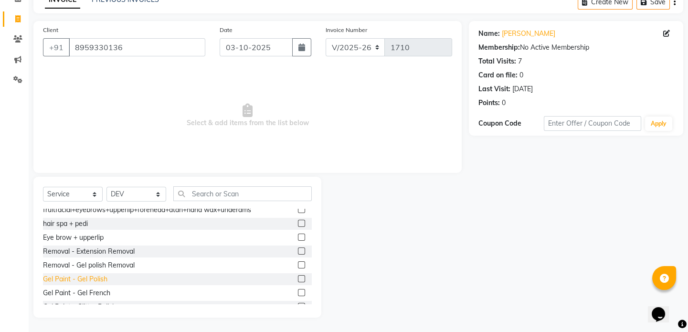
click at [95, 279] on div "Gel Paint - Gel Polish" at bounding box center [75, 279] width 64 height 10
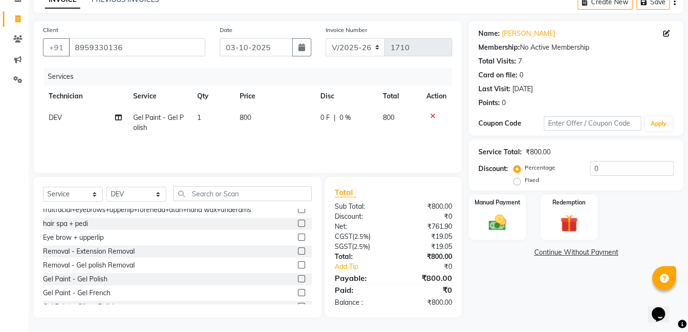
click at [315, 118] on td "0 F | 0 %" at bounding box center [346, 123] width 63 height 32
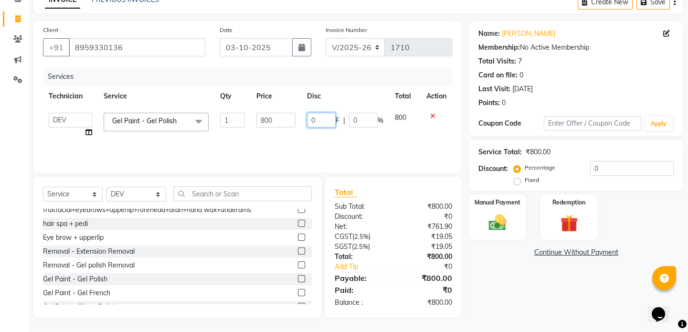
click at [330, 114] on input "0" at bounding box center [321, 120] width 29 height 15
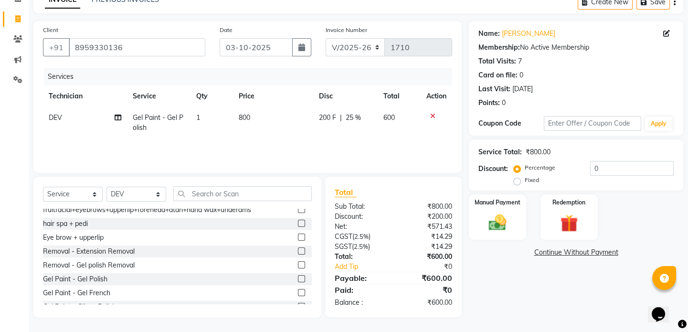
click at [323, 152] on div "Services Technician Service Qty Price Disc Total Action DEV Gel Paint - Gel Pol…" at bounding box center [247, 115] width 409 height 95
click at [498, 215] on img at bounding box center [498, 222] width 30 height 21
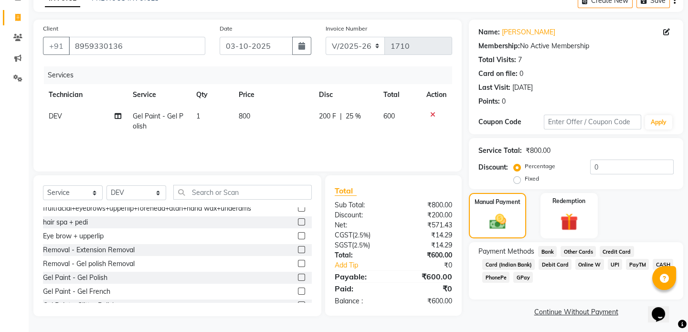
scroll to position [53, 0]
click at [615, 261] on span "UPI" at bounding box center [615, 263] width 15 height 11
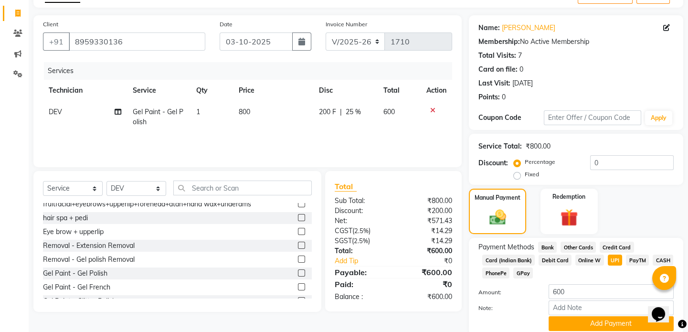
scroll to position [6, 0]
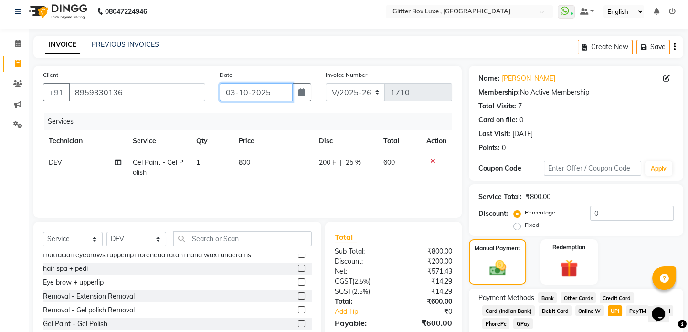
click at [267, 91] on input "03-10-2025" at bounding box center [256, 92] width 73 height 18
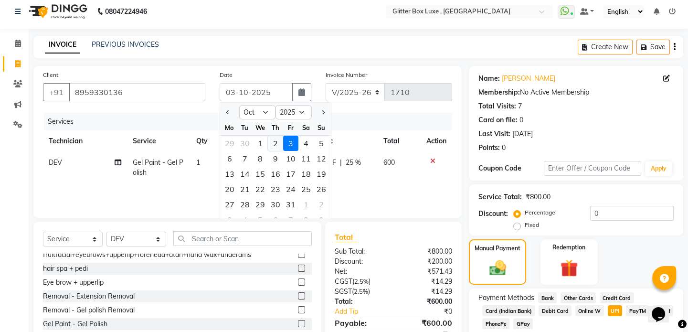
click at [276, 141] on div "2" at bounding box center [275, 143] width 15 height 15
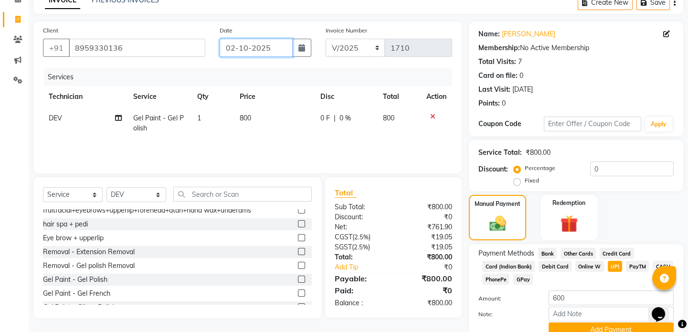
scroll to position [93, 0]
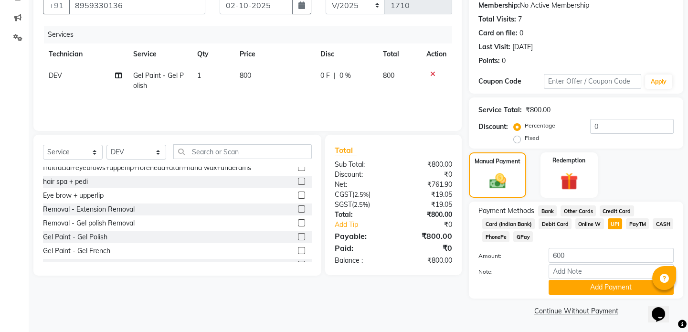
click at [322, 74] on span "0 F" at bounding box center [325, 76] width 10 height 10
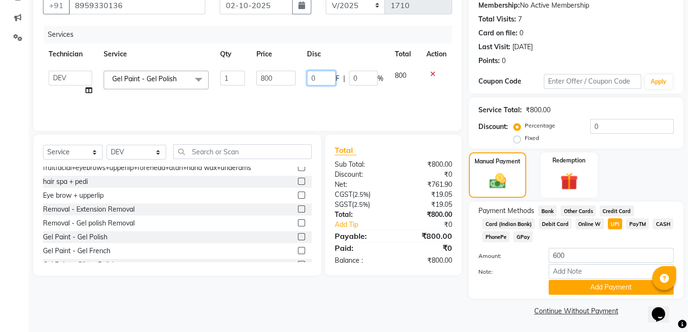
click at [324, 74] on input "0" at bounding box center [321, 78] width 29 height 15
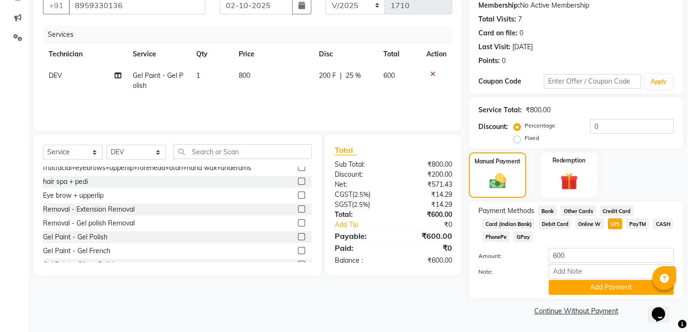
click at [406, 130] on div "Client [PHONE_NUMBER] Date [DATE] Invoice Number V/2025 V/[PHONE_NUMBER] Servic…" at bounding box center [247, 55] width 428 height 152
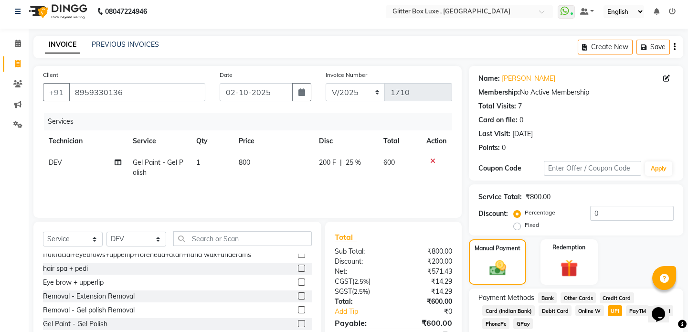
scroll to position [0, 0]
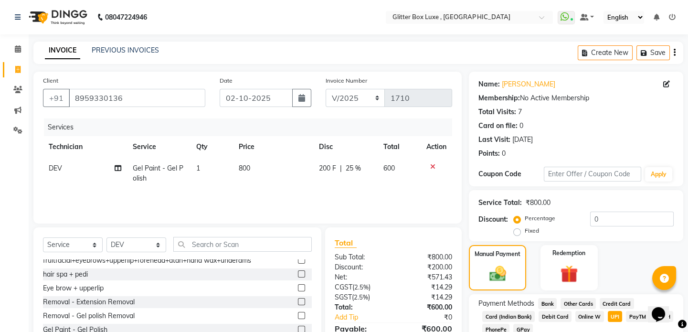
click at [328, 166] on span "200 F" at bounding box center [327, 168] width 17 height 10
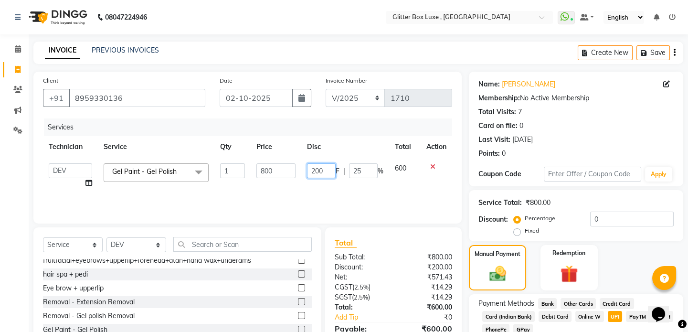
click at [331, 167] on input "200" at bounding box center [321, 170] width 29 height 15
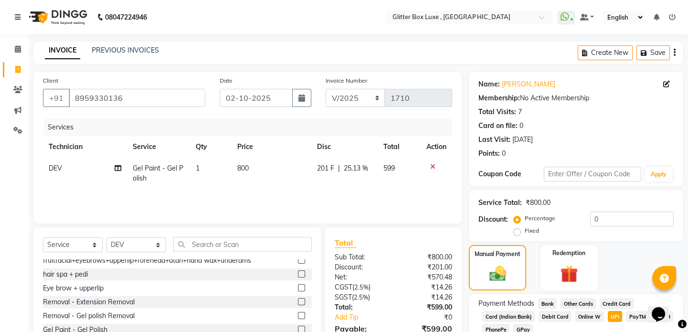
click at [360, 189] on td "201 F | 25.13 %" at bounding box center [344, 174] width 66 height 32
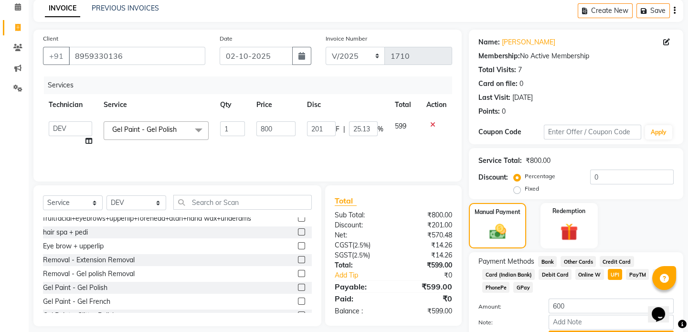
scroll to position [93, 0]
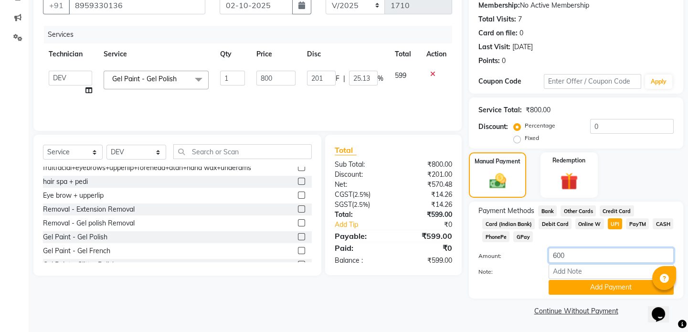
click at [582, 258] on input "600" at bounding box center [611, 255] width 125 height 15
click at [588, 291] on button "Add Payment" at bounding box center [611, 287] width 125 height 15
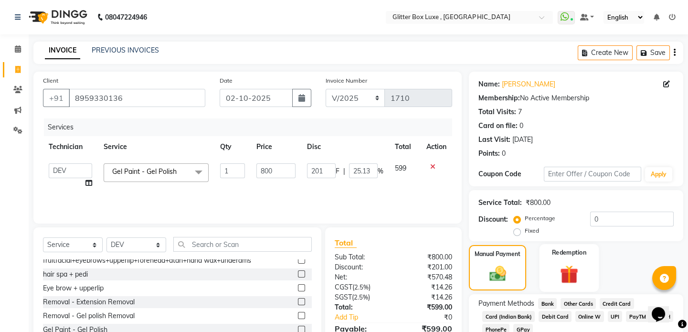
scroll to position [106, 0]
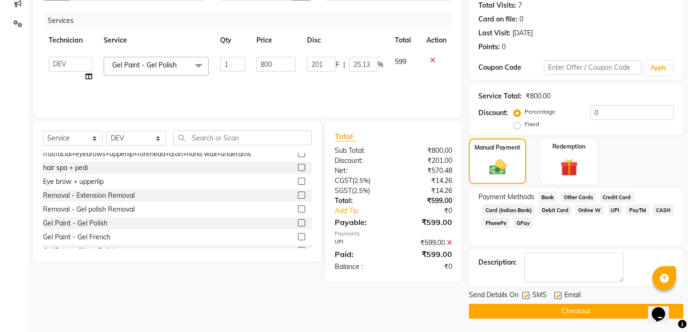
click at [579, 315] on button "Checkout" at bounding box center [576, 311] width 214 height 15
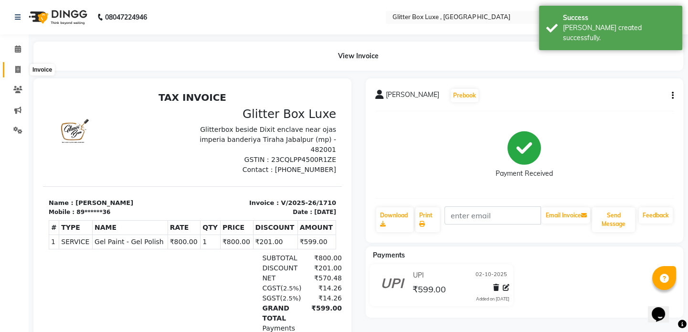
click at [16, 69] on icon at bounding box center [17, 69] width 5 height 7
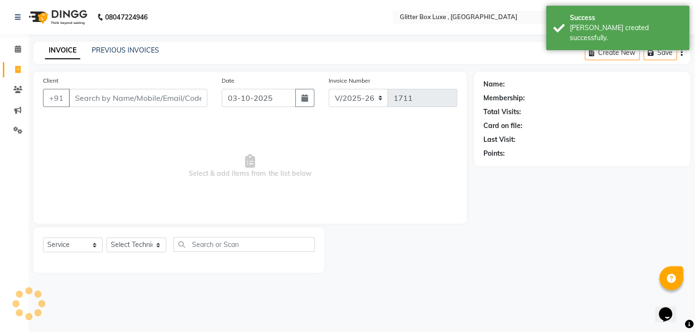
click at [117, 95] on input "Client" at bounding box center [138, 98] width 138 height 18
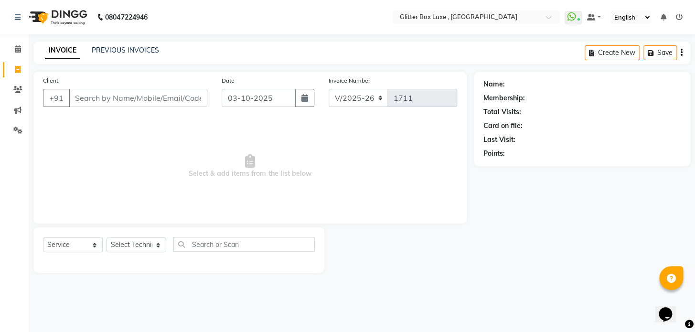
click at [90, 99] on input "Client" at bounding box center [138, 98] width 138 height 18
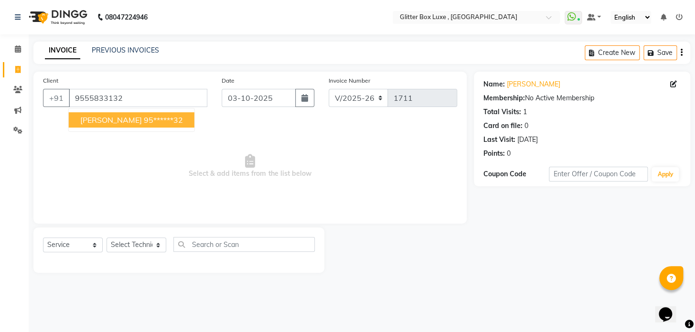
click at [105, 124] on span "[PERSON_NAME]" at bounding box center [111, 120] width 62 height 10
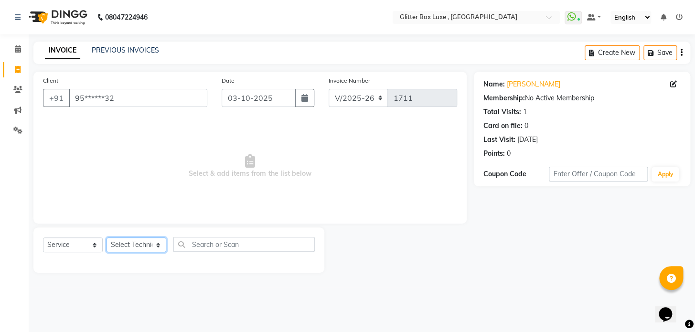
click at [128, 245] on select "Select Technician akash DEV Happy [PERSON_NAME] MANAGER [PERSON_NAME] owner [PE…" at bounding box center [136, 244] width 60 height 15
click at [106, 237] on select "Select Technician akash DEV Happy [PERSON_NAME] MANAGER [PERSON_NAME] owner [PE…" at bounding box center [136, 244] width 60 height 15
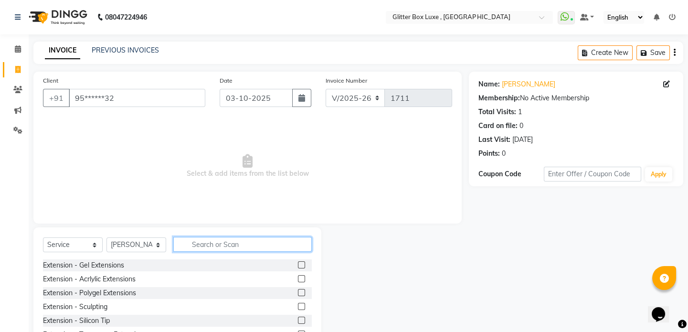
click at [220, 242] on input "text" at bounding box center [242, 244] width 138 height 15
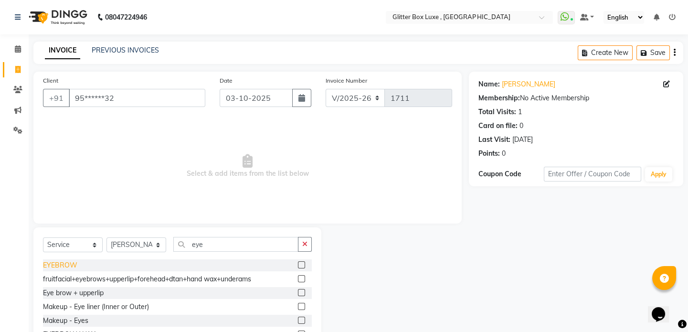
click at [63, 263] on div "EYEBROW" at bounding box center [60, 265] width 34 height 10
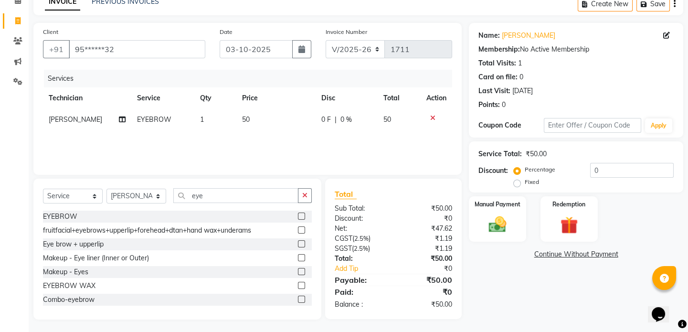
scroll to position [51, 0]
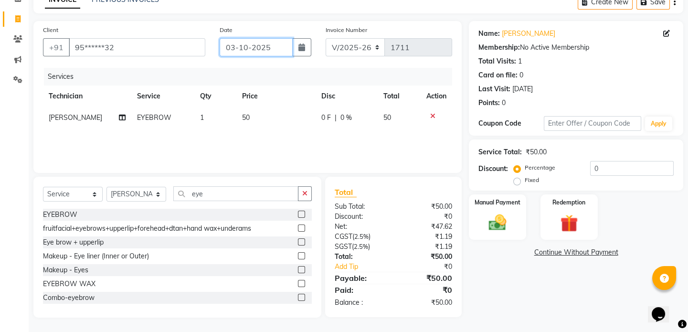
click at [260, 46] on input "03-10-2025" at bounding box center [256, 47] width 73 height 18
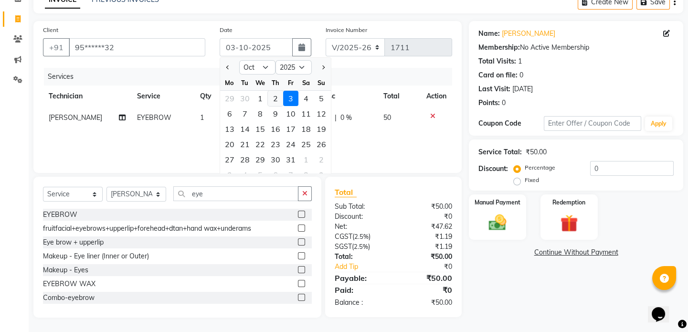
click at [273, 97] on div "2" at bounding box center [275, 98] width 15 height 15
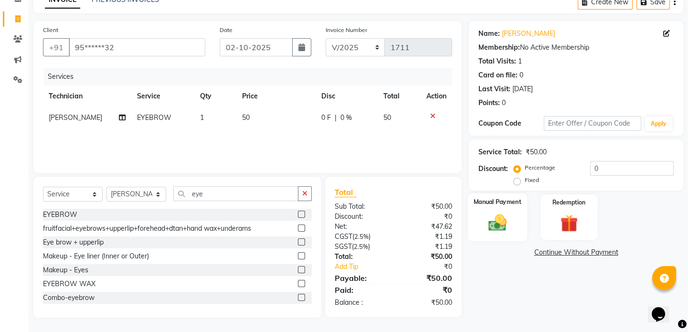
click at [492, 223] on img at bounding box center [498, 222] width 30 height 21
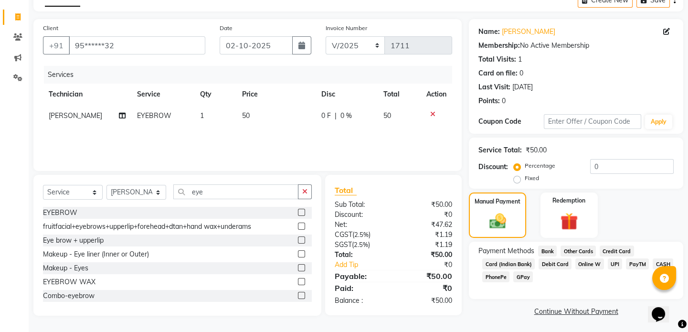
scroll to position [53, 0]
click at [666, 261] on span "CASH" at bounding box center [663, 263] width 21 height 11
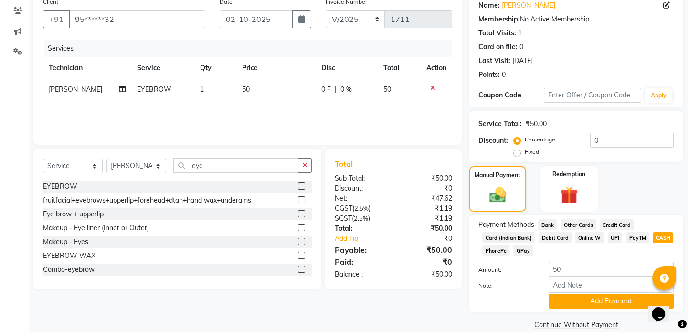
scroll to position [93, 0]
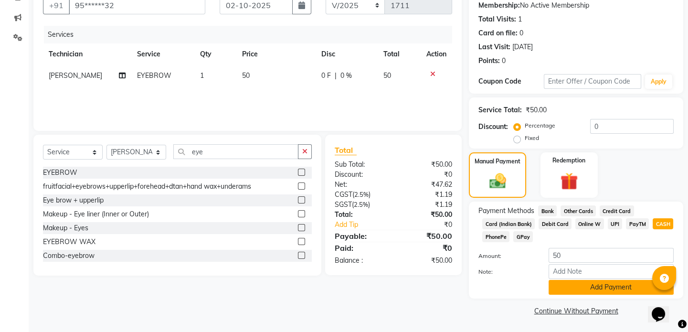
click at [598, 286] on button "Add Payment" at bounding box center [611, 287] width 125 height 15
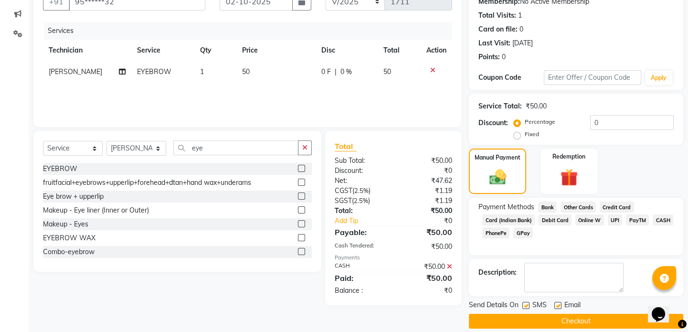
scroll to position [106, 0]
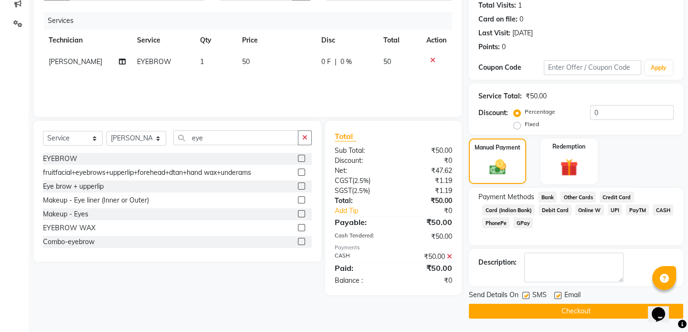
click at [526, 315] on button "Checkout" at bounding box center [576, 311] width 214 height 15
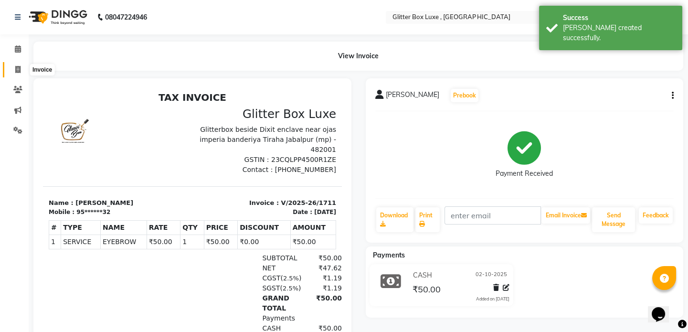
click at [19, 68] on icon at bounding box center [17, 69] width 5 height 7
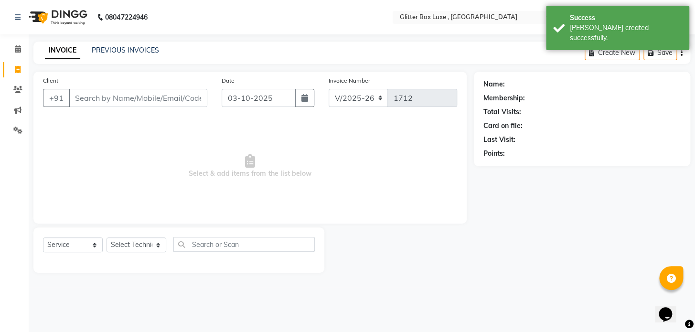
click at [132, 92] on input "Client" at bounding box center [138, 98] width 138 height 18
click at [132, 101] on input "Client" at bounding box center [138, 98] width 138 height 18
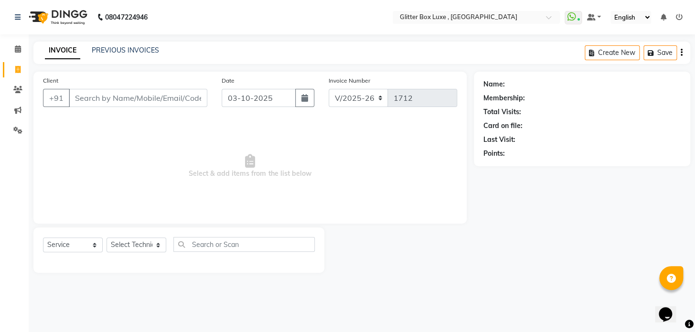
click at [130, 101] on input "Client" at bounding box center [138, 98] width 138 height 18
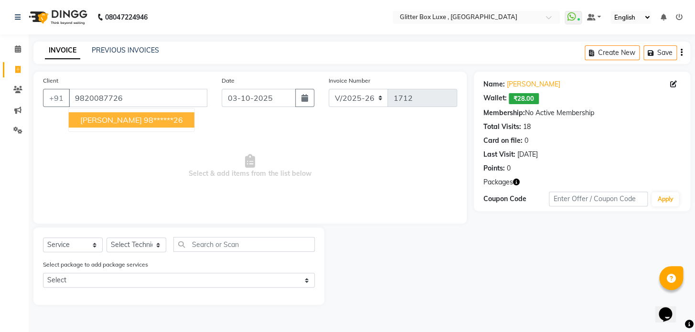
click at [125, 117] on span "[PERSON_NAME]" at bounding box center [111, 120] width 62 height 10
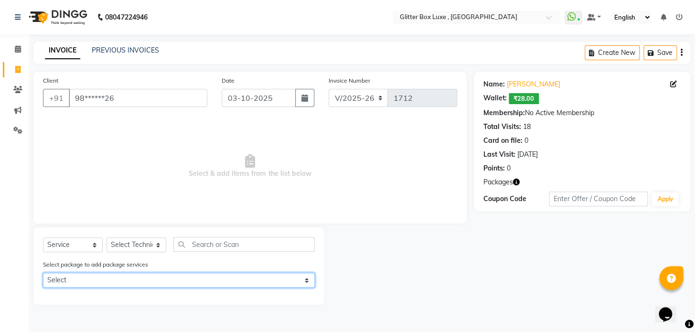
click at [112, 280] on select "Select glowing cleanup & waxing" at bounding box center [179, 280] width 272 height 15
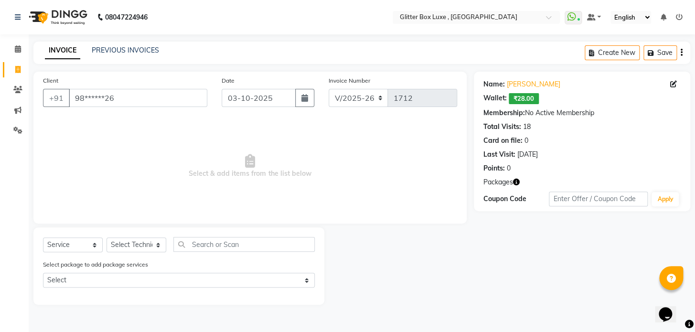
click at [327, 158] on span "Select & add items from the list below" at bounding box center [250, 165] width 414 height 95
click at [131, 245] on select "Select Technician akash DEV Happy [PERSON_NAME] MANAGER [PERSON_NAME] owner [PE…" at bounding box center [136, 244] width 60 height 15
click at [106, 237] on select "Select Technician akash DEV Happy [PERSON_NAME] MANAGER [PERSON_NAME] owner [PE…" at bounding box center [136, 244] width 60 height 15
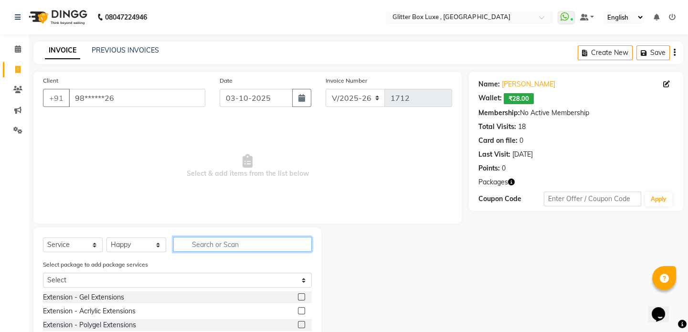
click at [219, 240] on input "text" at bounding box center [242, 244] width 138 height 15
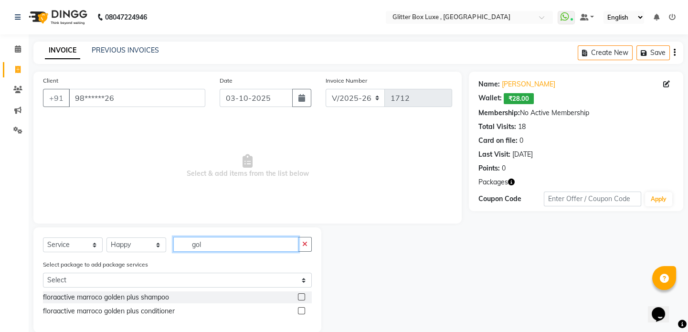
scroll to position [15, 0]
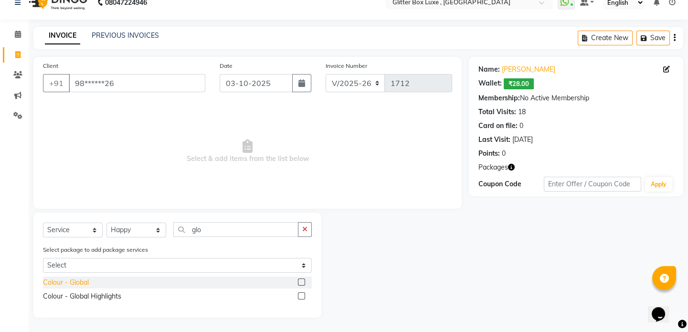
click at [58, 285] on div "Colour - Global" at bounding box center [66, 282] width 46 height 10
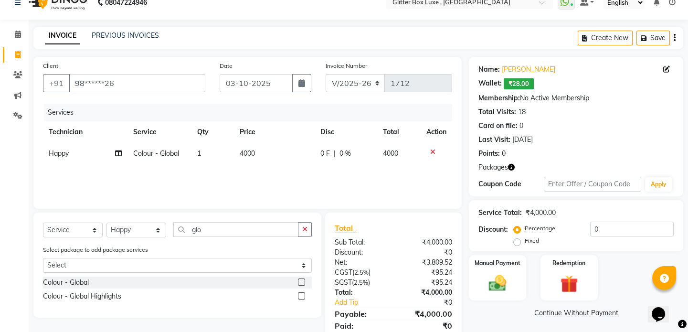
click at [255, 152] on td "4000" at bounding box center [274, 153] width 81 height 21
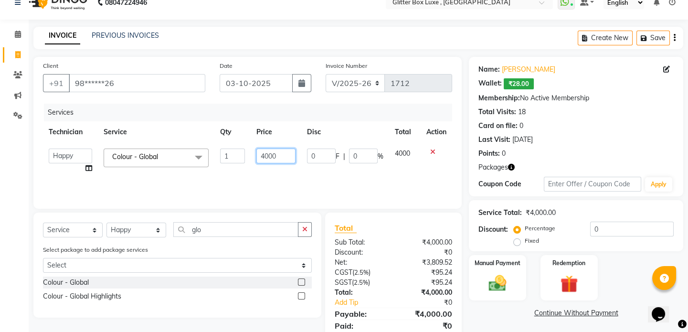
click at [285, 153] on input "4000" at bounding box center [276, 155] width 40 height 15
click at [285, 173] on div "Services Technician Service Qty Price Disc Total Action akash DEV Happy [PERSON…" at bounding box center [247, 151] width 409 height 95
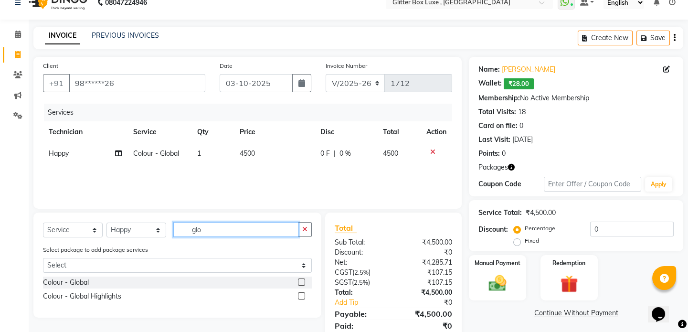
click at [227, 229] on input "glo" at bounding box center [235, 229] width 125 height 15
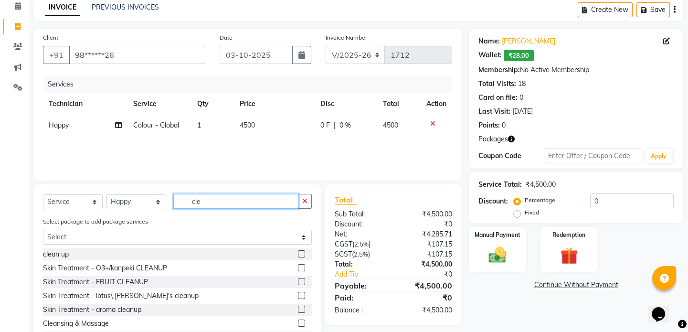
scroll to position [83, 0]
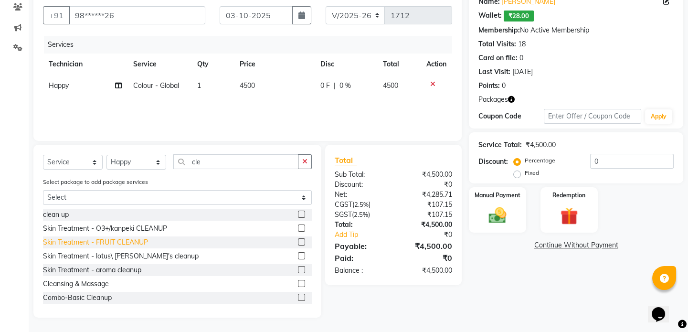
click at [95, 243] on div "Skin Treatment - FRUIT CLEANUP" at bounding box center [95, 242] width 105 height 10
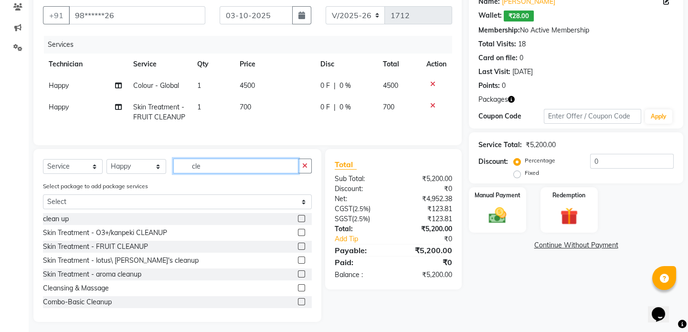
click at [242, 171] on input "cle" at bounding box center [235, 166] width 125 height 15
click at [206, 172] on input "cle" at bounding box center [235, 166] width 125 height 15
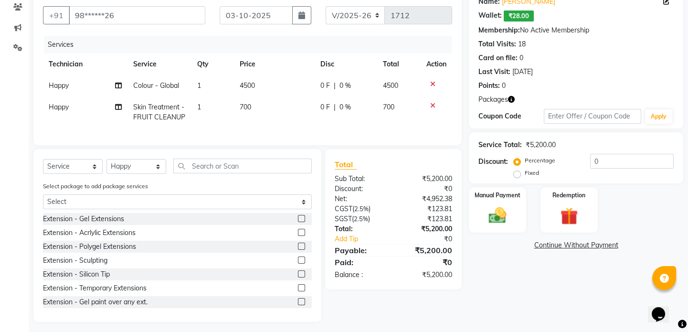
click at [62, 110] on span "Happy" at bounding box center [59, 107] width 20 height 9
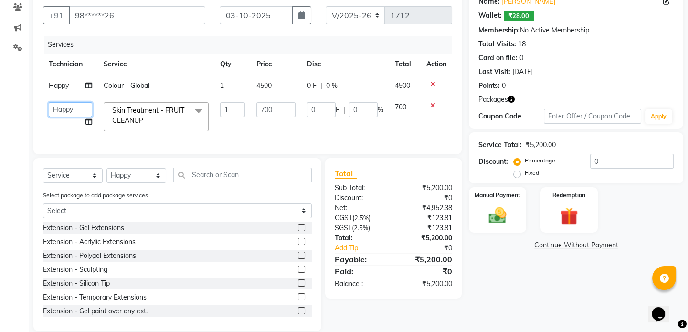
click at [62, 110] on select "[PERSON_NAME] Happy [PERSON_NAME] MANAGER [PERSON_NAME] owner [PERSON_NAME] [PE…" at bounding box center [70, 109] width 43 height 15
click at [129, 183] on select "Select Technician akash DEV Happy [PERSON_NAME] MANAGER [PERSON_NAME] owner [PE…" at bounding box center [136, 175] width 60 height 15
click at [106, 174] on select "Select Technician akash DEV Happy [PERSON_NAME] MANAGER [PERSON_NAME] owner [PE…" at bounding box center [136, 175] width 60 height 15
click at [203, 181] on input "text" at bounding box center [242, 175] width 138 height 15
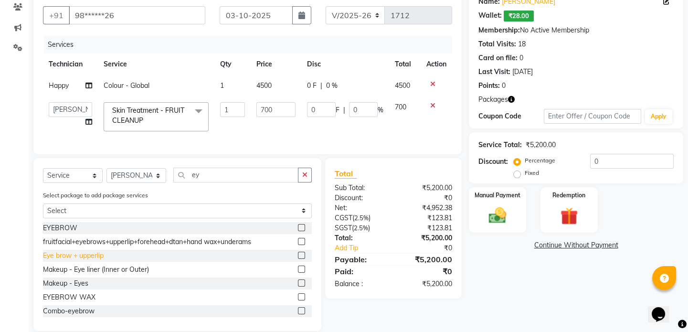
click at [67, 261] on div "Eye brow + upperlip" at bounding box center [73, 256] width 61 height 10
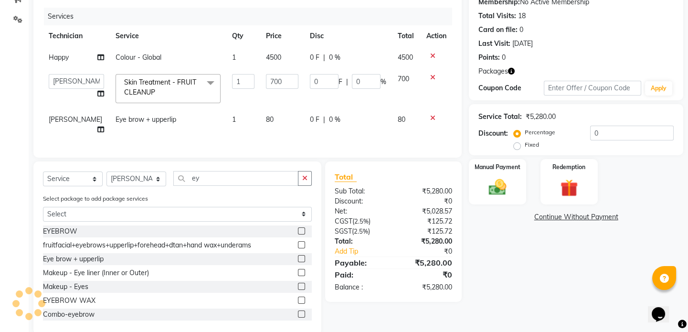
scroll to position [124, 0]
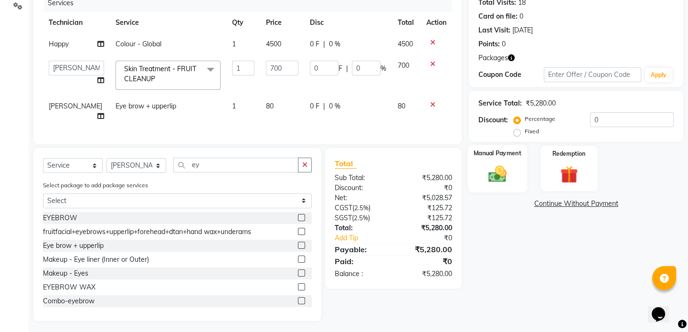
click at [492, 170] on img at bounding box center [498, 173] width 30 height 21
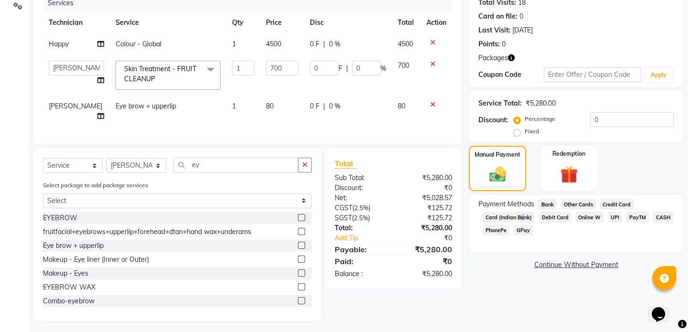
click at [519, 215] on span "Card (Indian Bank)" at bounding box center [508, 217] width 53 height 11
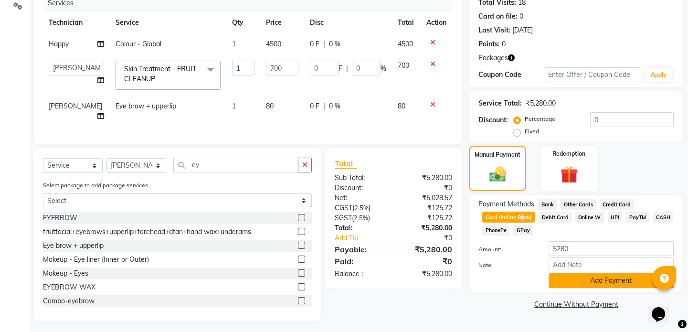
click at [586, 279] on button "Add Payment" at bounding box center [611, 280] width 125 height 15
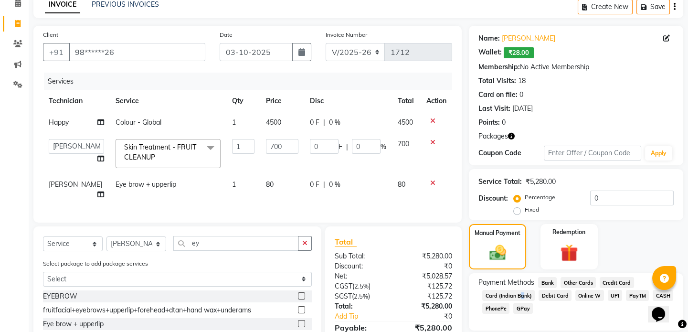
scroll to position [45, 0]
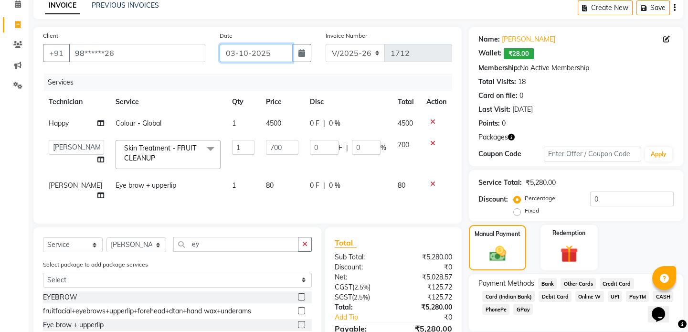
click at [250, 54] on input "03-10-2025" at bounding box center [256, 53] width 73 height 18
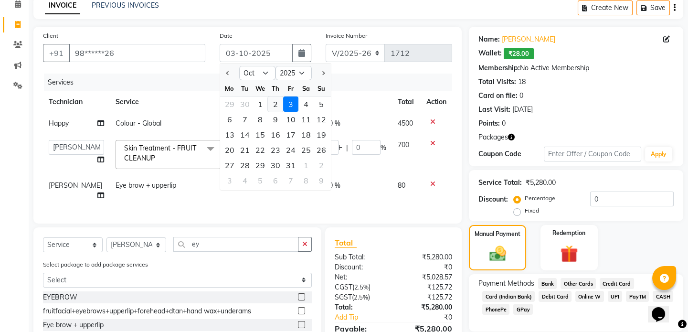
click at [277, 108] on div "2" at bounding box center [275, 103] width 15 height 15
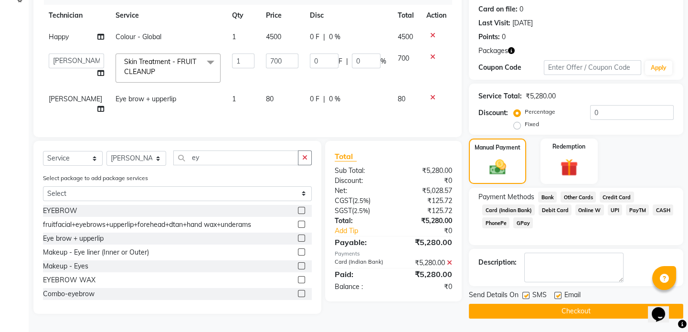
scroll to position [132, 0]
click at [528, 308] on button "Checkout" at bounding box center [576, 310] width 214 height 15
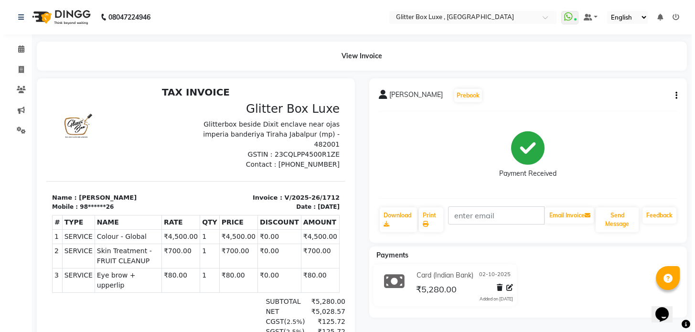
scroll to position [7, 0]
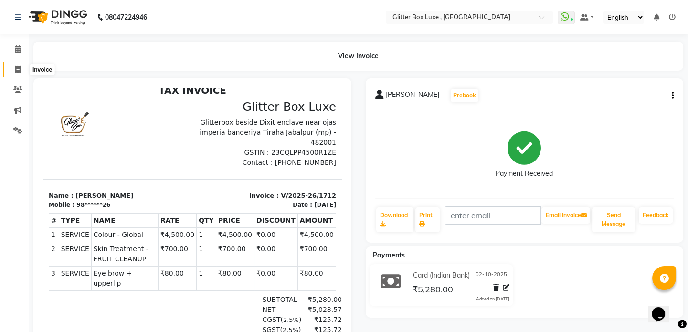
click at [17, 70] on icon at bounding box center [17, 69] width 5 height 7
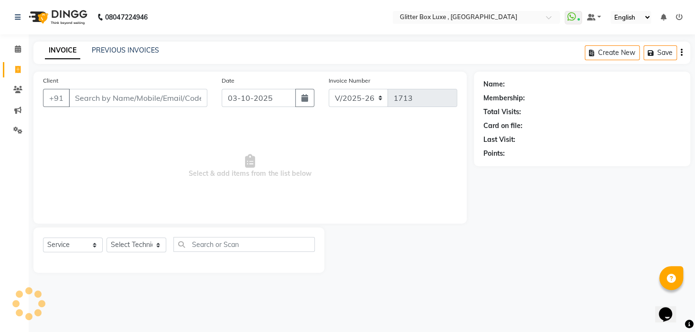
click at [73, 98] on input "Client" at bounding box center [138, 98] width 138 height 18
click at [120, 48] on link "PREVIOUS INVOICES" at bounding box center [125, 50] width 67 height 9
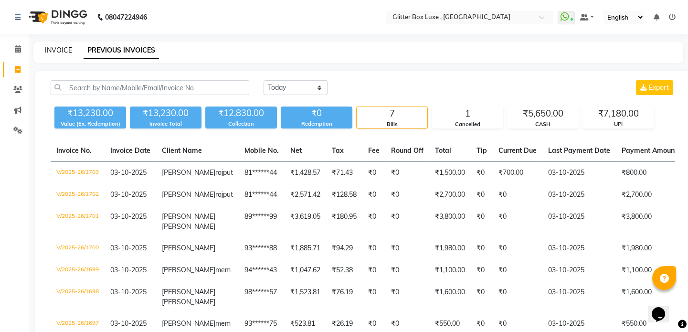
click at [59, 51] on link "INVOICE" at bounding box center [58, 50] width 27 height 9
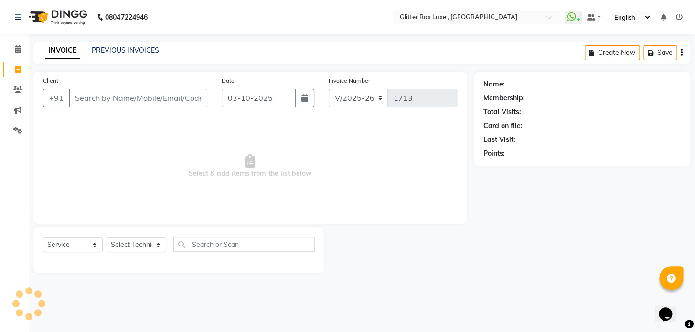
click at [103, 100] on input "Client" at bounding box center [138, 98] width 138 height 18
click at [181, 96] on span "Add Client" at bounding box center [183, 98] width 38 height 10
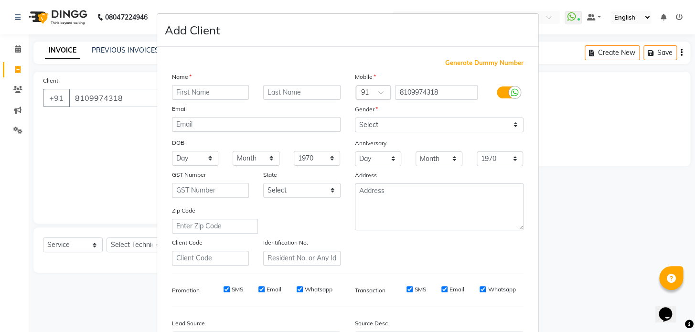
click at [204, 92] on input "text" at bounding box center [210, 92] width 77 height 15
click at [464, 132] on select "Select [DEMOGRAPHIC_DATA] [DEMOGRAPHIC_DATA] Other Prefer Not To Say" at bounding box center [439, 124] width 169 height 15
click at [355, 117] on select "Select [DEMOGRAPHIC_DATA] [DEMOGRAPHIC_DATA] Other Prefer Not To Say" at bounding box center [439, 124] width 169 height 15
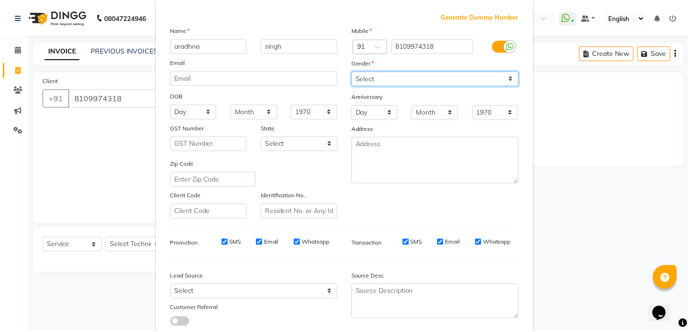
scroll to position [111, 0]
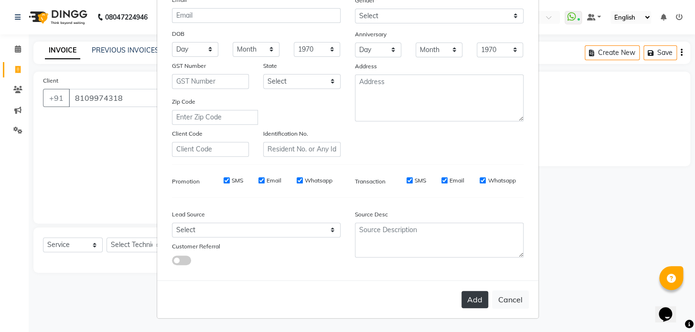
click at [464, 300] on button "Add" at bounding box center [474, 299] width 27 height 17
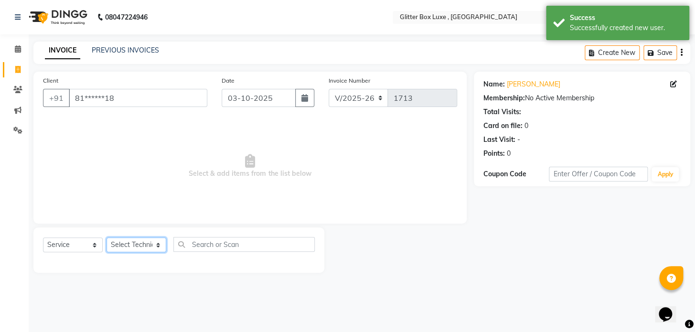
click at [139, 243] on select "Select Technician akash DEV Happy [PERSON_NAME] MANAGER [PERSON_NAME] owner [PE…" at bounding box center [136, 244] width 60 height 15
click at [106, 237] on select "Select Technician akash DEV Happy [PERSON_NAME] MANAGER [PERSON_NAME] owner [PE…" at bounding box center [136, 244] width 60 height 15
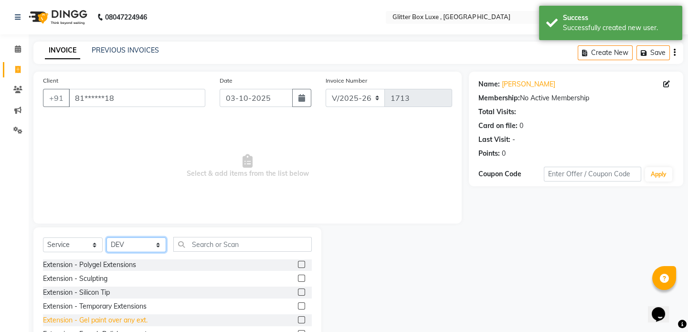
scroll to position [43, 0]
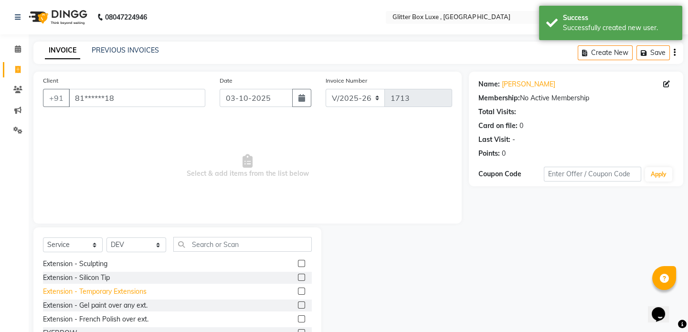
click at [117, 290] on div "Extension - Temporary Extensions" at bounding box center [95, 291] width 104 height 10
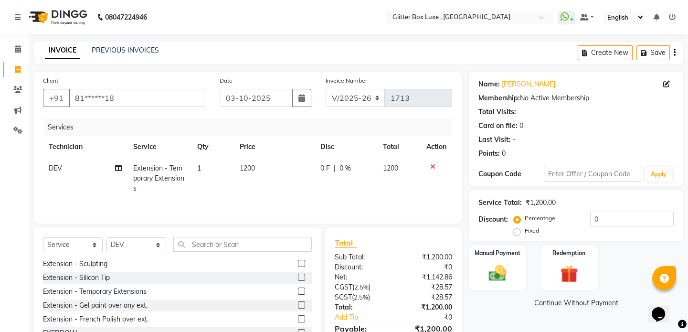
click at [430, 163] on icon at bounding box center [432, 166] width 5 height 7
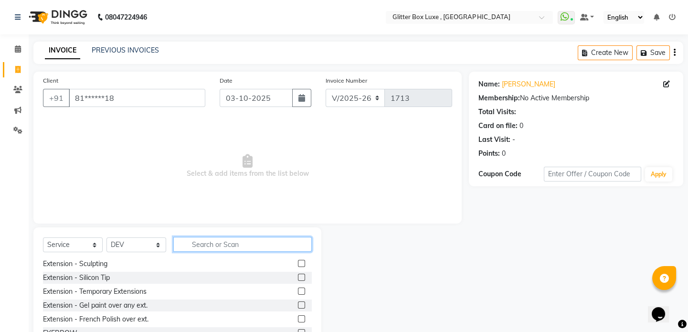
click at [232, 241] on input "text" at bounding box center [242, 244] width 138 height 15
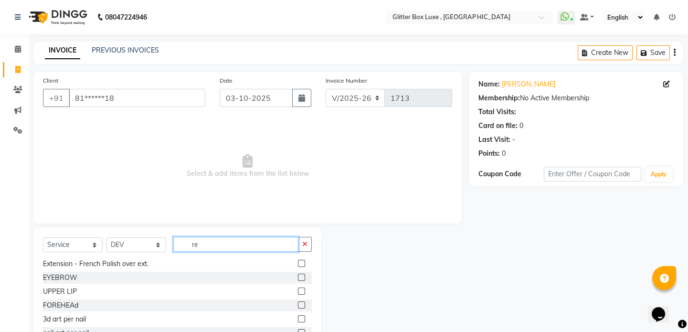
scroll to position [0, 0]
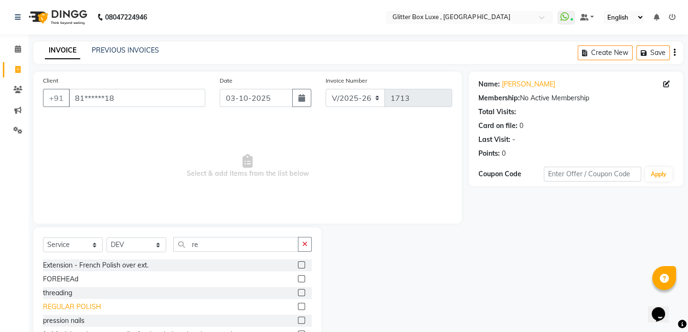
drag, startPoint x: 72, startPoint y: 307, endPoint x: 76, endPoint y: 304, distance: 5.3
click at [72, 307] on div "REGULAR POLISH" at bounding box center [72, 307] width 58 height 10
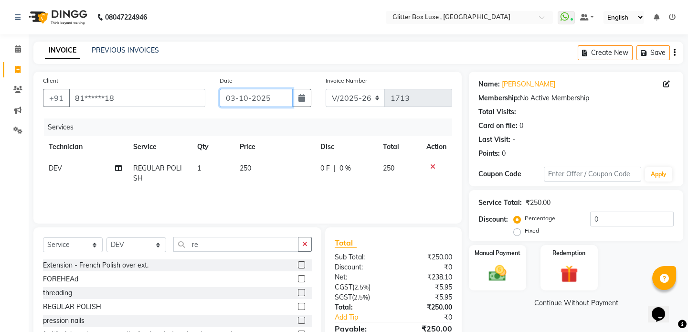
click at [266, 96] on input "03-10-2025" at bounding box center [256, 98] width 73 height 18
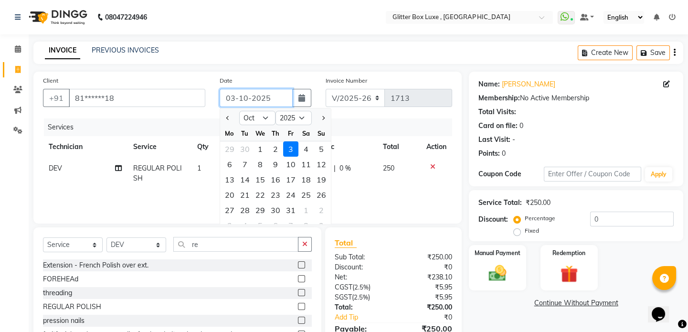
click at [267, 96] on input "03-10-2025" at bounding box center [256, 98] width 73 height 18
click at [273, 149] on div "2" at bounding box center [275, 148] width 15 height 15
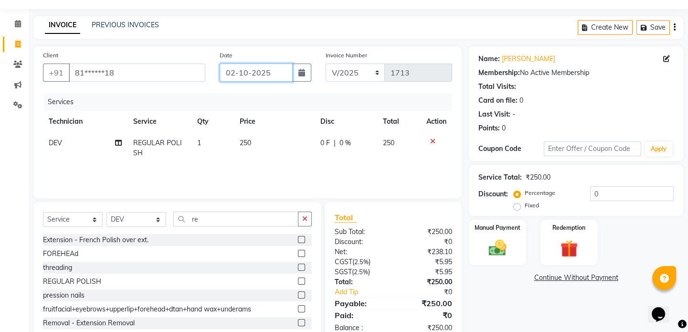
scroll to position [51, 0]
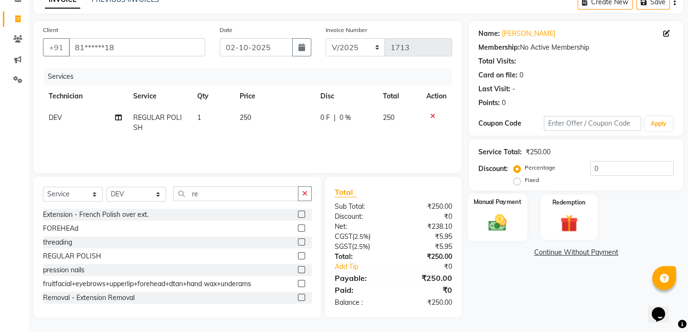
click at [489, 224] on img at bounding box center [498, 222] width 30 height 21
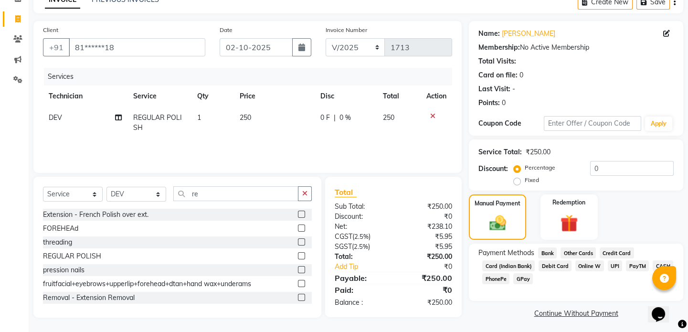
click at [658, 262] on span "CASH" at bounding box center [663, 265] width 21 height 11
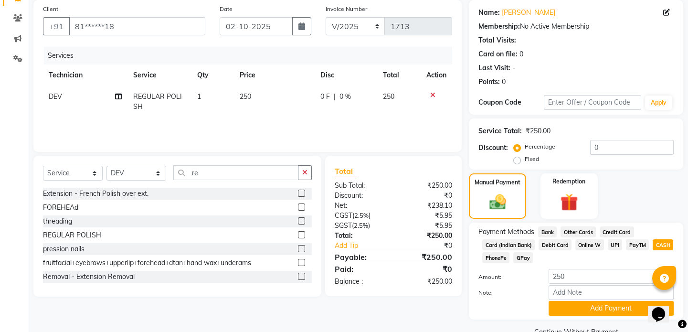
scroll to position [93, 0]
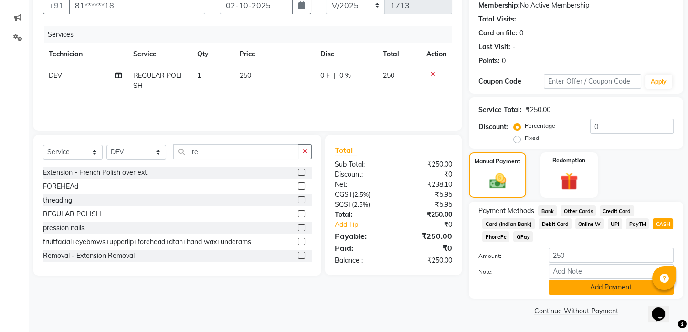
click at [596, 290] on button "Add Payment" at bounding box center [611, 287] width 125 height 15
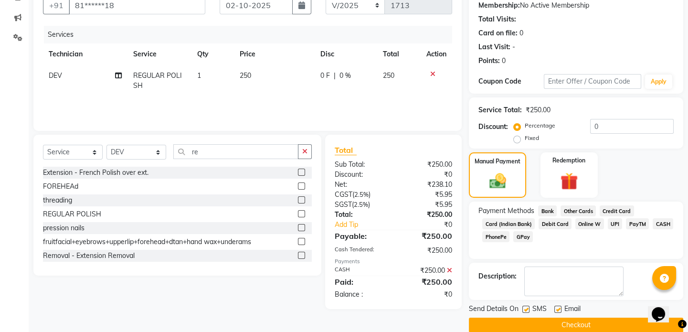
scroll to position [106, 0]
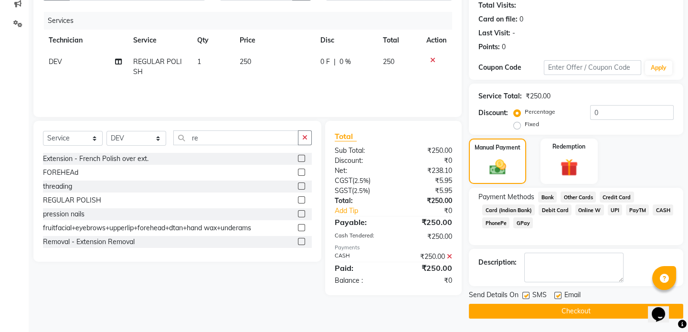
click at [580, 310] on button "Checkout" at bounding box center [576, 311] width 214 height 15
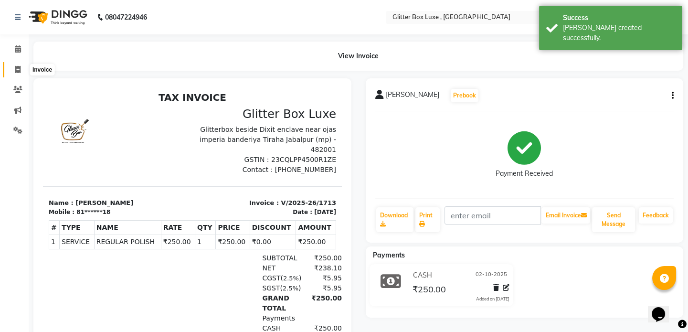
drag, startPoint x: 21, startPoint y: 68, endPoint x: 38, endPoint y: 72, distance: 17.6
click at [21, 68] on span at bounding box center [18, 69] width 17 height 11
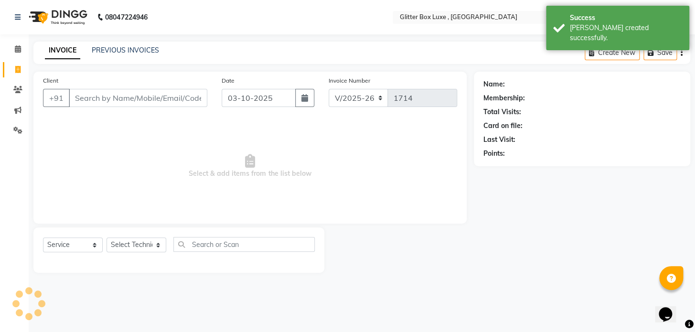
click at [100, 97] on input "Client" at bounding box center [138, 98] width 138 height 18
click at [153, 45] on div "PREVIOUS INVOICES" at bounding box center [125, 50] width 67 height 10
click at [138, 52] on link "PREVIOUS INVOICES" at bounding box center [125, 50] width 67 height 9
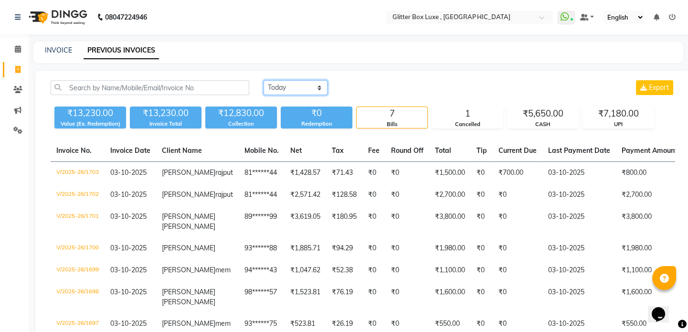
click at [286, 88] on select "[DATE] [DATE] Custom Range" at bounding box center [296, 87] width 64 height 15
click at [264, 80] on select "[DATE] [DATE] Custom Range" at bounding box center [296, 87] width 64 height 15
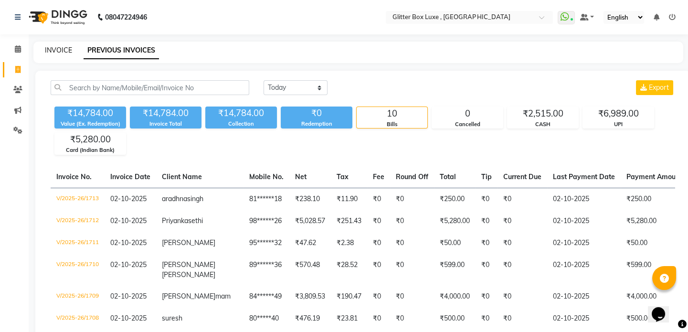
click at [63, 50] on link "INVOICE" at bounding box center [58, 50] width 27 height 9
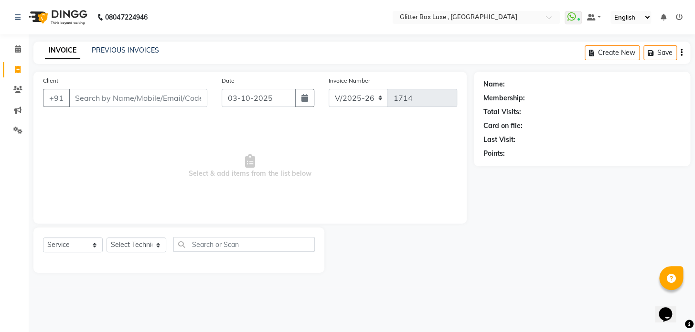
click at [90, 98] on input "Client" at bounding box center [138, 98] width 138 height 18
click at [128, 95] on input "Client" at bounding box center [138, 98] width 138 height 18
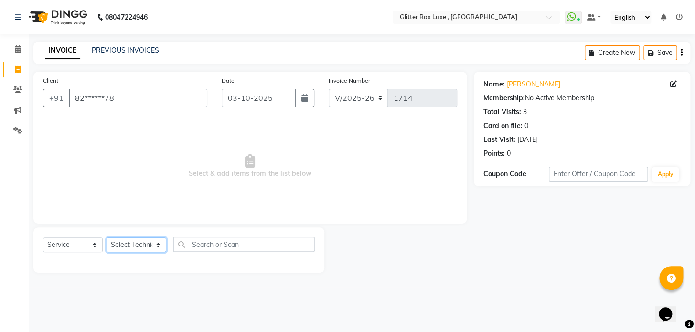
click at [143, 246] on select "Select Technician akash DEV Happy [PERSON_NAME] MANAGER [PERSON_NAME] owner [PE…" at bounding box center [136, 244] width 60 height 15
click at [106, 237] on select "Select Technician akash DEV Happy [PERSON_NAME] MANAGER [PERSON_NAME] owner [PE…" at bounding box center [136, 244] width 60 height 15
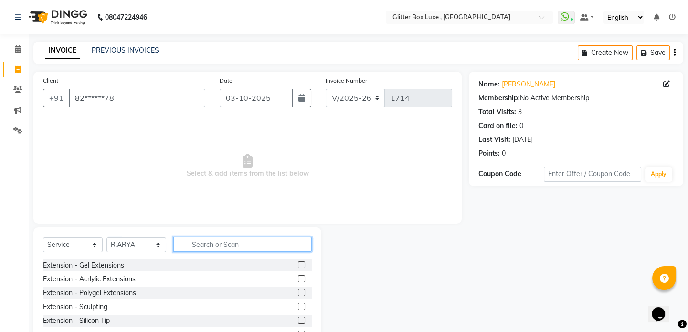
click at [198, 245] on input "text" at bounding box center [242, 244] width 138 height 15
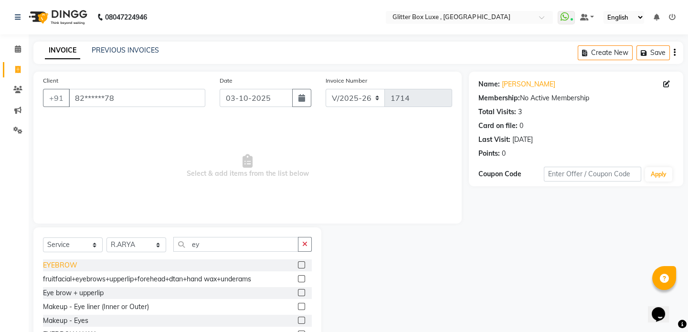
click at [62, 267] on div "EYEBROW" at bounding box center [60, 265] width 34 height 10
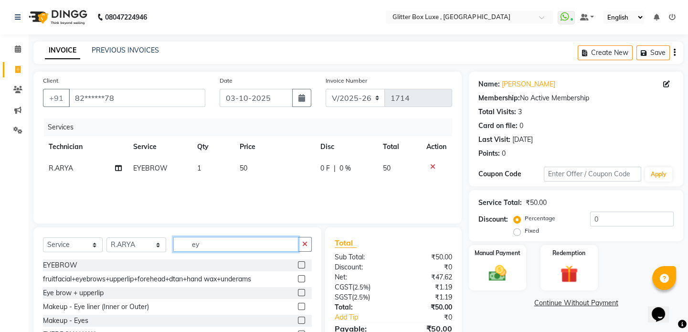
click at [227, 243] on input "ey" at bounding box center [235, 244] width 125 height 15
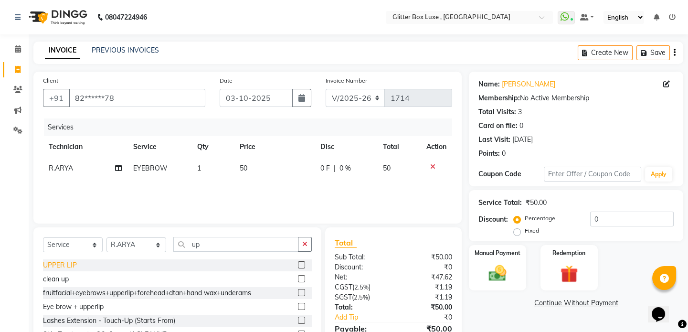
click at [59, 263] on div "UPPER LIP" at bounding box center [60, 265] width 34 height 10
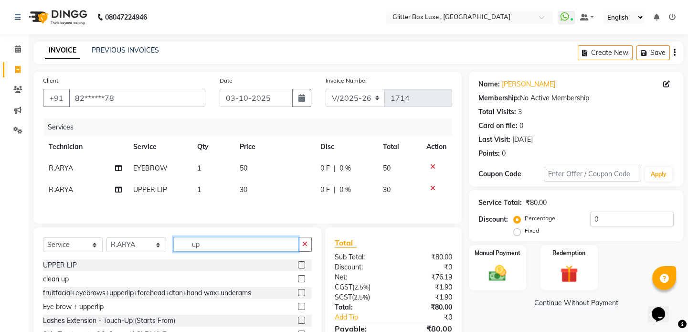
click at [253, 247] on input "up" at bounding box center [235, 244] width 125 height 15
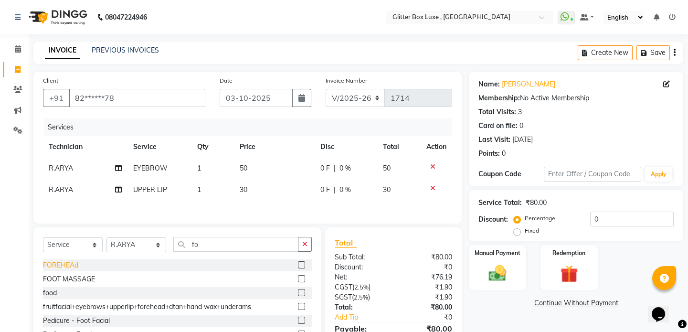
click at [74, 267] on div "FOREHEAd" at bounding box center [60, 265] width 35 height 10
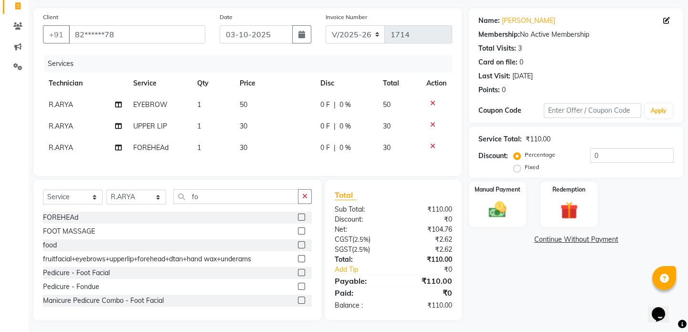
scroll to position [73, 0]
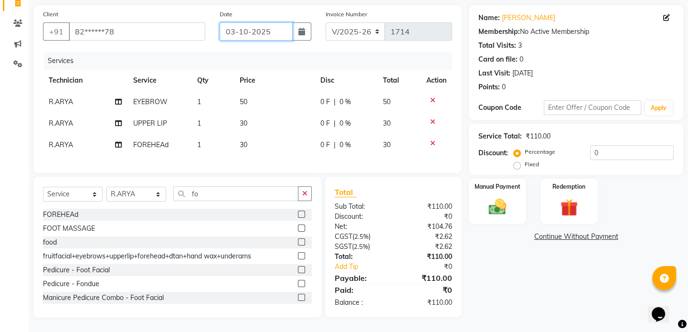
click at [267, 23] on input "03-10-2025" at bounding box center [256, 31] width 73 height 18
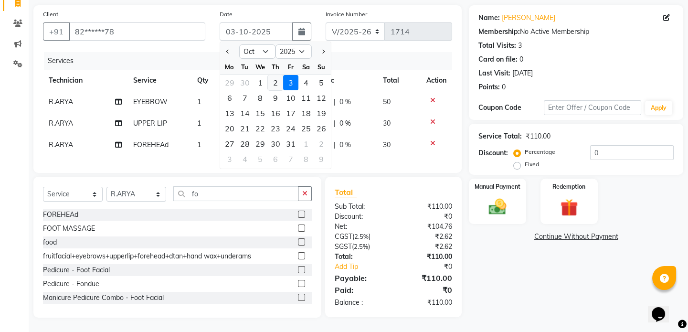
click at [277, 75] on div "2" at bounding box center [275, 82] width 15 height 15
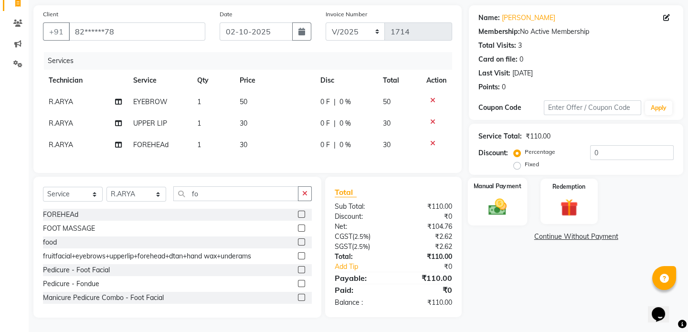
click at [509, 196] on img at bounding box center [498, 206] width 30 height 21
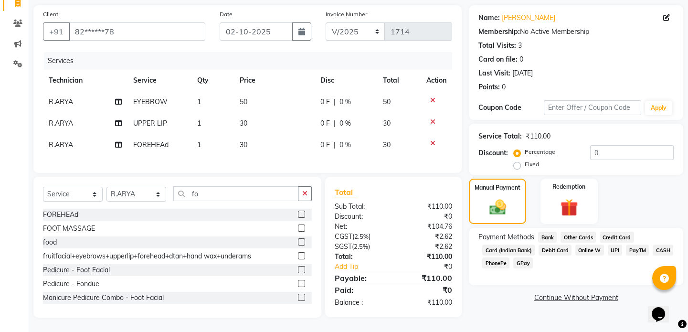
click at [612, 244] on span "UPI" at bounding box center [615, 249] width 15 height 11
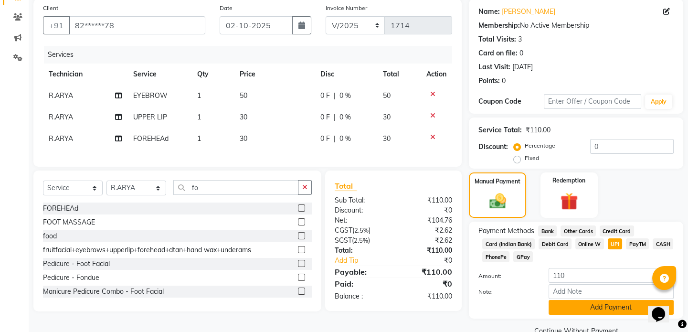
click at [604, 308] on button "Add Payment" at bounding box center [611, 307] width 125 height 15
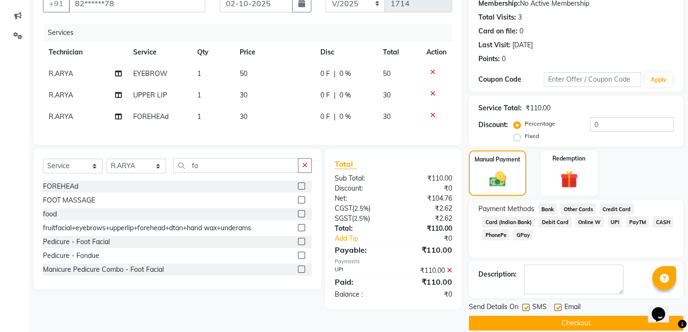
scroll to position [106, 0]
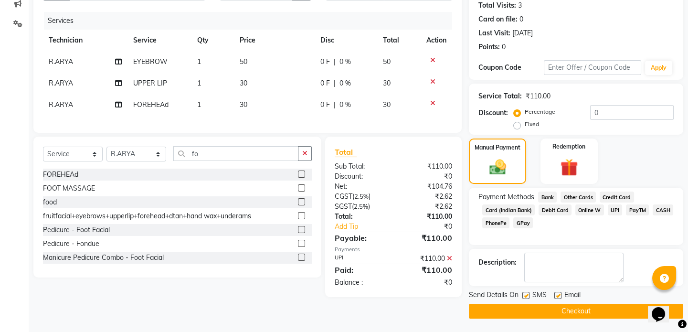
click at [529, 308] on button "Checkout" at bounding box center [576, 311] width 214 height 15
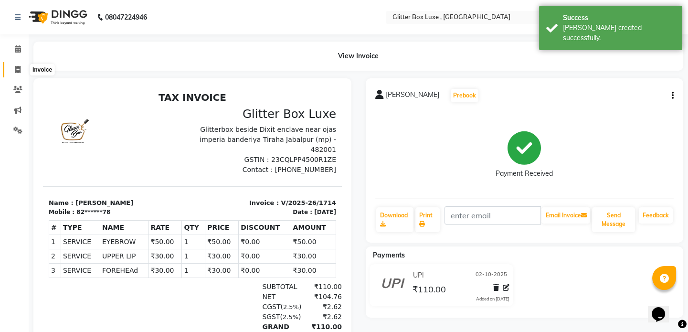
drag, startPoint x: 19, startPoint y: 71, endPoint x: 35, endPoint y: 76, distance: 16.6
click at [19, 71] on icon at bounding box center [17, 69] width 5 height 7
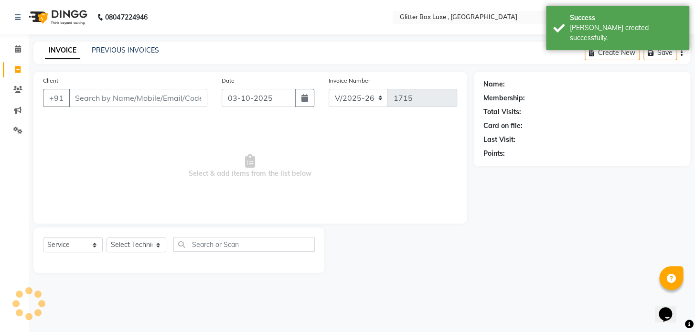
click at [88, 98] on input "Client" at bounding box center [138, 98] width 138 height 18
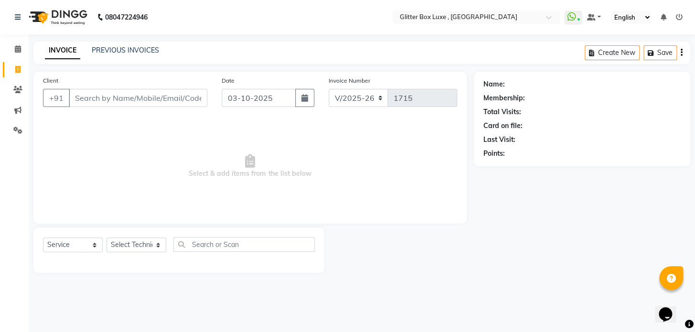
click at [150, 95] on input "Client" at bounding box center [138, 98] width 138 height 18
click at [152, 96] on input "Client" at bounding box center [138, 98] width 138 height 18
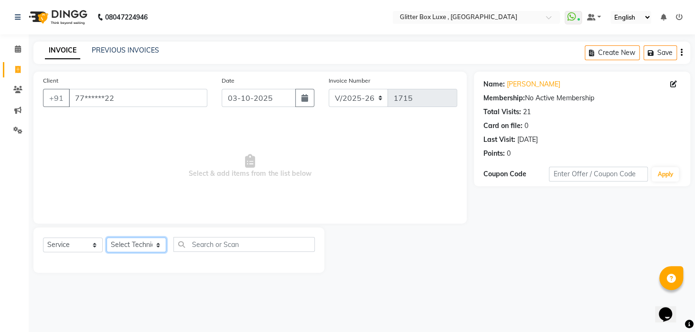
click at [148, 245] on select "Select Technician akash DEV Happy [PERSON_NAME] MANAGER [PERSON_NAME] owner [PE…" at bounding box center [136, 244] width 60 height 15
click at [106, 237] on select "Select Technician akash DEV Happy [PERSON_NAME] MANAGER [PERSON_NAME] owner [PE…" at bounding box center [136, 244] width 60 height 15
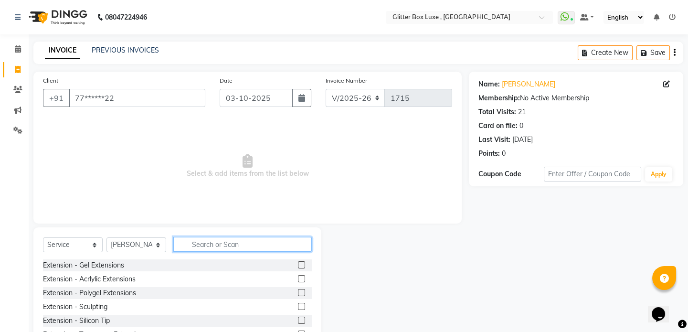
click at [212, 247] on input "text" at bounding box center [242, 244] width 138 height 15
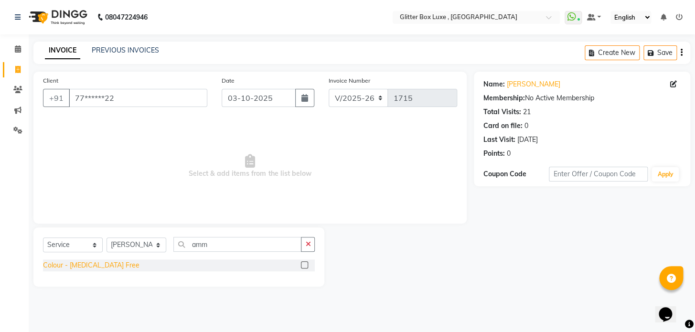
click at [85, 265] on div "Colour - [MEDICAL_DATA] Free" at bounding box center [91, 265] width 96 height 10
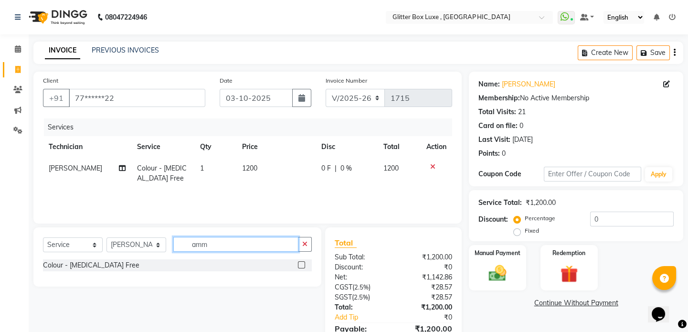
click at [259, 242] on input "amm" at bounding box center [235, 244] width 125 height 15
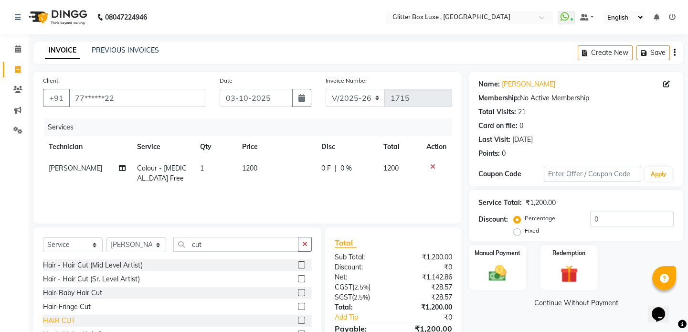
click at [68, 319] on div "HAIR CUT" at bounding box center [59, 321] width 32 height 10
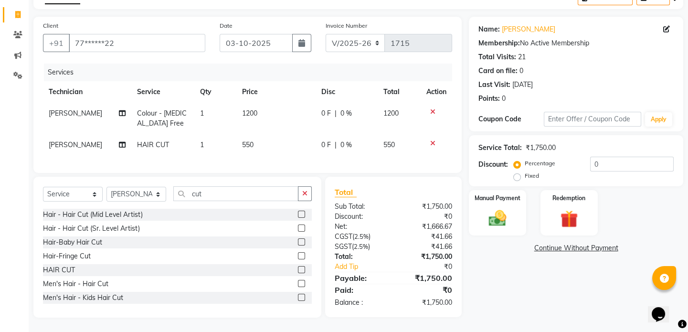
scroll to position [61, 0]
click at [268, 38] on input "03-10-2025" at bounding box center [256, 43] width 73 height 18
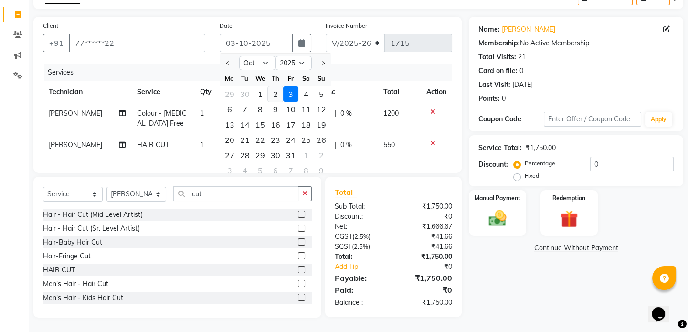
click at [274, 88] on div "2" at bounding box center [275, 93] width 15 height 15
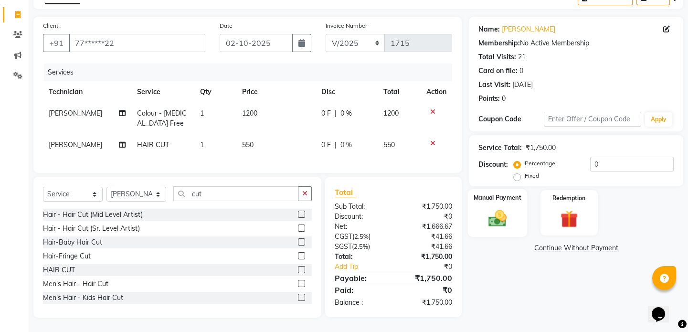
click at [500, 208] on img at bounding box center [498, 218] width 30 height 21
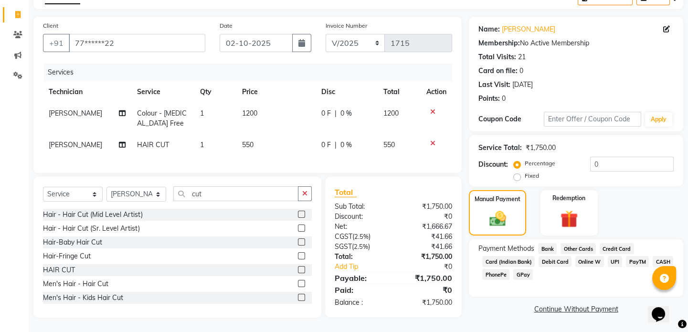
click at [658, 256] on span "CASH" at bounding box center [663, 261] width 21 height 11
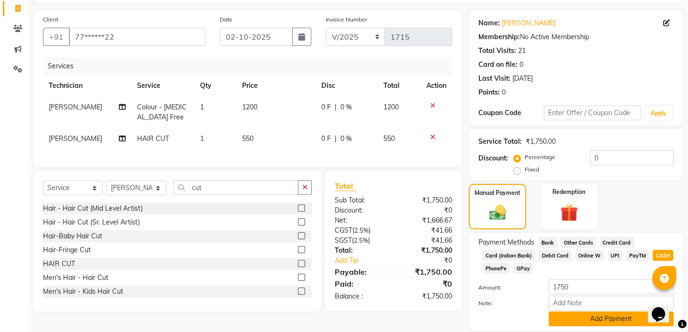
click at [593, 316] on button "Add Payment" at bounding box center [611, 318] width 125 height 15
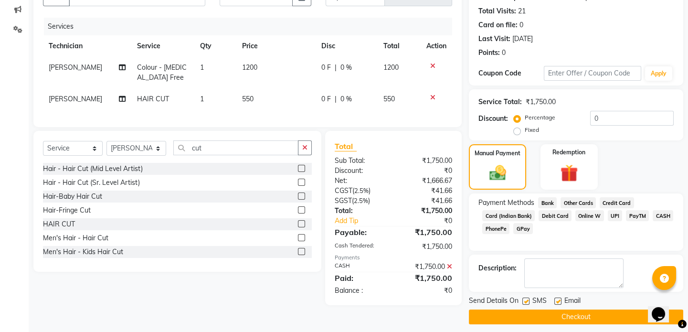
scroll to position [106, 0]
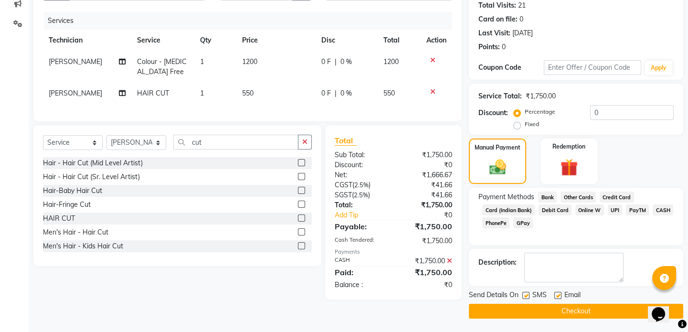
click at [594, 310] on button "Checkout" at bounding box center [576, 311] width 214 height 15
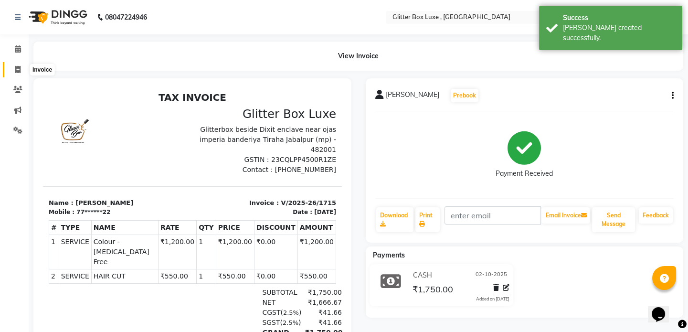
click at [17, 68] on icon at bounding box center [17, 69] width 5 height 7
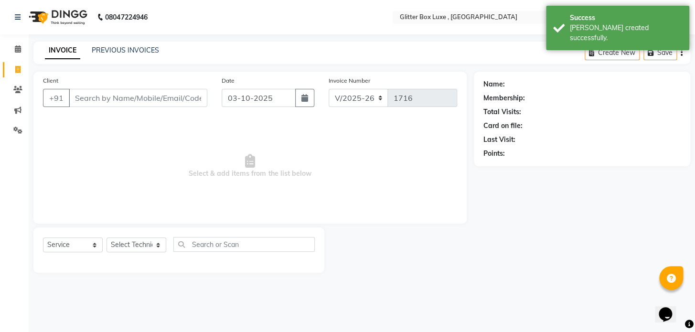
click at [91, 96] on input "Client" at bounding box center [138, 98] width 138 height 18
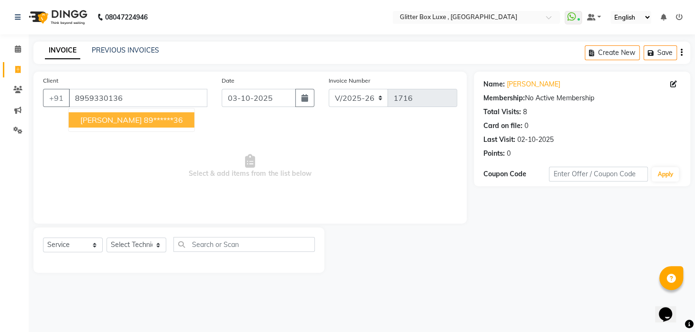
click at [127, 124] on span "[PERSON_NAME]" at bounding box center [111, 120] width 62 height 10
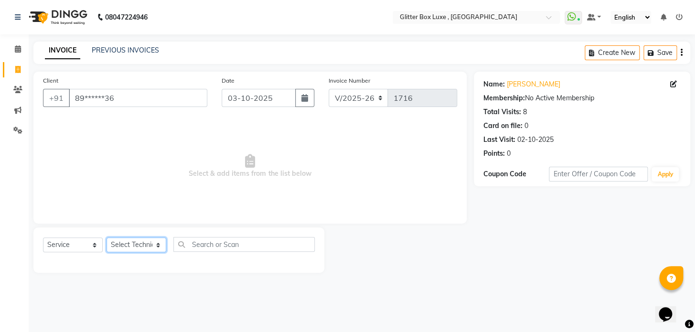
click at [136, 246] on select "Select Technician akash DEV Happy [PERSON_NAME] MANAGER [PERSON_NAME] owner [PE…" at bounding box center [136, 244] width 60 height 15
click at [106, 237] on select "Select Technician akash DEV Happy [PERSON_NAME] MANAGER [PERSON_NAME] owner [PE…" at bounding box center [136, 244] width 60 height 15
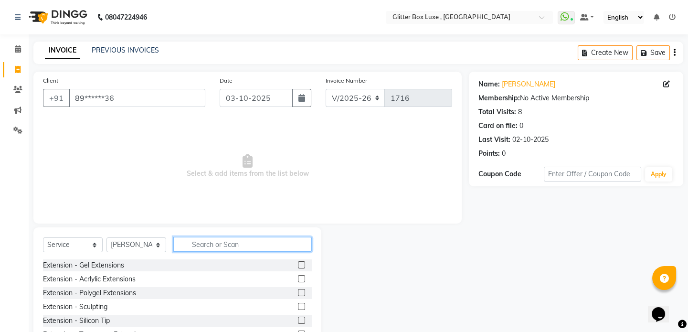
click at [228, 242] on input "text" at bounding box center [242, 244] width 138 height 15
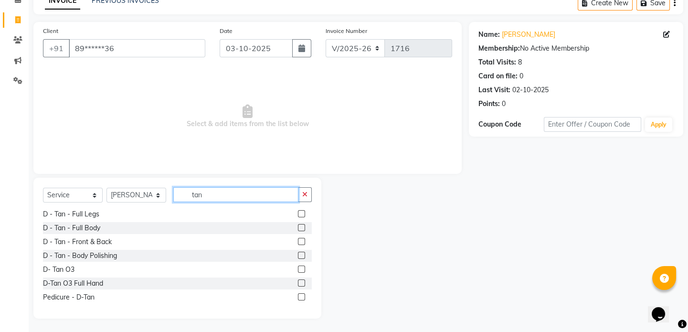
scroll to position [51, 0]
click at [94, 294] on div "Pedicure - D-Tan" at bounding box center [177, 296] width 269 height 12
click at [78, 300] on div "Pedicure - D-Tan" at bounding box center [69, 296] width 52 height 10
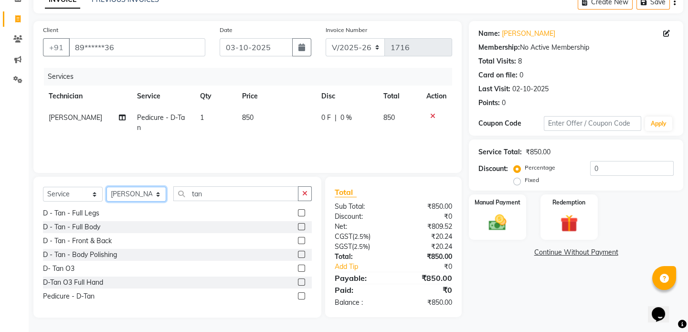
click at [129, 191] on select "Select Technician akash DEV Happy [PERSON_NAME] MANAGER [PERSON_NAME] owner [PE…" at bounding box center [136, 194] width 60 height 15
click at [106, 187] on select "Select Technician akash DEV Happy [PERSON_NAME] MANAGER [PERSON_NAME] owner [PE…" at bounding box center [136, 194] width 60 height 15
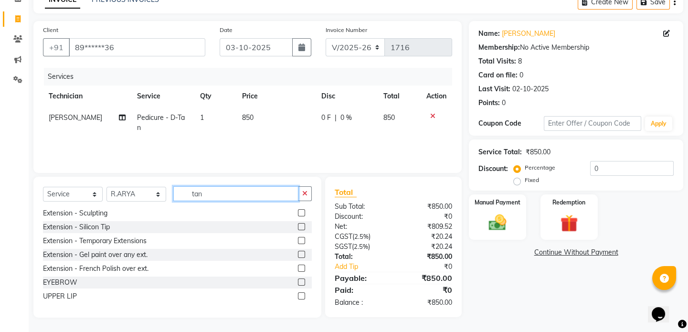
click at [217, 192] on input "tan" at bounding box center [235, 193] width 125 height 15
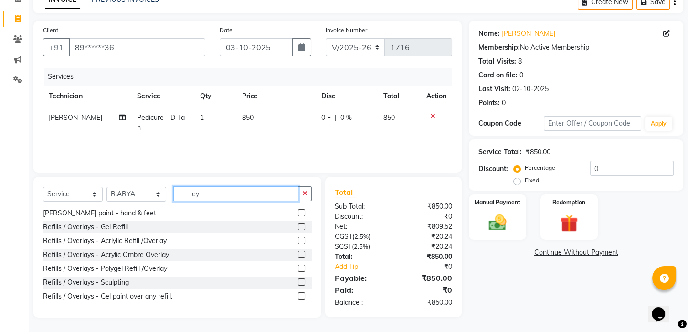
scroll to position [15, 0]
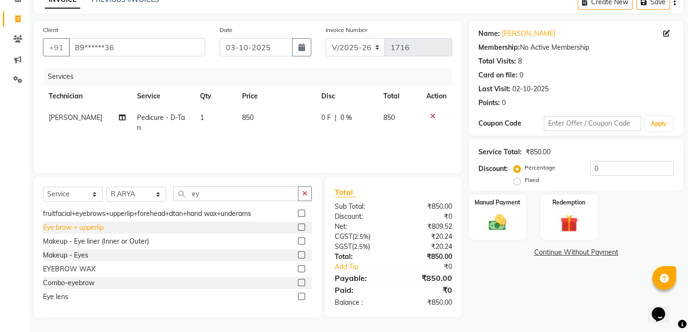
click at [74, 232] on div "Eye brow + upperlip" at bounding box center [73, 228] width 61 height 10
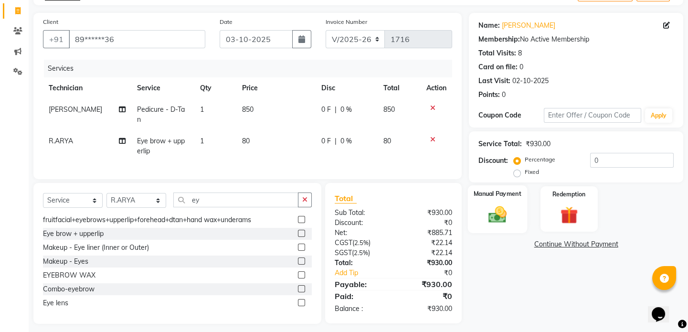
scroll to position [61, 0]
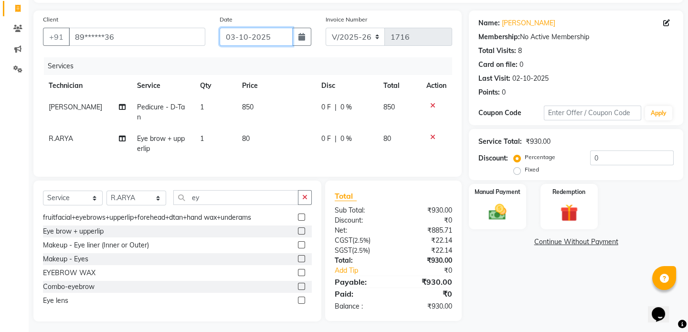
click at [258, 38] on input "03-10-2025" at bounding box center [256, 37] width 73 height 18
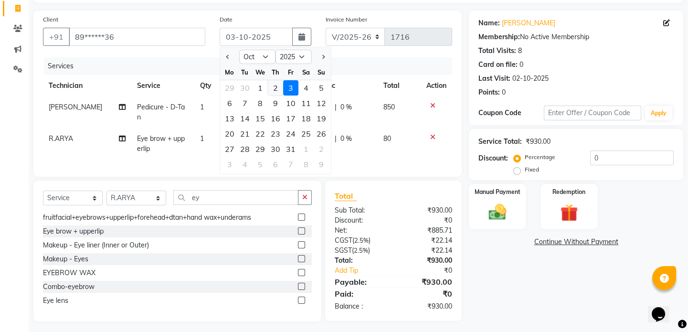
click at [275, 91] on div "2" at bounding box center [275, 87] width 15 height 15
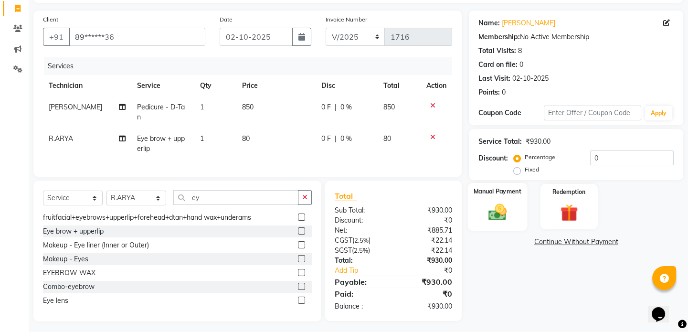
click at [496, 212] on img at bounding box center [498, 211] width 30 height 21
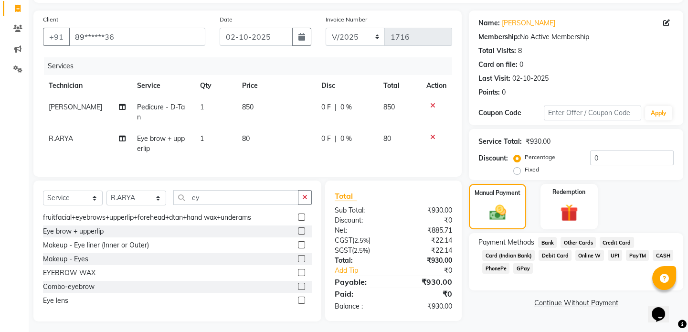
click at [615, 254] on span "UPI" at bounding box center [615, 255] width 15 height 11
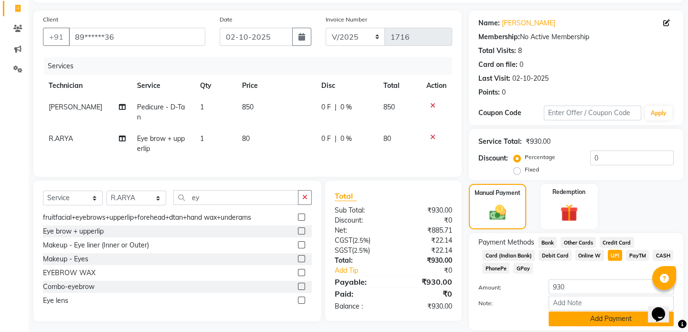
click at [606, 318] on button "Add Payment" at bounding box center [611, 318] width 125 height 15
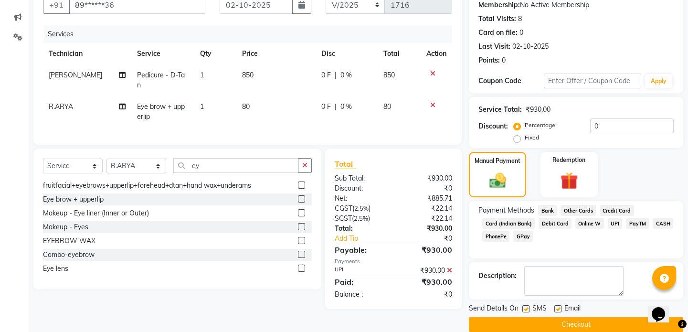
scroll to position [106, 0]
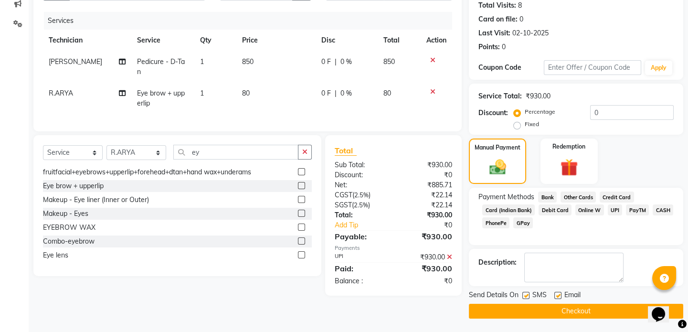
click at [565, 309] on button "Checkout" at bounding box center [576, 311] width 214 height 15
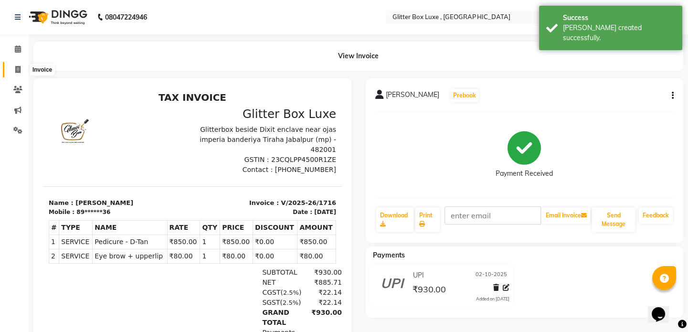
click at [20, 70] on icon at bounding box center [17, 69] width 5 height 7
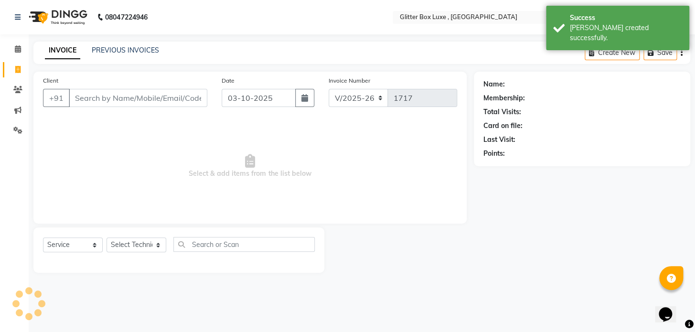
drag, startPoint x: 105, startPoint y: 101, endPoint x: 108, endPoint y: 105, distance: 5.1
click at [105, 101] on input "Client" at bounding box center [138, 98] width 138 height 18
click at [105, 105] on input "Client" at bounding box center [138, 98] width 138 height 18
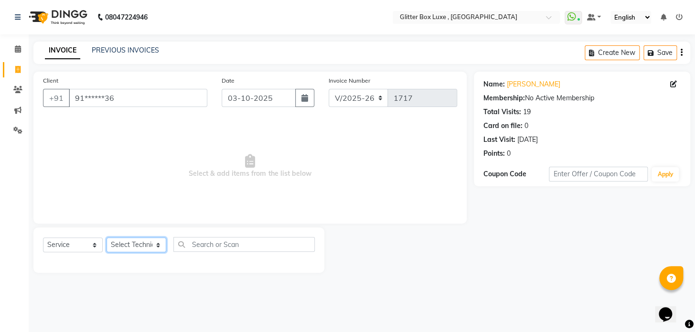
click at [147, 246] on select "Select Technician akash DEV Happy [PERSON_NAME] MANAGER [PERSON_NAME] owner [PE…" at bounding box center [136, 244] width 60 height 15
click at [106, 237] on select "Select Technician akash DEV Happy [PERSON_NAME] MANAGER [PERSON_NAME] owner [PE…" at bounding box center [136, 244] width 60 height 15
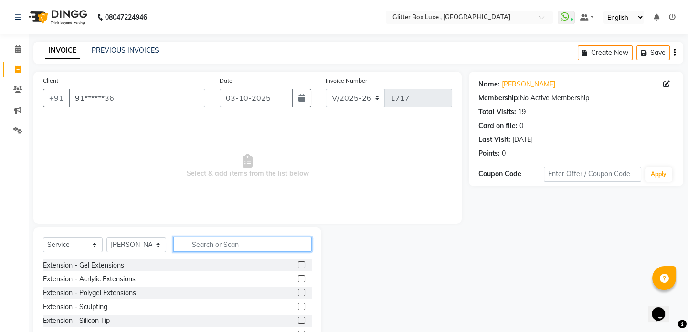
click at [279, 247] on input "text" at bounding box center [242, 244] width 138 height 15
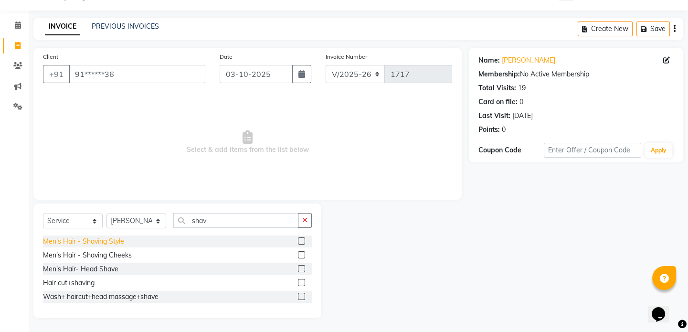
click at [88, 239] on div "Men's Hair - Shaving Style" at bounding box center [83, 241] width 81 height 10
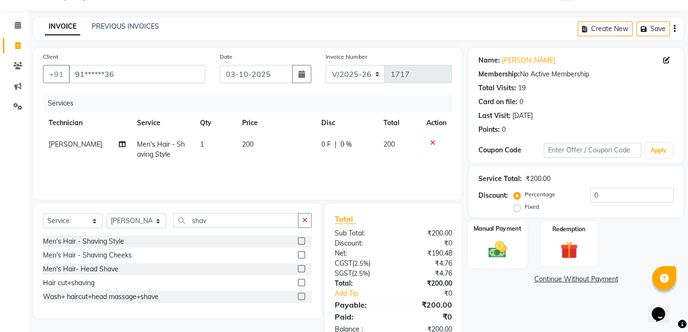
click at [499, 244] on img at bounding box center [498, 249] width 30 height 21
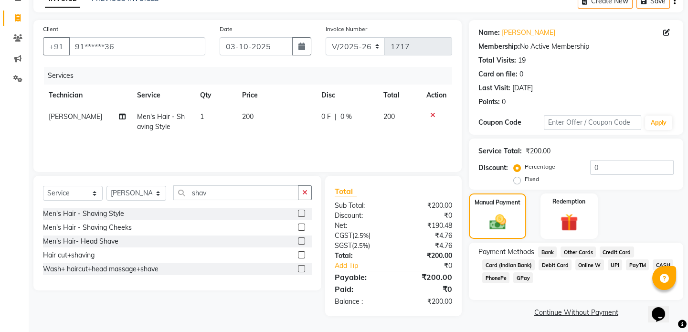
scroll to position [53, 0]
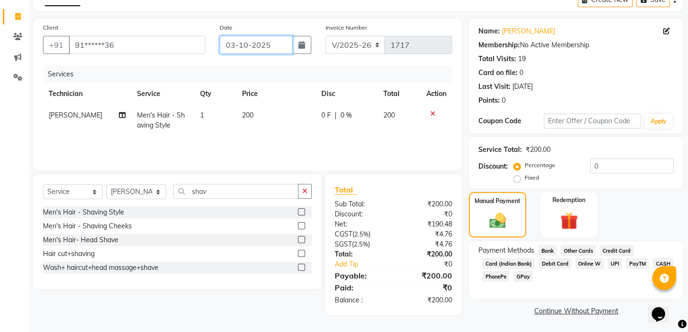
click at [267, 51] on input "03-10-2025" at bounding box center [256, 45] width 73 height 18
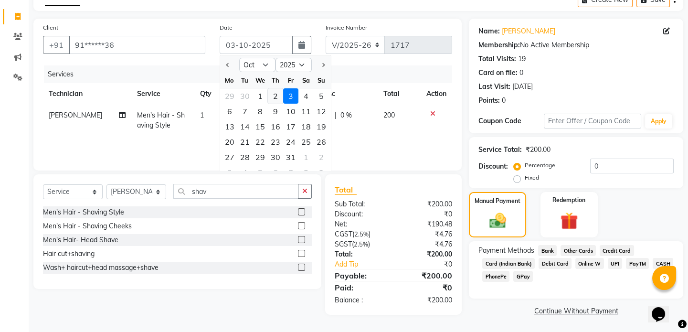
click at [273, 95] on div "2" at bounding box center [275, 95] width 15 height 15
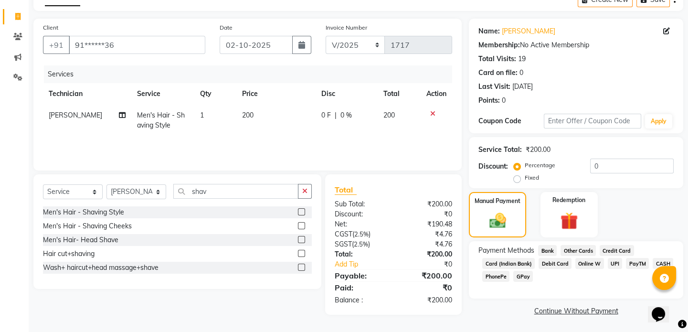
click at [610, 262] on span "UPI" at bounding box center [615, 263] width 15 height 11
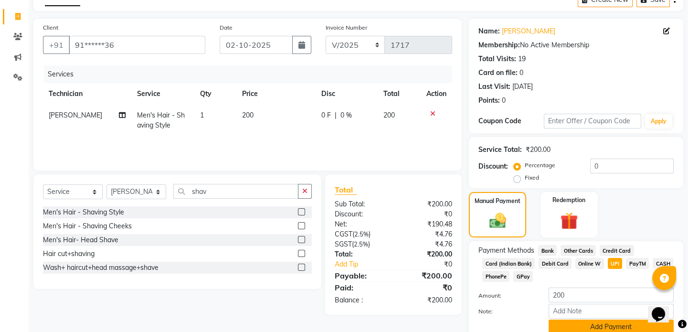
click at [609, 325] on button "Add Payment" at bounding box center [611, 326] width 125 height 15
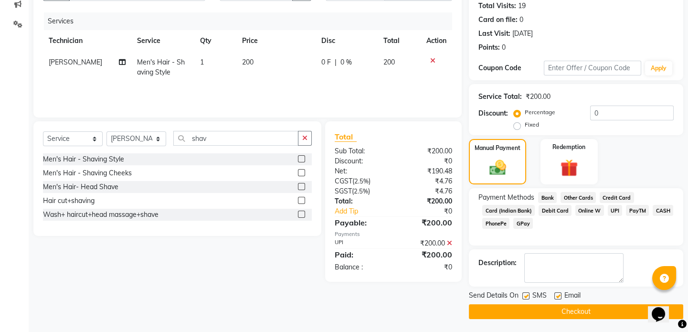
scroll to position [106, 0]
click at [598, 311] on button "Checkout" at bounding box center [576, 311] width 214 height 15
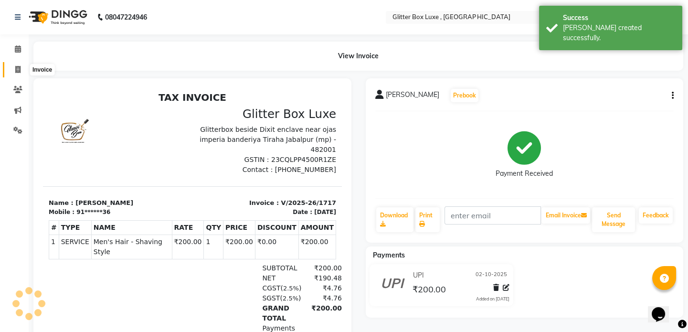
click at [17, 70] on icon at bounding box center [17, 69] width 5 height 7
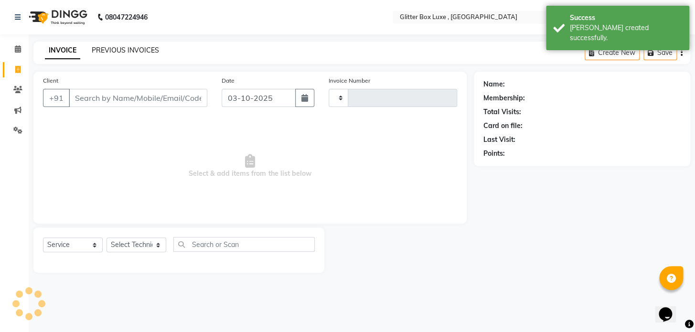
click at [107, 50] on link "PREVIOUS INVOICES" at bounding box center [125, 50] width 67 height 9
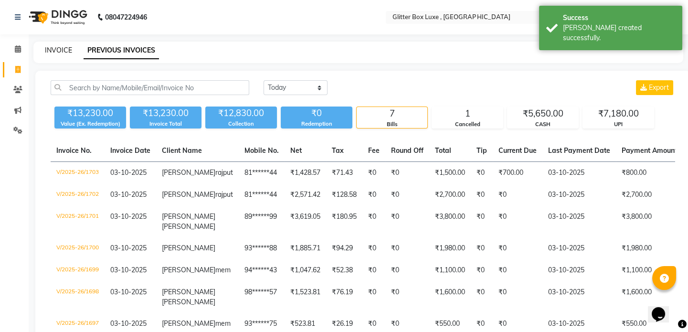
click at [64, 50] on link "INVOICE" at bounding box center [58, 50] width 27 height 9
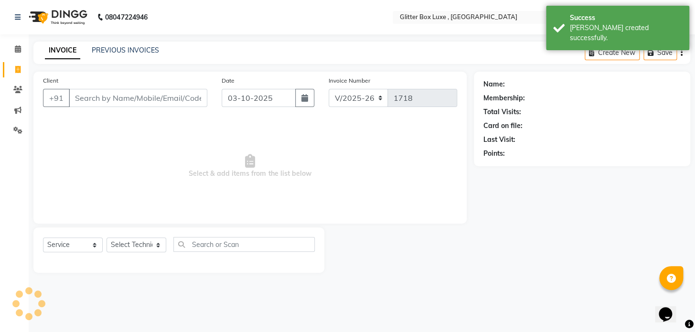
click at [92, 96] on input "Client" at bounding box center [138, 98] width 138 height 18
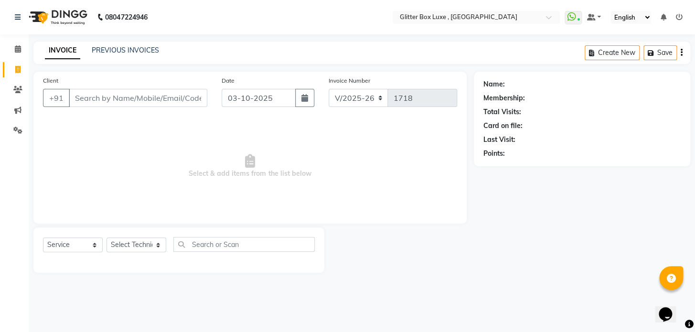
click at [96, 100] on input "Client" at bounding box center [138, 98] width 138 height 18
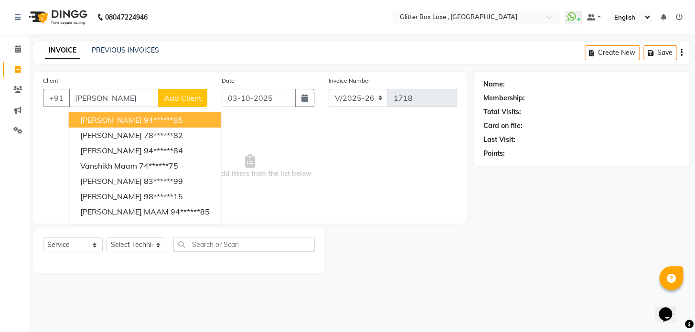
click at [144, 122] on ngb-highlight "94******85" at bounding box center [163, 120] width 39 height 10
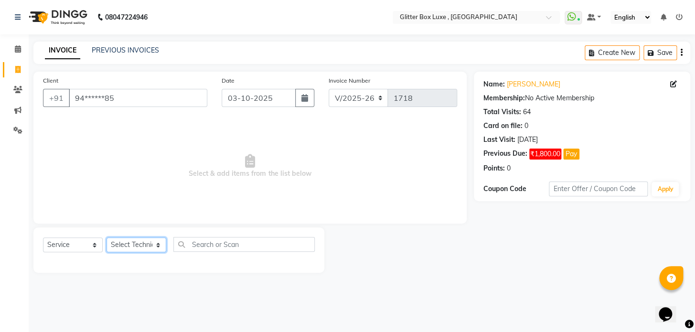
click at [133, 246] on select "Select Technician akash DEV Happy [PERSON_NAME] MANAGER [PERSON_NAME] owner [PE…" at bounding box center [136, 244] width 60 height 15
click at [106, 237] on select "Select Technician akash DEV Happy [PERSON_NAME] MANAGER [PERSON_NAME] owner [PE…" at bounding box center [136, 244] width 60 height 15
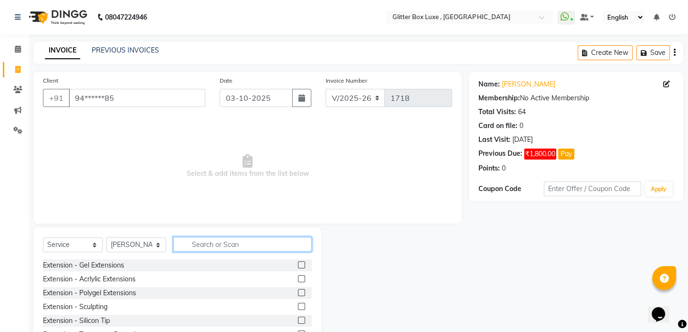
click at [222, 244] on input "text" at bounding box center [242, 244] width 138 height 15
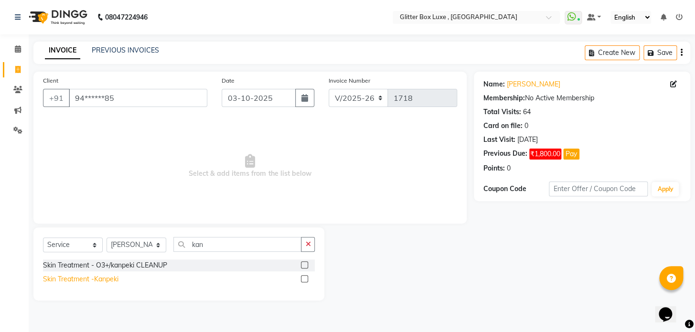
click at [91, 276] on div "Skin Treatment -Kanpeki" at bounding box center [80, 279] width 75 height 10
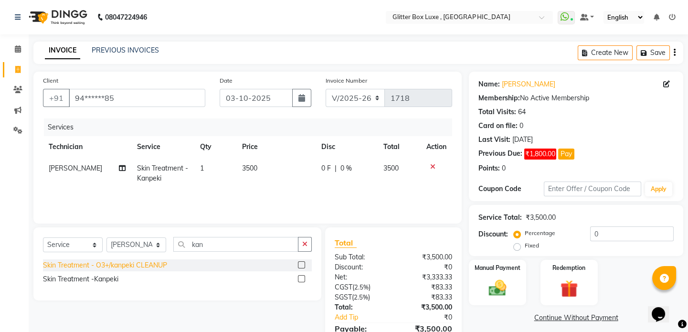
click at [148, 267] on div "Skin Treatment - O3+/kanpeki CLEANUP" at bounding box center [105, 265] width 124 height 10
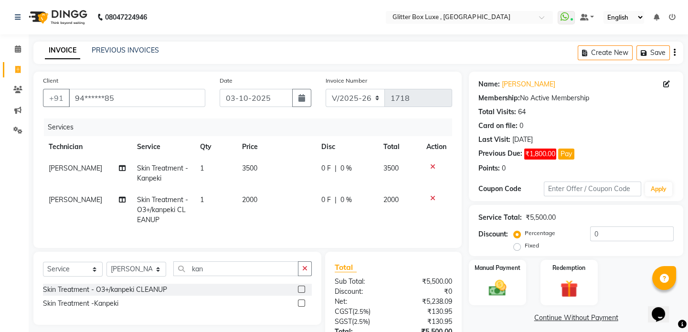
click at [434, 199] on icon at bounding box center [432, 198] width 5 height 7
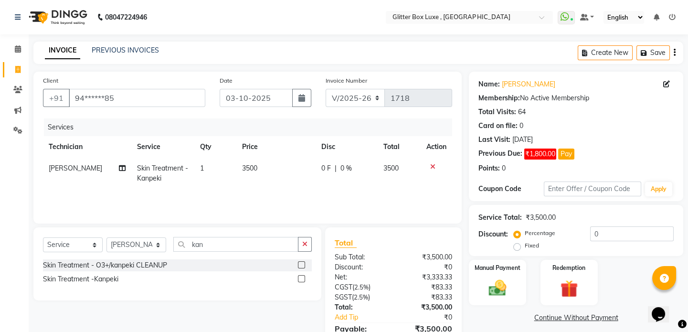
click at [266, 162] on td "3500" at bounding box center [276, 174] width 80 height 32
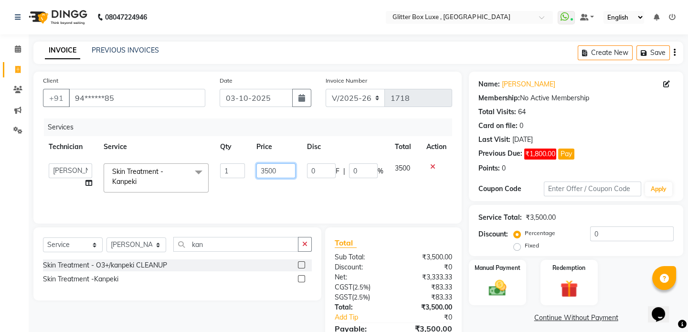
click at [286, 170] on input "3500" at bounding box center [276, 170] width 40 height 15
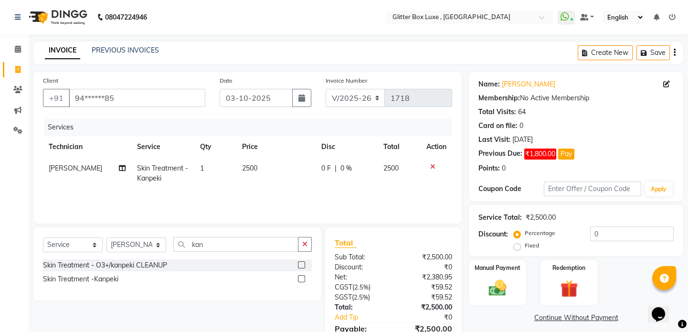
click at [284, 187] on td "2500" at bounding box center [276, 174] width 80 height 32
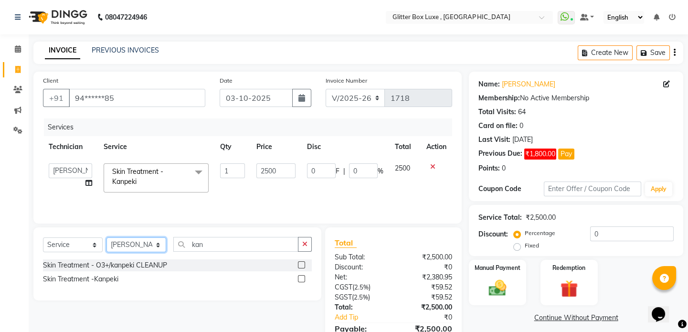
click at [148, 246] on select "Select Technician akash DEV Happy [PERSON_NAME] MANAGER [PERSON_NAME] owner [PE…" at bounding box center [136, 244] width 60 height 15
click at [106, 237] on select "Select Technician akash DEV Happy [PERSON_NAME] MANAGER [PERSON_NAME] owner [PE…" at bounding box center [136, 244] width 60 height 15
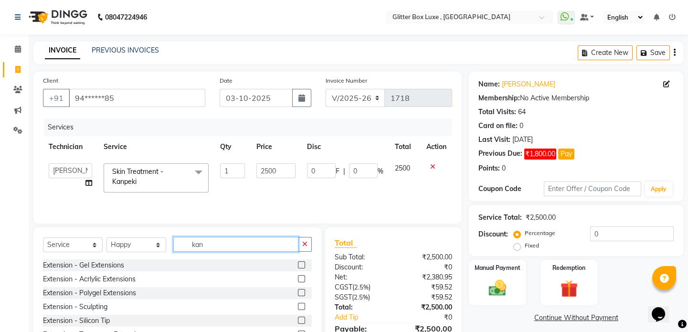
click at [217, 245] on input "kan" at bounding box center [235, 244] width 125 height 15
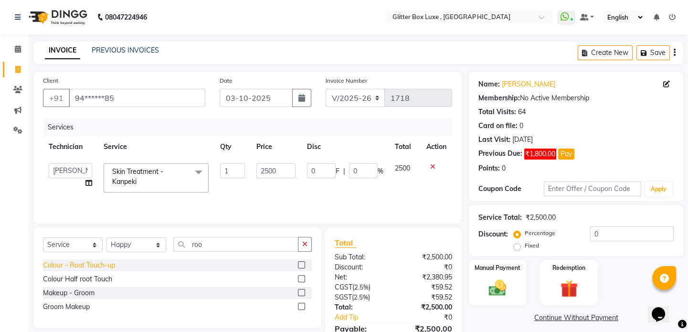
click at [83, 262] on div "Colour - Root Touch-up" at bounding box center [79, 265] width 72 height 10
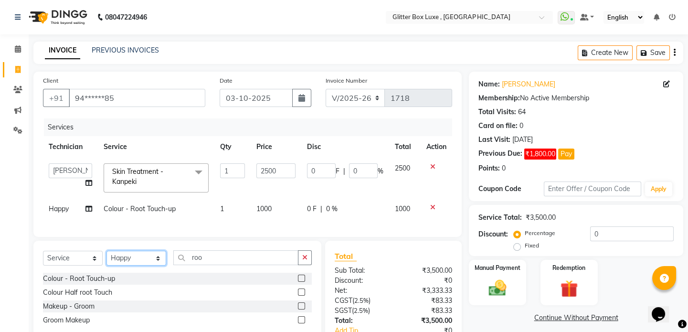
click at [138, 264] on select "Select Technician akash DEV Happy [PERSON_NAME] MANAGER [PERSON_NAME] owner [PE…" at bounding box center [136, 258] width 60 height 15
click at [106, 257] on select "Select Technician akash DEV Happy [PERSON_NAME] MANAGER [PERSON_NAME] owner [PE…" at bounding box center [136, 258] width 60 height 15
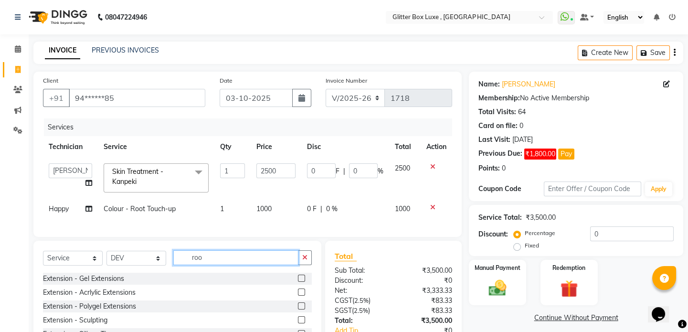
click at [228, 265] on input "roo" at bounding box center [235, 257] width 125 height 15
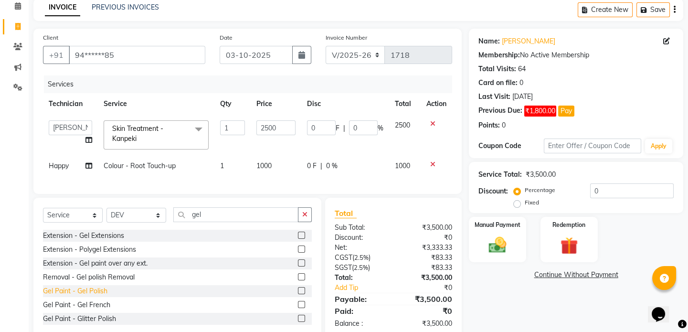
click at [102, 296] on div "Gel Paint - Gel Polish" at bounding box center [75, 291] width 64 height 10
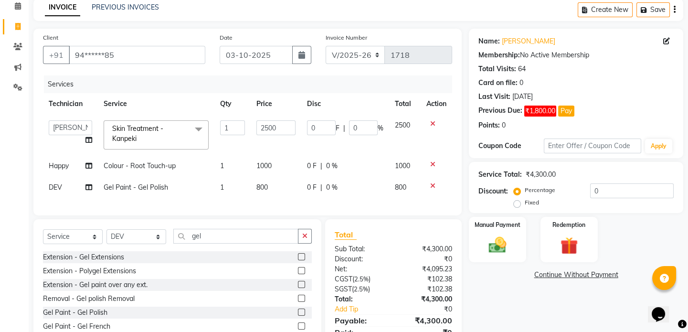
click at [307, 186] on span "0 F" at bounding box center [312, 187] width 10 height 10
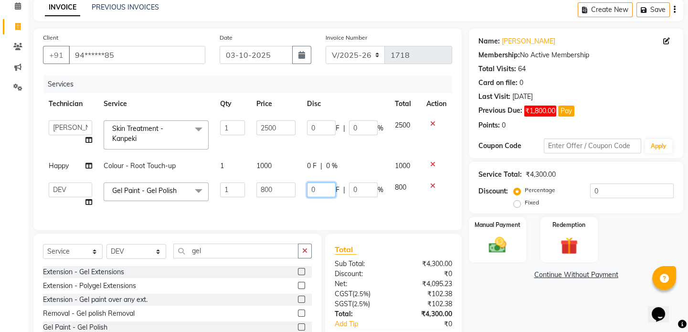
drag, startPoint x: 320, startPoint y: 187, endPoint x: 327, endPoint y: 191, distance: 7.5
click at [321, 187] on input "0" at bounding box center [321, 189] width 29 height 15
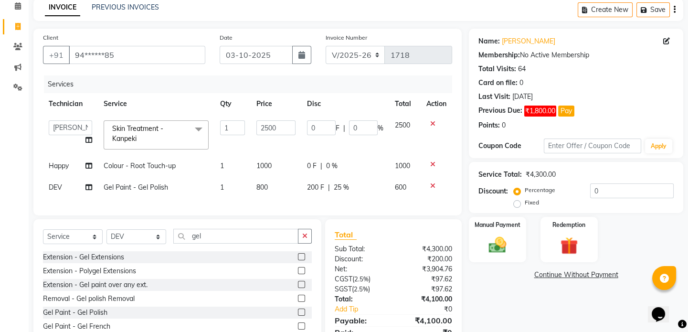
click at [358, 213] on div "Client +91 94******85 Date [DATE] Invoice Number V/2025 V/[PHONE_NUMBER] Servic…" at bounding box center [247, 122] width 428 height 187
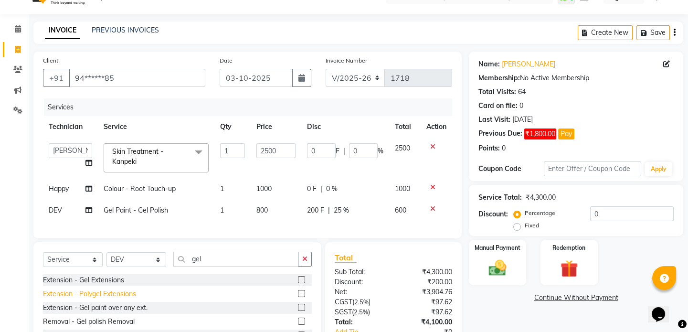
scroll to position [0, 0]
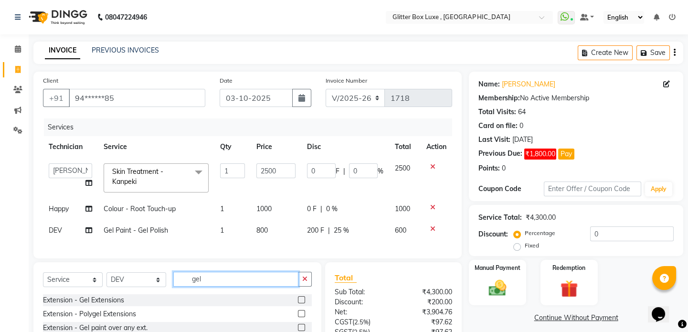
click at [244, 286] on input "gel" at bounding box center [235, 279] width 125 height 15
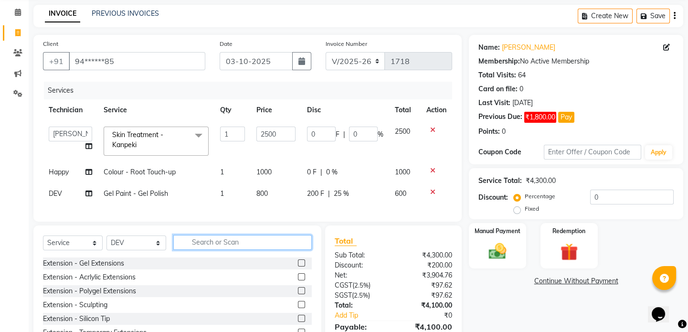
scroll to position [86, 0]
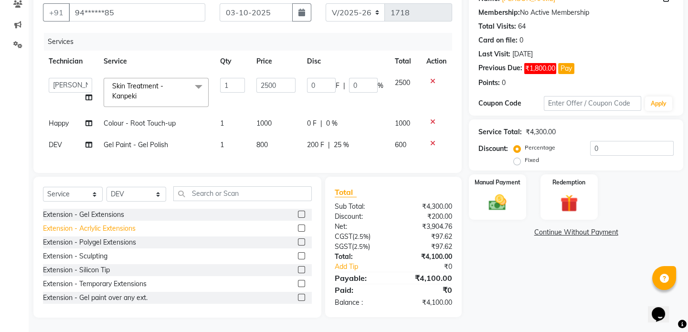
click at [131, 233] on div "Extension - Acrlylic Extensions" at bounding box center [89, 228] width 93 height 10
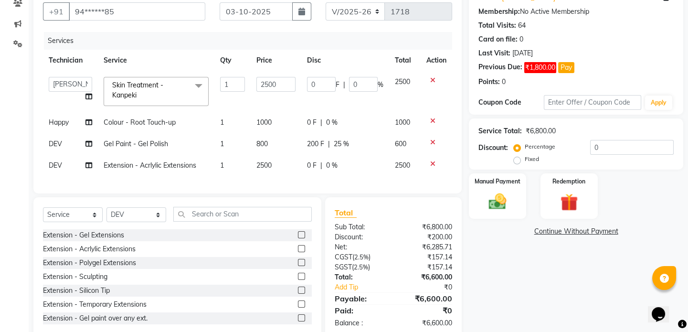
click at [313, 163] on span "0 F" at bounding box center [312, 165] width 10 height 10
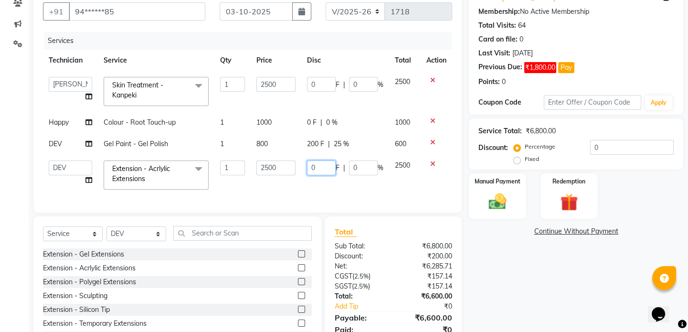
click at [315, 163] on input "0" at bounding box center [321, 167] width 29 height 15
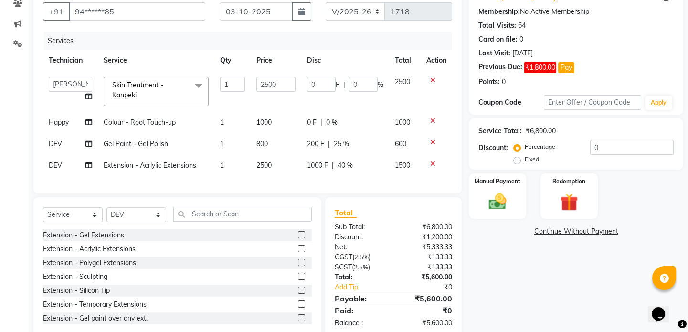
click at [350, 181] on div "Services Technician Service Qty Price Disc Total Action akash DEV Happy [PERSON…" at bounding box center [247, 108] width 409 height 152
click at [218, 222] on input "text" at bounding box center [242, 214] width 138 height 15
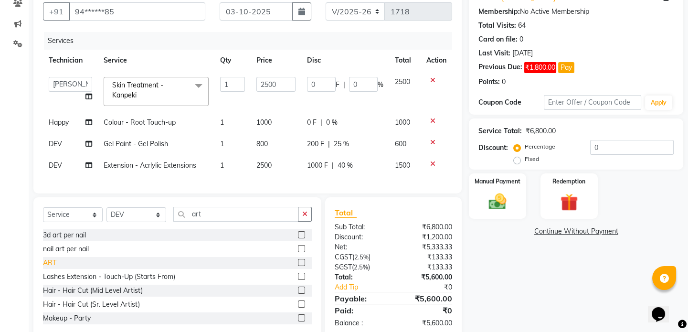
click at [52, 268] on div "ART" at bounding box center [49, 263] width 13 height 10
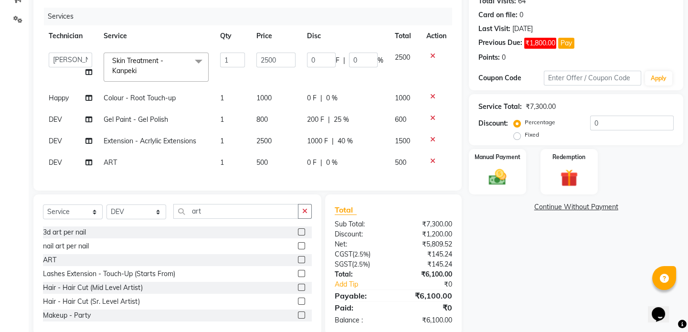
scroll to position [134, 0]
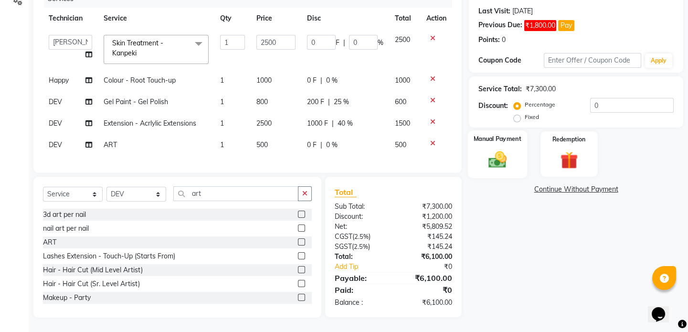
click at [499, 138] on div "Manual Payment" at bounding box center [497, 153] width 59 height 47
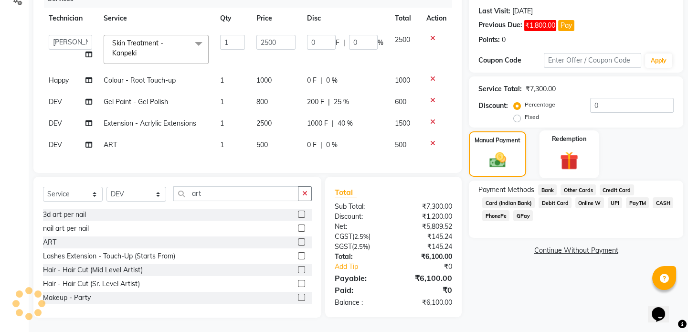
click at [570, 152] on img at bounding box center [569, 160] width 30 height 22
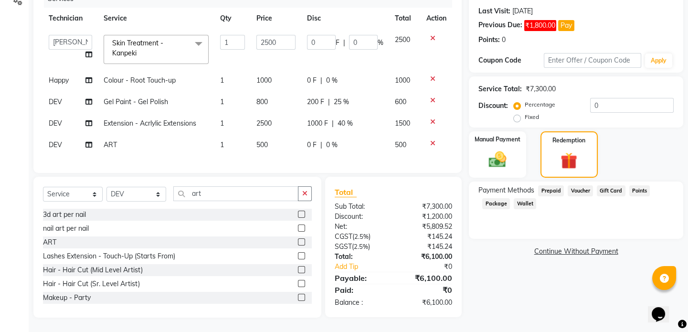
click at [554, 185] on span "Prepaid" at bounding box center [551, 190] width 26 height 11
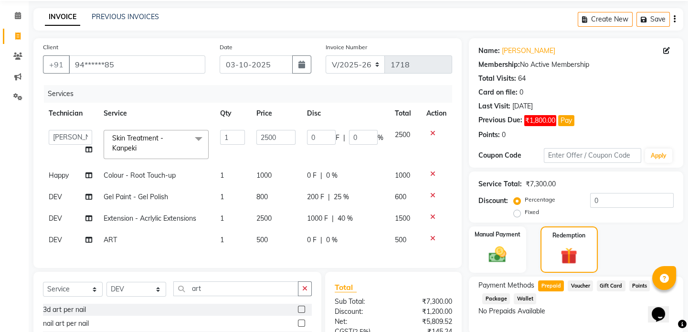
scroll to position [4, 0]
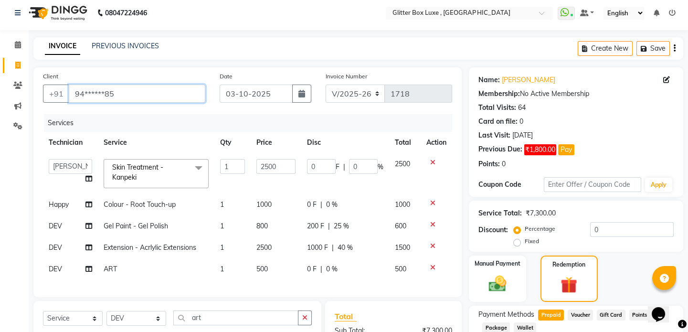
click at [178, 95] on input "94******85" at bounding box center [137, 94] width 137 height 18
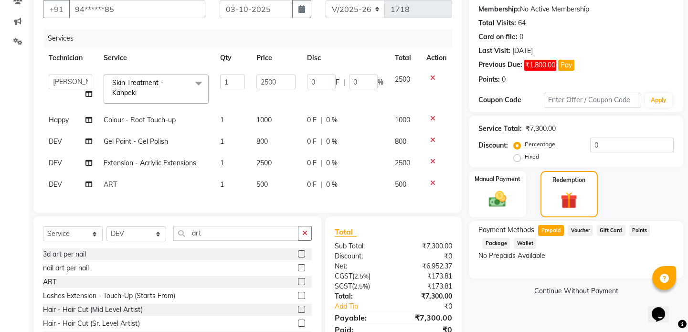
scroll to position [134, 0]
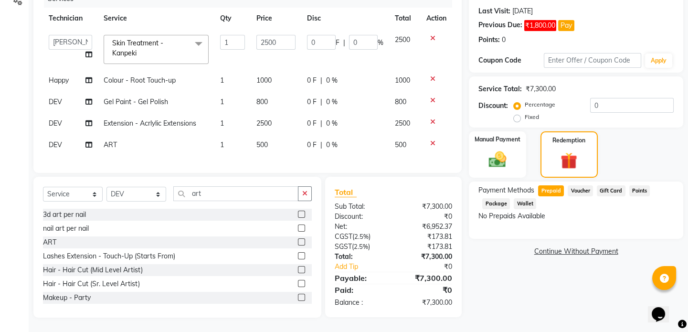
click at [554, 185] on span "Prepaid" at bounding box center [551, 190] width 26 height 11
click at [589, 185] on span "Voucher" at bounding box center [580, 190] width 25 height 11
click at [637, 185] on span "Points" at bounding box center [639, 190] width 21 height 11
click at [505, 198] on span "Package" at bounding box center [496, 203] width 28 height 11
click at [529, 198] on span "Wallet" at bounding box center [525, 203] width 22 height 11
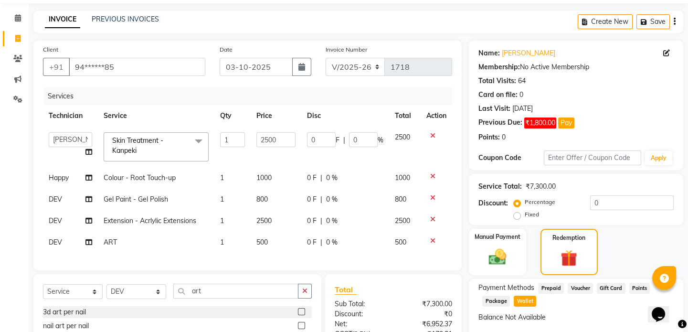
scroll to position [4, 0]
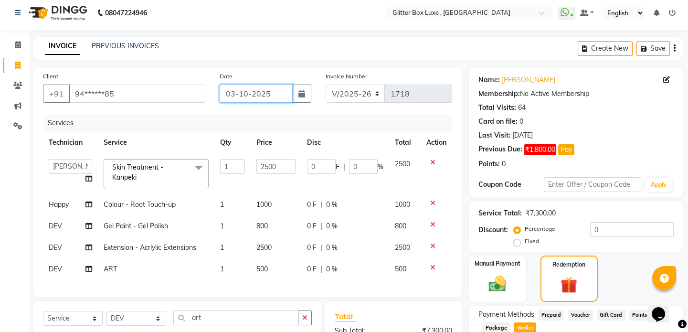
click at [257, 94] on input "03-10-2025" at bounding box center [256, 94] width 73 height 18
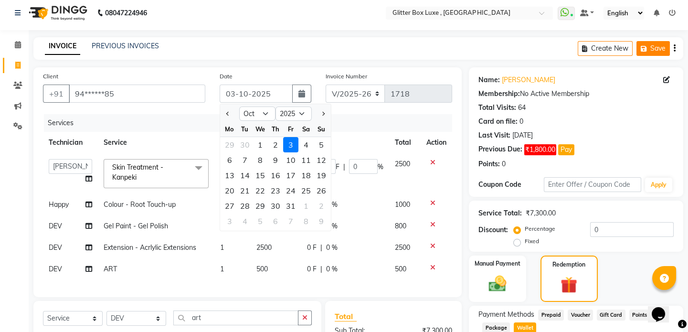
click at [645, 50] on icon "button" at bounding box center [646, 48] width 10 height 7
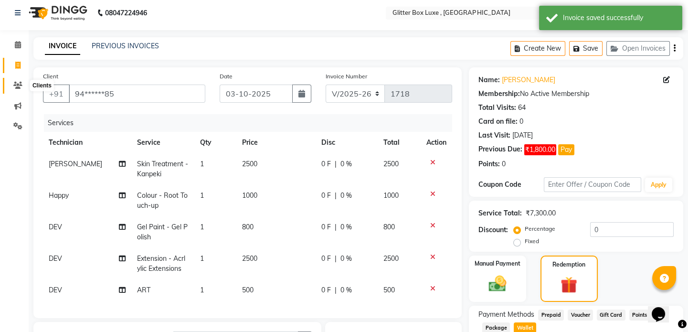
click at [19, 83] on icon at bounding box center [17, 85] width 9 height 7
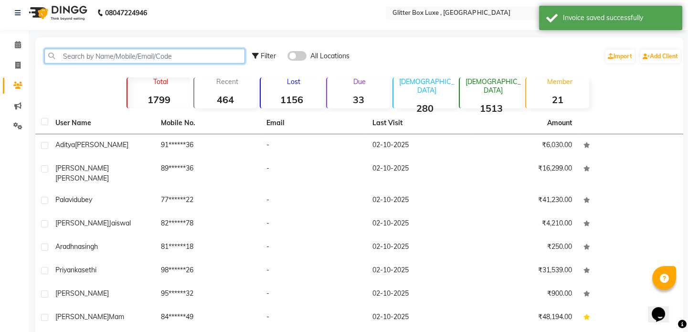
click at [106, 54] on input "text" at bounding box center [144, 56] width 201 height 15
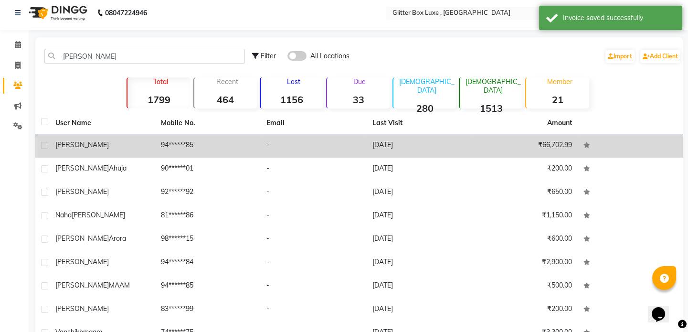
click at [86, 146] on span "[PERSON_NAME]" at bounding box center [81, 144] width 53 height 9
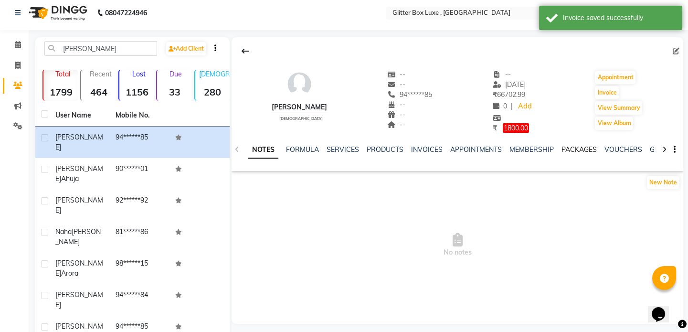
click at [567, 148] on link "PACKAGES" at bounding box center [579, 149] width 35 height 9
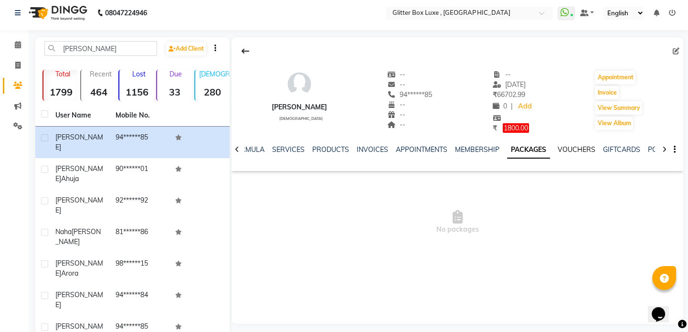
click at [582, 150] on link "VOUCHERS" at bounding box center [577, 149] width 38 height 9
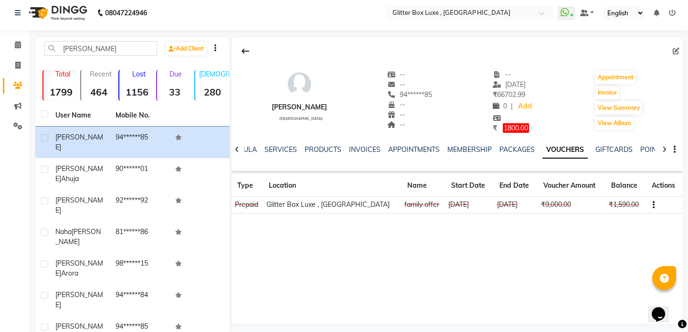
click at [650, 205] on button "button" at bounding box center [652, 205] width 6 height 10
click at [587, 206] on div "Edit" at bounding box center [605, 204] width 60 height 12
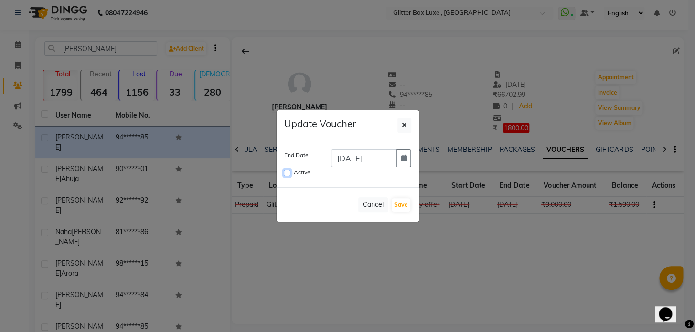
click at [286, 175] on input "Active" at bounding box center [287, 173] width 7 height 7
checkbox input "true"
click at [402, 205] on button "Save" at bounding box center [401, 204] width 19 height 13
checkbox input "false"
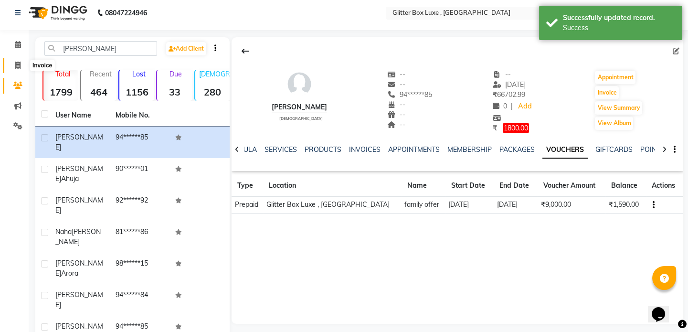
click at [16, 66] on icon at bounding box center [17, 65] width 5 height 7
select select "5772"
select select "service"
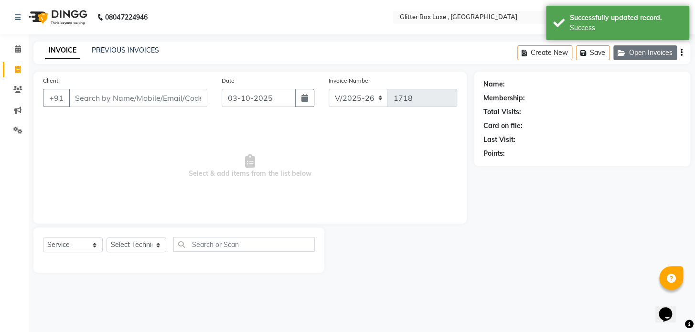
click at [641, 53] on button "Open Invoices" at bounding box center [645, 52] width 64 height 15
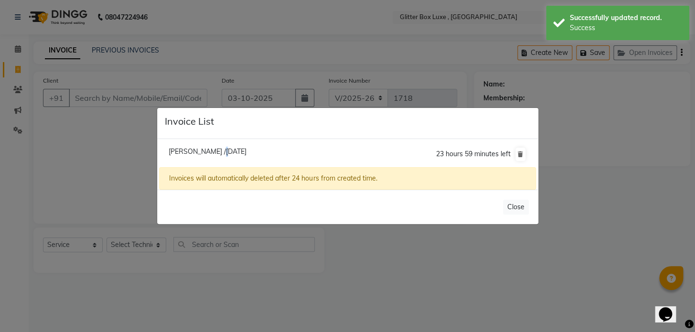
click at [217, 151] on span "Vanshika /03 October 2025" at bounding box center [208, 151] width 78 height 9
type input "94******85"
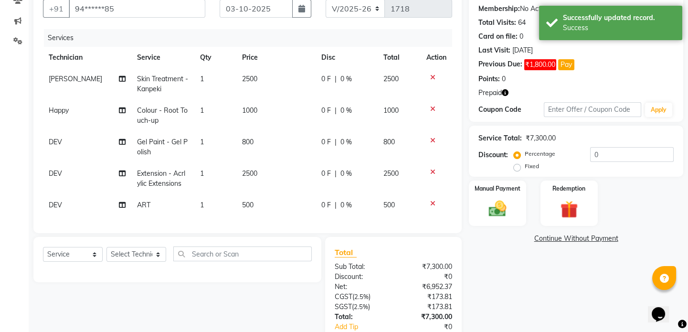
scroll to position [69, 0]
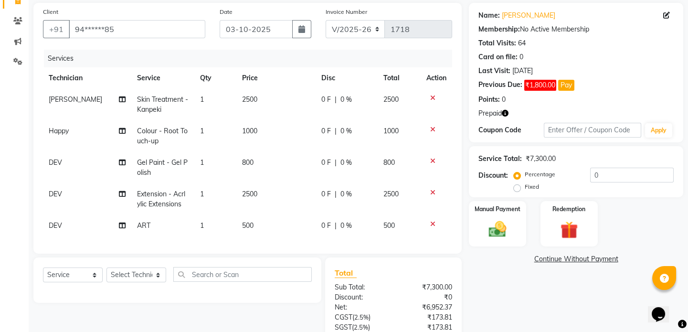
click at [321, 191] on span "0 F" at bounding box center [326, 194] width 10 height 10
select select "53785"
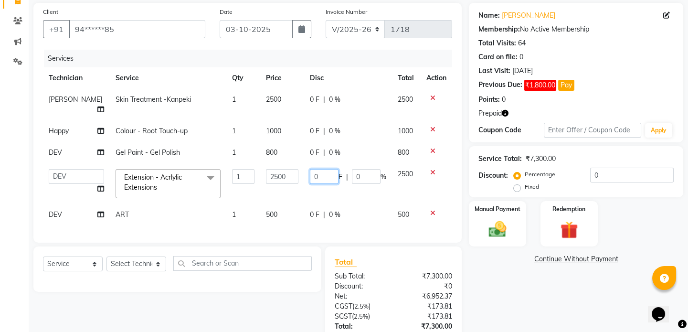
click at [323, 175] on input "0" at bounding box center [324, 176] width 29 height 15
type input "1000"
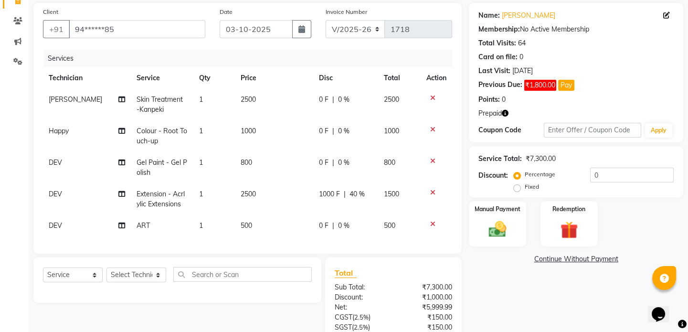
click at [346, 204] on tbody "Uma Ahiwar Skin Treatment -Kanpeki 1 2500 0 F | 0 % 2500 Happy Colour - Root To…" at bounding box center [247, 163] width 409 height 148
click at [316, 162] on td "0 F | 0 %" at bounding box center [345, 168] width 65 height 32
select select "53785"
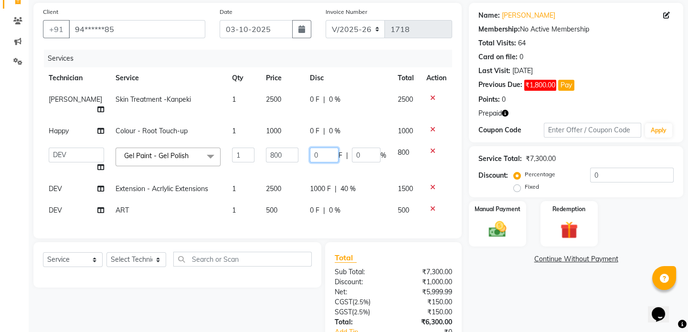
click at [327, 157] on input "0" at bounding box center [324, 155] width 29 height 15
type input "200"
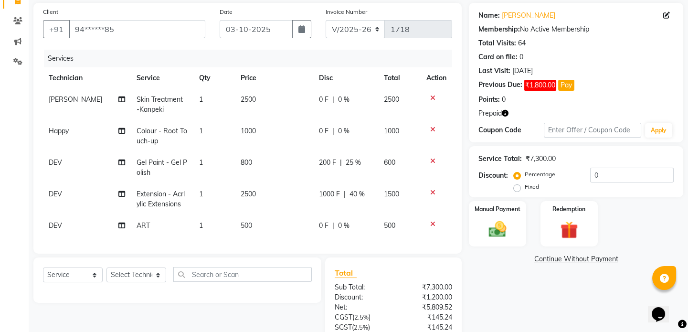
click at [339, 235] on div "Client +91 94******85 Date 03-10-2025 Invoice Number V/2025 V/2025-26 1718 Serv…" at bounding box center [247, 128] width 428 height 251
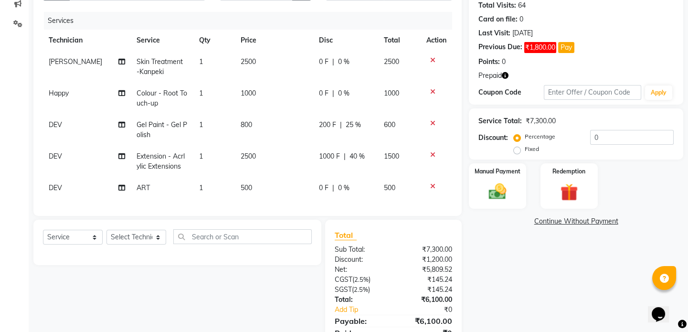
scroll to position [156, 0]
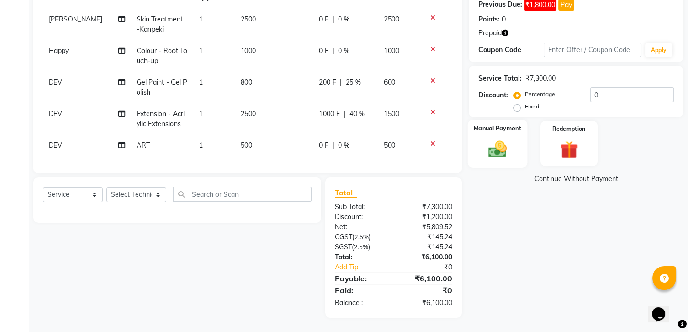
click at [506, 140] on img at bounding box center [498, 148] width 30 height 21
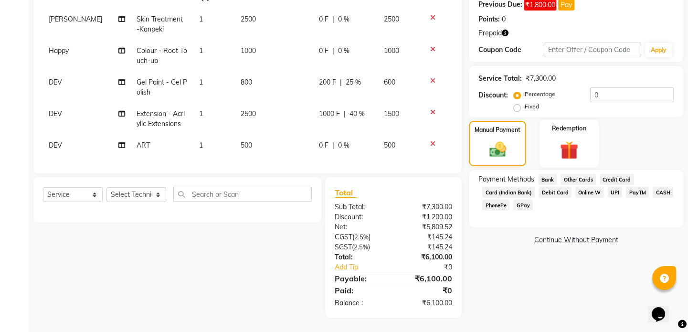
click at [569, 140] on img at bounding box center [569, 149] width 30 height 22
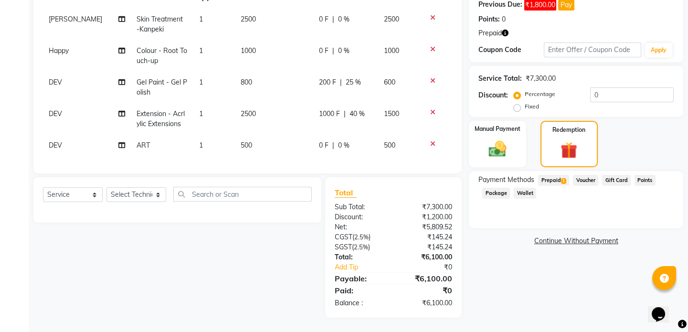
click at [554, 175] on span "Prepaid 1" at bounding box center [553, 180] width 31 height 11
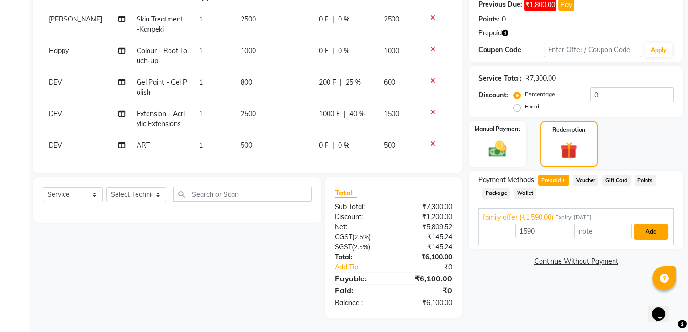
click at [659, 223] on button "Add" at bounding box center [651, 231] width 35 height 16
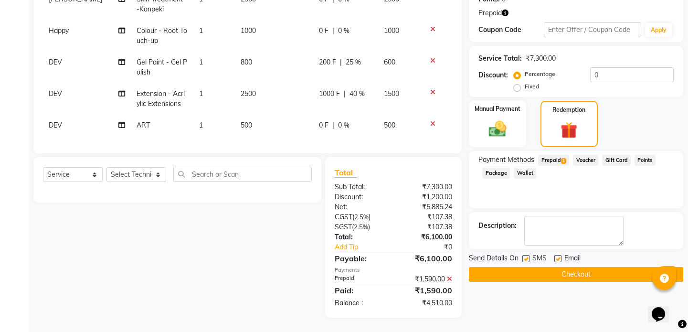
scroll to position [132, 0]
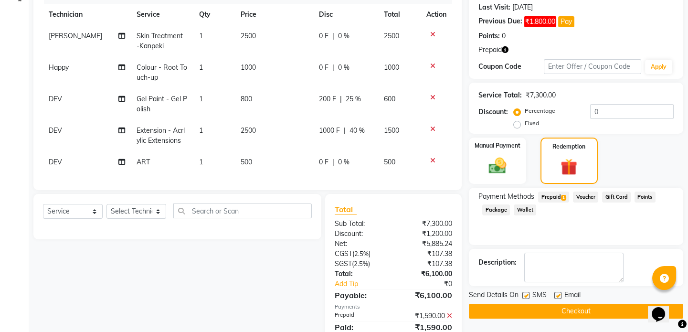
click at [330, 93] on td "200 F | 25 %" at bounding box center [345, 104] width 65 height 32
select select "53785"
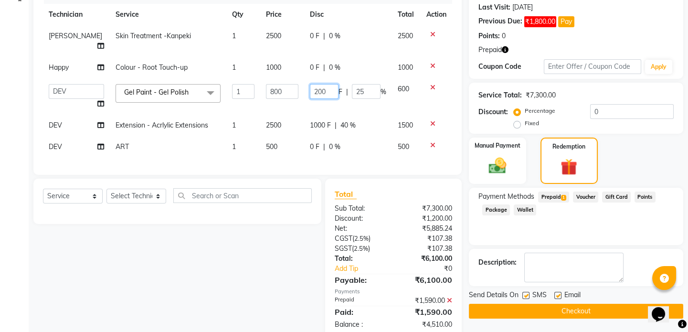
click at [329, 94] on input "200" at bounding box center [324, 91] width 29 height 15
type input "210"
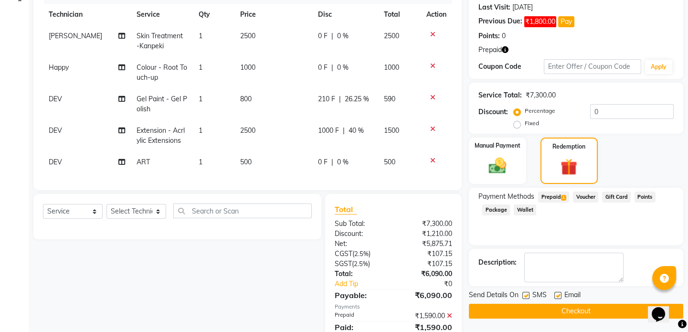
click at [379, 109] on tr "DEV Gel Paint - Gel Polish 1 800 210 F | 26.25 % 590" at bounding box center [247, 104] width 409 height 32
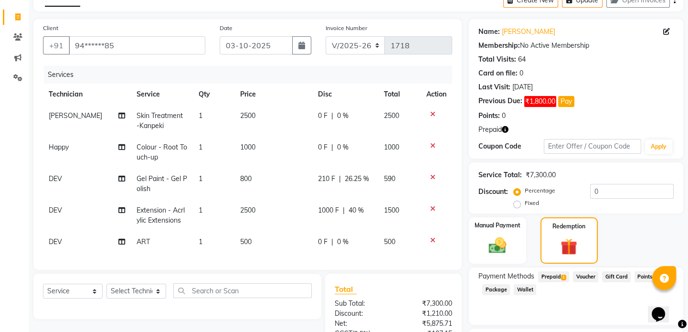
scroll to position [45, 0]
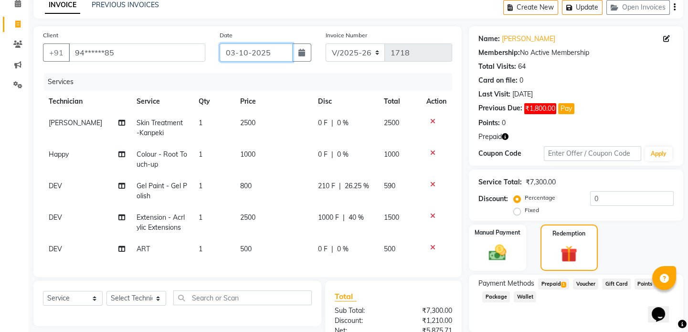
click at [263, 54] on input "03-10-2025" at bounding box center [256, 52] width 73 height 18
select select "10"
select select "2025"
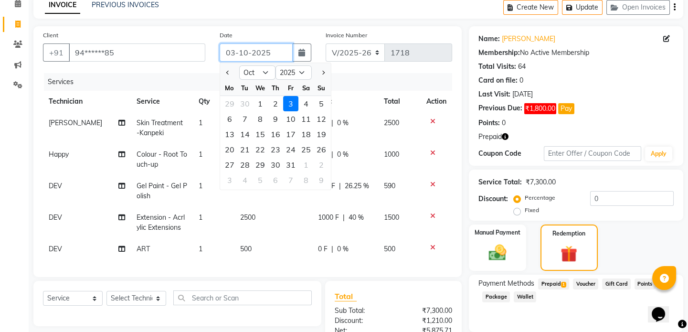
click at [263, 54] on input "03-10-2025" at bounding box center [256, 52] width 73 height 18
click at [275, 101] on div "2" at bounding box center [275, 103] width 15 height 15
type input "02-10-2025"
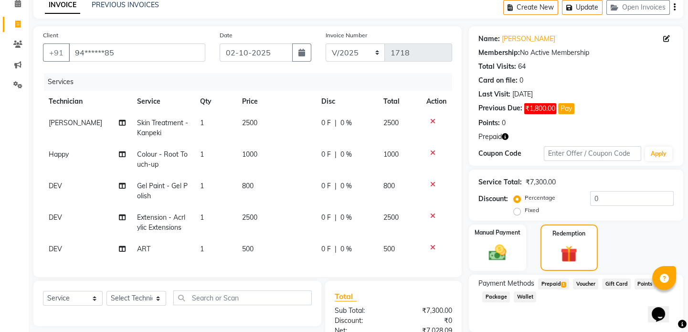
click at [322, 184] on span "0 F" at bounding box center [326, 186] width 10 height 10
select select "53785"
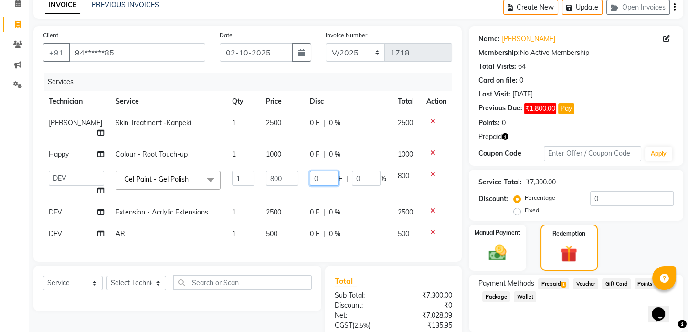
click at [322, 184] on input "0" at bounding box center [324, 178] width 29 height 15
type input "0210"
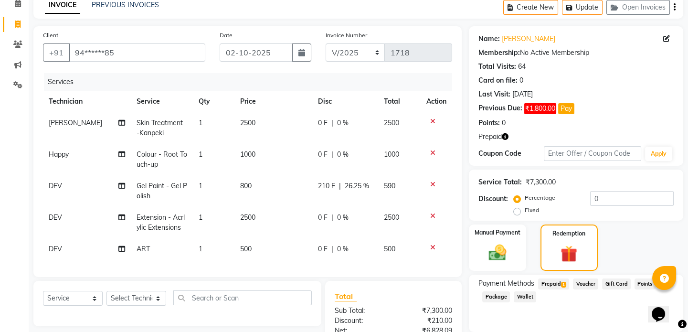
click at [313, 212] on td "0 F | 0 %" at bounding box center [345, 223] width 66 height 32
select select "53785"
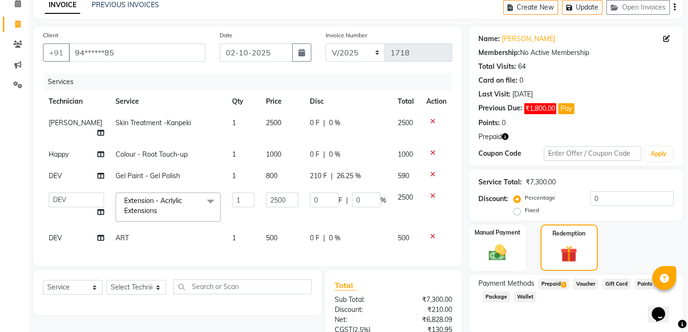
click at [322, 191] on td "0 F | 0 %" at bounding box center [348, 207] width 88 height 41
click at [319, 200] on input "0" at bounding box center [324, 199] width 29 height 15
type input "01000"
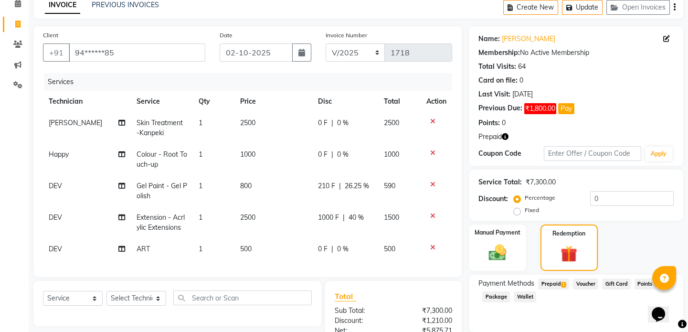
click at [326, 252] on div "Services Technician Service Qty Price Disc Total Action Uma Ahiwar Skin Treatme…" at bounding box center [247, 170] width 409 height 194
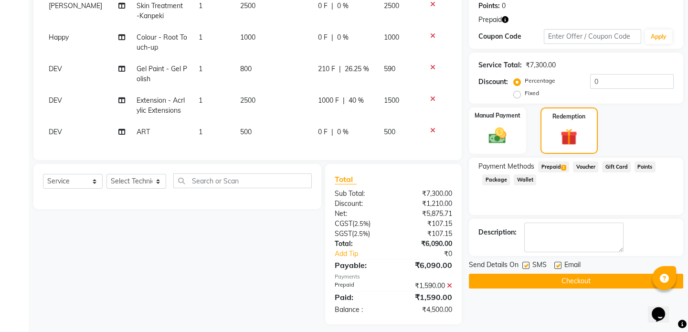
scroll to position [176, 0]
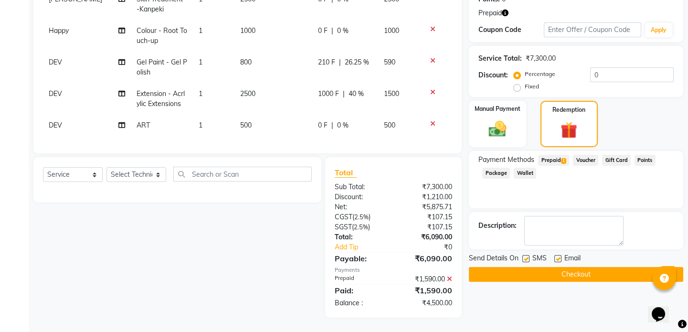
click at [557, 155] on span "Prepaid 1" at bounding box center [553, 160] width 31 height 11
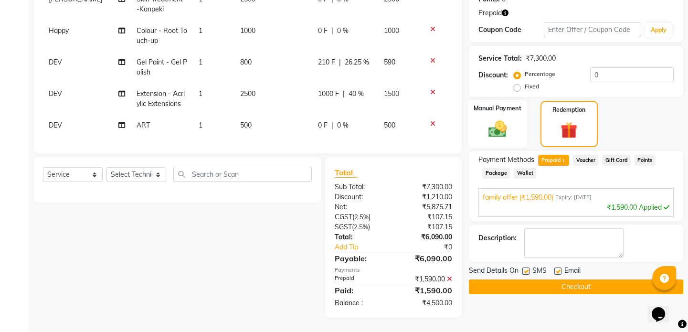
click at [496, 118] on img at bounding box center [498, 128] width 30 height 21
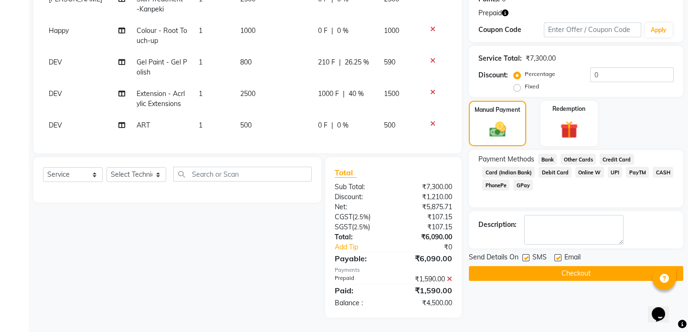
click at [613, 167] on span "UPI" at bounding box center [615, 172] width 15 height 11
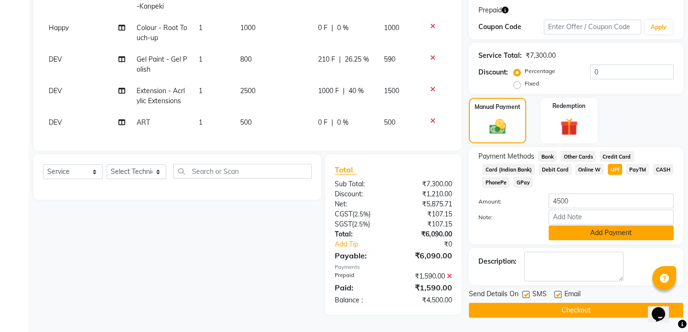
click at [611, 231] on button "Add Payment" at bounding box center [611, 232] width 125 height 15
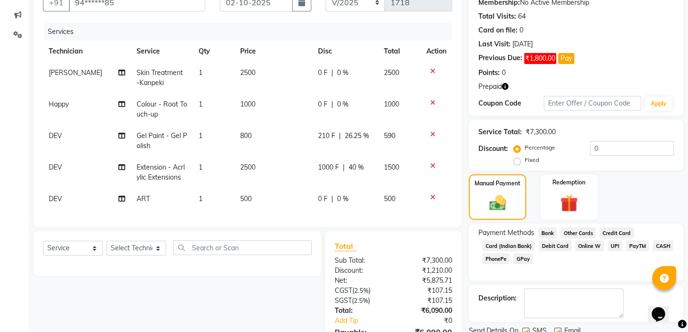
scroll to position [186, 0]
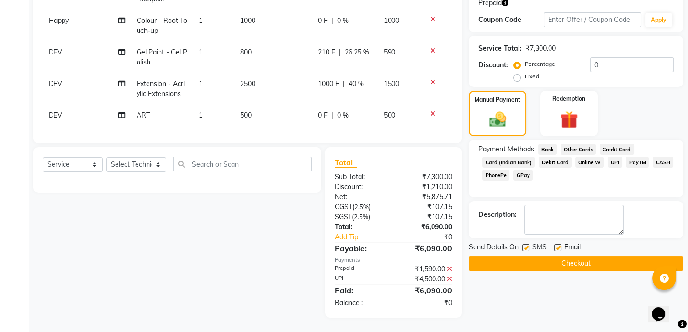
click at [528, 256] on button "Checkout" at bounding box center [576, 263] width 214 height 15
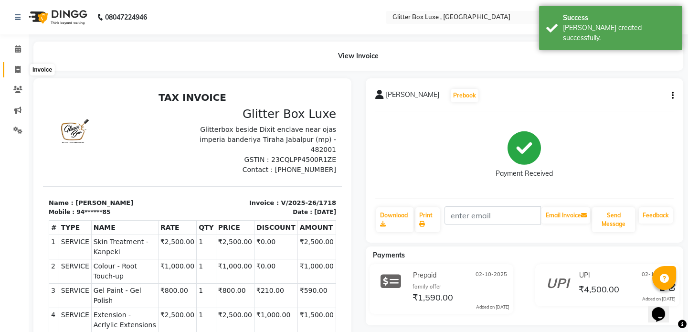
click at [21, 70] on span at bounding box center [18, 69] width 17 height 11
select select "service"
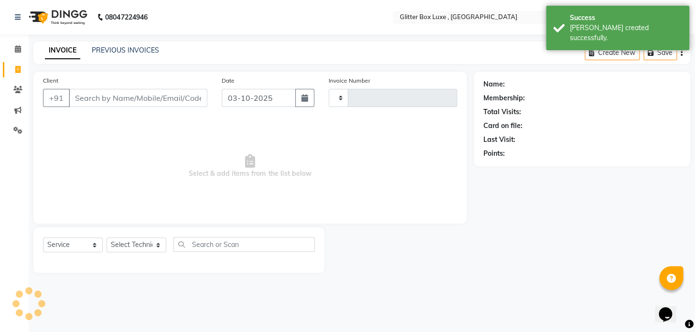
type input "1719"
select select "5772"
click at [86, 93] on input "Client" at bounding box center [138, 98] width 138 height 18
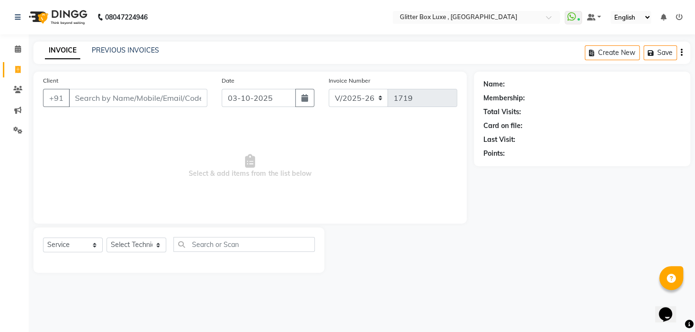
click at [92, 94] on input "Client" at bounding box center [138, 98] width 138 height 18
click at [117, 50] on link "PREVIOUS INVOICES" at bounding box center [125, 50] width 67 height 9
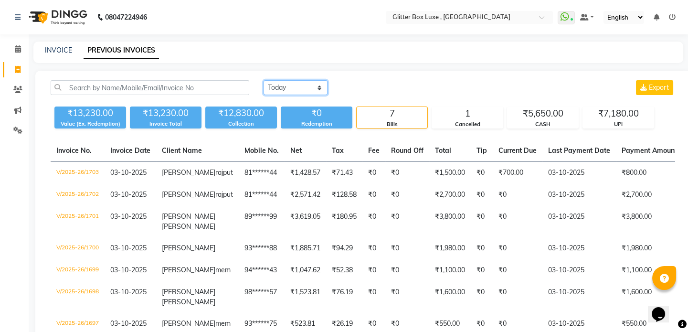
click at [286, 86] on select "[DATE] [DATE] Custom Range" at bounding box center [296, 87] width 64 height 15
select select "[DATE]"
click at [264, 80] on select "[DATE] [DATE] Custom Range" at bounding box center [296, 87] width 64 height 15
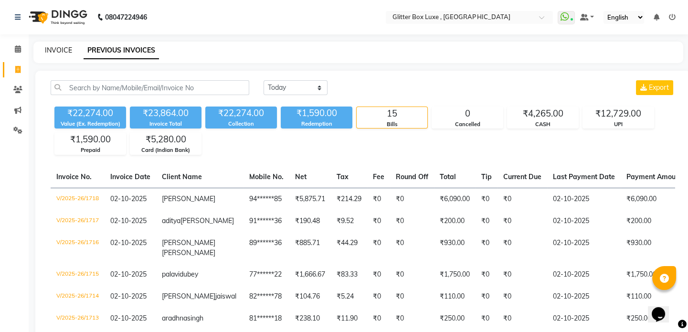
click at [57, 50] on link "INVOICE" at bounding box center [58, 50] width 27 height 9
select select "service"
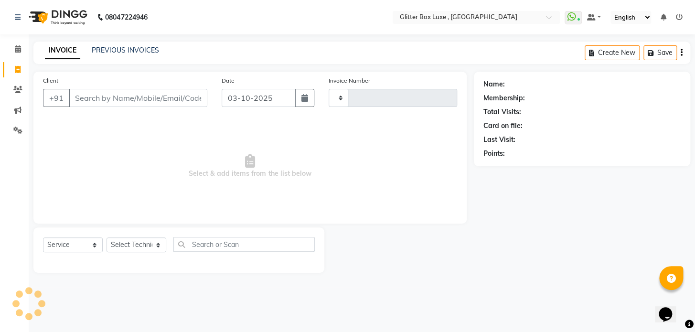
type input "1719"
select select "5772"
click at [100, 100] on input "Client" at bounding box center [138, 98] width 138 height 18
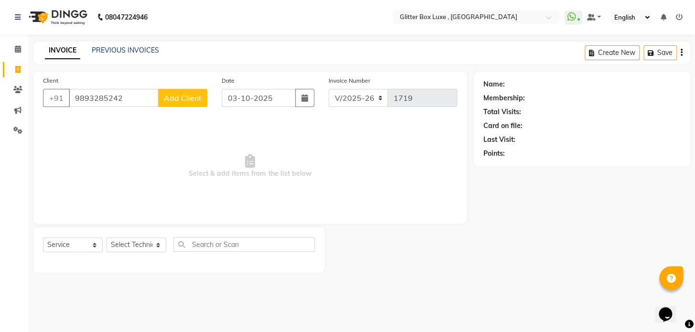
type input "9893285242"
click at [197, 100] on span "Add Client" at bounding box center [183, 98] width 38 height 10
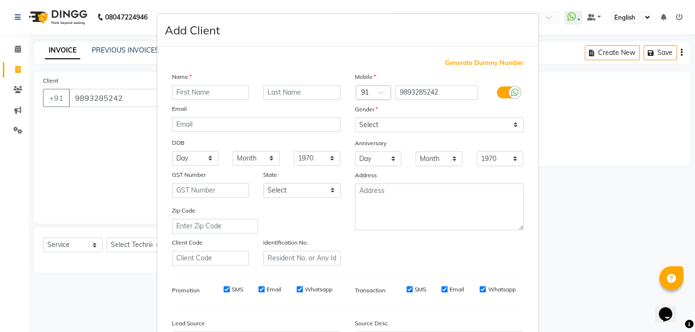
click at [226, 93] on input "text" at bounding box center [210, 92] width 77 height 15
type input "sargam"
click at [286, 95] on input "text" at bounding box center [301, 92] width 77 height 15
type input "w"
click at [497, 124] on select "Select [DEMOGRAPHIC_DATA] [DEMOGRAPHIC_DATA] Other Prefer Not To Say" at bounding box center [439, 124] width 169 height 15
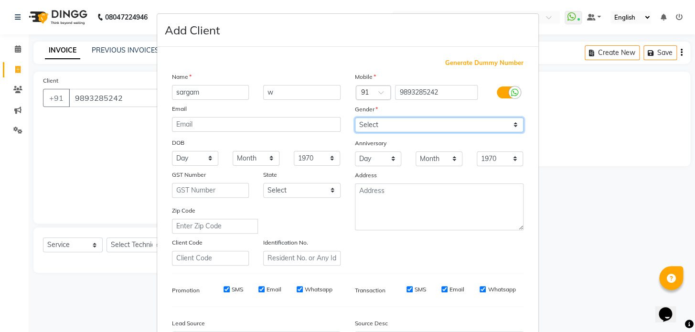
select select "[DEMOGRAPHIC_DATA]"
click at [355, 117] on select "Select [DEMOGRAPHIC_DATA] [DEMOGRAPHIC_DATA] Other Prefer Not To Say" at bounding box center [439, 124] width 169 height 15
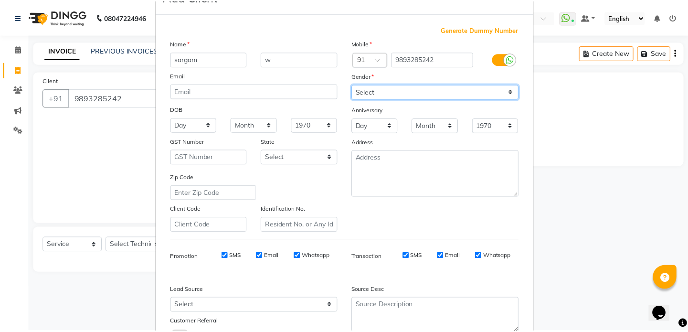
scroll to position [111, 0]
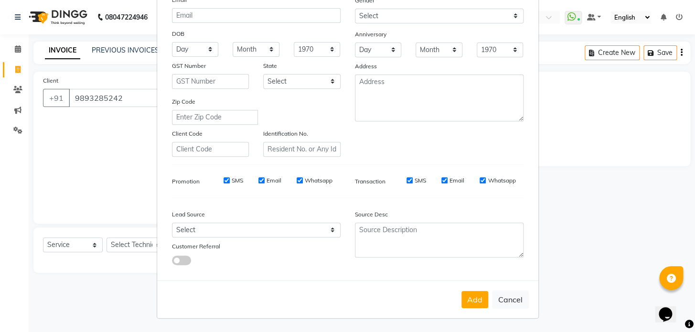
click at [479, 297] on button "Add" at bounding box center [474, 299] width 27 height 17
type input "98******42"
select select
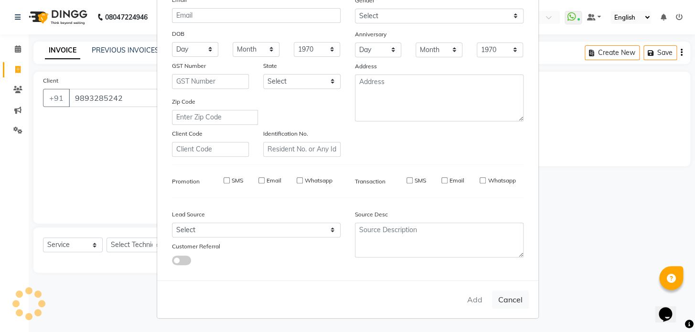
select select
checkbox input "false"
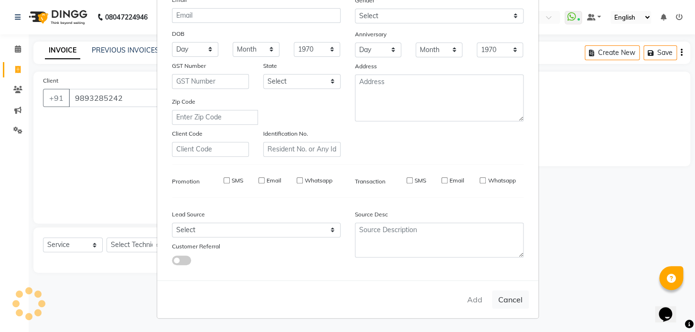
checkbox input "false"
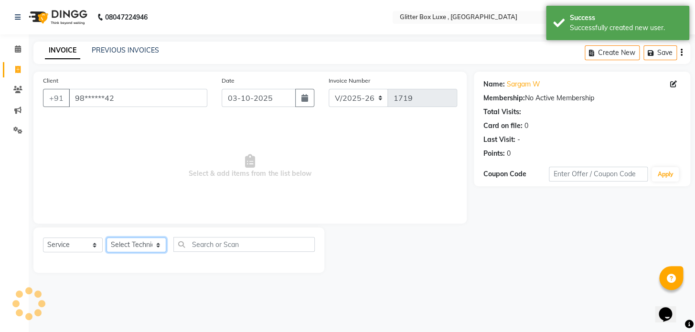
click at [136, 243] on select "Select Technician akash DEV Happy [PERSON_NAME] MANAGER [PERSON_NAME] owner [PE…" at bounding box center [136, 244] width 60 height 15
select select "52614"
click at [106, 237] on select "Select Technician akash DEV Happy [PERSON_NAME] MANAGER [PERSON_NAME] owner [PE…" at bounding box center [136, 244] width 60 height 15
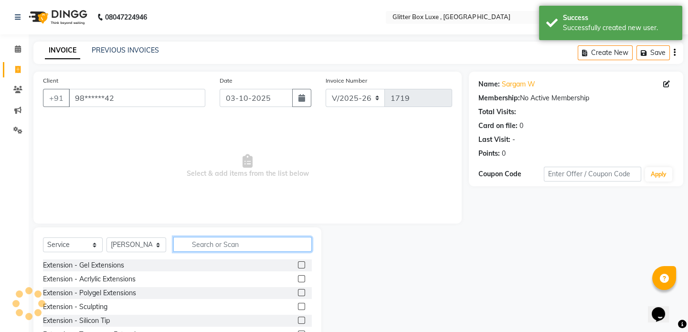
click at [208, 246] on input "text" at bounding box center [242, 244] width 138 height 15
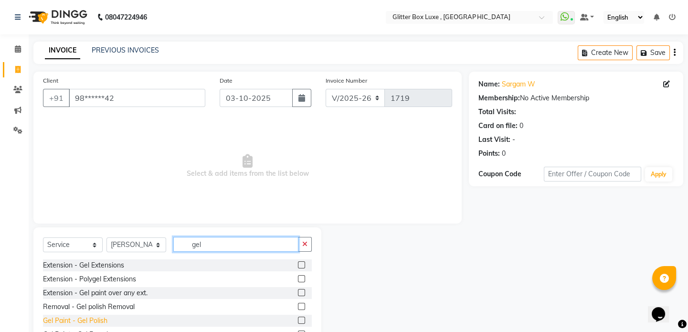
type input "gel"
click at [94, 320] on div "Gel Paint - Gel Polish" at bounding box center [75, 321] width 64 height 10
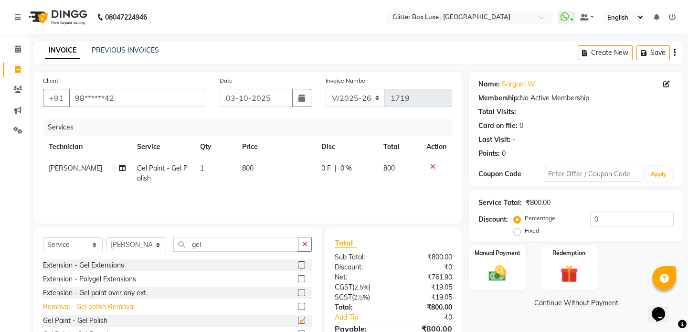
checkbox input "false"
click at [322, 172] on span "0 F" at bounding box center [326, 168] width 10 height 10
select select "52614"
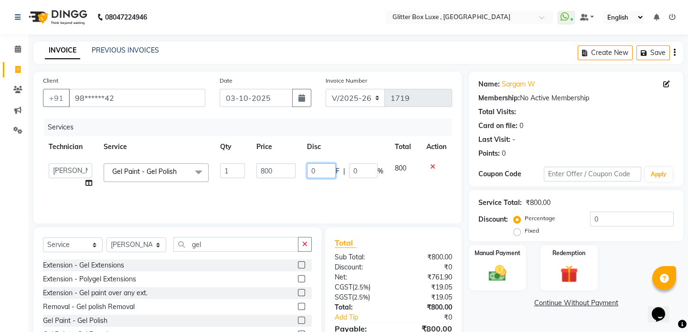
click at [331, 168] on input "0" at bounding box center [321, 170] width 29 height 15
type input "200"
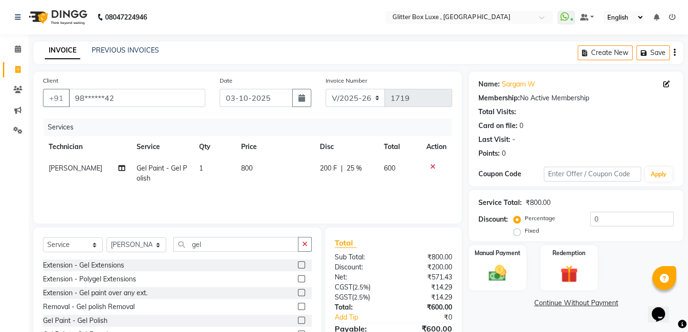
click at [216, 198] on div "Services Technician Service Qty Price Disc Total Action [PERSON_NAME] Gel Paint…" at bounding box center [247, 165] width 409 height 95
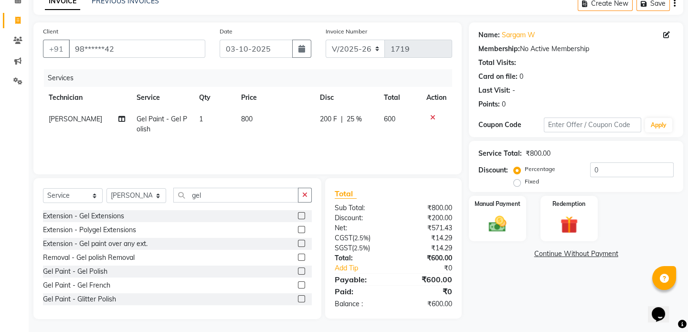
scroll to position [51, 0]
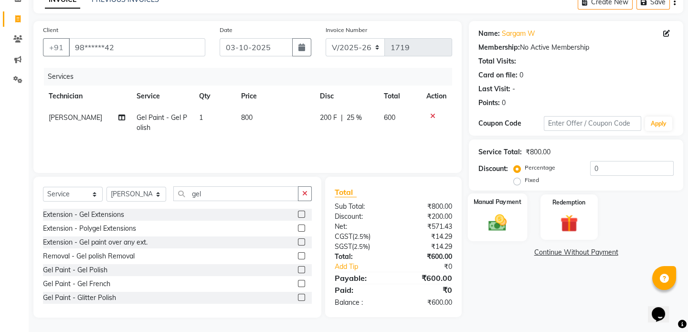
click at [502, 220] on img at bounding box center [498, 222] width 30 height 21
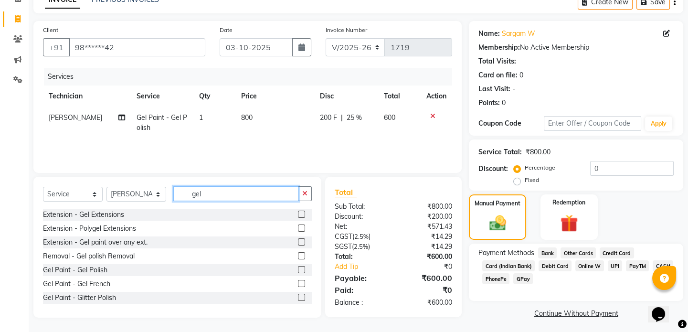
click at [220, 196] on input "gel" at bounding box center [235, 193] width 125 height 15
type input "g"
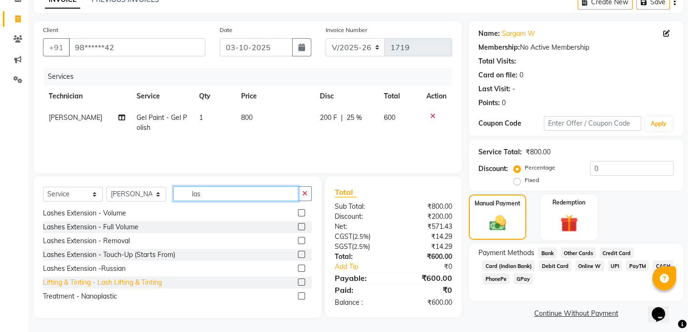
type input "las"
click at [132, 280] on div "Lifting & Tinting - Lash Lifting & Tinting" at bounding box center [102, 282] width 119 height 10
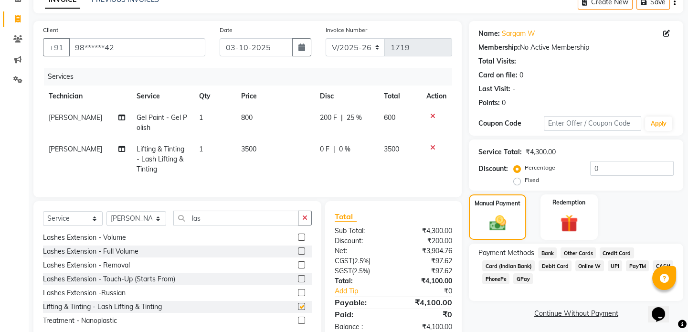
checkbox input "false"
click at [259, 148] on td "3500" at bounding box center [274, 159] width 79 height 42
select select "52614"
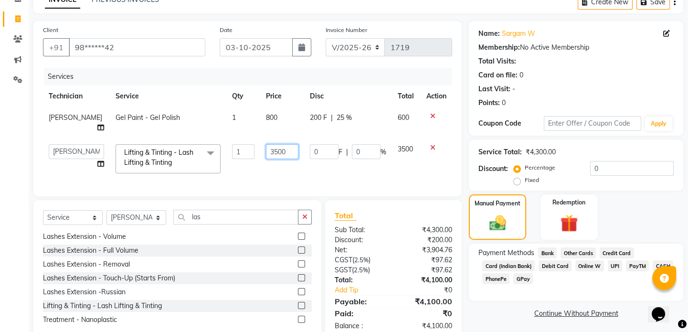
click at [286, 145] on input "3500" at bounding box center [282, 151] width 32 height 15
type input "3"
type input "2500"
click at [286, 161] on td "2500" at bounding box center [281, 158] width 43 height 41
select select "52614"
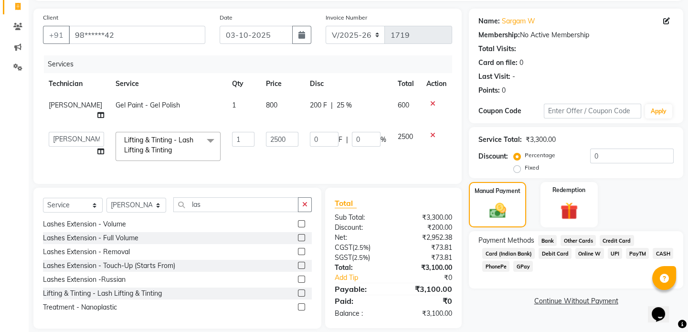
scroll to position [70, 0]
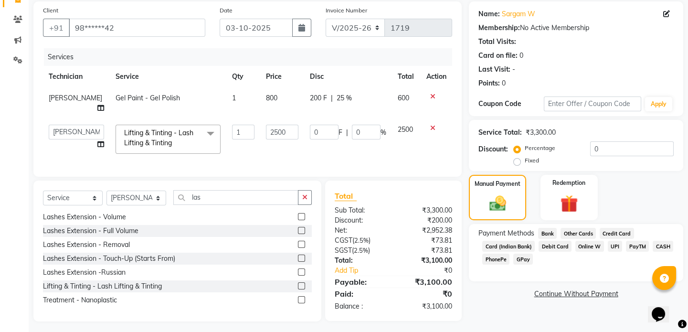
click at [349, 147] on td "0 F | 0 %" at bounding box center [348, 139] width 88 height 41
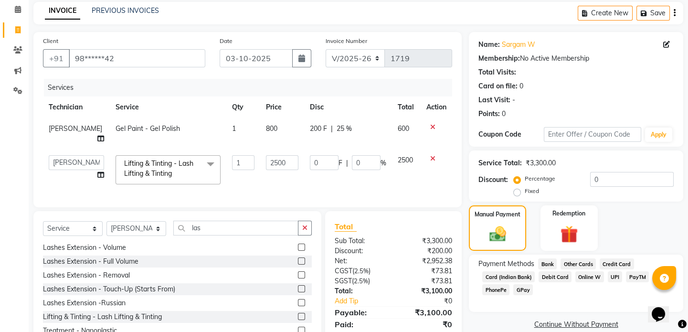
scroll to position [0, 0]
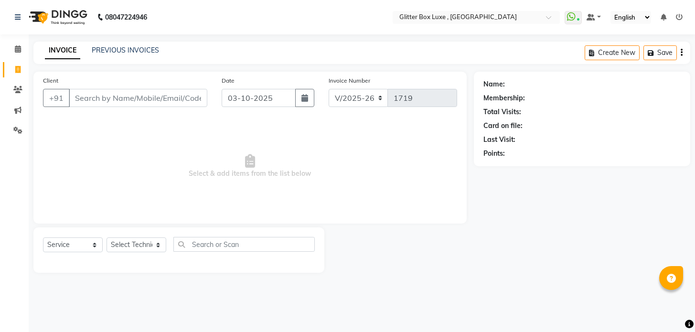
select select "5772"
select select "service"
click at [132, 46] on link "PREVIOUS INVOICES" at bounding box center [125, 50] width 67 height 9
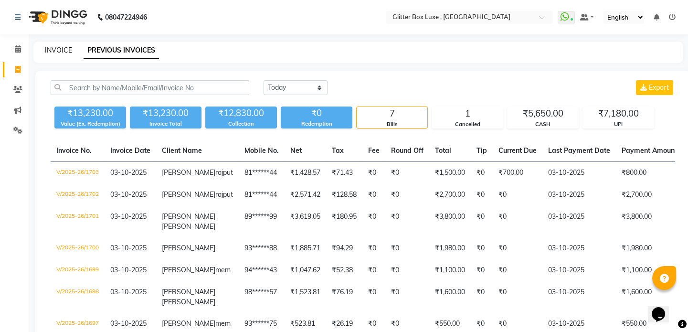
click at [53, 48] on link "INVOICE" at bounding box center [58, 50] width 27 height 9
select select "5772"
select select "service"
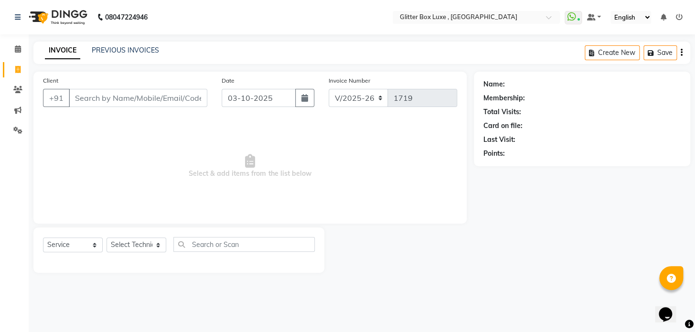
click at [104, 100] on input "Client" at bounding box center [138, 98] width 138 height 18
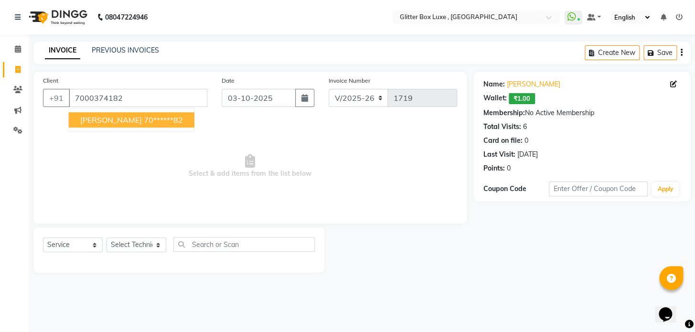
click at [144, 121] on ngb-highlight "70******82" at bounding box center [163, 120] width 39 height 10
type input "70******82"
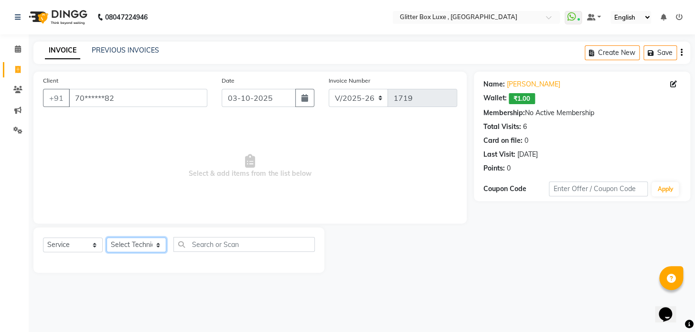
click at [135, 241] on select "Select Technician akash DEV Happy [PERSON_NAME] MANAGER [PERSON_NAME] owner [PE…" at bounding box center [136, 244] width 60 height 15
select select "47921"
click at [106, 237] on select "Select Technician akash DEV Happy [PERSON_NAME] MANAGER [PERSON_NAME] owner [PE…" at bounding box center [136, 244] width 60 height 15
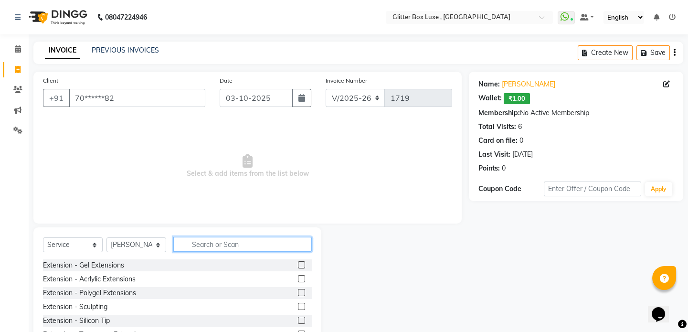
click at [208, 243] on input "text" at bounding box center [242, 244] width 138 height 15
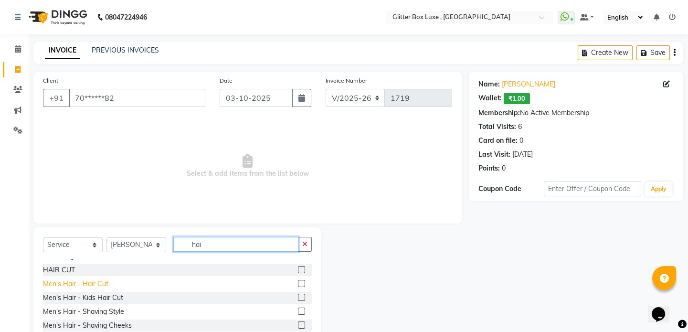
type input "hai"
click at [101, 285] on div "Men's Hair - Hair Cut" at bounding box center [75, 284] width 65 height 10
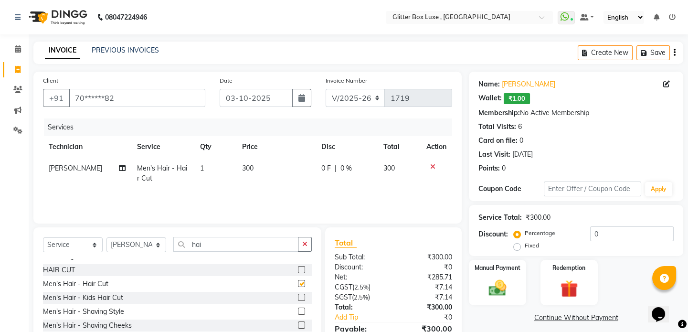
checkbox input "false"
click at [104, 310] on div "Men's Hair - Shaving Style" at bounding box center [83, 312] width 81 height 10
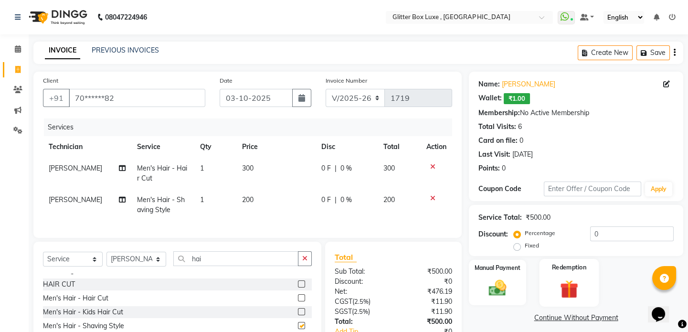
checkbox input "false"
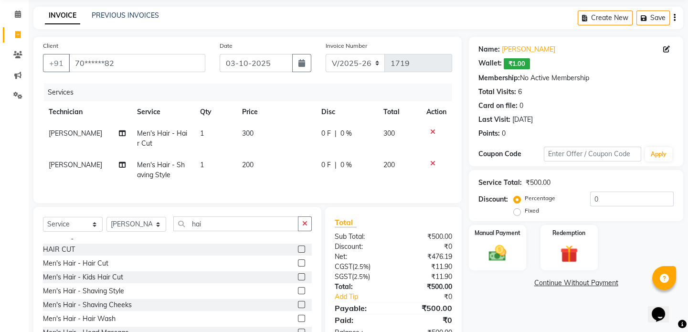
scroll to position [72, 0]
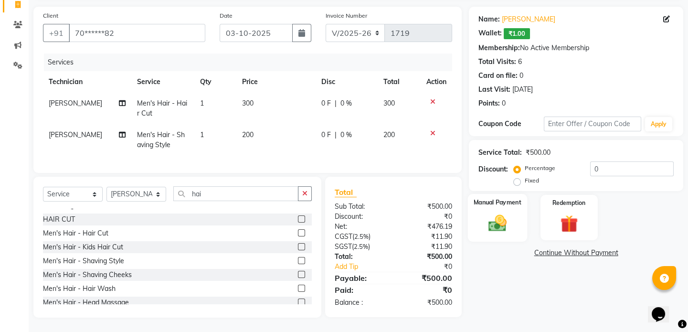
click at [498, 212] on img at bounding box center [498, 222] width 30 height 21
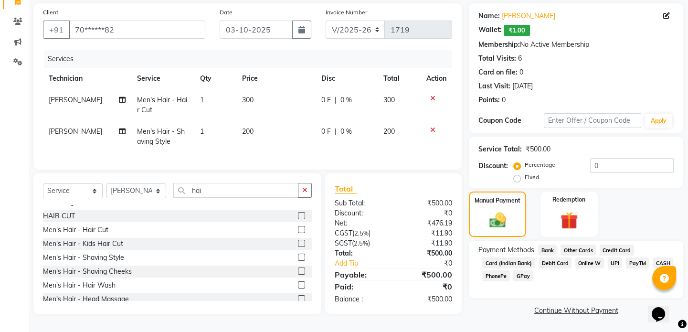
click at [612, 258] on span "UPI" at bounding box center [615, 262] width 15 height 11
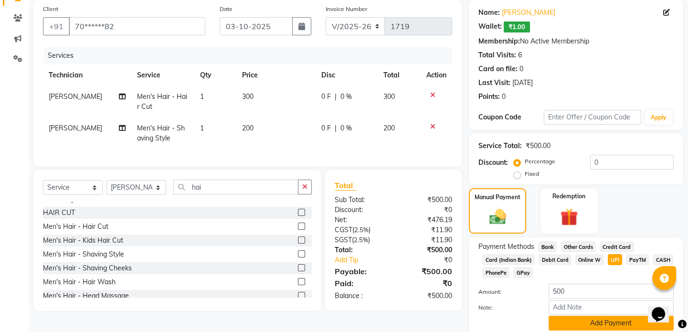
click at [598, 325] on button "Add Payment" at bounding box center [611, 323] width 125 height 15
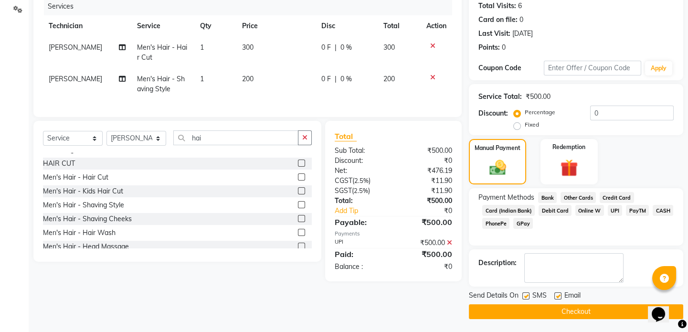
scroll to position [122, 0]
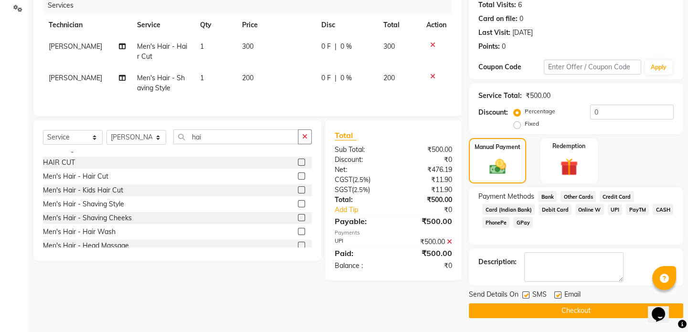
click at [572, 308] on button "Checkout" at bounding box center [576, 310] width 214 height 15
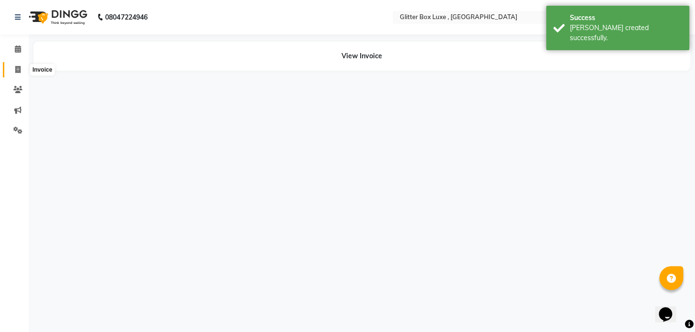
drag, startPoint x: 19, startPoint y: 69, endPoint x: 35, endPoint y: 73, distance: 16.8
click at [19, 69] on icon at bounding box center [17, 69] width 5 height 7
select select "5772"
select select "service"
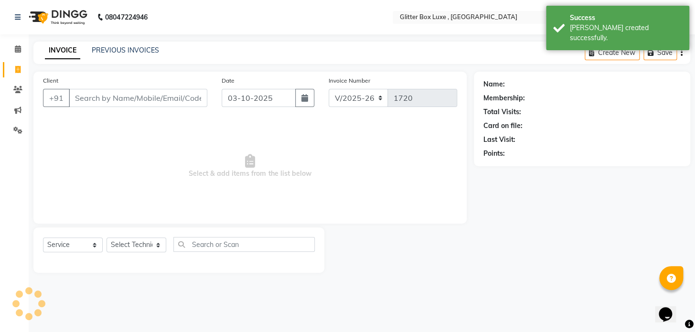
click at [120, 97] on input "Client" at bounding box center [138, 98] width 138 height 18
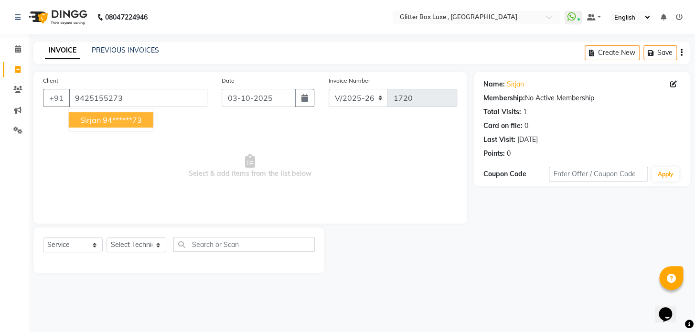
click at [112, 122] on ngb-highlight "94******73" at bounding box center [122, 120] width 39 height 10
type input "94******73"
click at [139, 242] on select "Select Technician akash DEV Happy [PERSON_NAME] MANAGER [PERSON_NAME] owner [PE…" at bounding box center [136, 244] width 60 height 15
select select "52614"
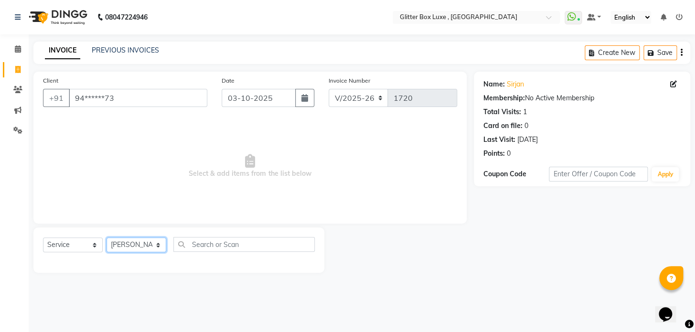
click at [106, 237] on select "Select Technician akash DEV Happy [PERSON_NAME] MANAGER [PERSON_NAME] owner [PE…" at bounding box center [136, 244] width 60 height 15
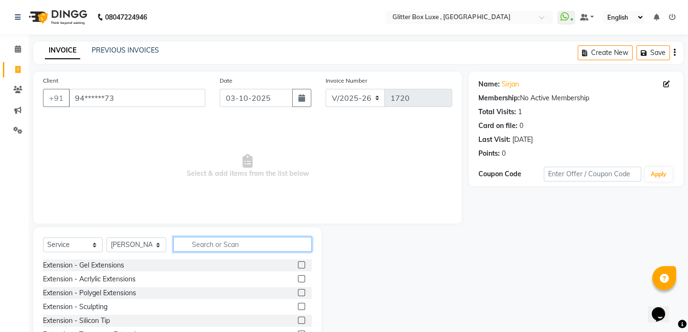
click at [207, 241] on input "text" at bounding box center [242, 244] width 138 height 15
type input "las"
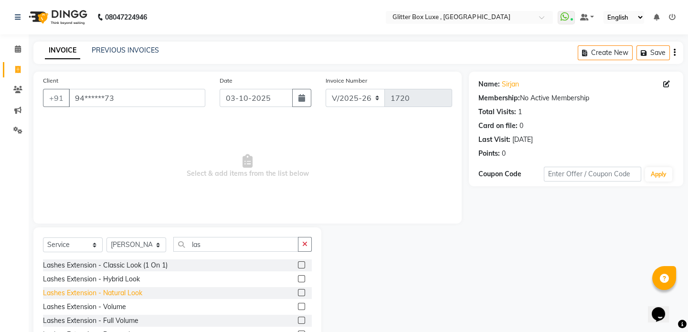
click at [124, 296] on div "Lashes Extension - Natural Look" at bounding box center [92, 293] width 99 height 10
checkbox input "false"
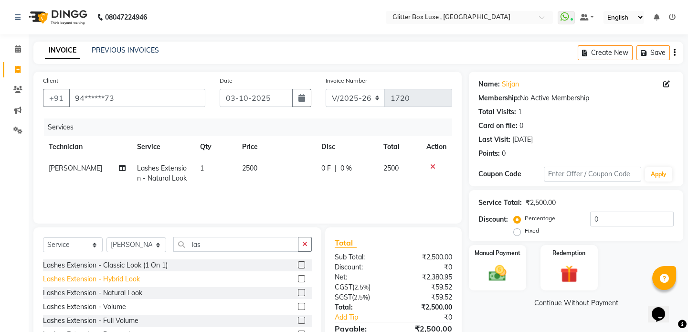
click at [130, 274] on div "Lashes Extension - Hybrid Look" at bounding box center [91, 279] width 97 height 10
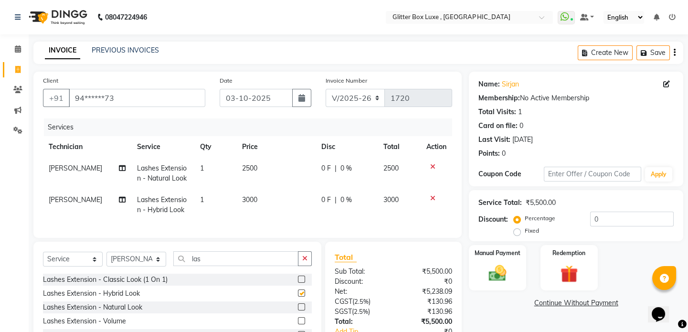
checkbox input "false"
click at [119, 285] on div "Lashes Extension - Classic Look (1 On 1)" at bounding box center [105, 280] width 125 height 10
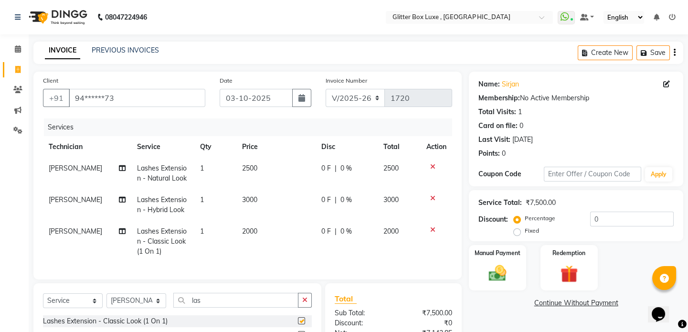
checkbox input "false"
click at [434, 167] on icon at bounding box center [432, 166] width 5 height 7
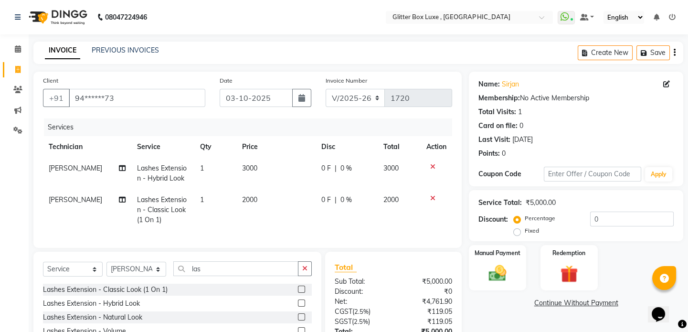
click at [434, 167] on icon at bounding box center [432, 166] width 5 height 7
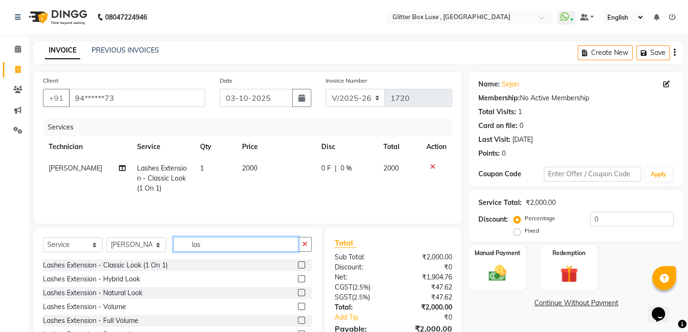
click at [226, 244] on input "las" at bounding box center [235, 244] width 125 height 15
type input "l"
type input "gel"
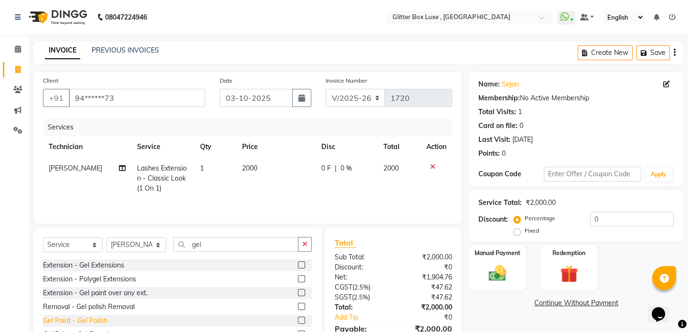
drag, startPoint x: 92, startPoint y: 319, endPoint x: 107, endPoint y: 285, distance: 37.8
click at [93, 320] on div "Gel Paint - Gel Polish" at bounding box center [75, 321] width 64 height 10
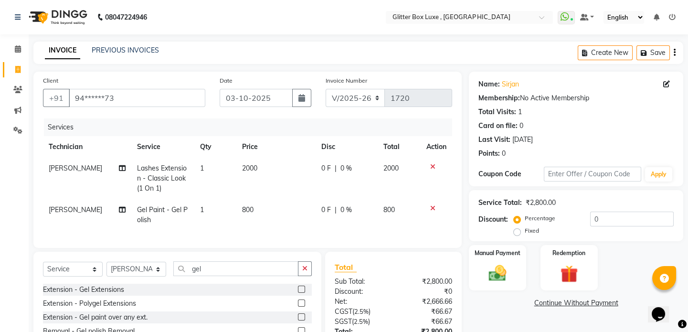
checkbox input "false"
click at [322, 210] on span "0 F" at bounding box center [326, 210] width 10 height 10
select select "52614"
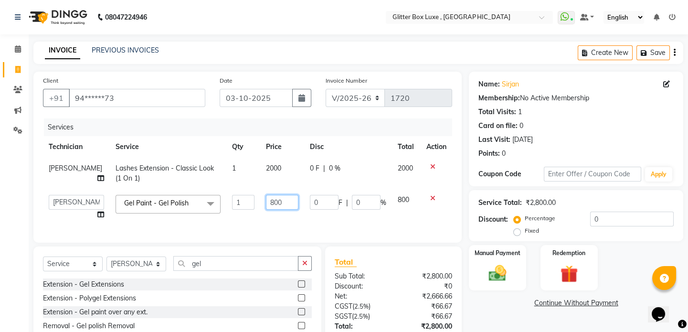
click at [289, 202] on input "800" at bounding box center [282, 202] width 32 height 15
type input "8"
type input "500"
click at [291, 224] on td "500" at bounding box center [281, 207] width 43 height 36
select select "52614"
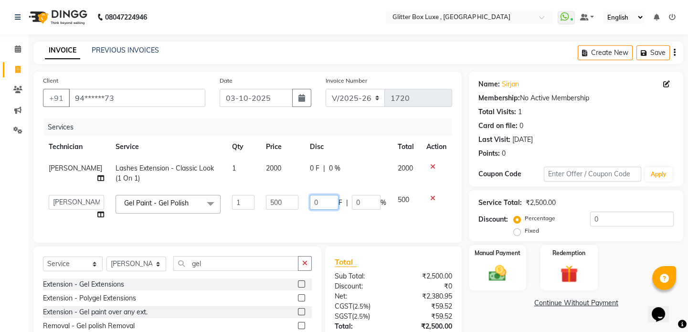
click at [316, 201] on input "0" at bounding box center [324, 202] width 29 height 15
type input "0200"
click at [337, 229] on div "Services Technician Service Qty Price Disc Total Action munazir Lashes Extensio…" at bounding box center [247, 175] width 409 height 115
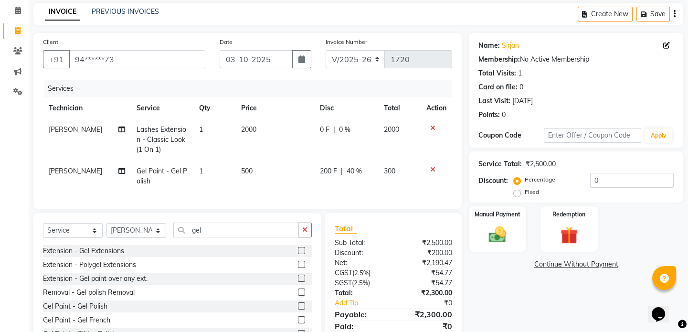
scroll to position [81, 0]
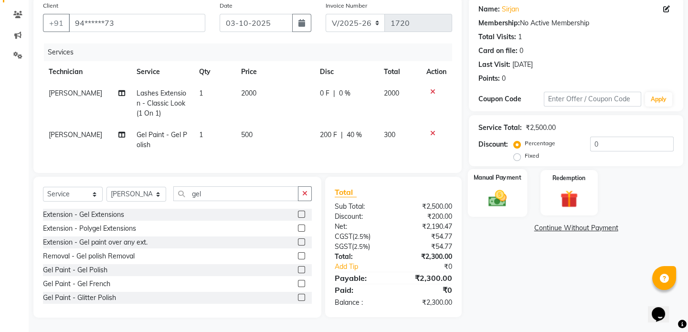
click at [502, 192] on img at bounding box center [498, 198] width 30 height 21
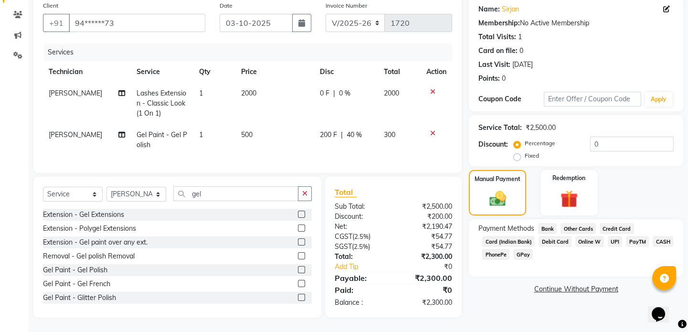
click at [661, 236] on span "CASH" at bounding box center [663, 241] width 21 height 11
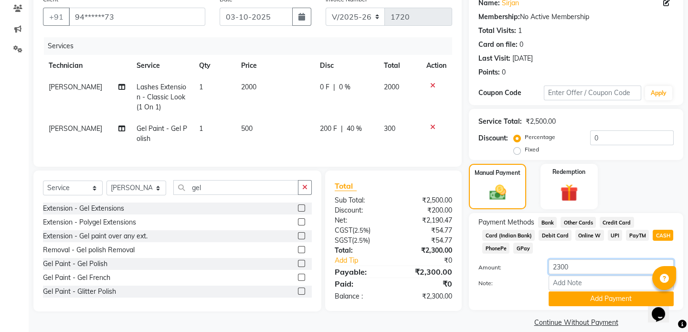
click at [576, 269] on input "2300" at bounding box center [611, 266] width 125 height 15
type input "2"
type input "2170"
click at [608, 298] on button "Add Payment" at bounding box center [611, 298] width 125 height 15
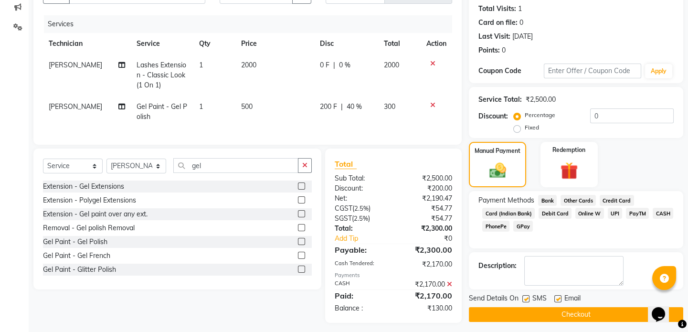
scroll to position [115, 0]
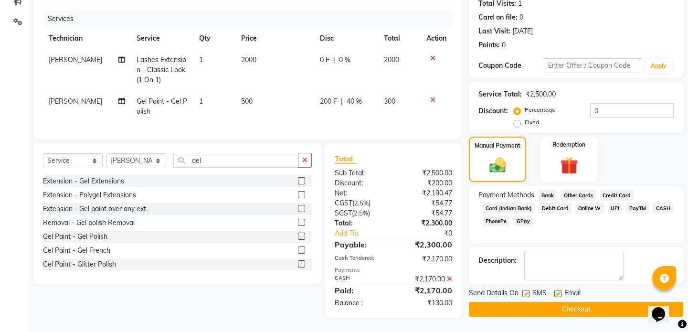
click at [612, 202] on span "UPI" at bounding box center [615, 207] width 15 height 11
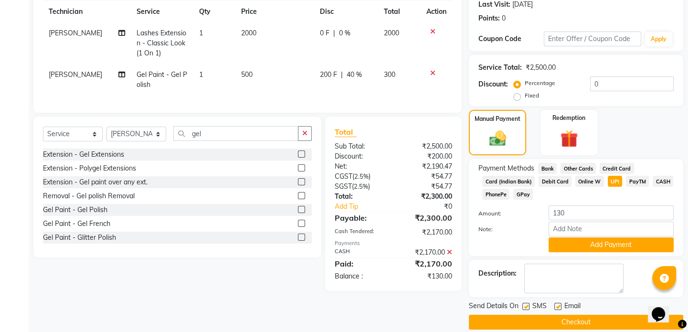
scroll to position [147, 0]
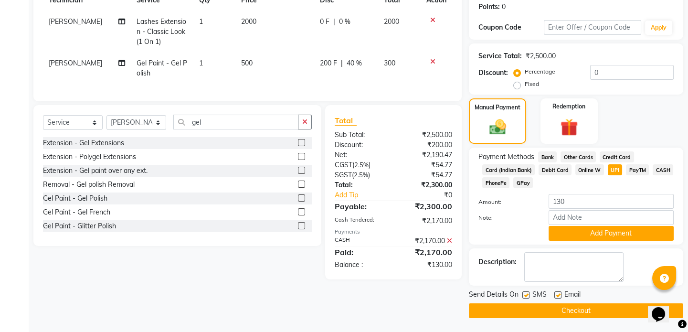
click at [544, 312] on button "Checkout" at bounding box center [576, 310] width 214 height 15
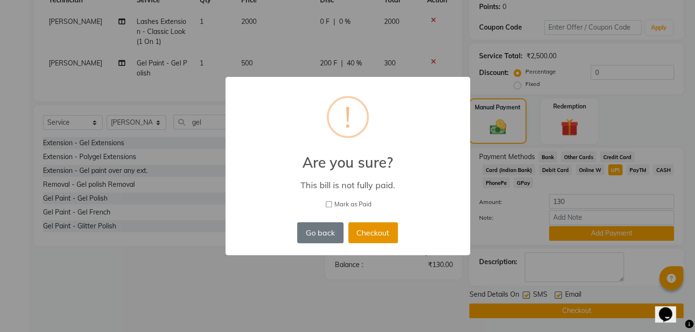
click at [382, 232] on button "Checkout" at bounding box center [373, 232] width 50 height 21
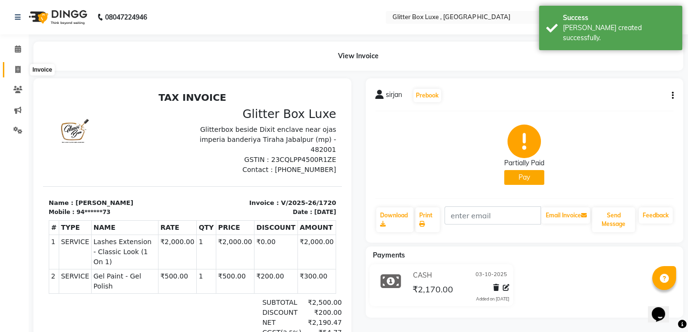
click at [18, 70] on icon at bounding box center [17, 69] width 5 height 7
select select "service"
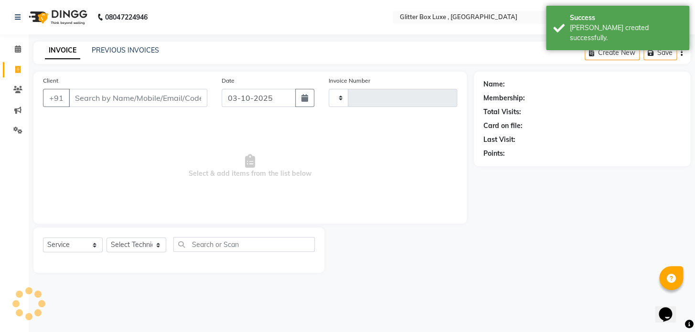
type input "1721"
select select "5772"
click at [120, 48] on link "PREVIOUS INVOICES" at bounding box center [125, 50] width 67 height 9
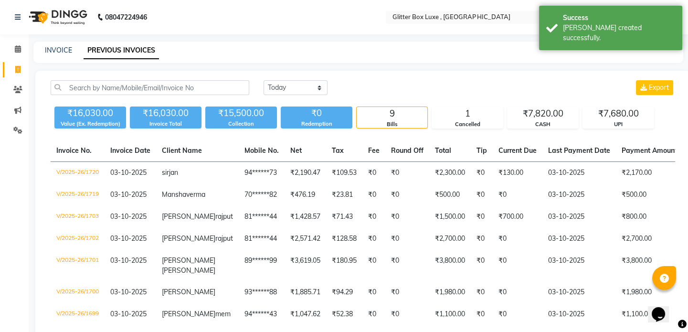
click at [412, 73] on div "Today Yesterday Custom Range Export ₹16,030.00 Value (Ex. Redemption) ₹16,030.0…" at bounding box center [362, 270] width 655 height 399
